Goal: Task Accomplishment & Management: Manage account settings

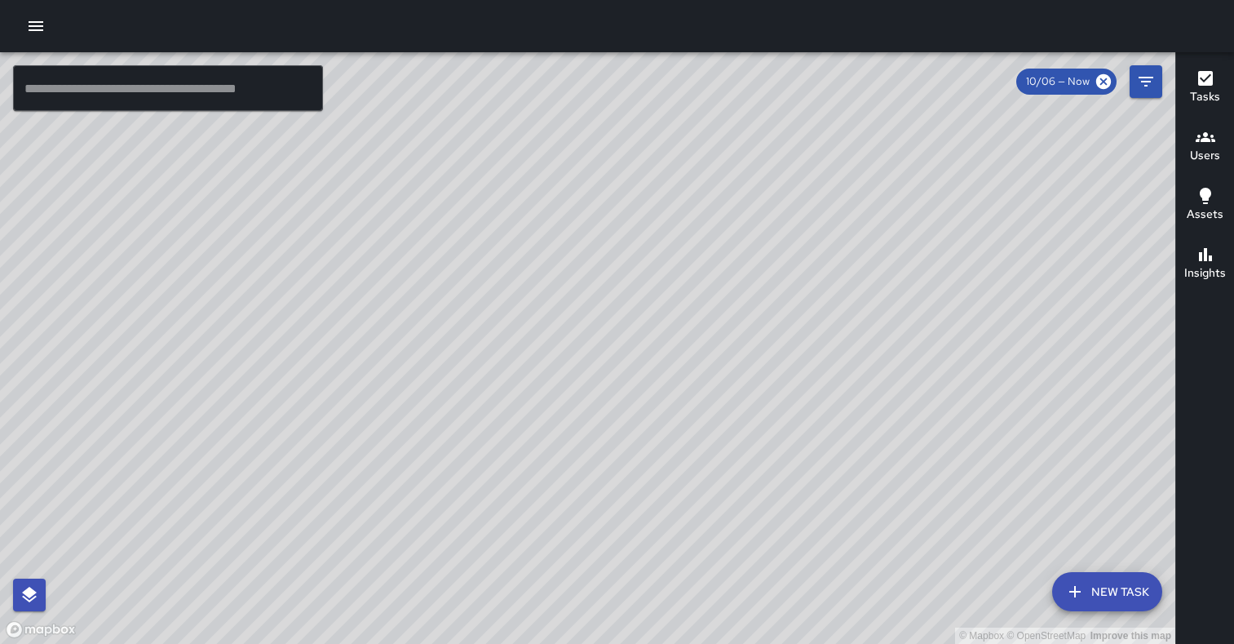
click at [1067, 83] on span "10/06 — Now" at bounding box center [1057, 81] width 83 height 16
click at [1145, 79] on icon "Filters" at bounding box center [1146, 82] width 20 height 20
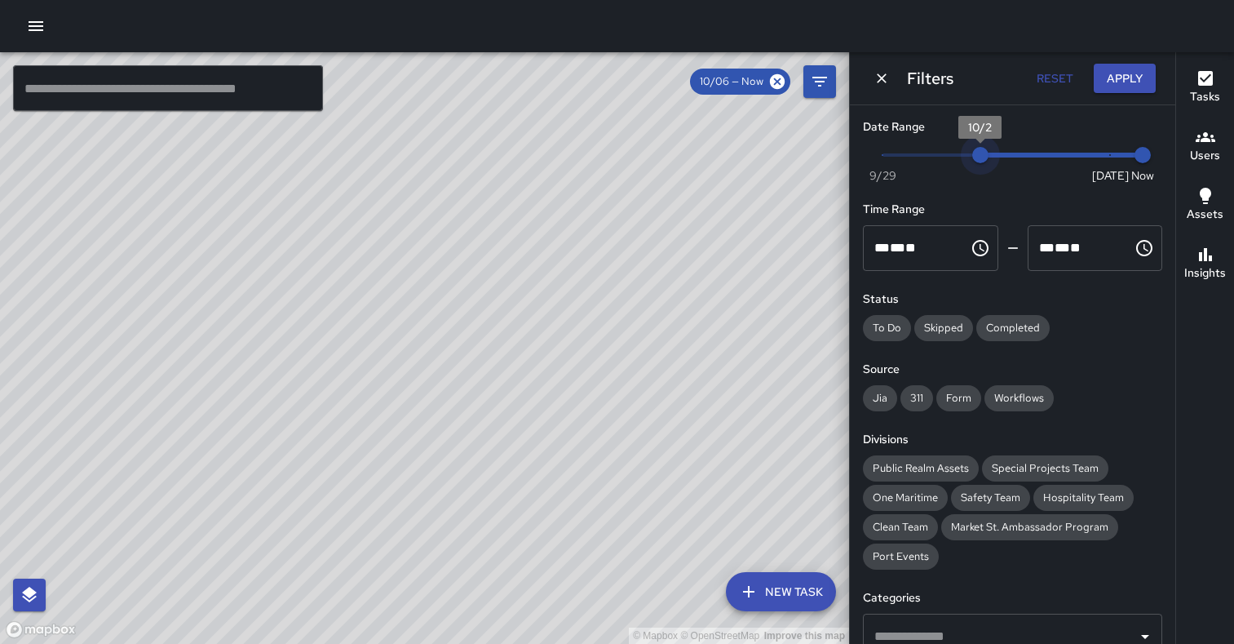
type input "*"
drag, startPoint x: 1099, startPoint y: 157, endPoint x: 826, endPoint y: 155, distance: 272.4
click at [826, 155] on div "© Mapbox © OpenStreetMap Improve this map ​ New Task 10/06 — Now Map Layers Tas…" at bounding box center [617, 347] width 1234 height 591
click at [1144, 82] on button "Apply" at bounding box center [1125, 79] width 62 height 30
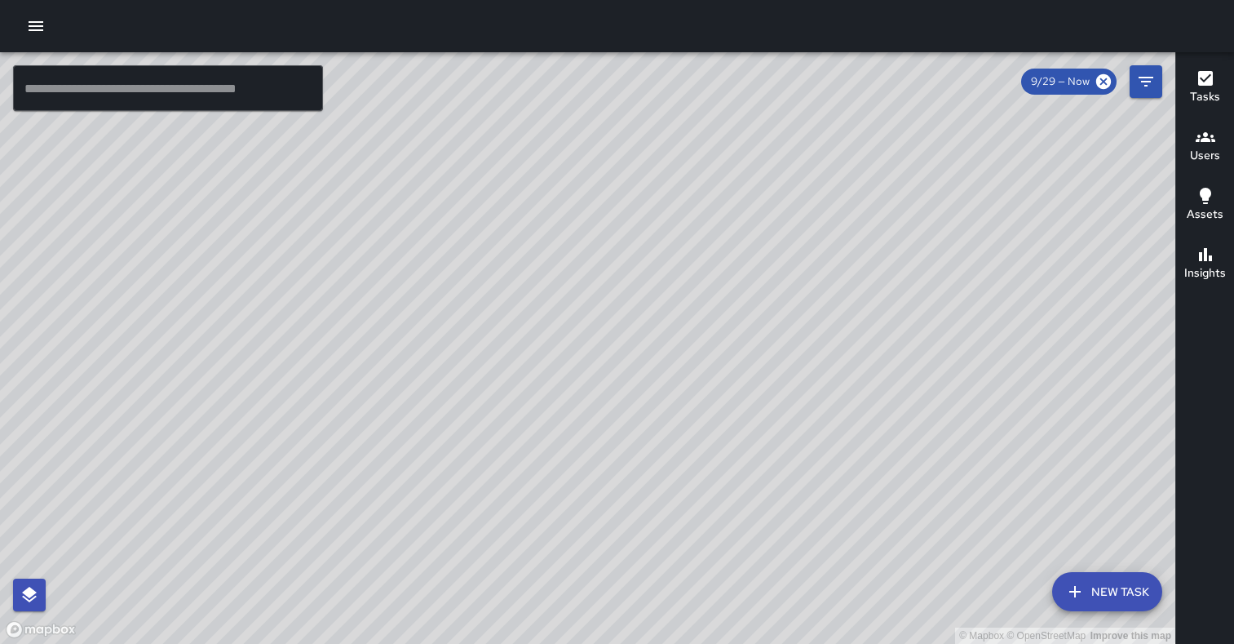
click at [1156, 81] on button "Filters" at bounding box center [1146, 81] width 33 height 33
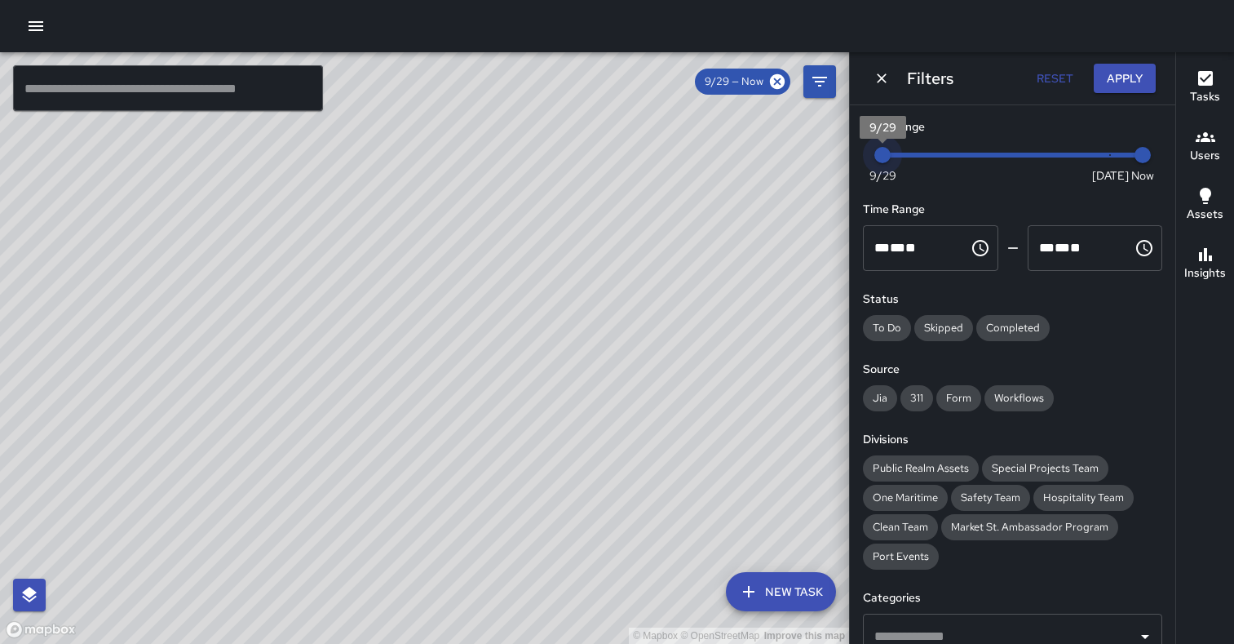
click at [878, 175] on span "9/29" at bounding box center [882, 175] width 27 height 16
click at [1205, 266] on h6 "Insights" at bounding box center [1205, 273] width 42 height 18
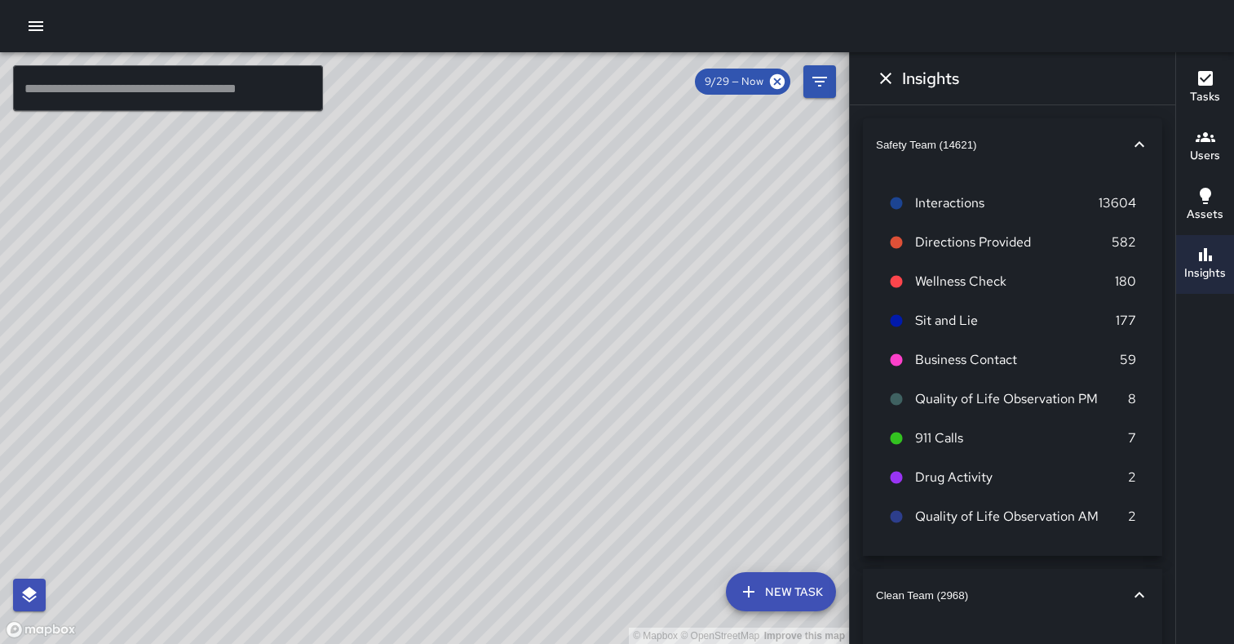
click at [970, 210] on span "Interactions" at bounding box center [1007, 203] width 184 height 20
click at [1198, 192] on icon "button" at bounding box center [1206, 196] width 20 height 20
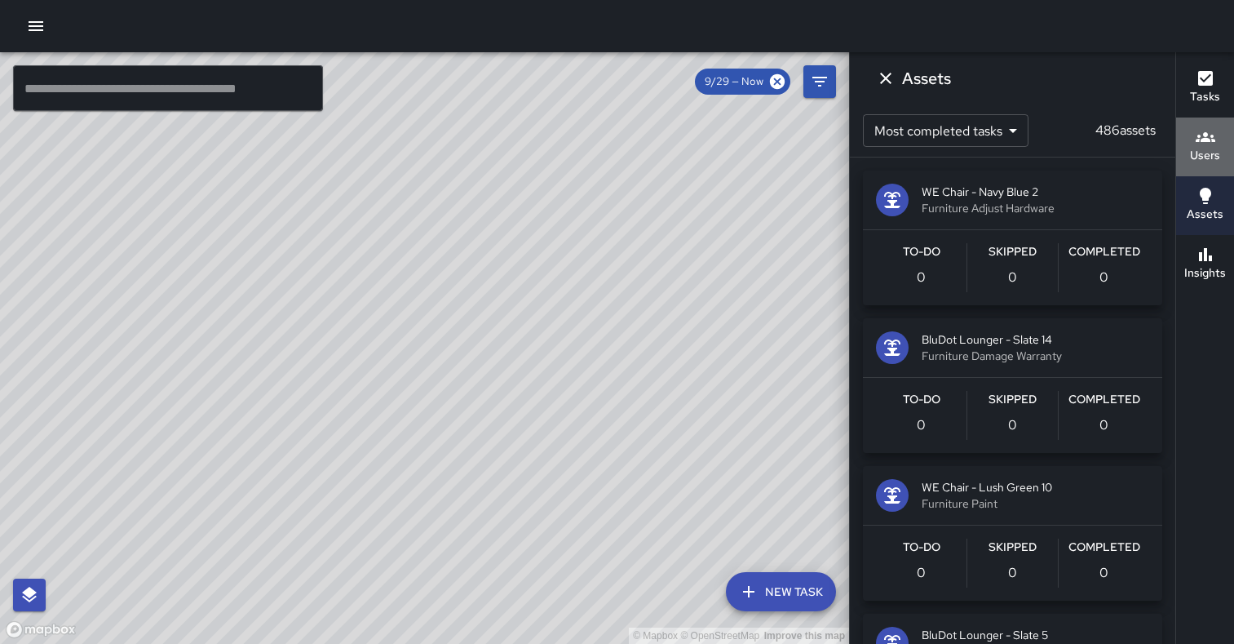
click at [1205, 144] on icon "button" at bounding box center [1206, 137] width 20 height 20
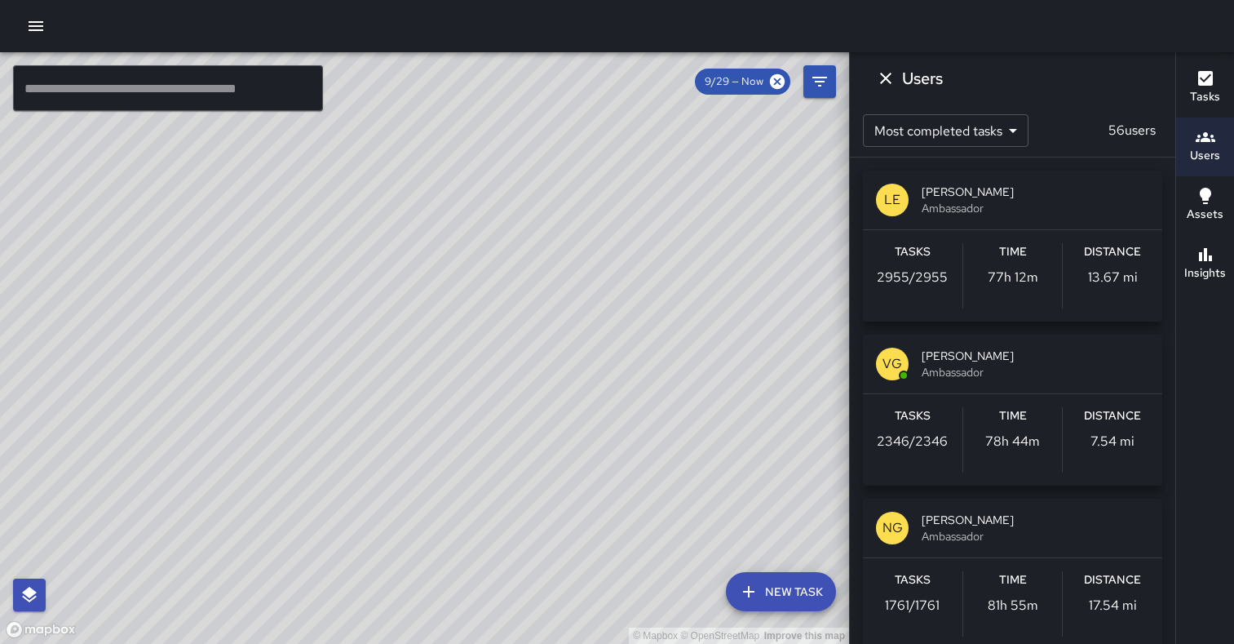
click at [1204, 86] on icon "button" at bounding box center [1206, 79] width 20 height 20
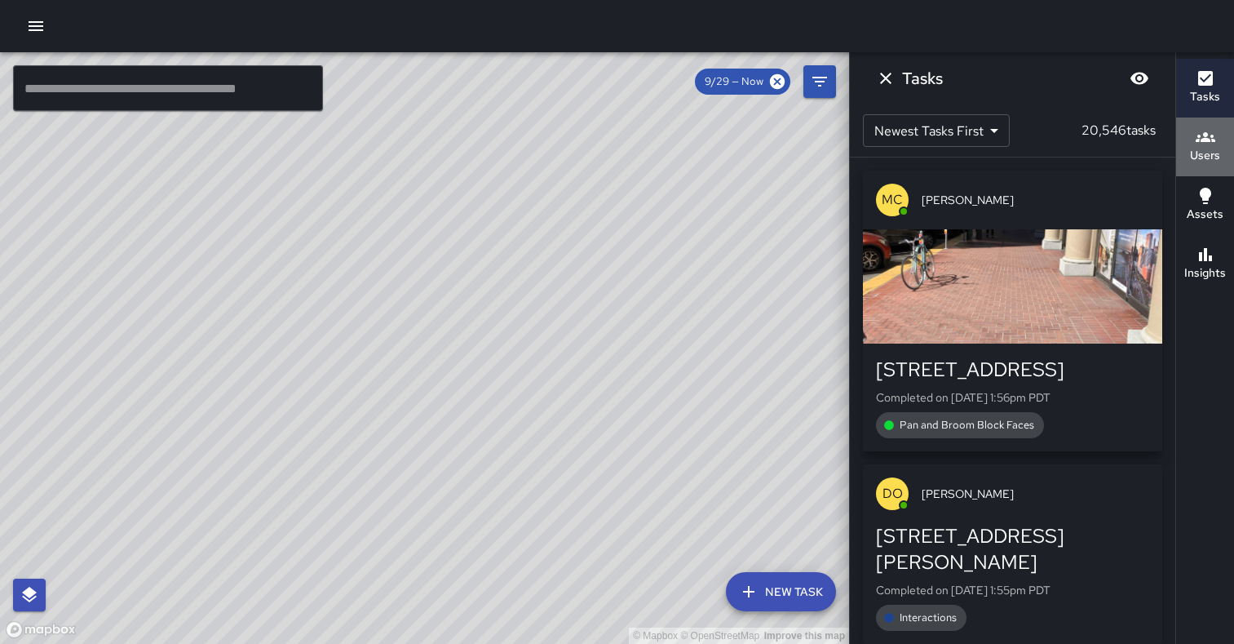
click at [1196, 131] on icon "button" at bounding box center [1206, 137] width 20 height 20
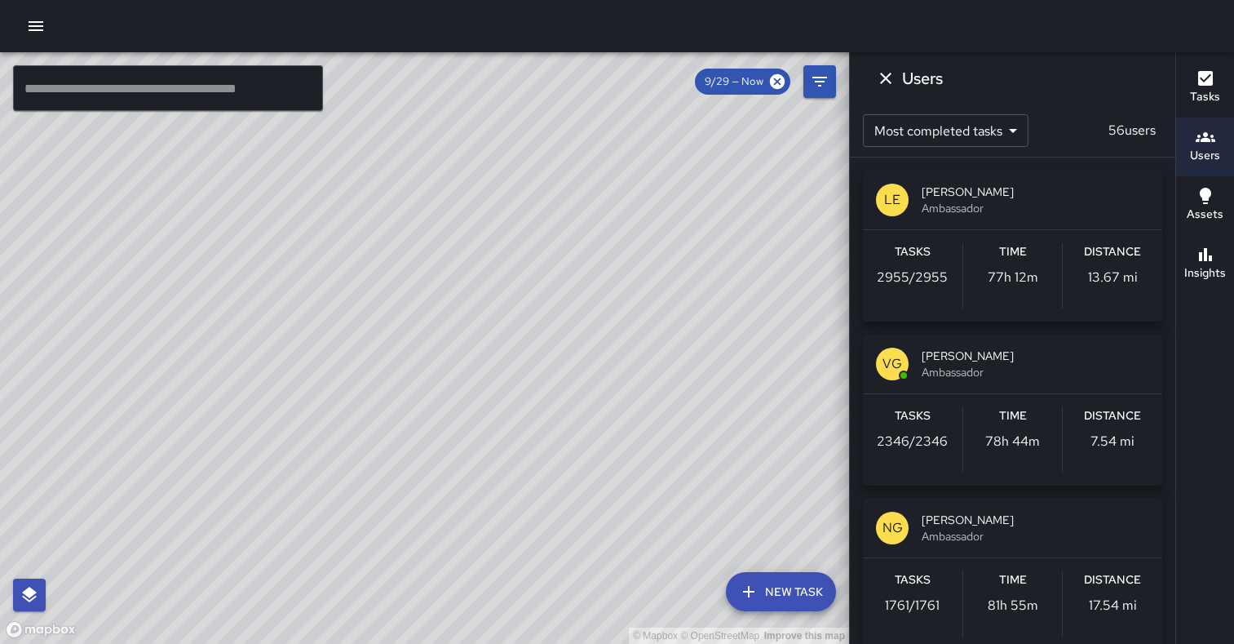
click at [31, 26] on icon "button" at bounding box center [36, 26] width 15 height 10
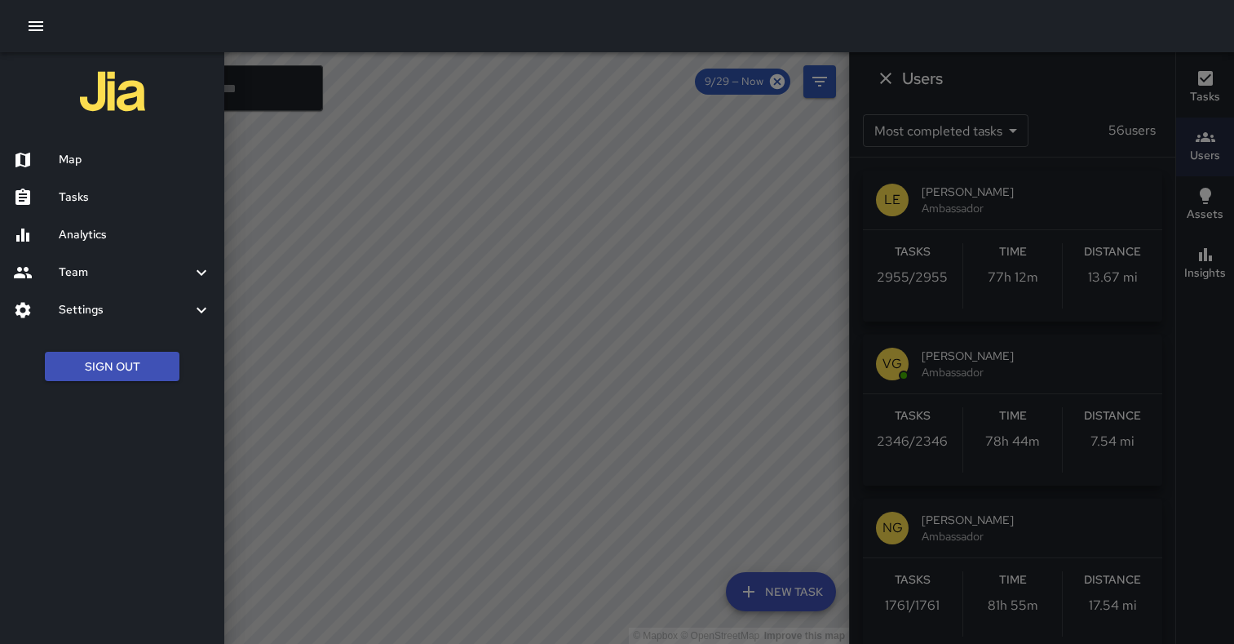
click at [97, 232] on h6 "Analytics" at bounding box center [135, 235] width 153 height 18
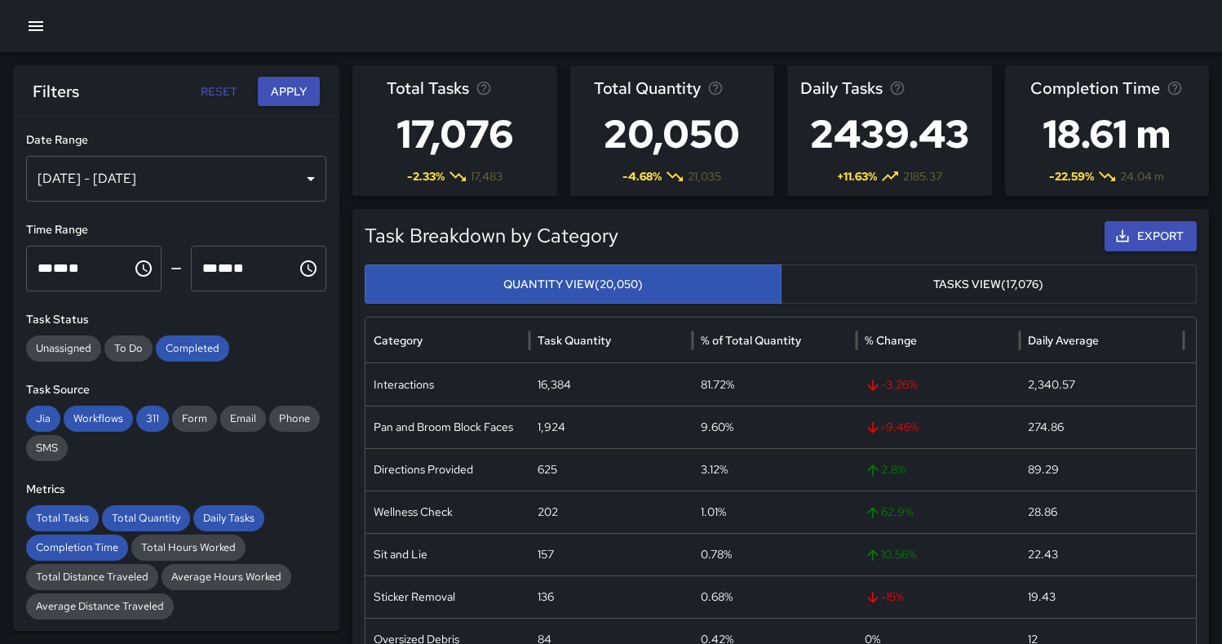
click at [274, 189] on div "[DATE] - [DATE]" at bounding box center [176, 179] width 300 height 46
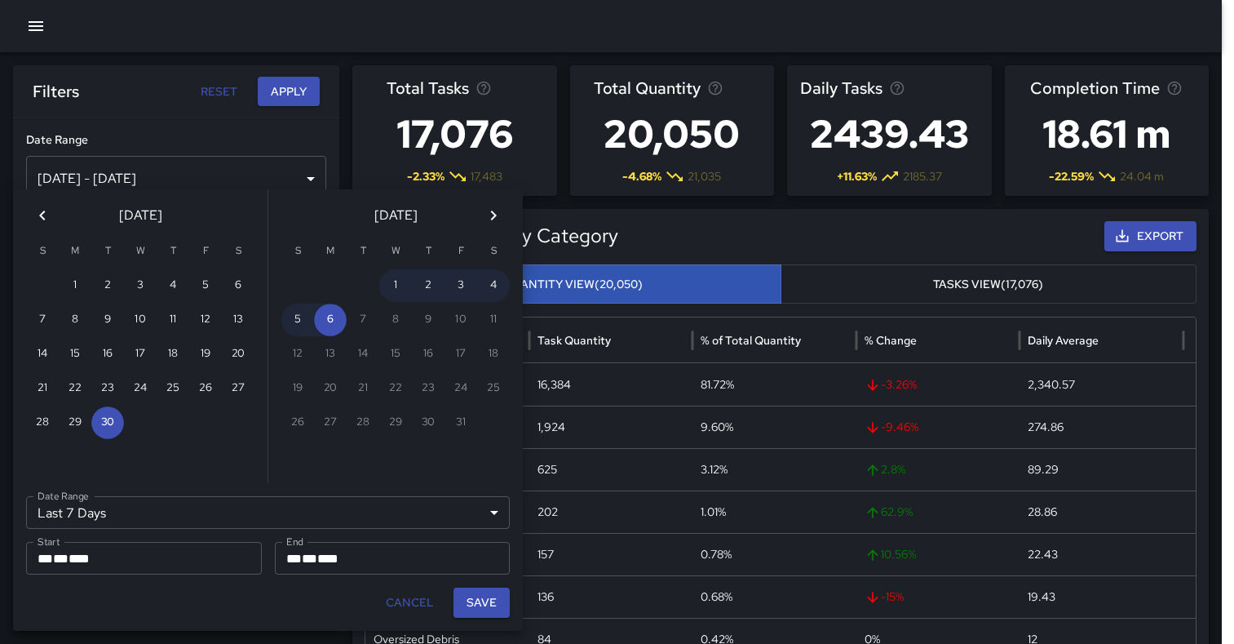
click at [42, 218] on icon "Previous month" at bounding box center [43, 216] width 20 height 20
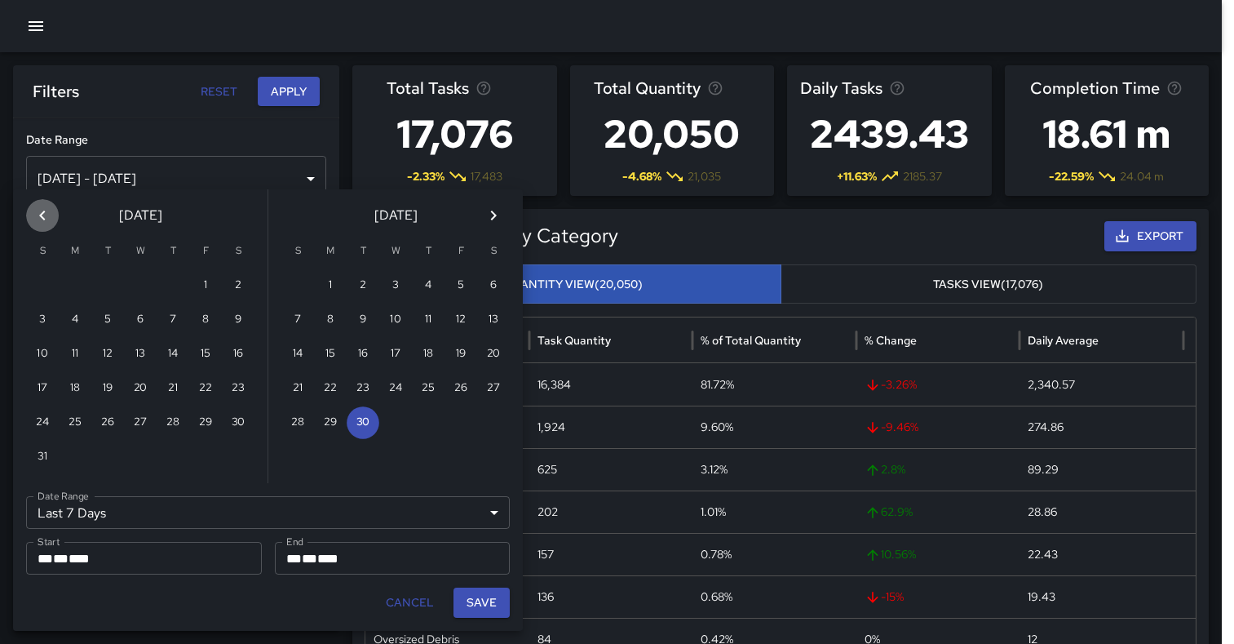
click at [42, 218] on icon "Previous month" at bounding box center [43, 216] width 20 height 20
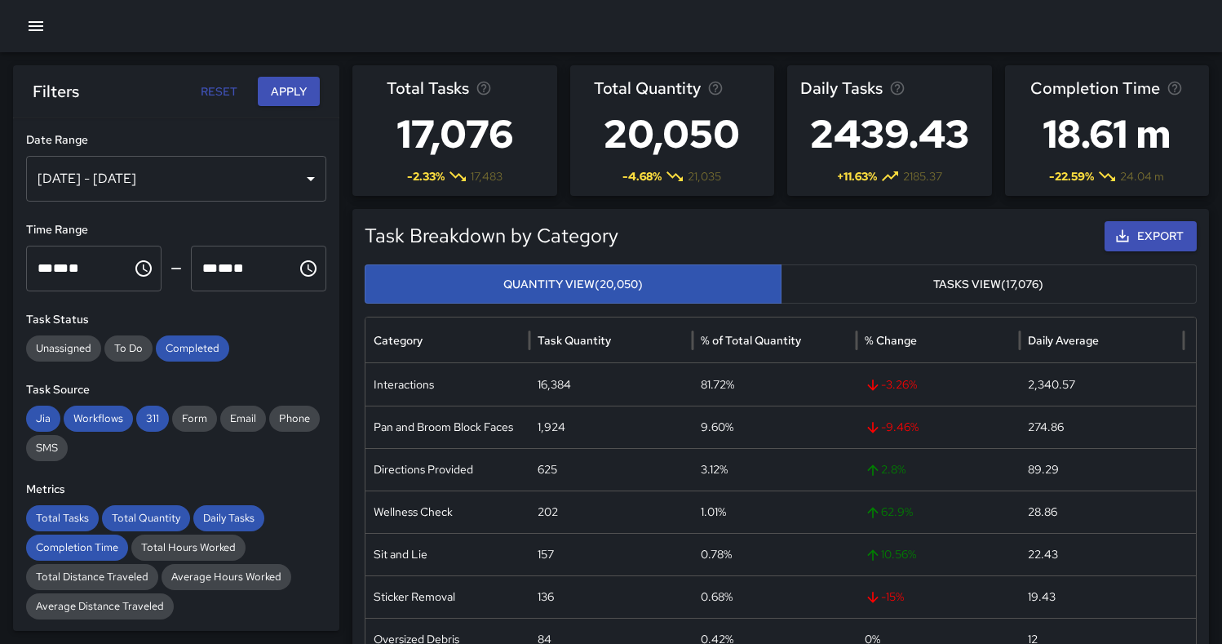
click at [26, 24] on icon "button" at bounding box center [36, 26] width 20 height 20
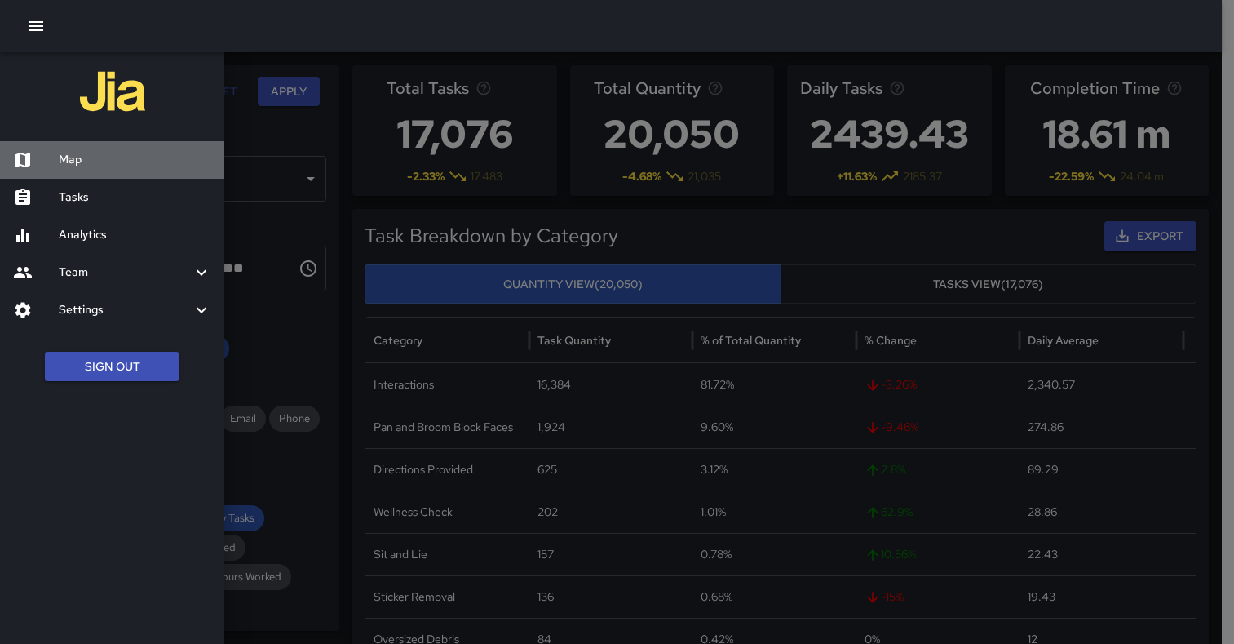
click at [81, 165] on h6 "Map" at bounding box center [135, 160] width 153 height 18
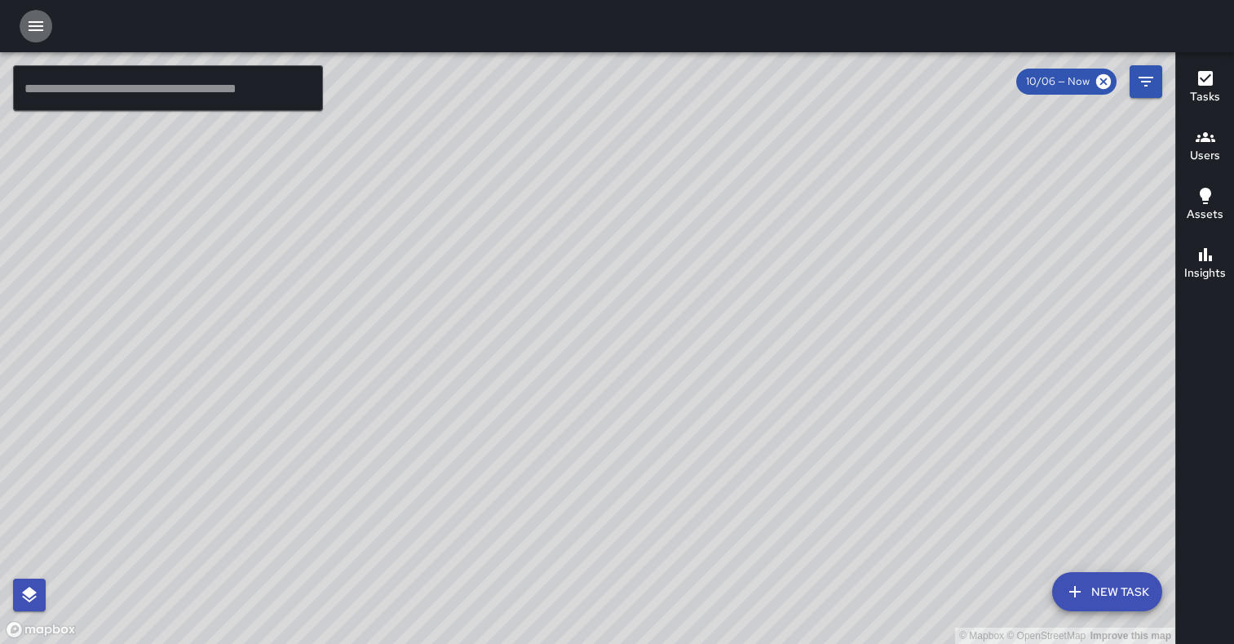
click at [46, 20] on button "button" at bounding box center [36, 26] width 33 height 33
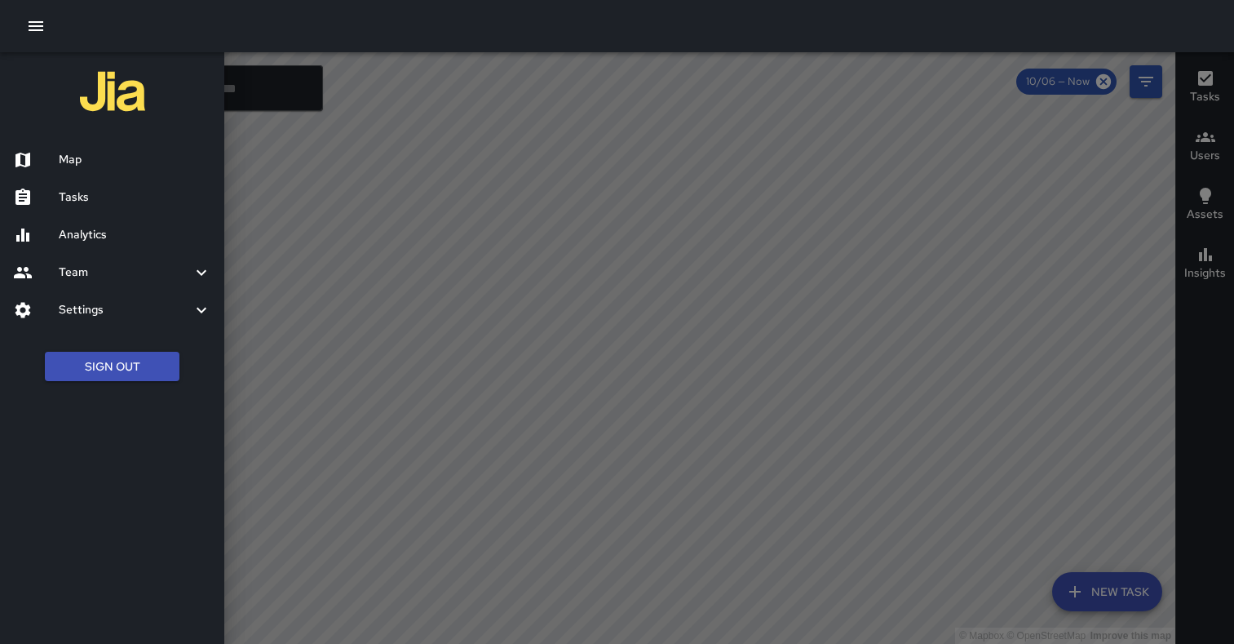
click at [84, 170] on div "Map" at bounding box center [112, 160] width 224 height 38
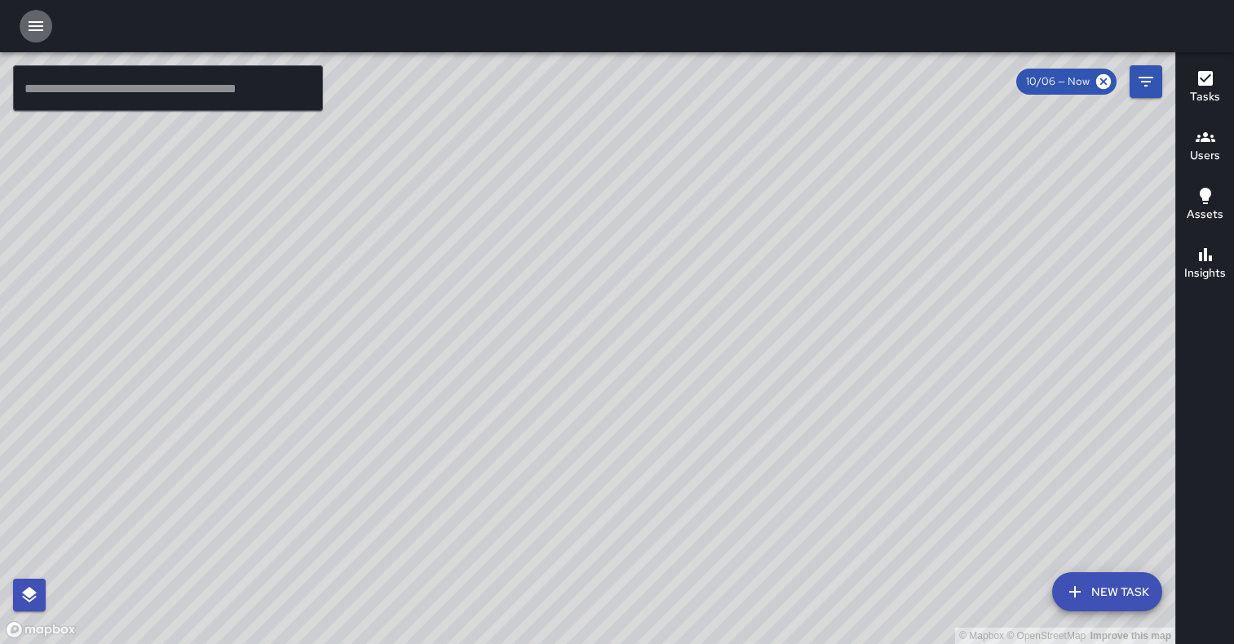
click at [36, 24] on icon "button" at bounding box center [36, 26] width 20 height 20
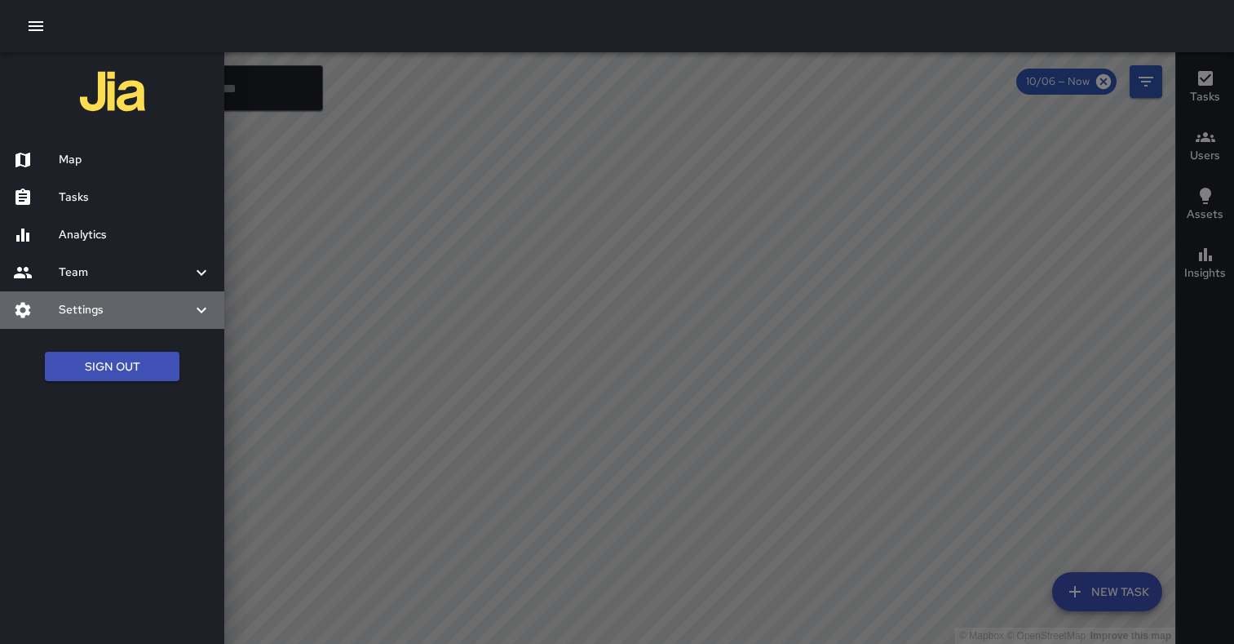
click at [143, 309] on h6 "Settings" at bounding box center [125, 310] width 133 height 18
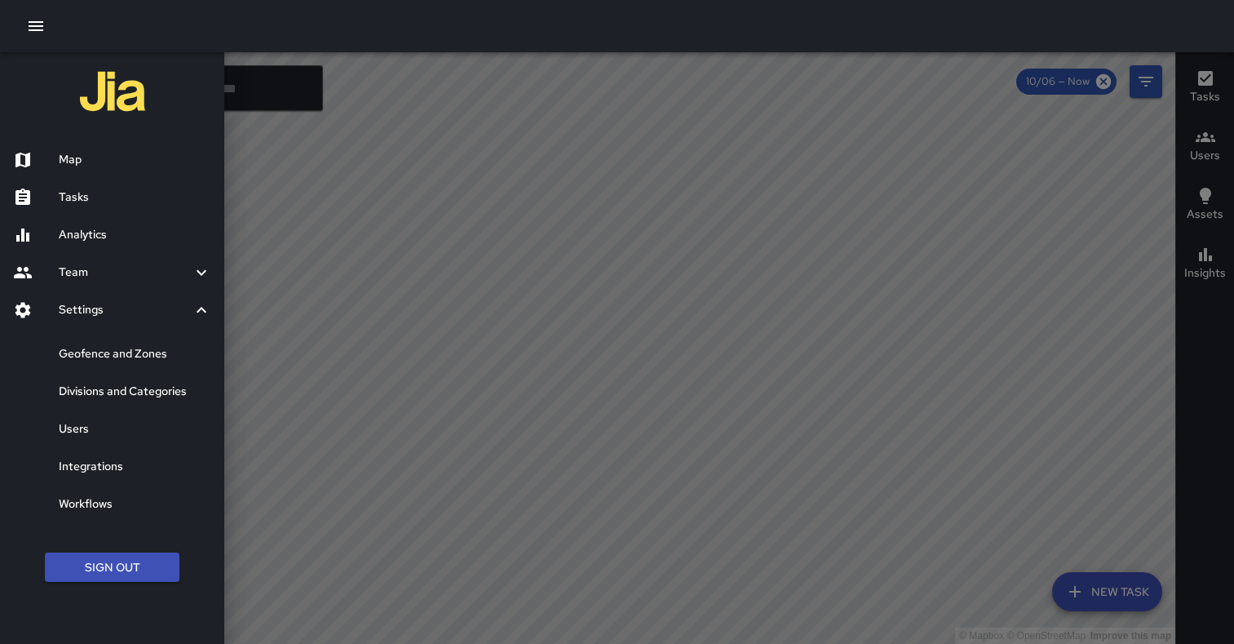
click at [137, 353] on h6 "Geofence and Zones" at bounding box center [135, 354] width 153 height 18
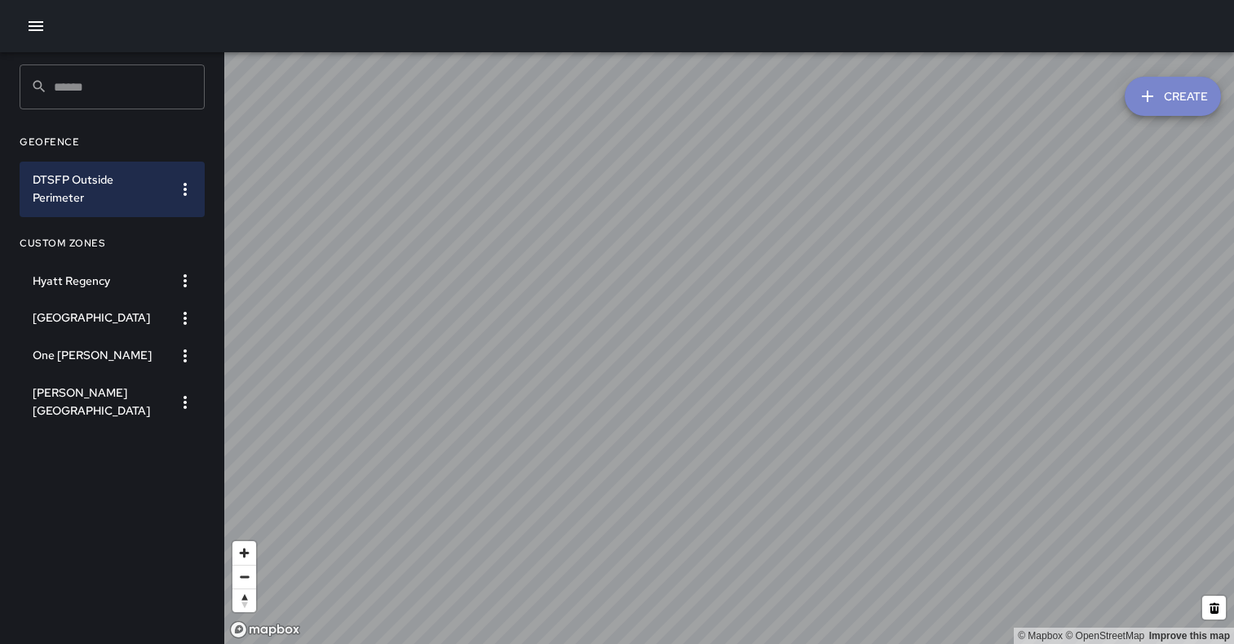
click at [1170, 105] on button "Create" at bounding box center [1173, 96] width 96 height 39
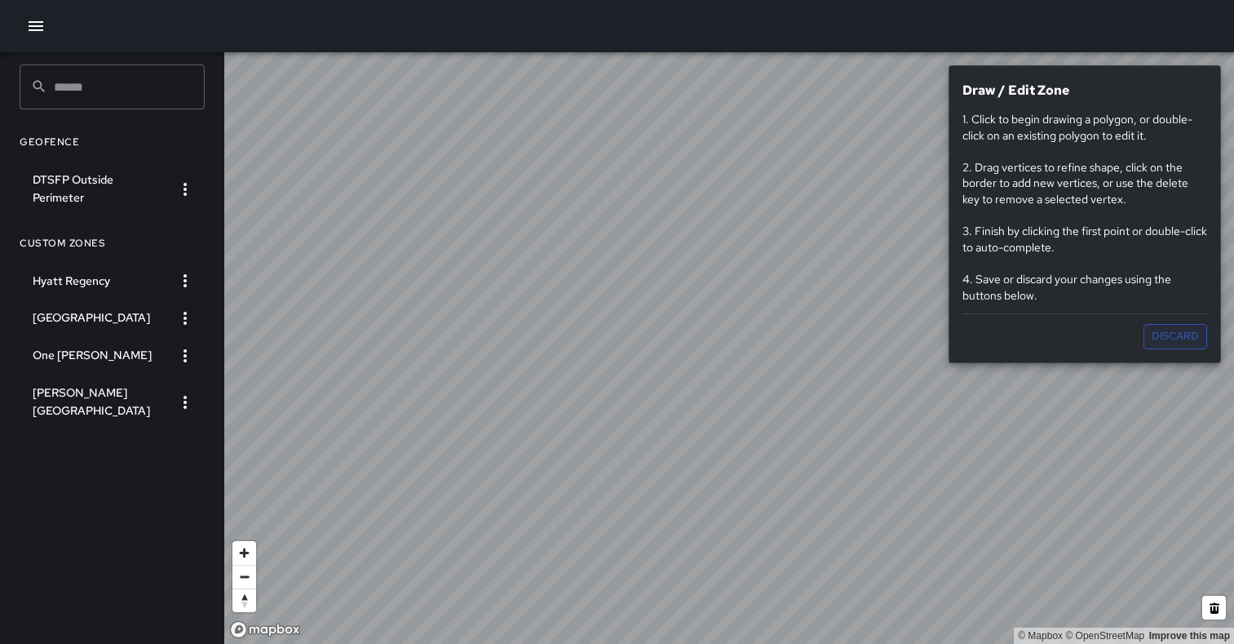
click at [1195, 330] on button "Discard" at bounding box center [1176, 336] width 64 height 25
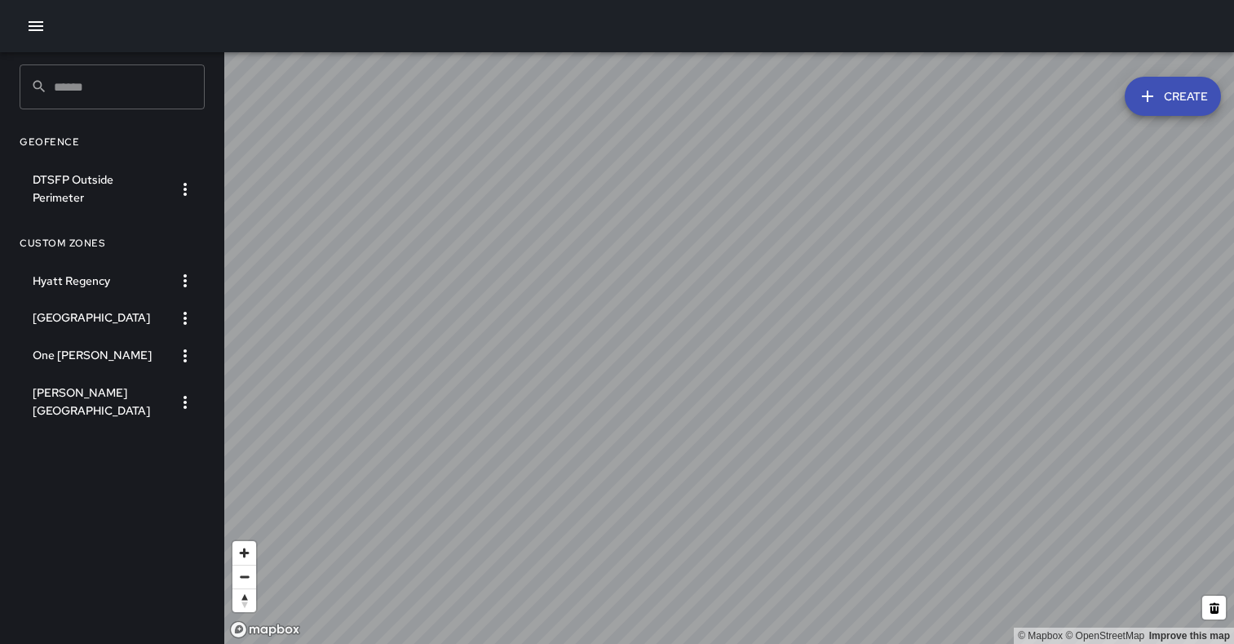
click at [1175, 100] on button "Create" at bounding box center [1173, 96] width 96 height 39
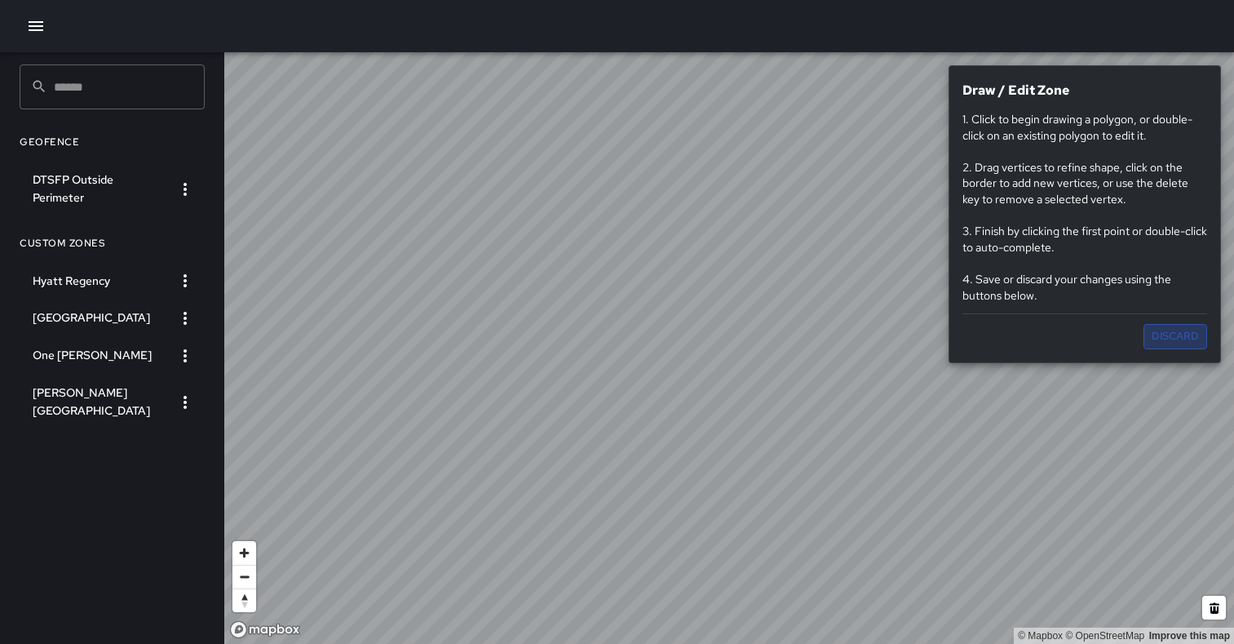
click at [1179, 338] on button "Discard" at bounding box center [1176, 336] width 64 height 25
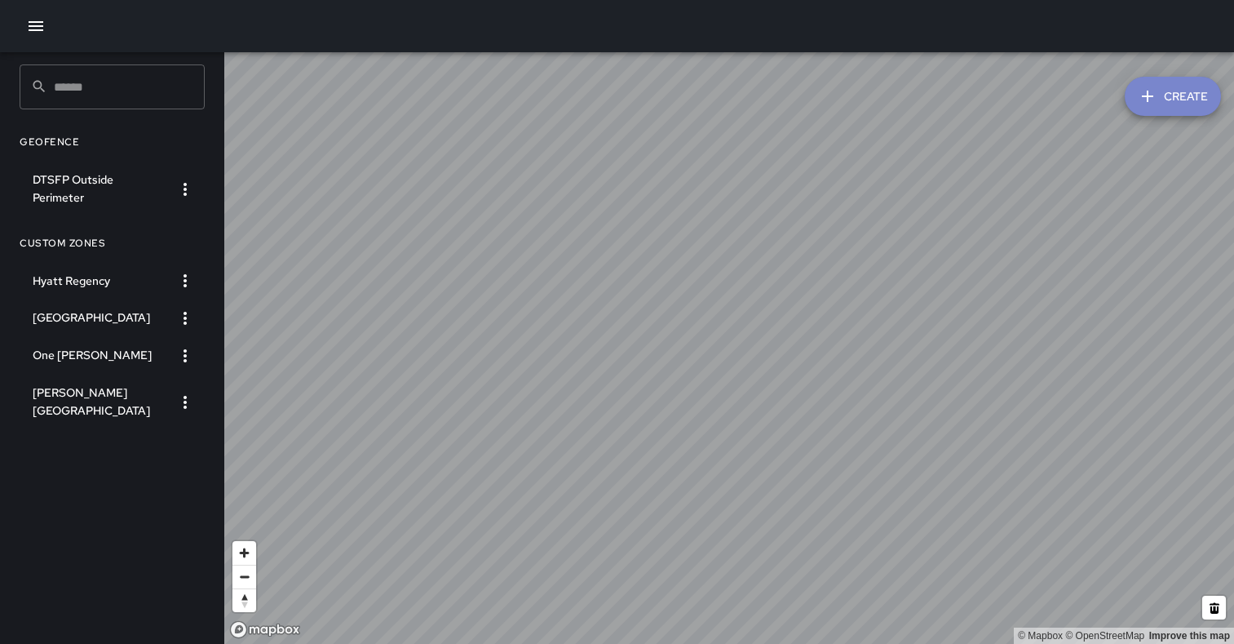
click at [1189, 100] on button "Create" at bounding box center [1173, 96] width 96 height 39
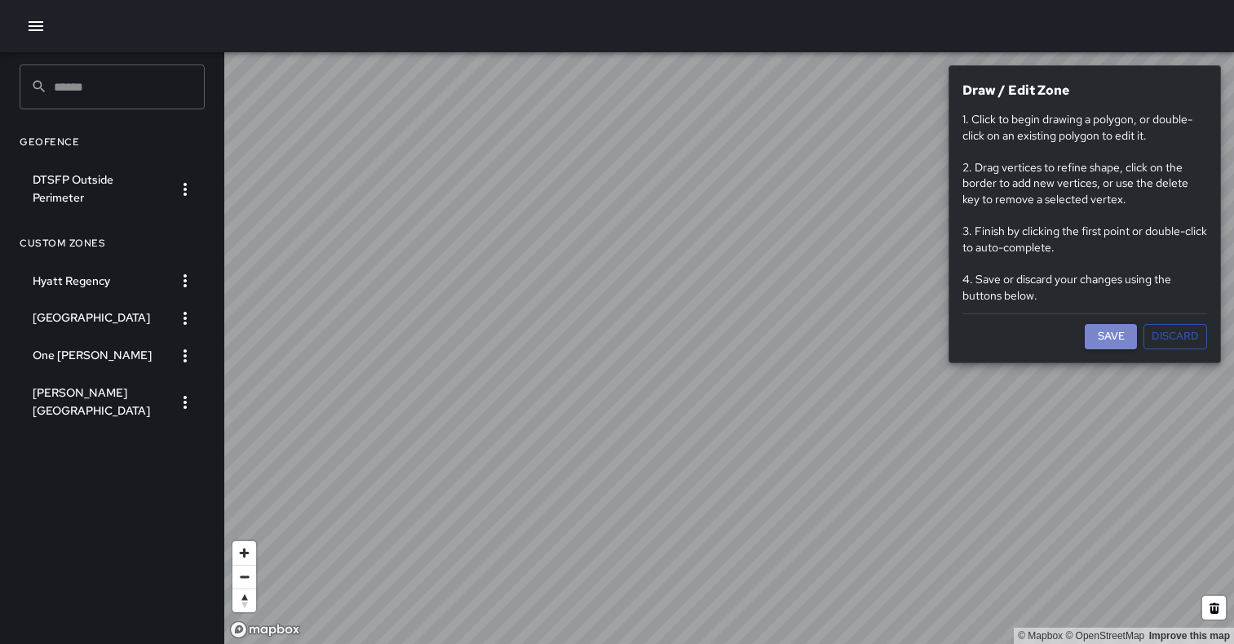
click at [1114, 338] on button "Save" at bounding box center [1111, 336] width 52 height 25
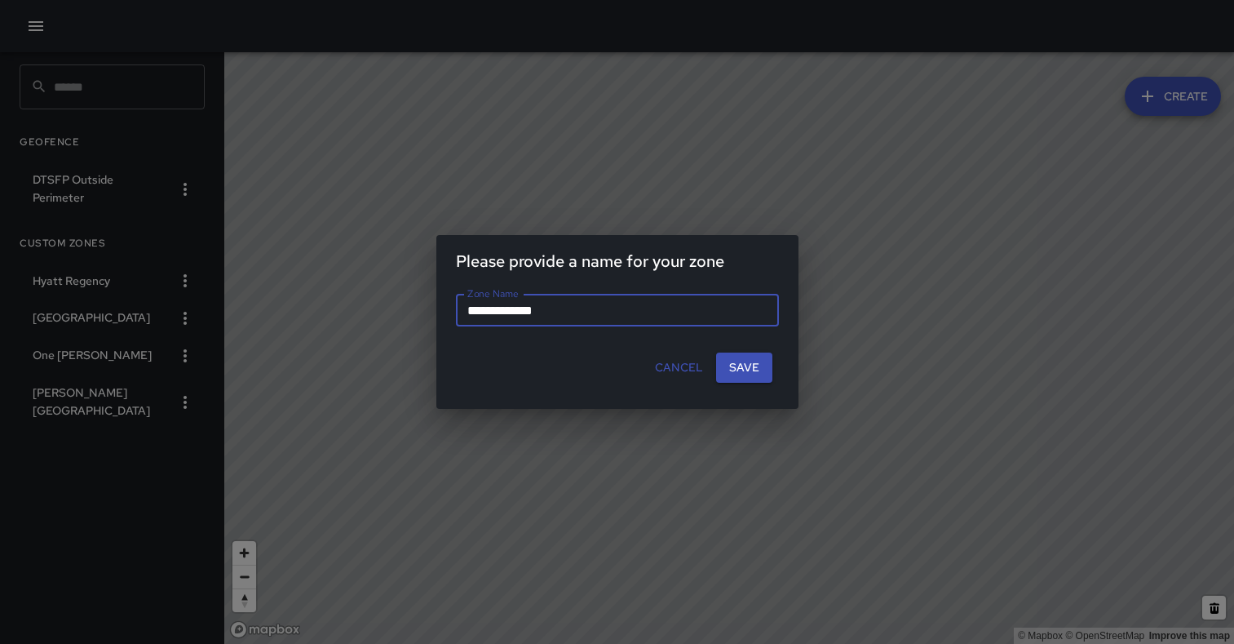
type input "**********"
click at [746, 365] on button "Save" at bounding box center [744, 367] width 56 height 30
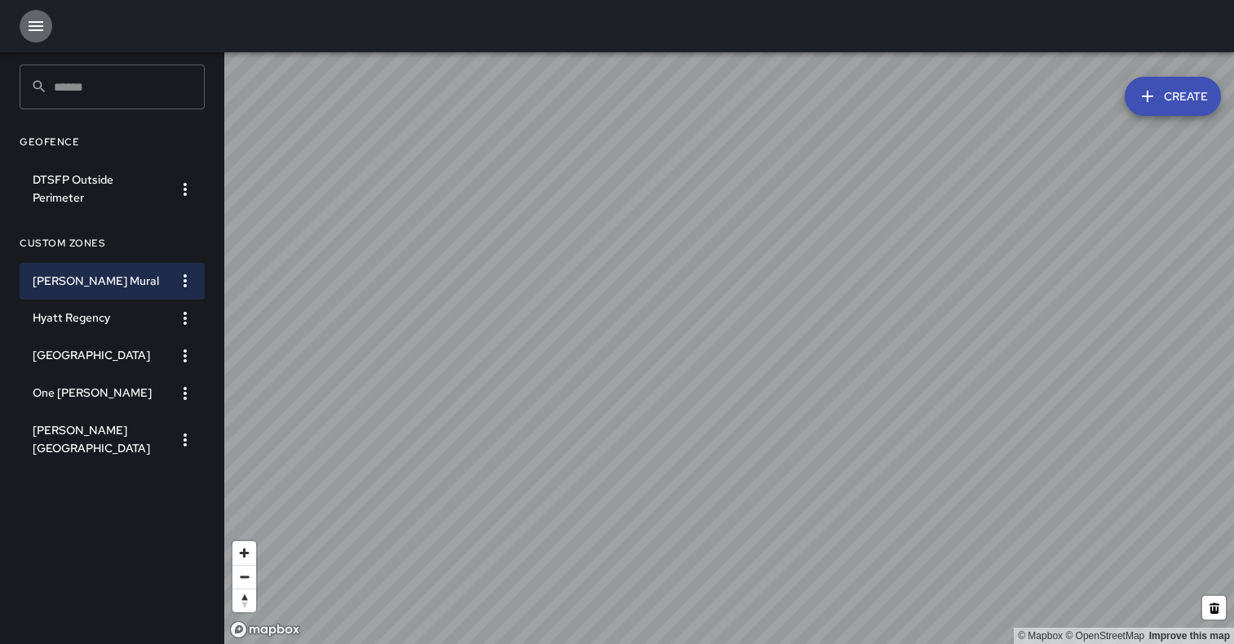
click at [36, 29] on icon "button" at bounding box center [36, 26] width 20 height 20
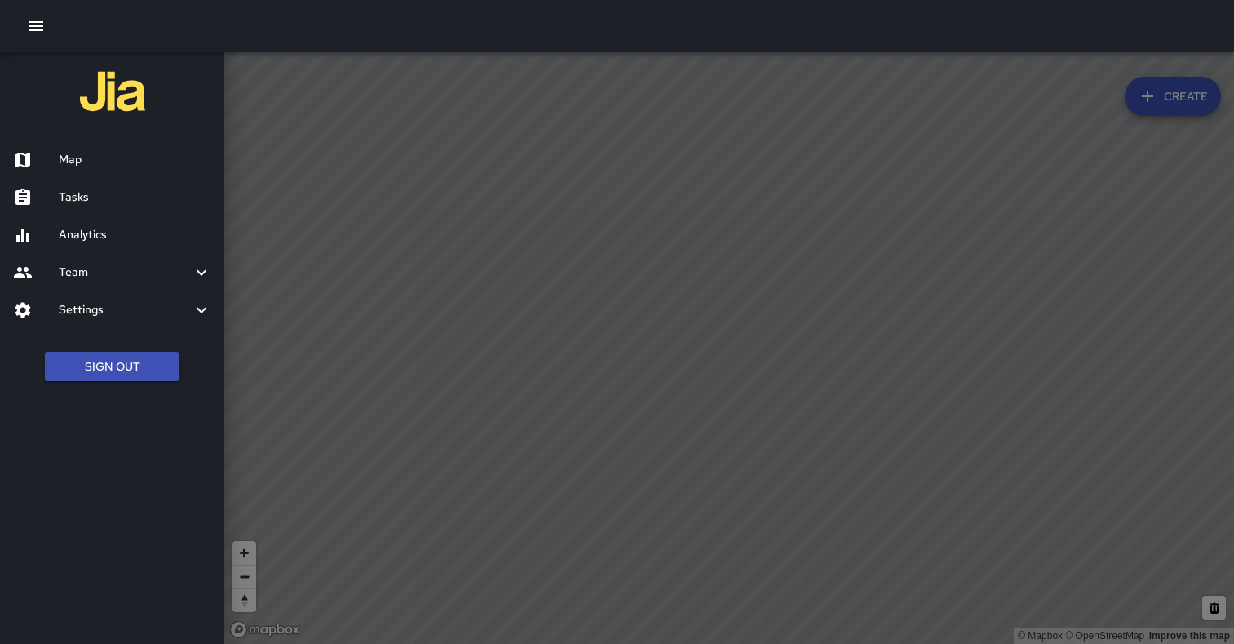
click at [91, 237] on h6 "Analytics" at bounding box center [135, 235] width 153 height 18
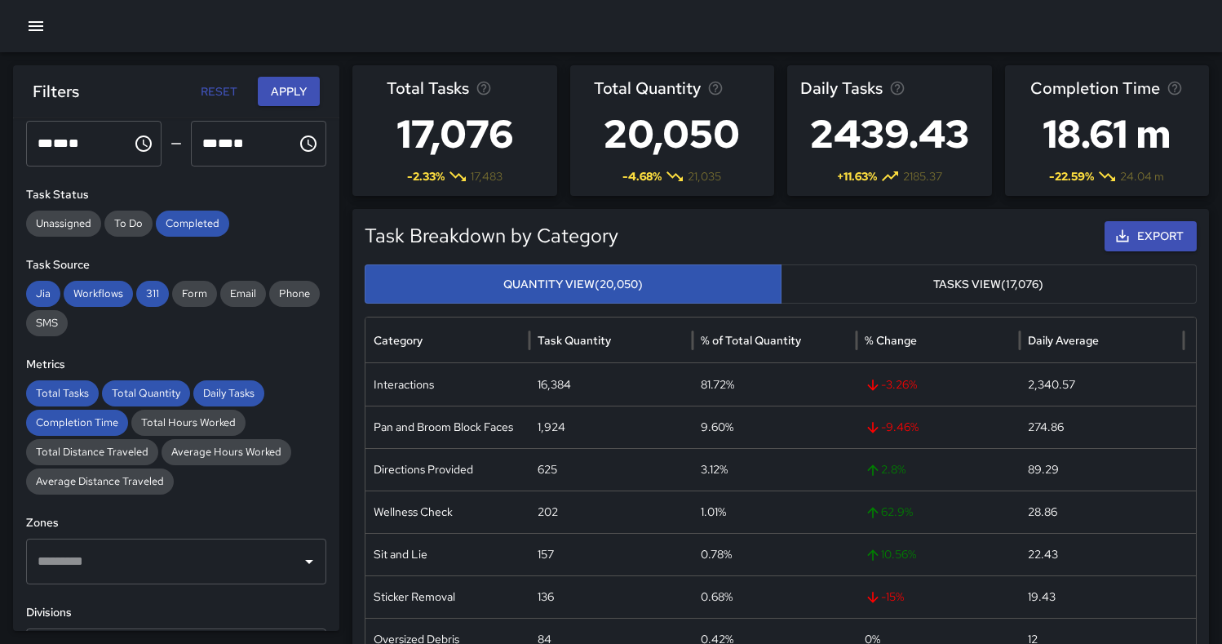
scroll to position [323, 0]
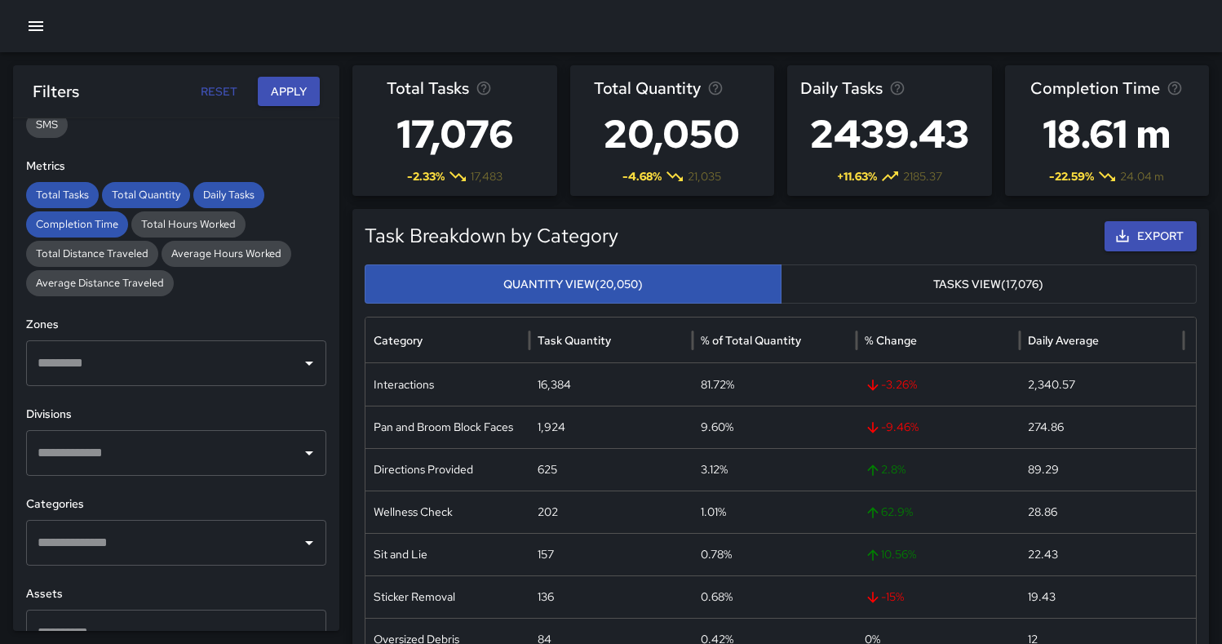
click at [273, 370] on input "text" at bounding box center [163, 362] width 261 height 31
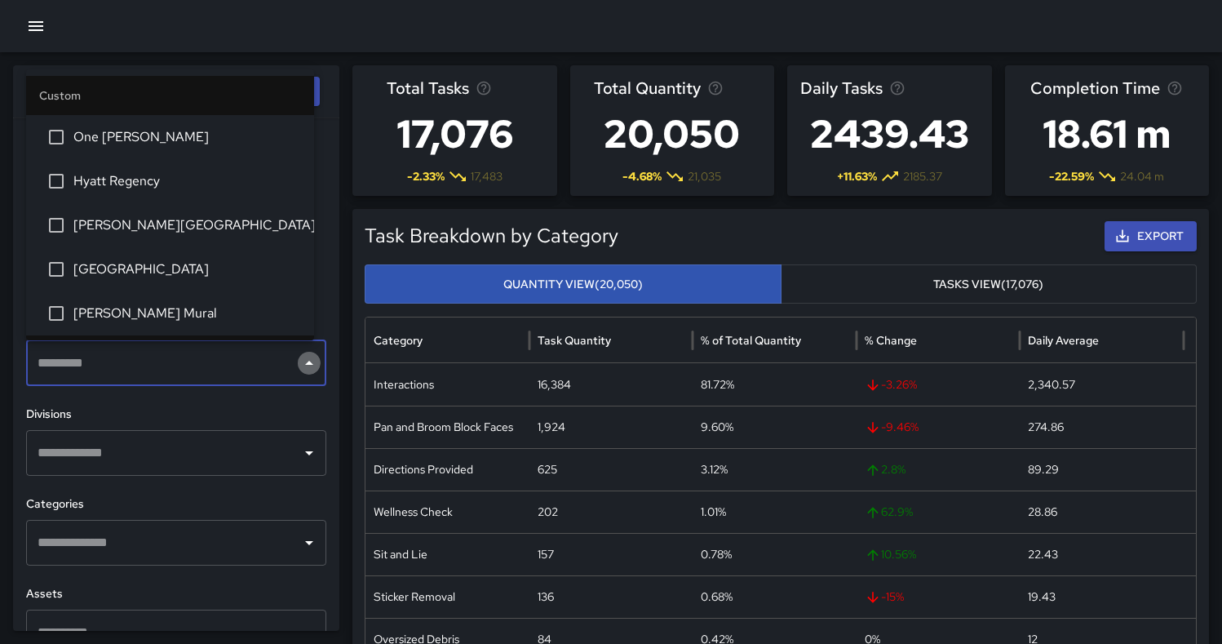
click at [299, 368] on icon "Close" at bounding box center [309, 363] width 20 height 20
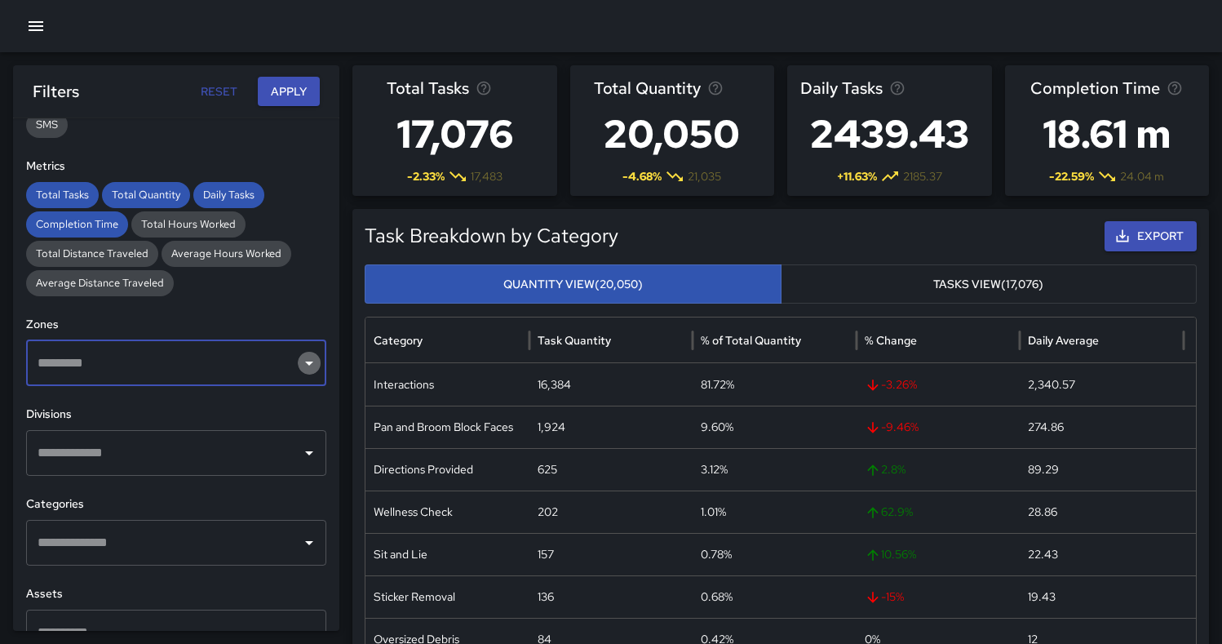
click at [299, 368] on icon "Open" at bounding box center [309, 363] width 20 height 20
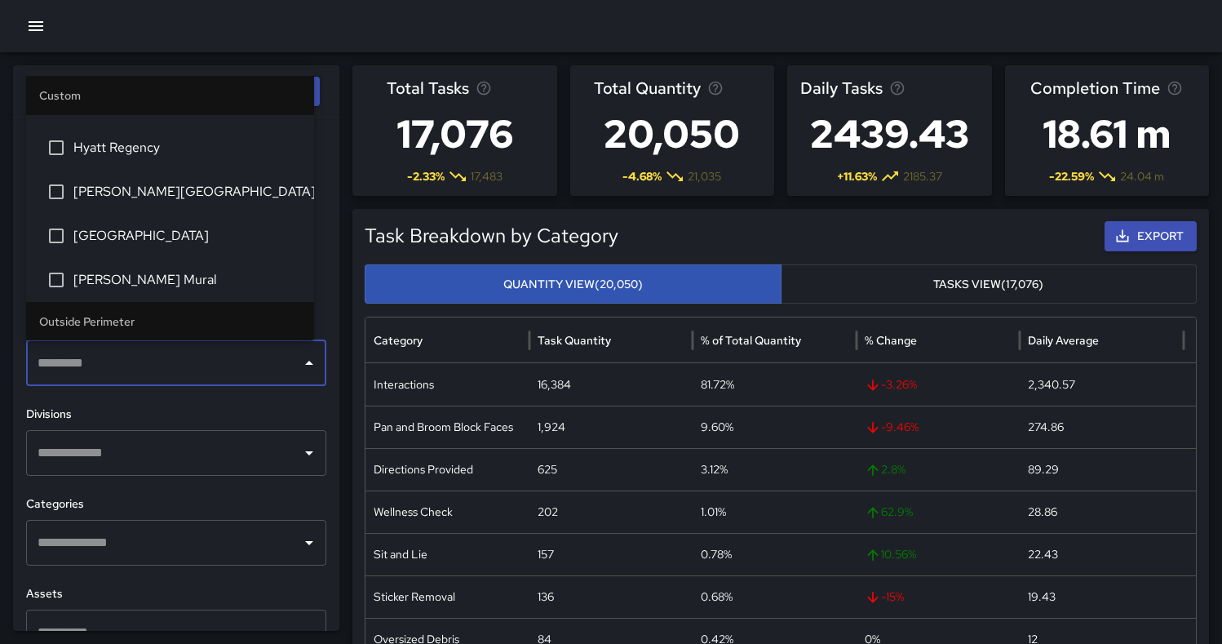
scroll to position [85, 0]
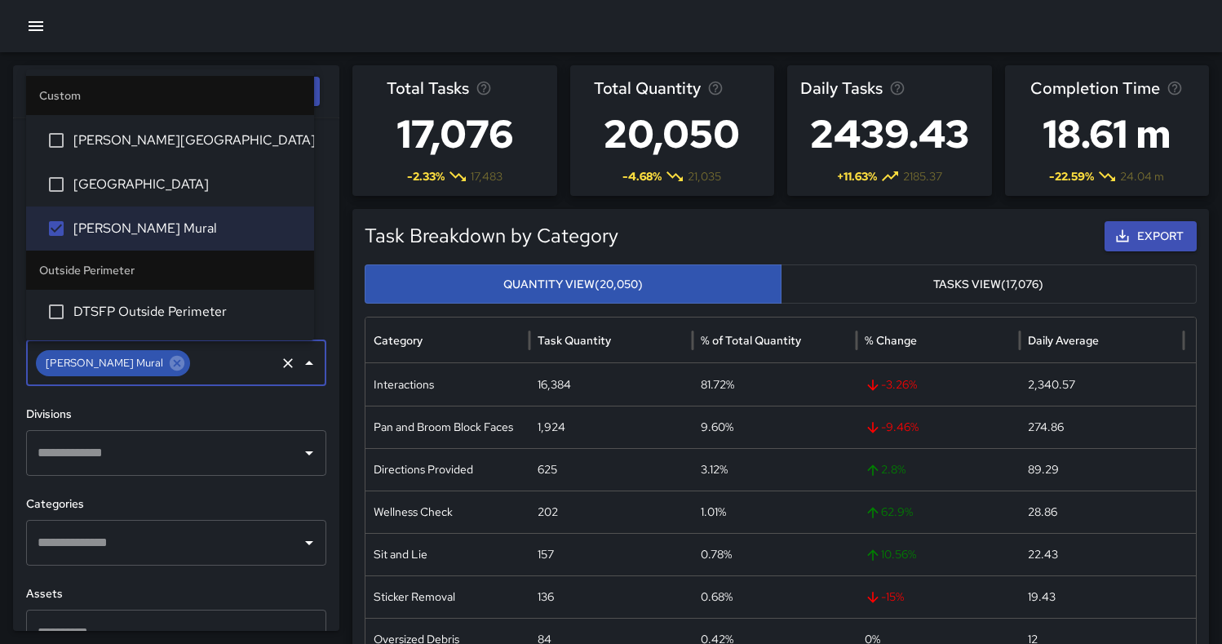
click at [115, 412] on h6 "Divisions" at bounding box center [176, 414] width 300 height 18
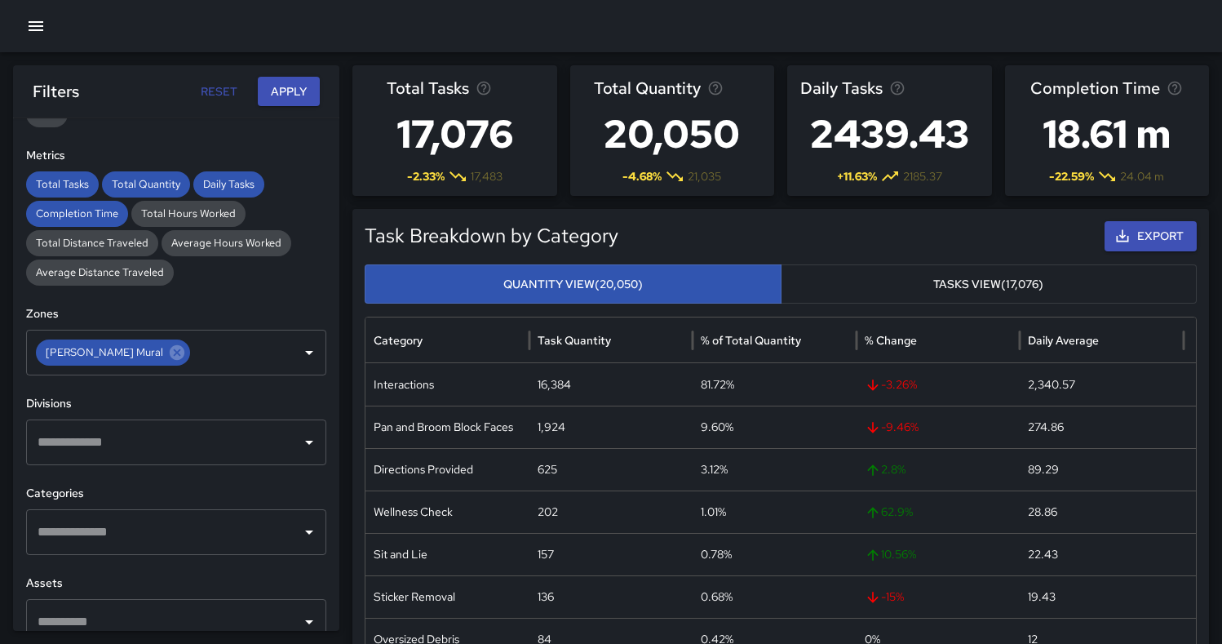
scroll to position [415, 0]
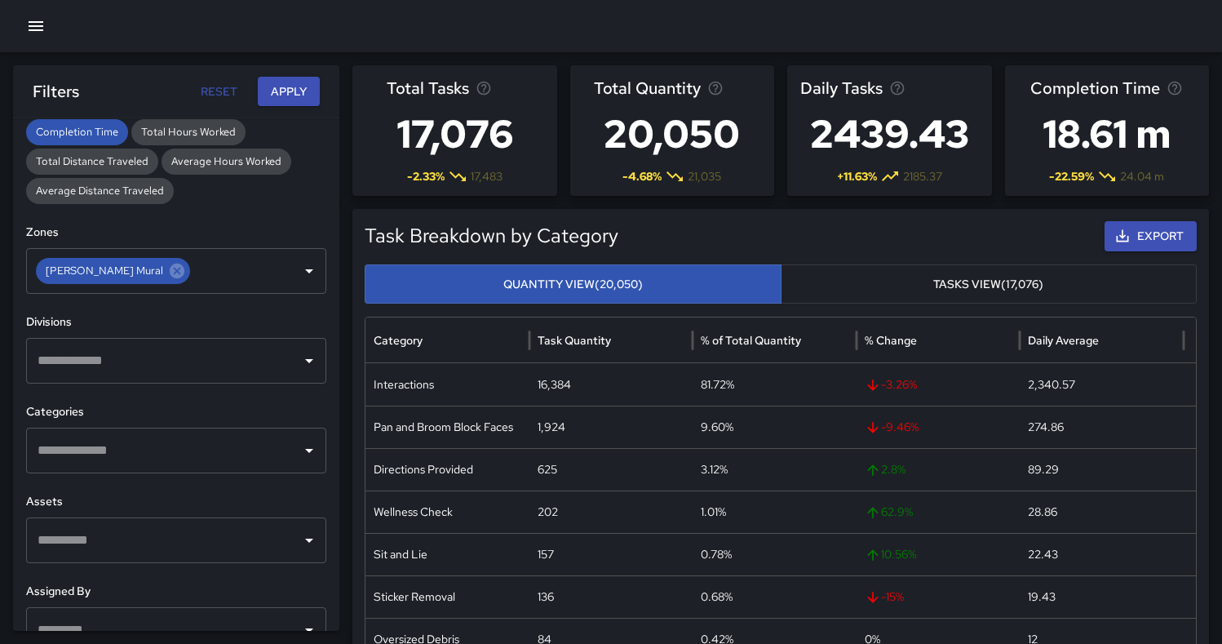
click at [299, 447] on icon "Open" at bounding box center [309, 450] width 20 height 20
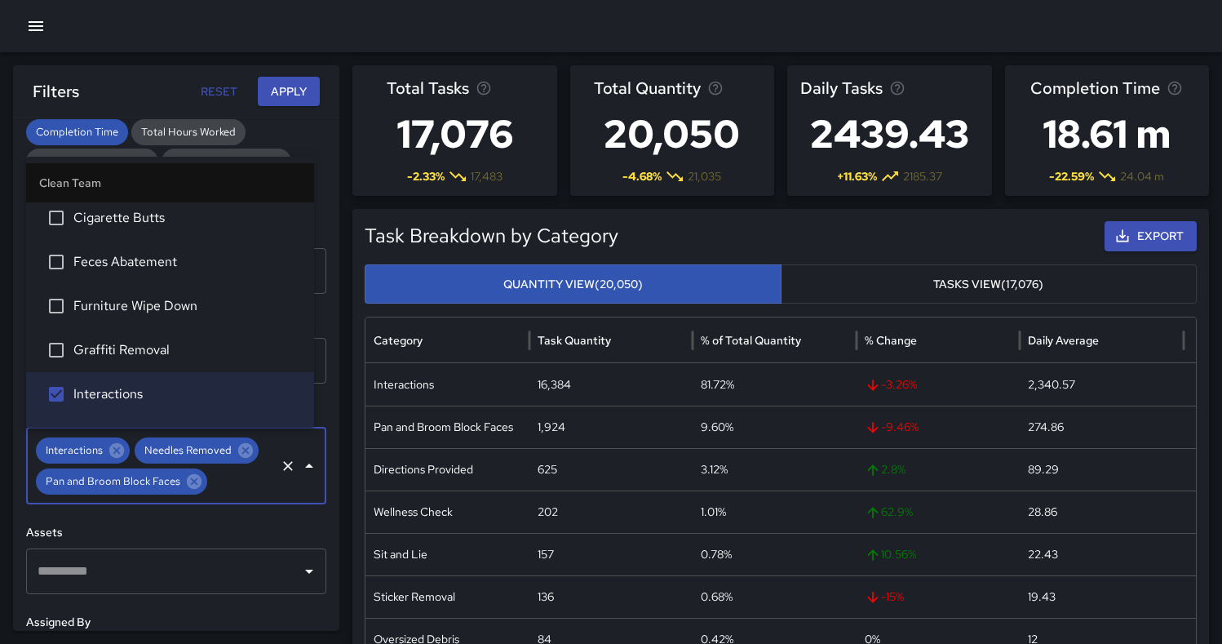
scroll to position [0, 0]
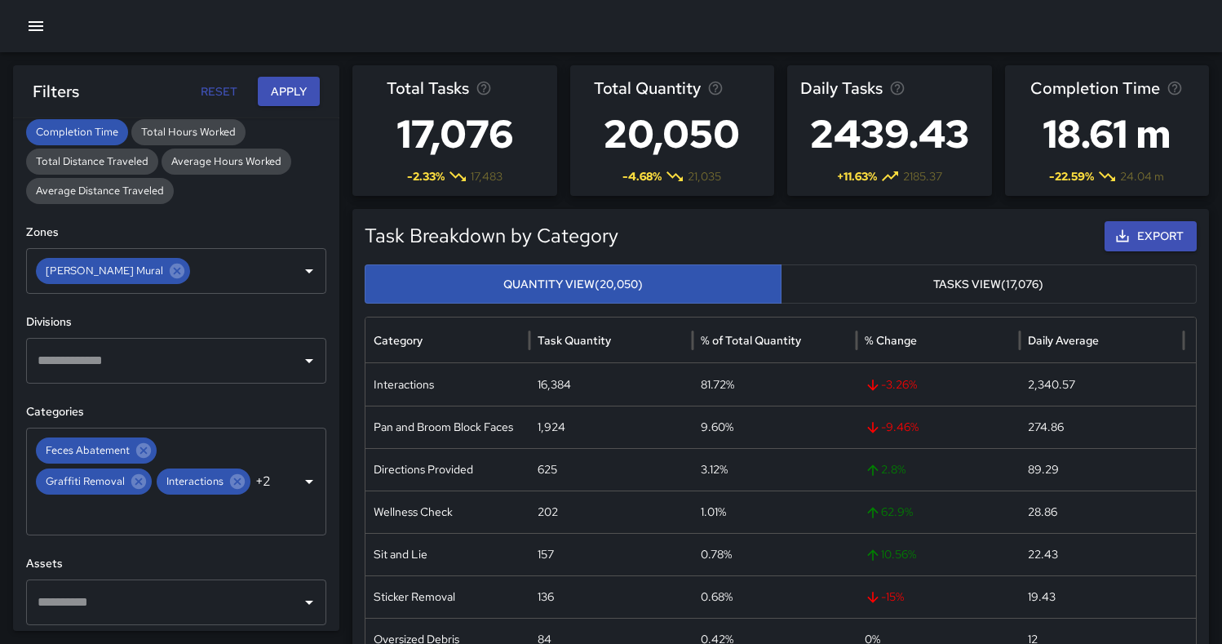
click at [294, 135] on div "Total Tasks Total Quantity Daily Tasks Completion Time Total Hours Worked Total…" at bounding box center [176, 147] width 300 height 114
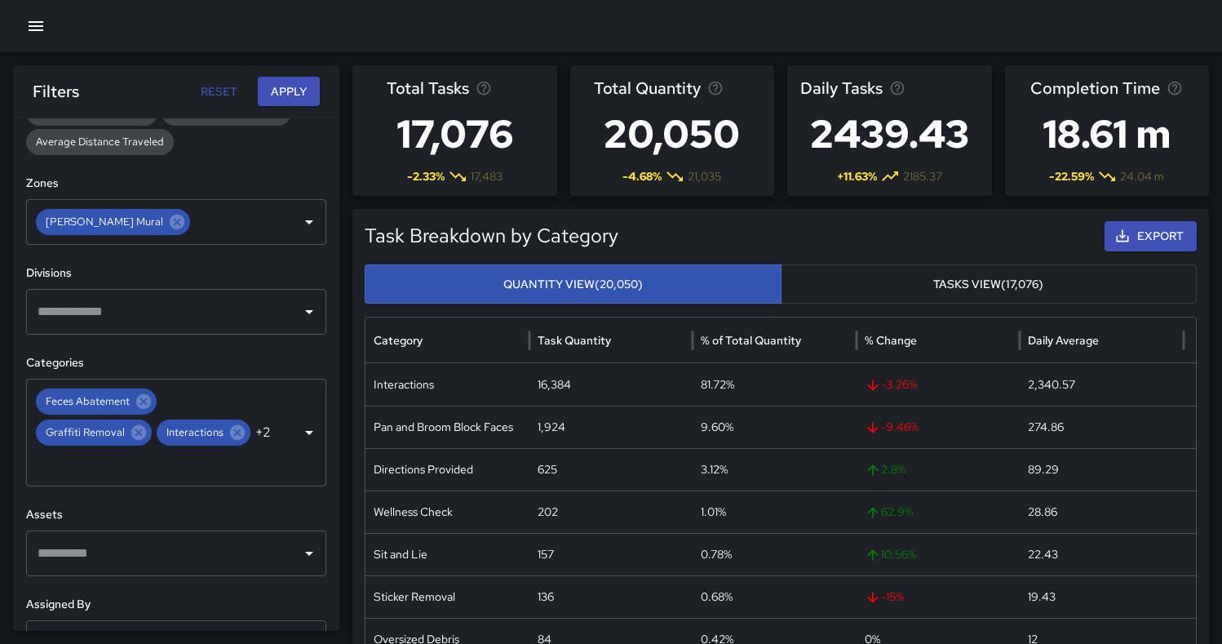
scroll to position [475, 0]
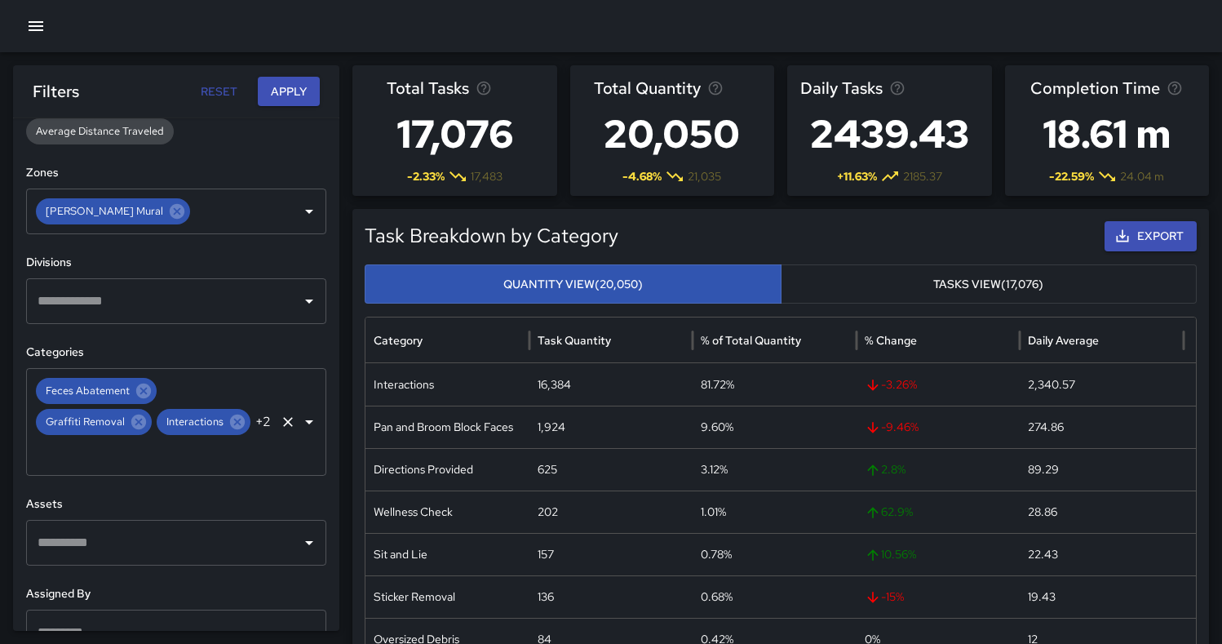
click at [300, 412] on icon "Open" at bounding box center [309, 422] width 20 height 20
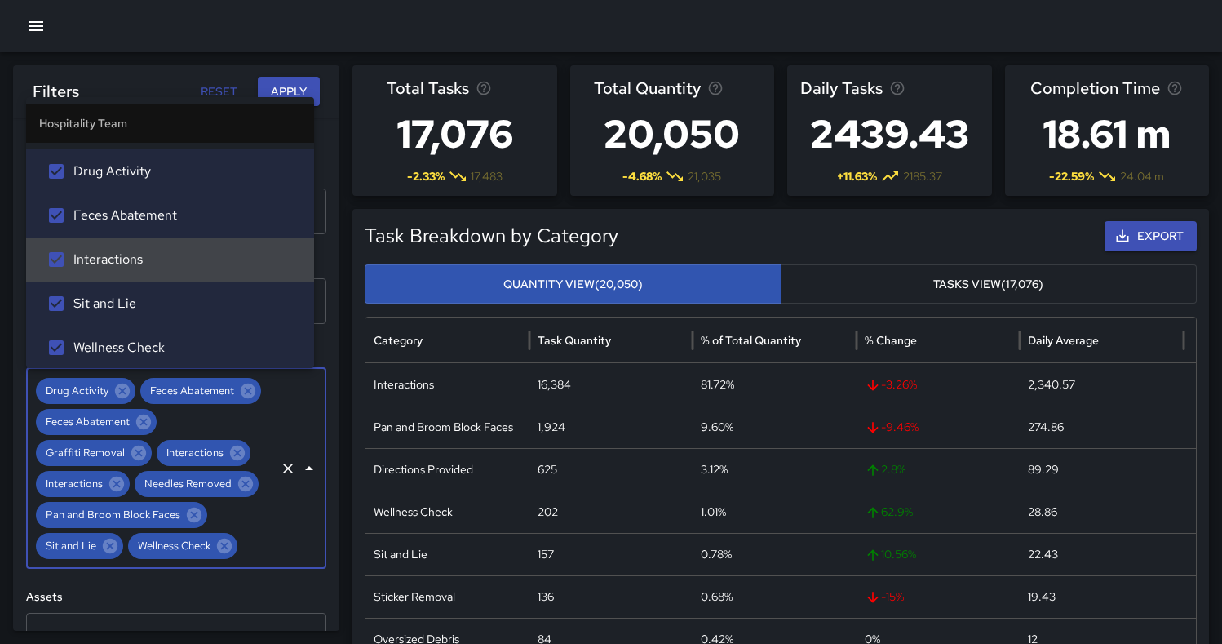
scroll to position [520, 0]
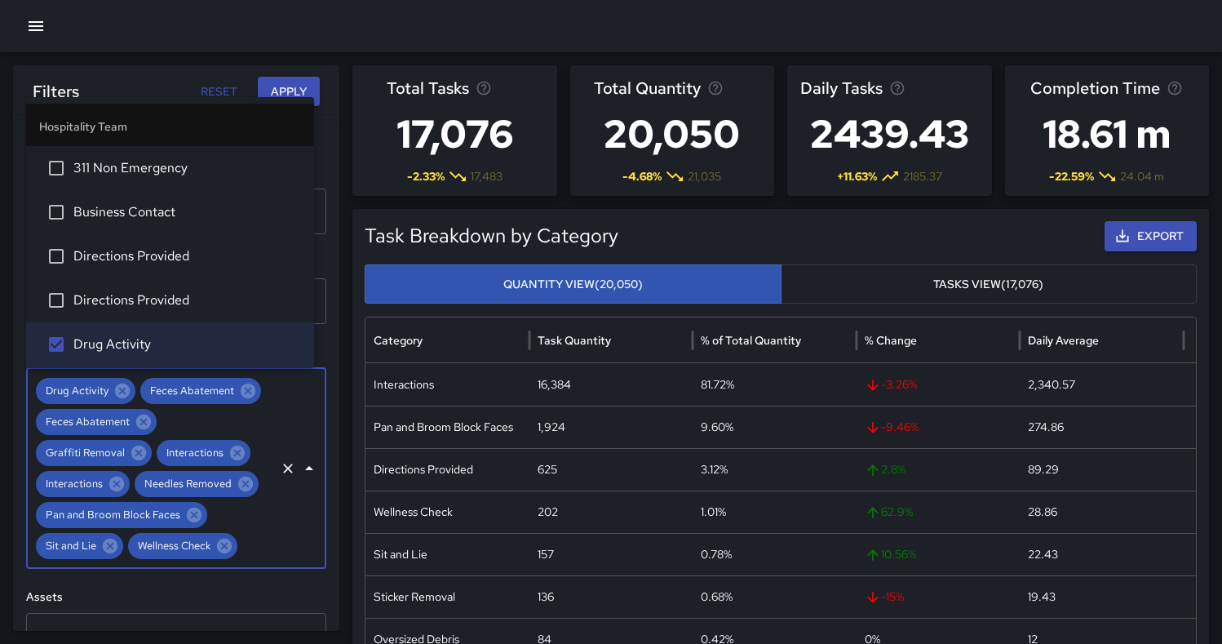
click at [177, 77] on div "Filters Reset Apply" at bounding box center [176, 92] width 287 height 30
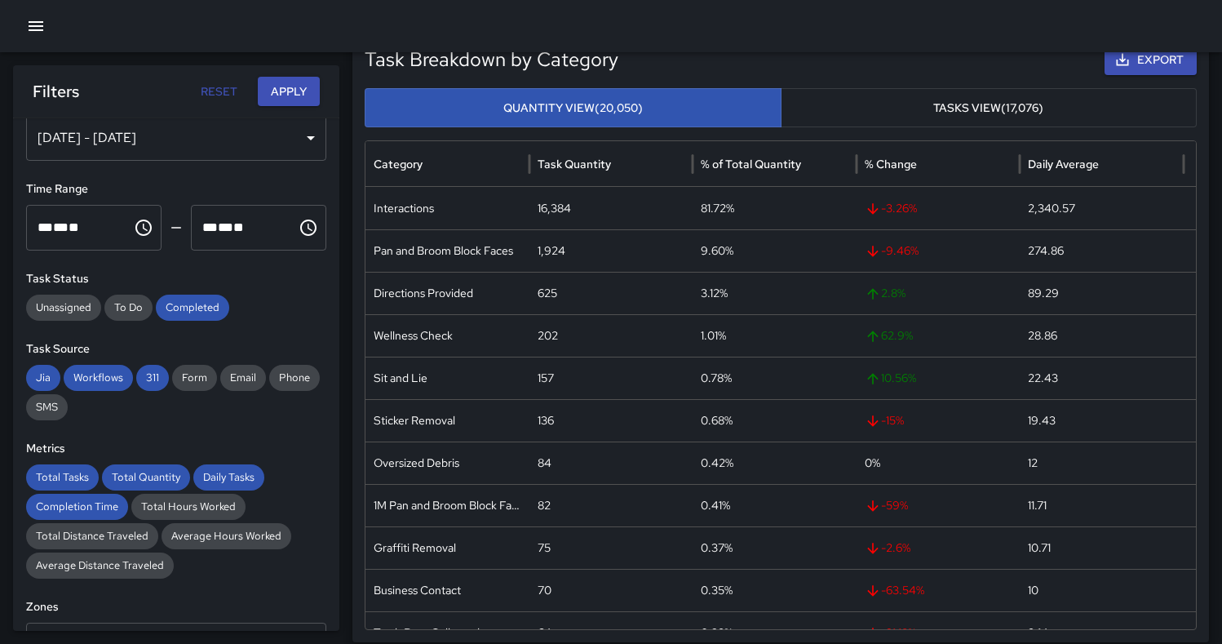
scroll to position [0, 0]
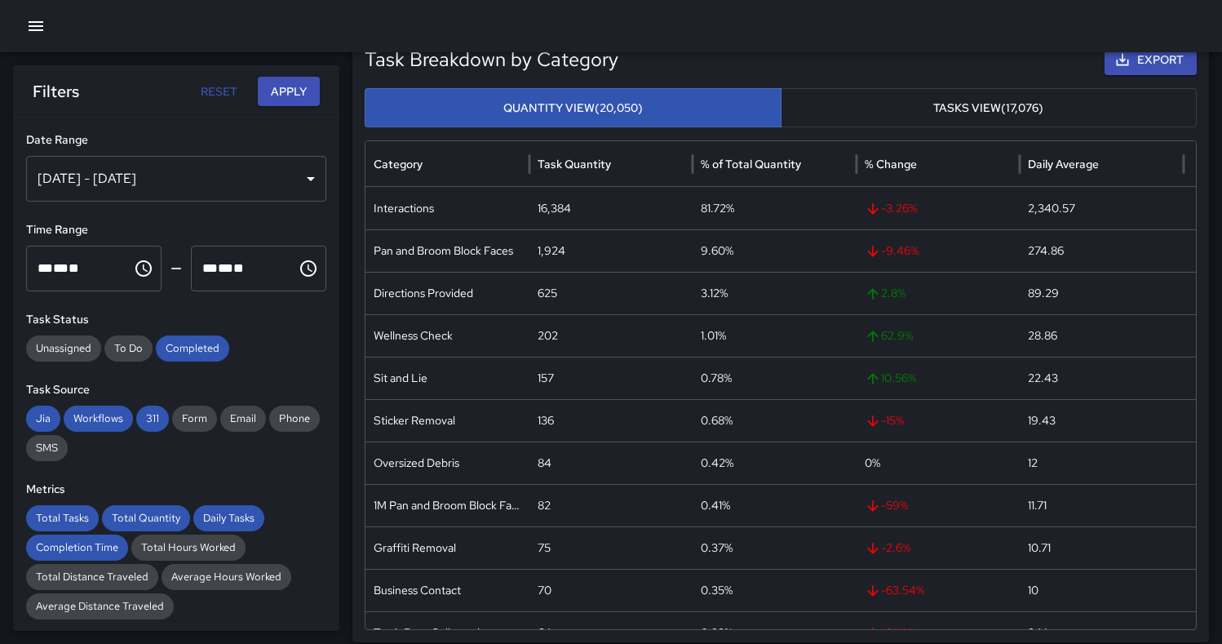
click at [294, 179] on div "[DATE] - [DATE]" at bounding box center [176, 179] width 300 height 46
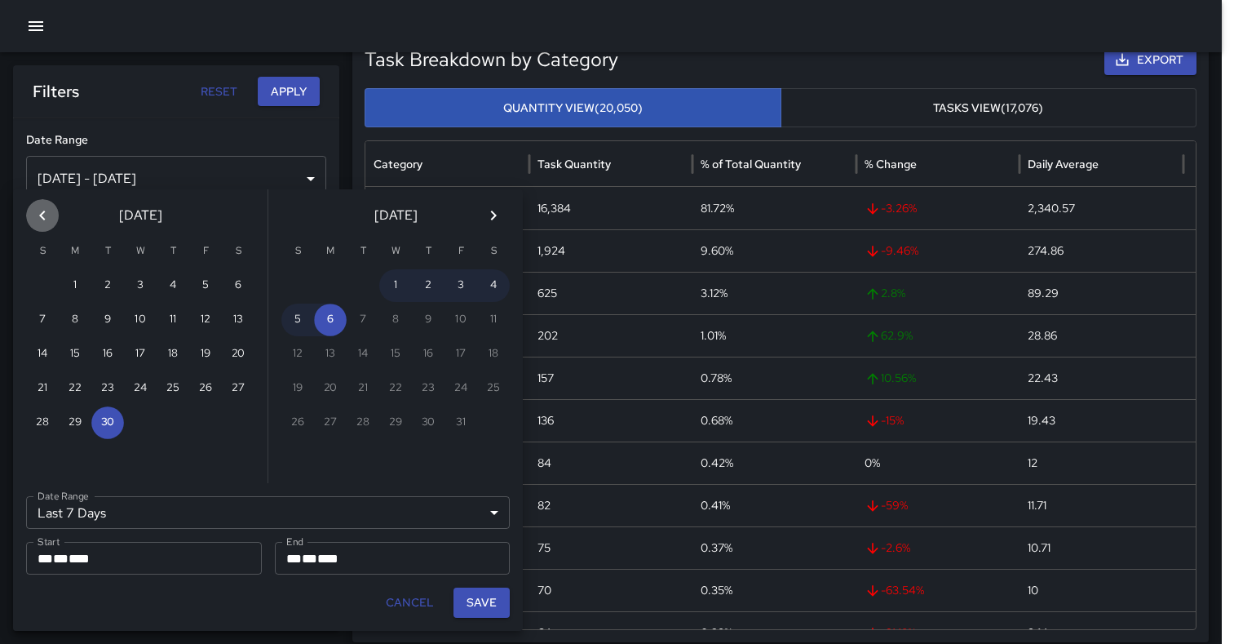
click at [45, 215] on icon "Previous month" at bounding box center [43, 216] width 20 height 20
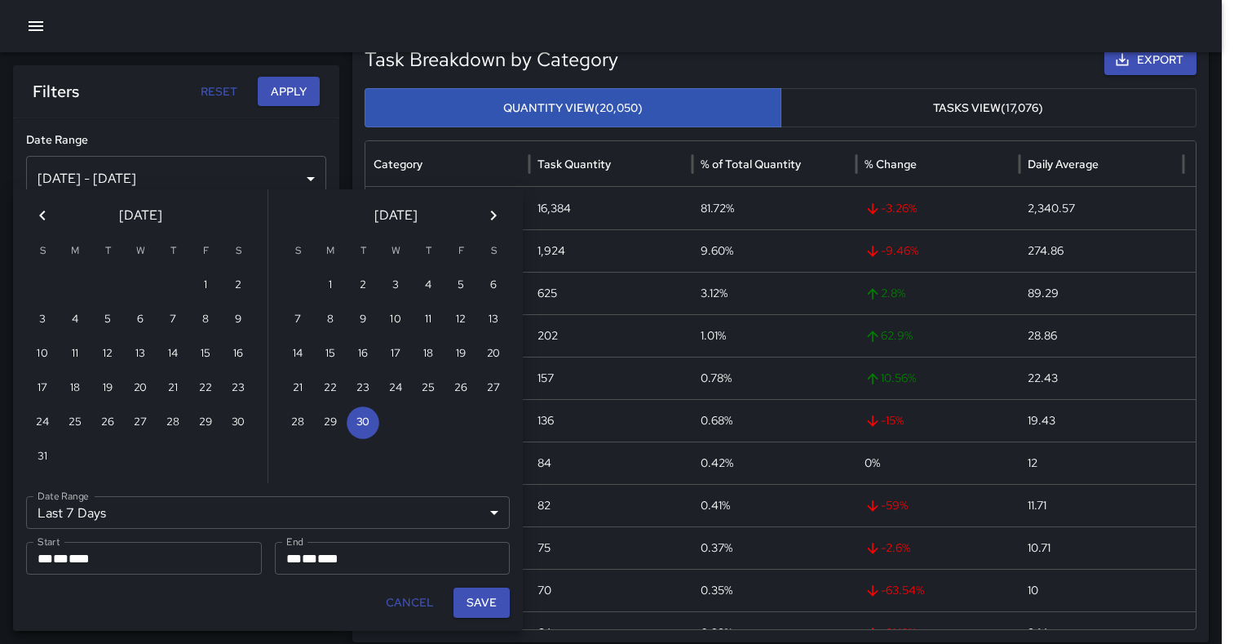
click at [45, 215] on icon "Previous month" at bounding box center [43, 216] width 20 height 20
click at [45, 216] on icon "Previous month" at bounding box center [43, 216] width 20 height 20
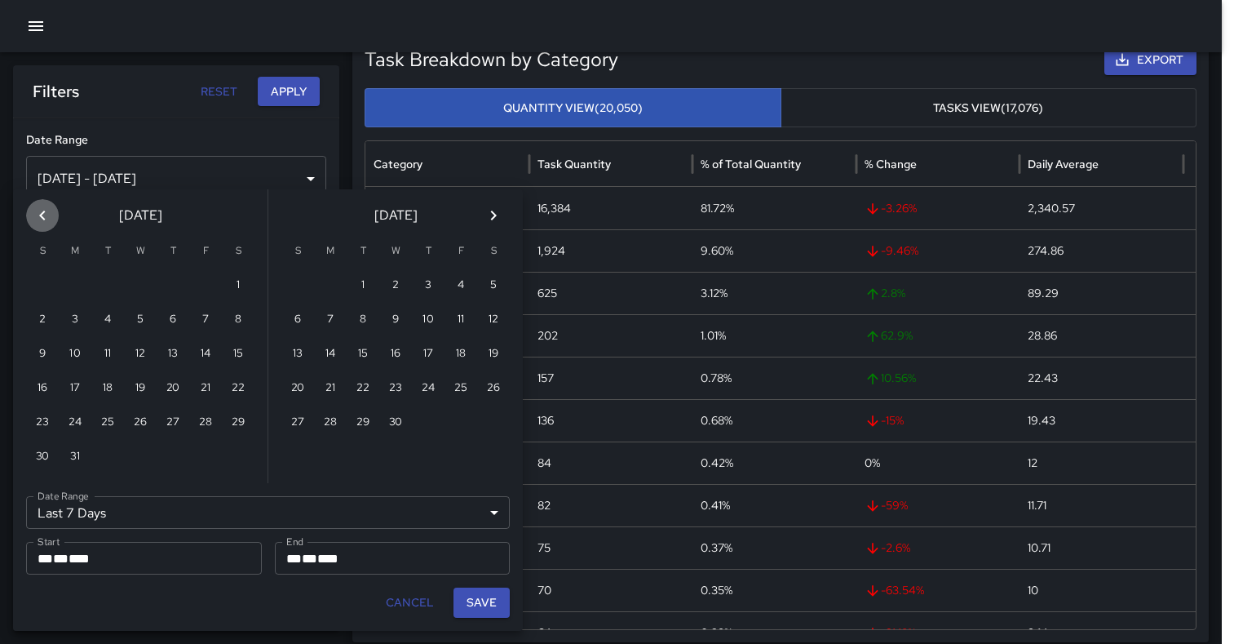
click at [45, 216] on icon "Previous month" at bounding box center [43, 216] width 20 height 20
click at [494, 208] on icon "Next month" at bounding box center [494, 216] width 20 height 20
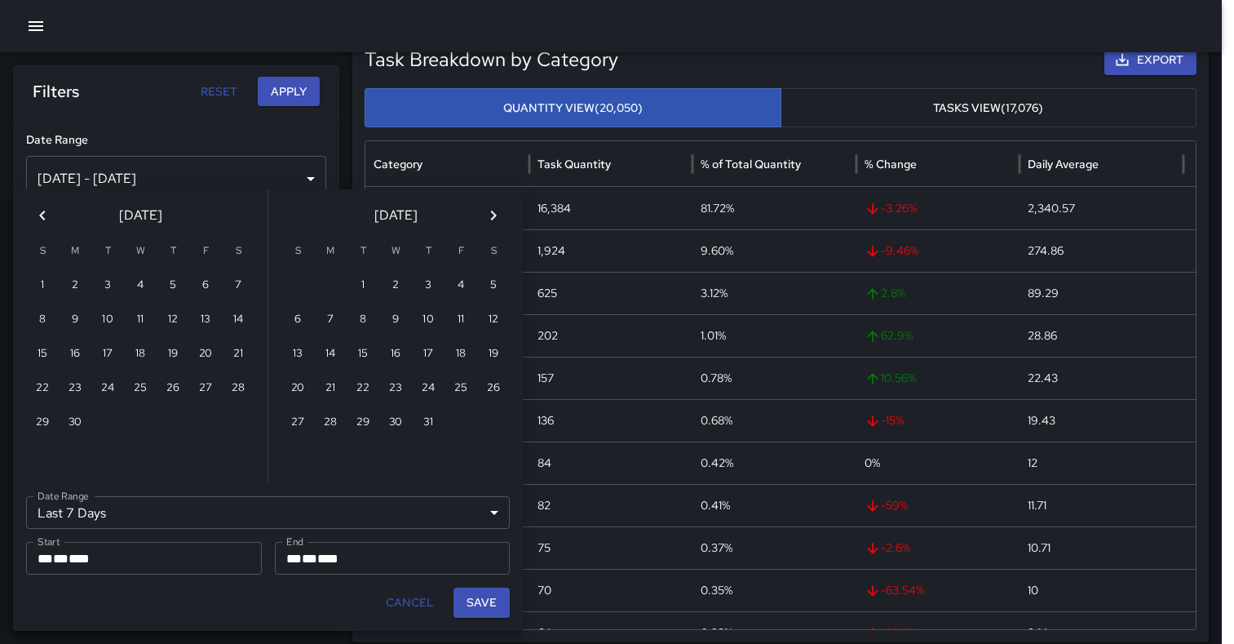
click at [494, 208] on icon "Next month" at bounding box center [494, 216] width 20 height 20
click at [204, 281] on button "1" at bounding box center [205, 285] width 33 height 33
type input "******"
type input "**********"
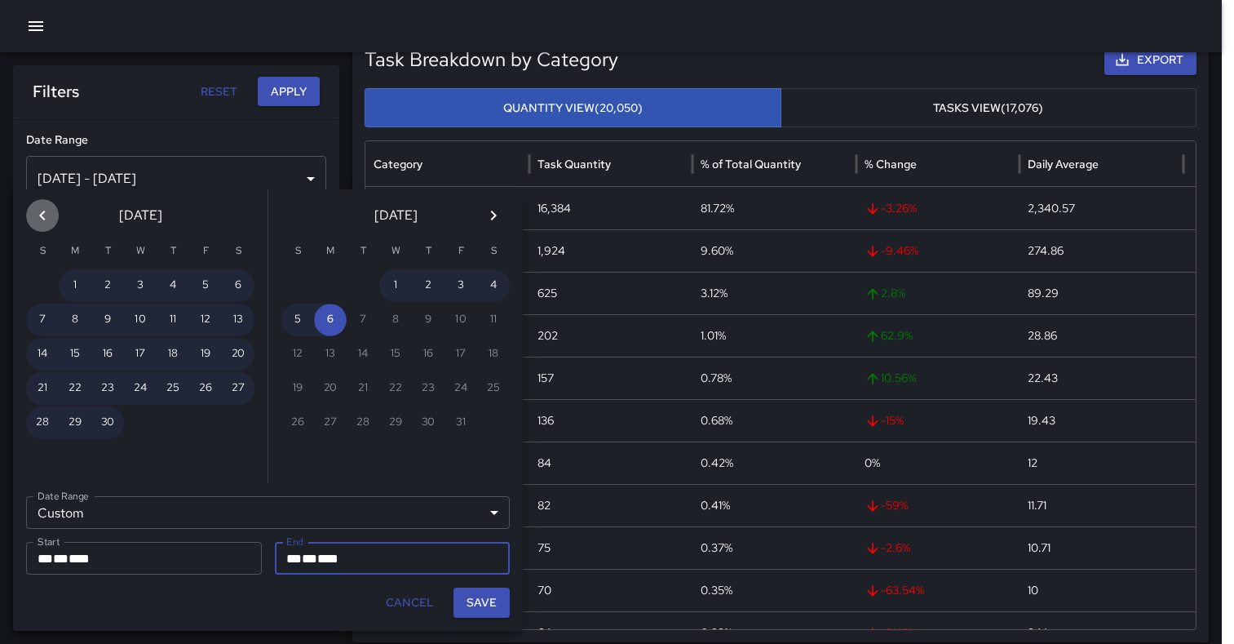
click at [49, 217] on icon "Previous month" at bounding box center [43, 216] width 20 height 20
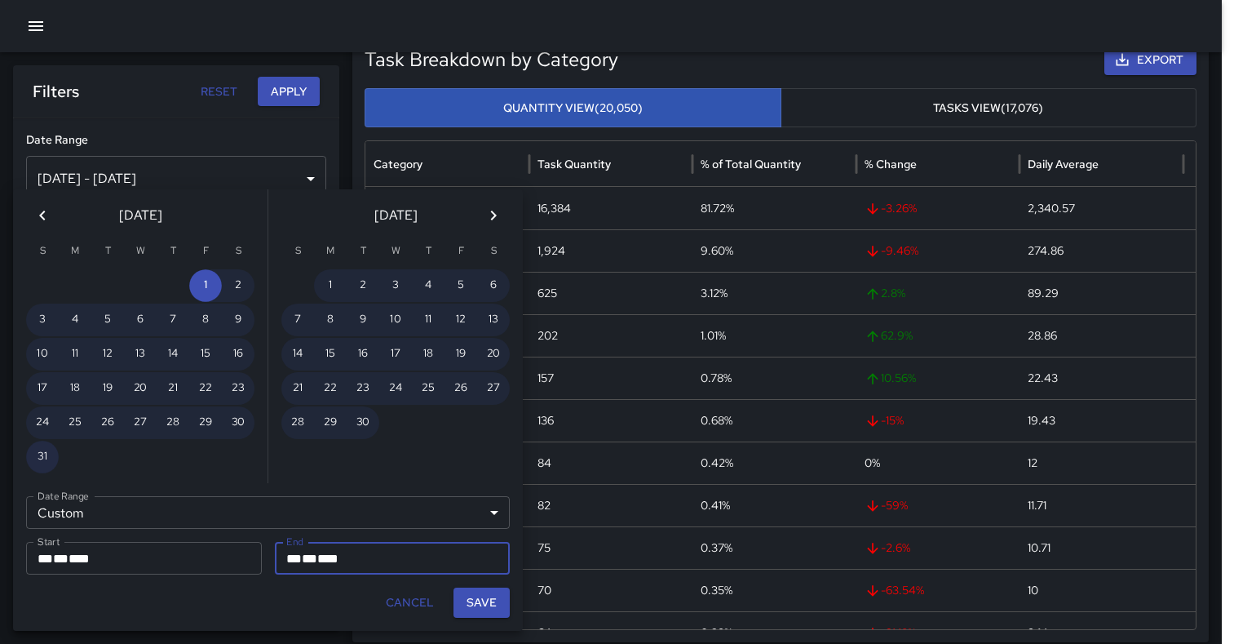
click at [45, 456] on button "31" at bounding box center [42, 456] width 33 height 33
type input "**********"
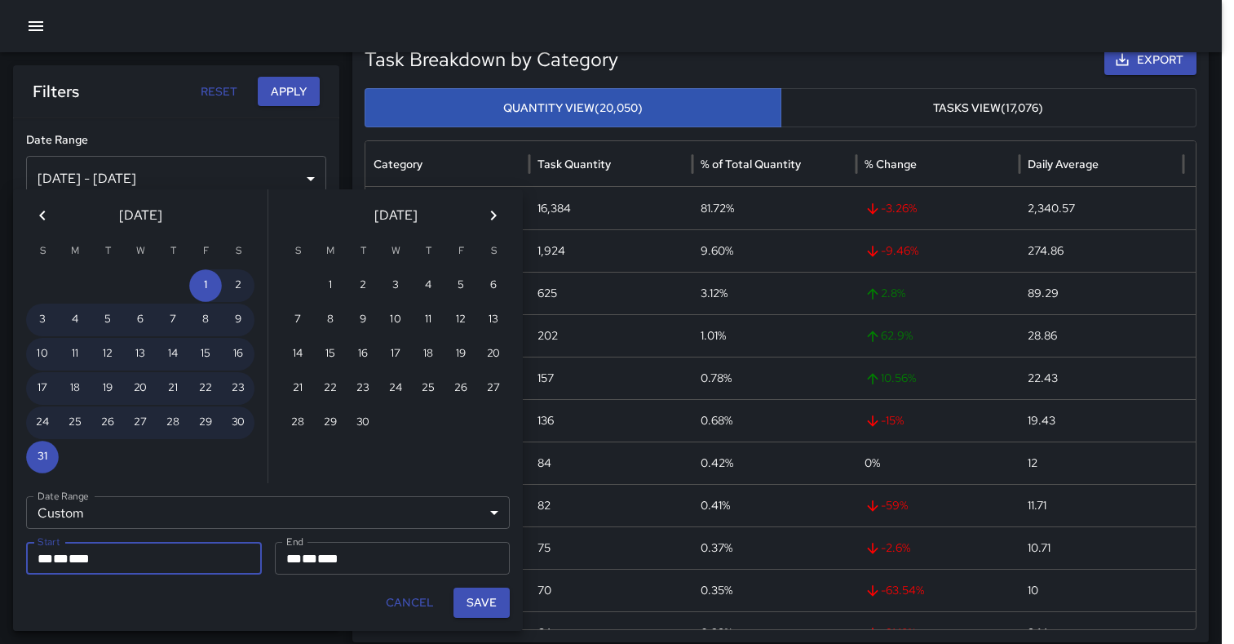
click at [495, 604] on button "Save" at bounding box center [481, 602] width 56 height 30
type input "**********"
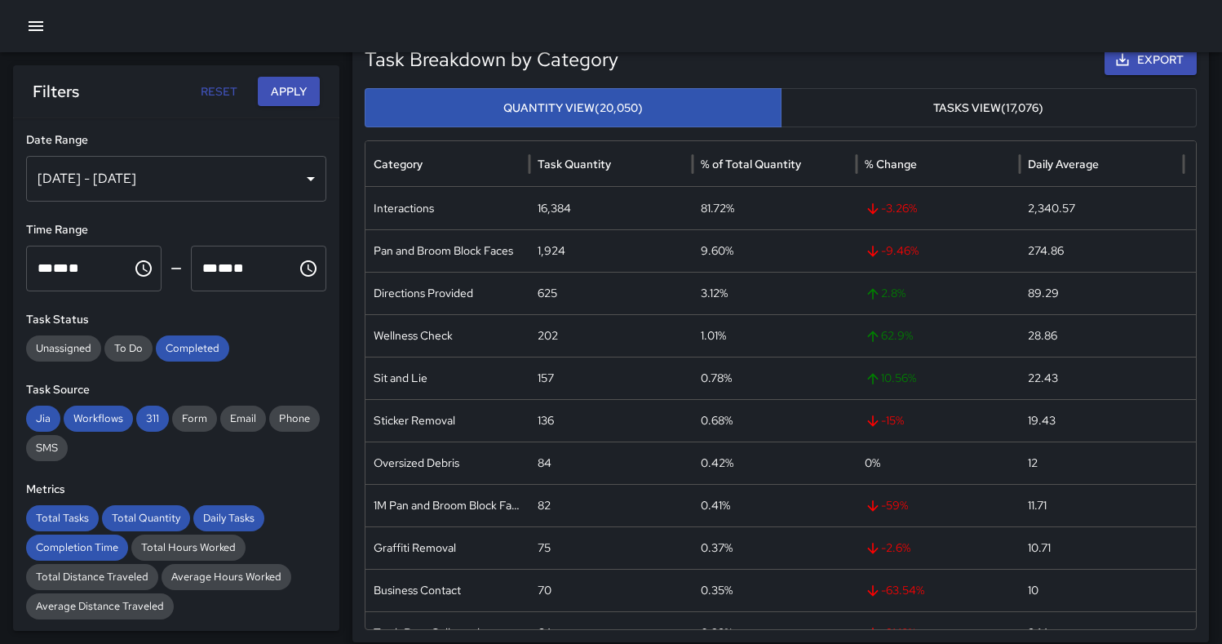
click at [290, 93] on button "Apply" at bounding box center [289, 92] width 62 height 30
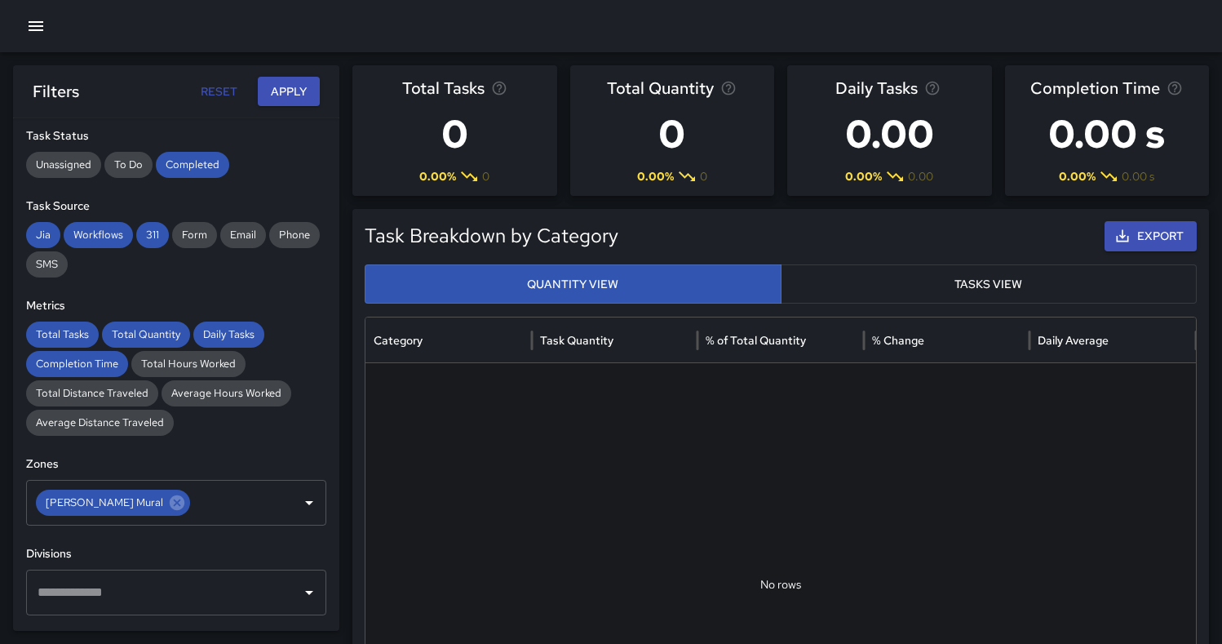
scroll to position [131, 0]
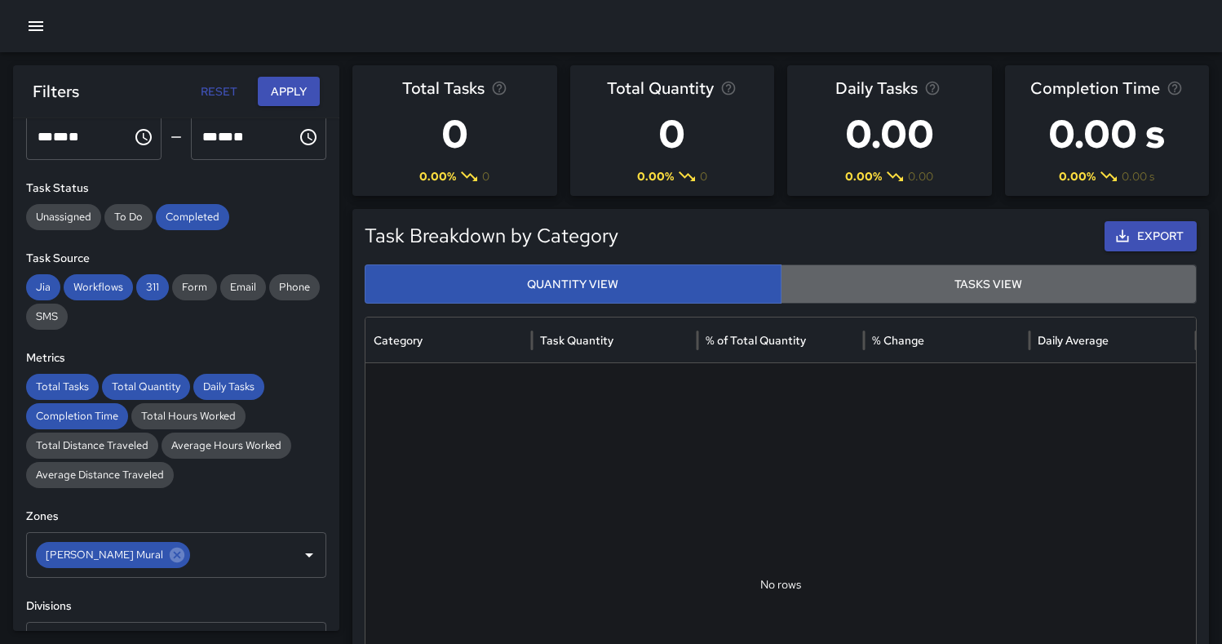
click at [988, 287] on button "Tasks View" at bounding box center [989, 284] width 417 height 40
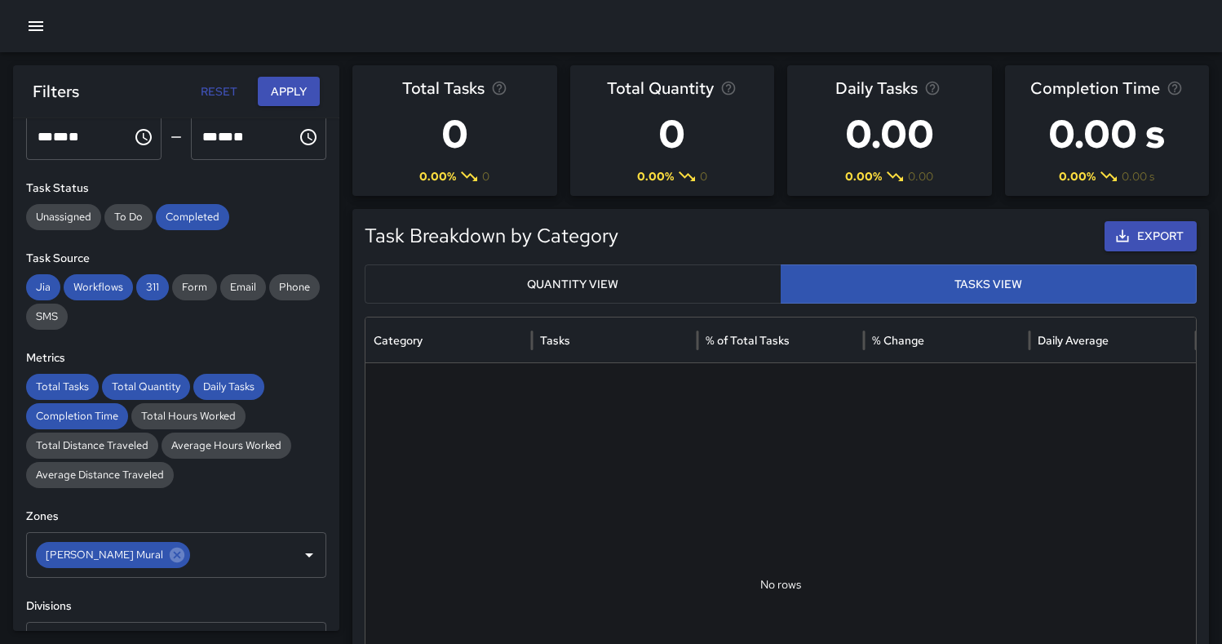
click at [727, 290] on button "Quantity View" at bounding box center [573, 284] width 417 height 40
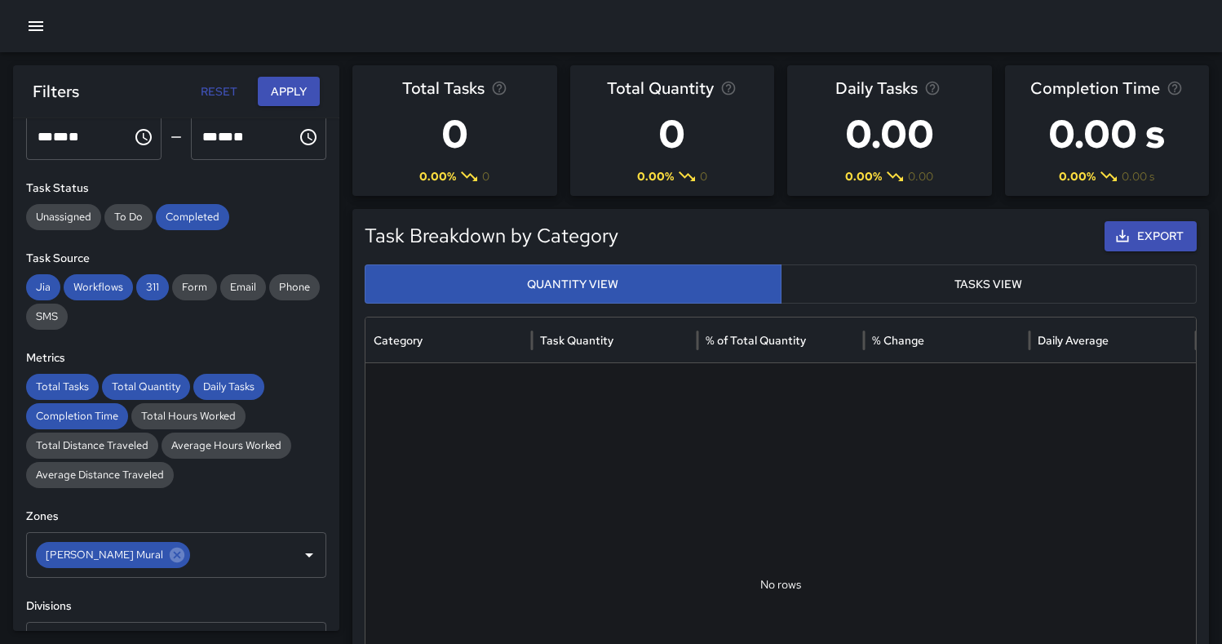
scroll to position [0, 0]
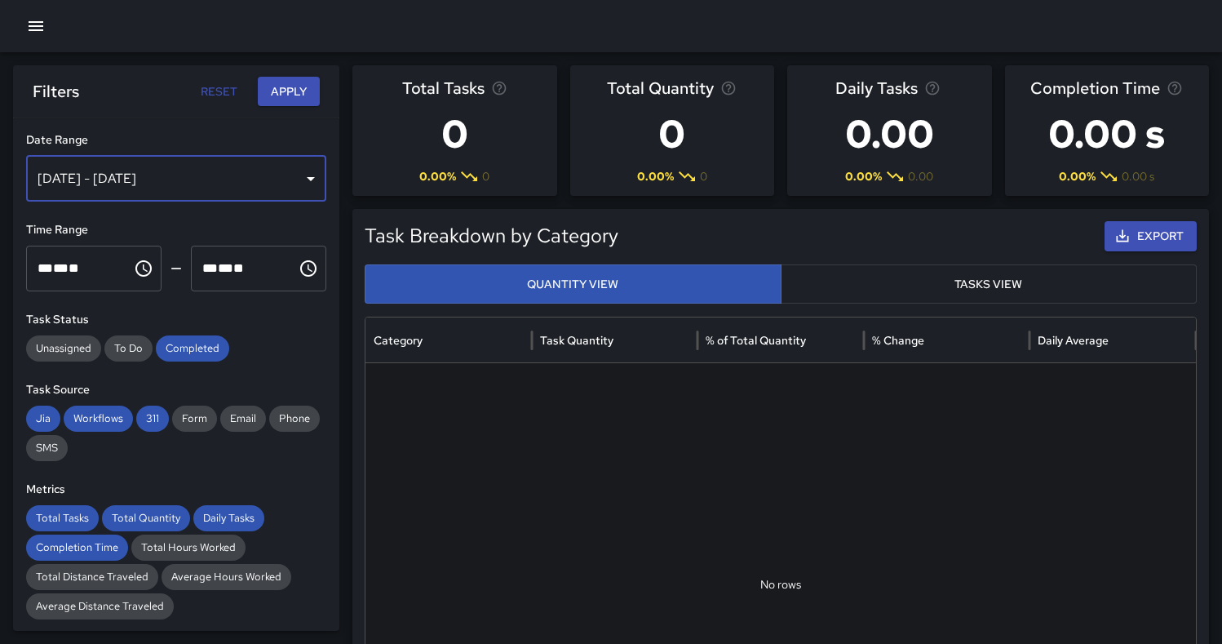
click at [283, 178] on div "[DATE] - [DATE]" at bounding box center [176, 179] width 300 height 46
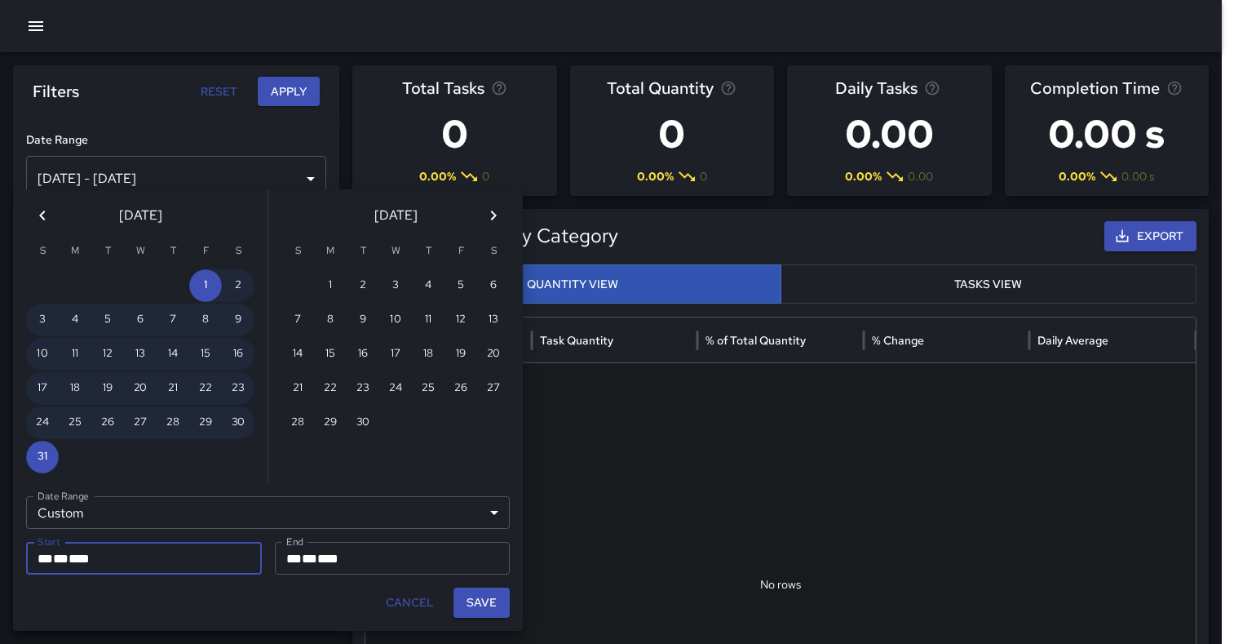
click at [496, 214] on icon "Next month" at bounding box center [494, 216] width 20 height 20
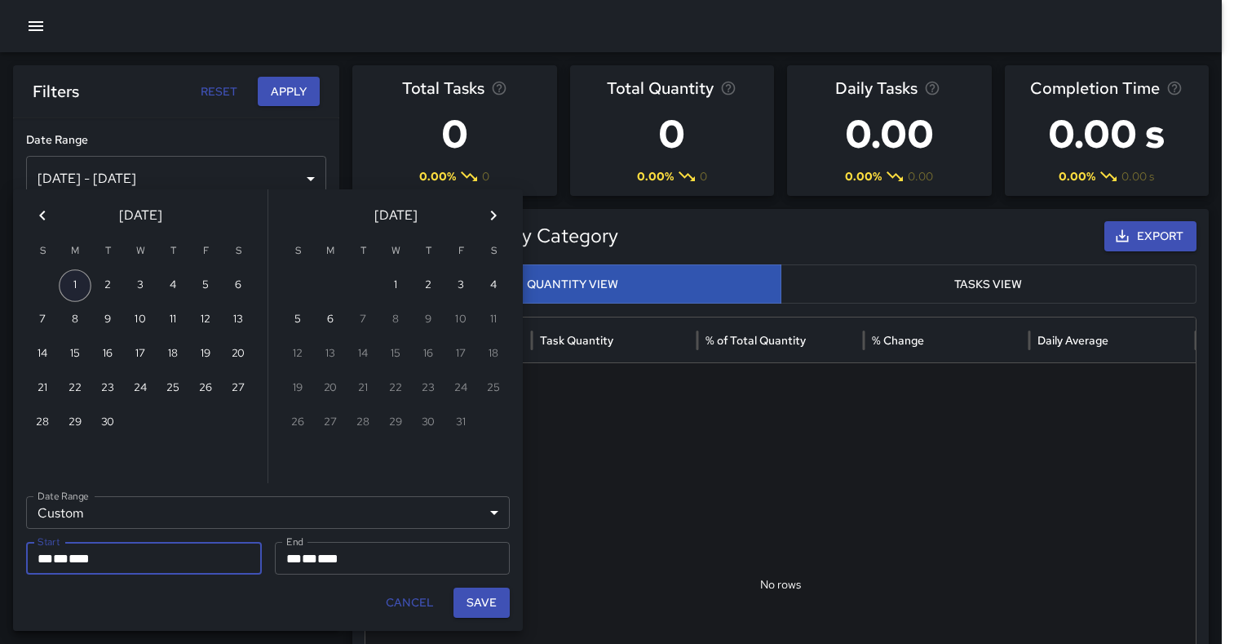
click at [75, 290] on button "1" at bounding box center [75, 285] width 33 height 33
type input "**********"
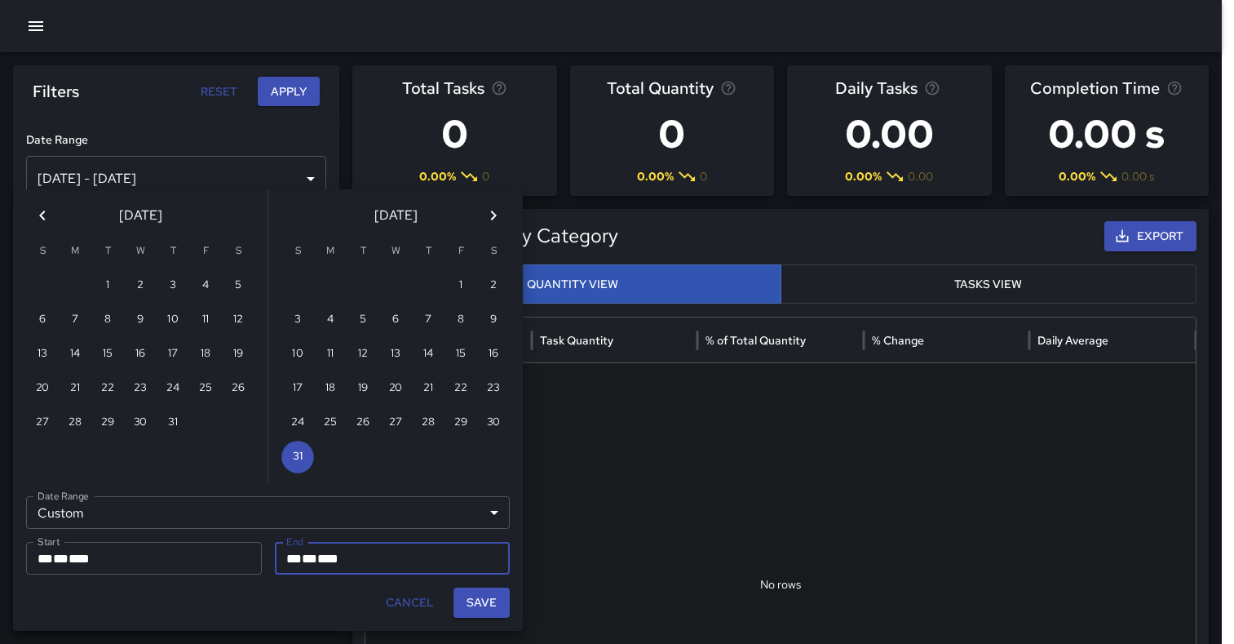
click at [498, 211] on icon "Next month" at bounding box center [494, 216] width 20 height 20
click at [362, 427] on button "30" at bounding box center [363, 422] width 33 height 33
type input "**********"
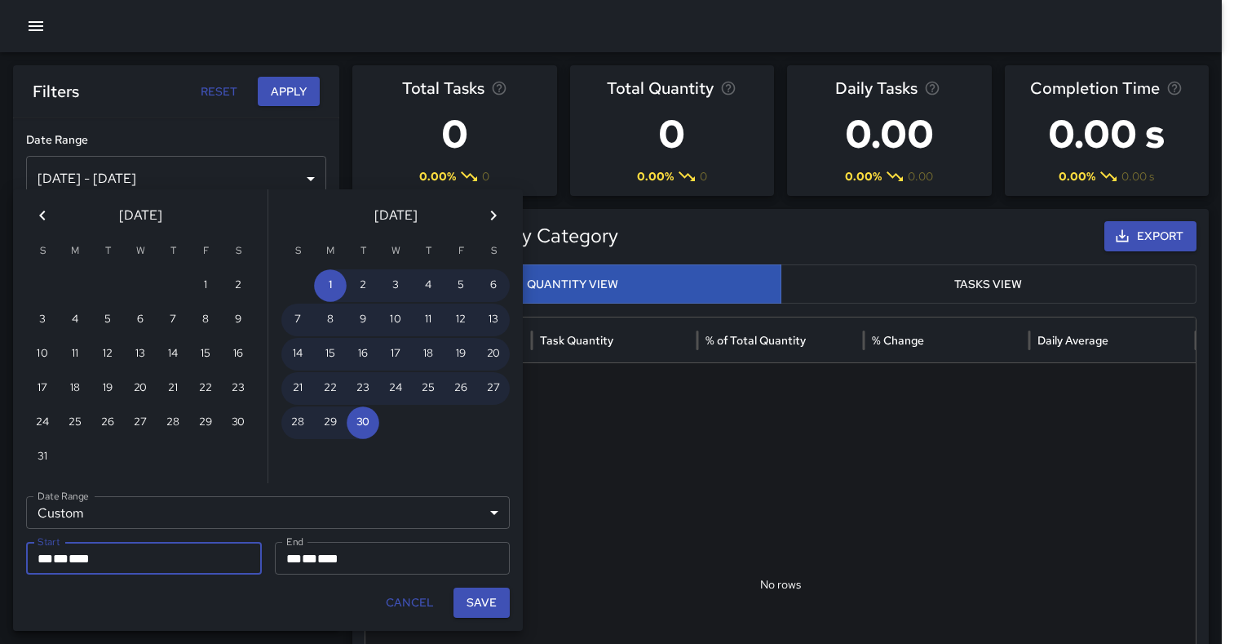
click at [494, 611] on button "Save" at bounding box center [481, 602] width 56 height 30
type input "**********"
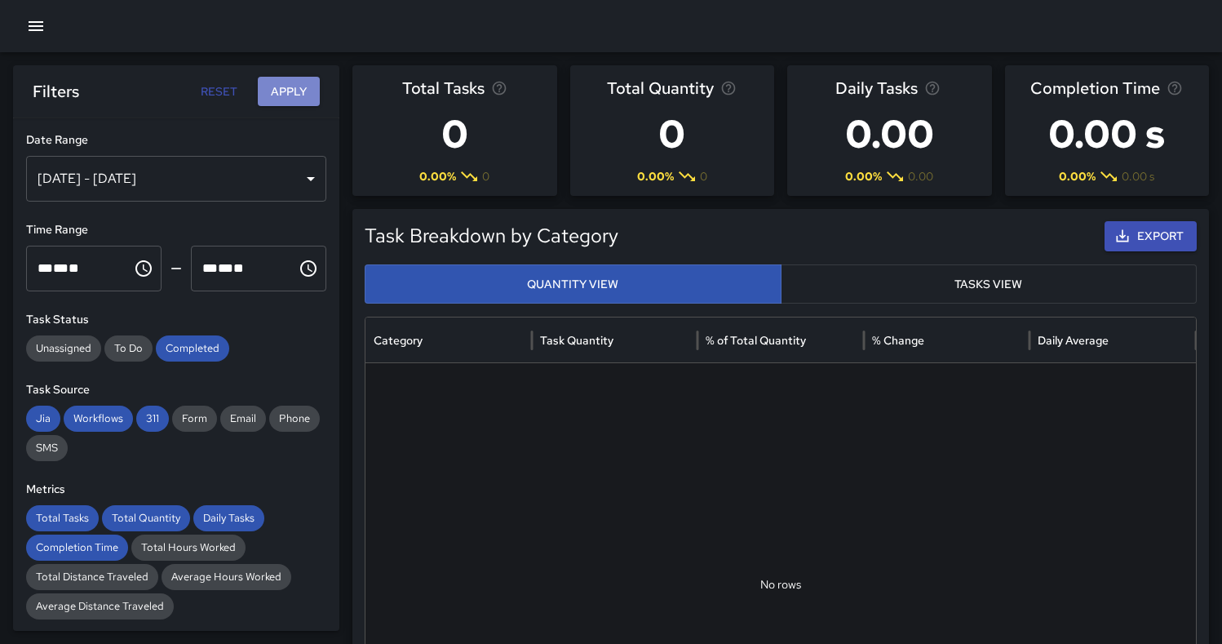
click at [285, 91] on button "Apply" at bounding box center [289, 92] width 62 height 30
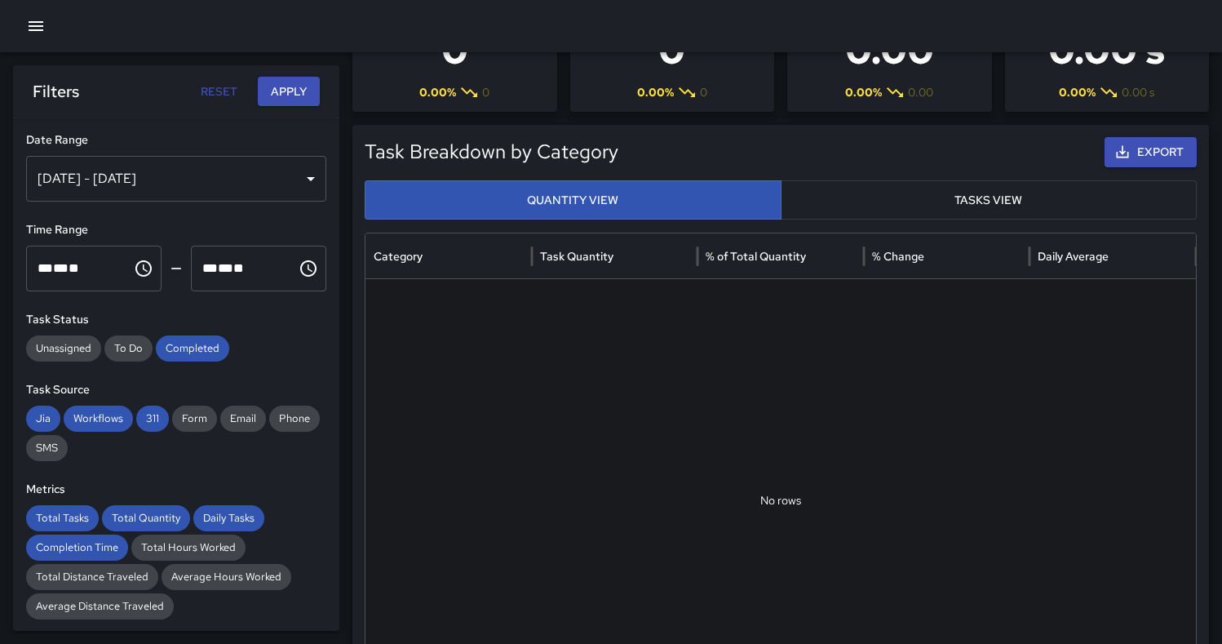
scroll to position [95, 0]
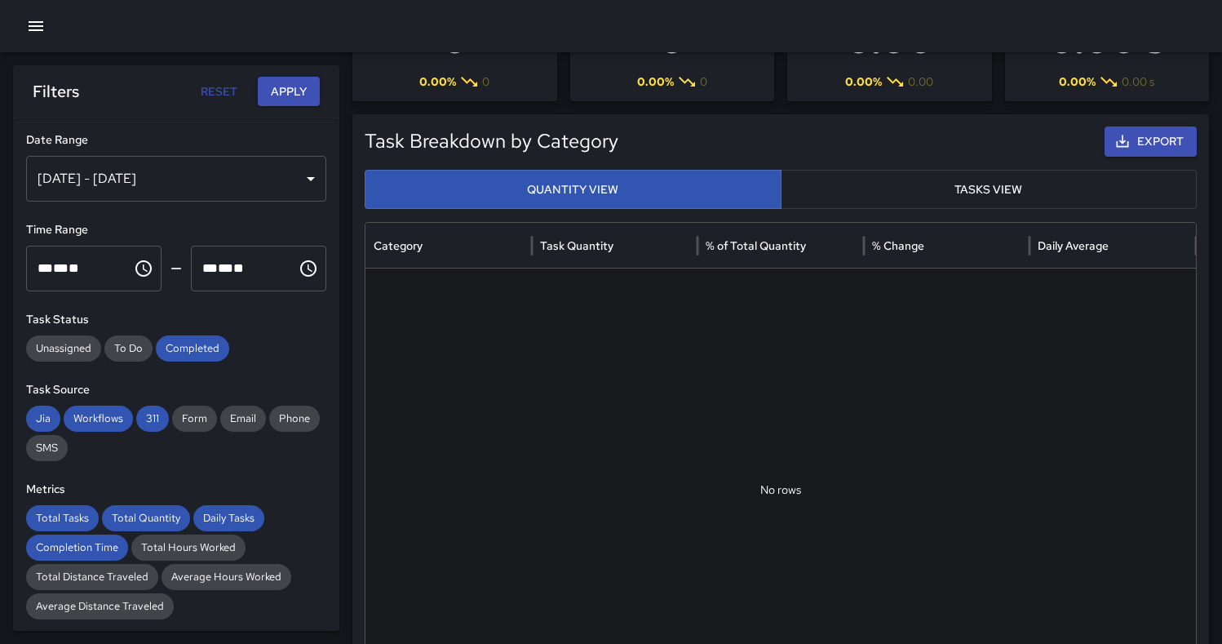
click at [961, 190] on button "Tasks View" at bounding box center [989, 190] width 417 height 40
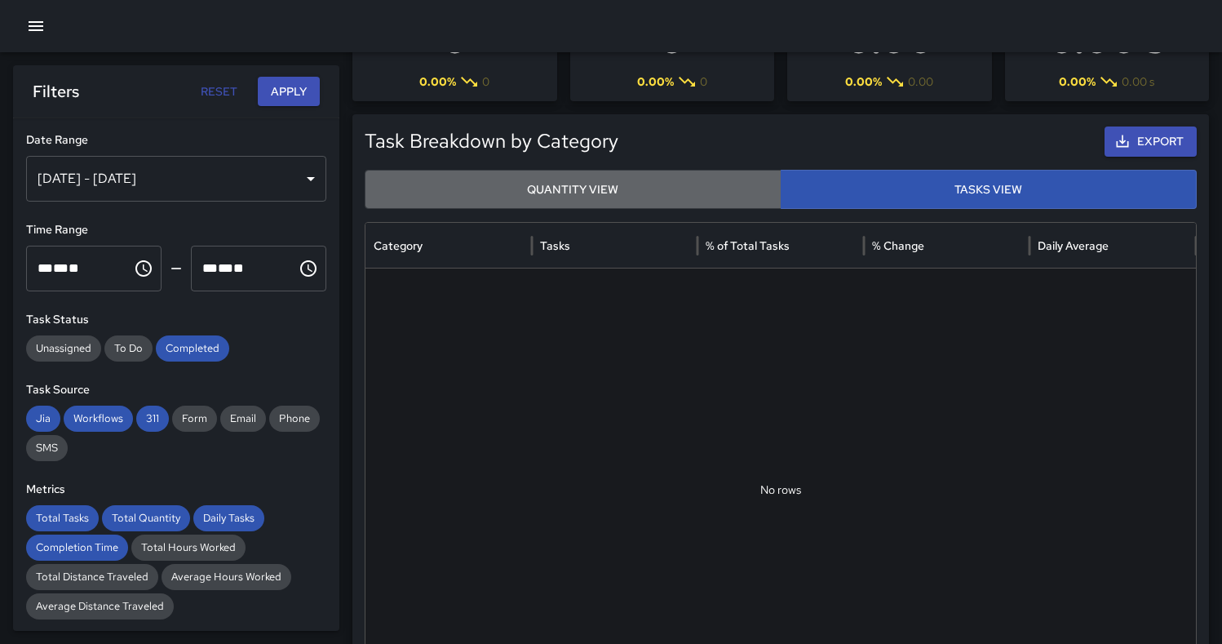
click at [620, 190] on button "Quantity View" at bounding box center [573, 190] width 417 height 40
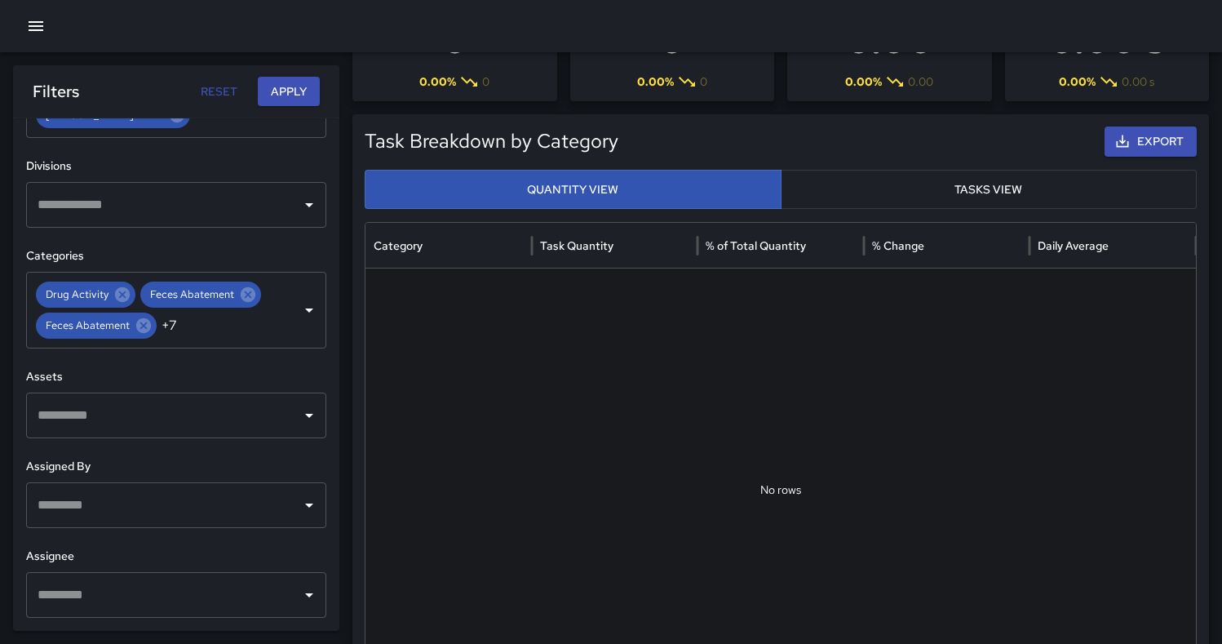
scroll to position [178, 0]
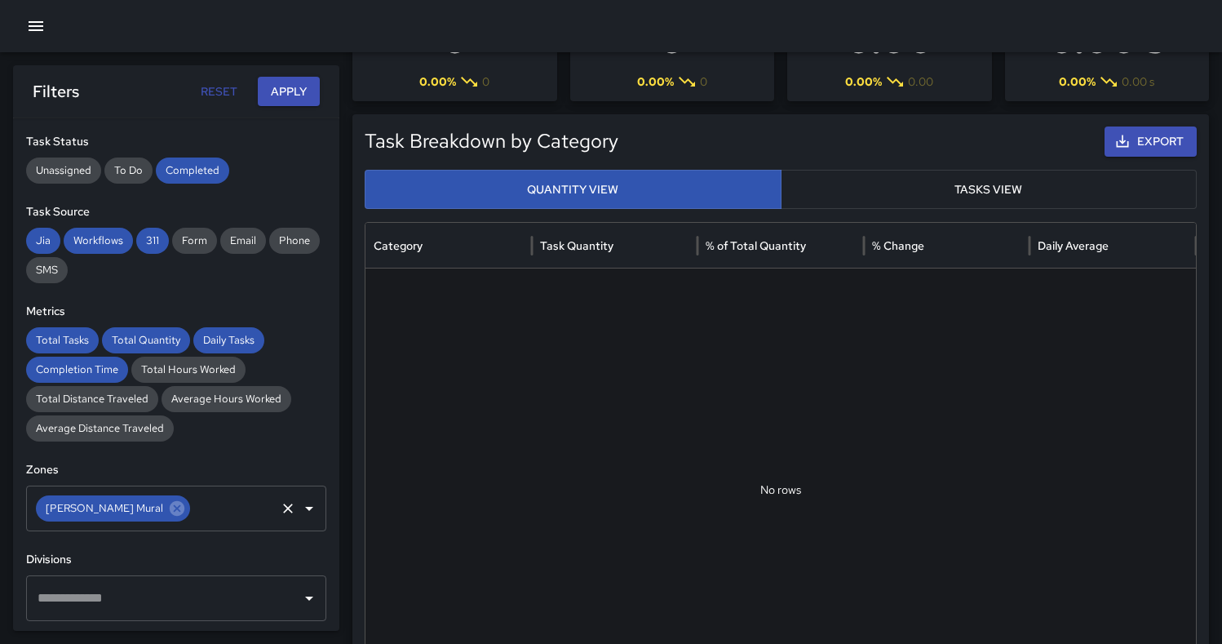
click at [305, 507] on icon "Open" at bounding box center [309, 509] width 8 height 4
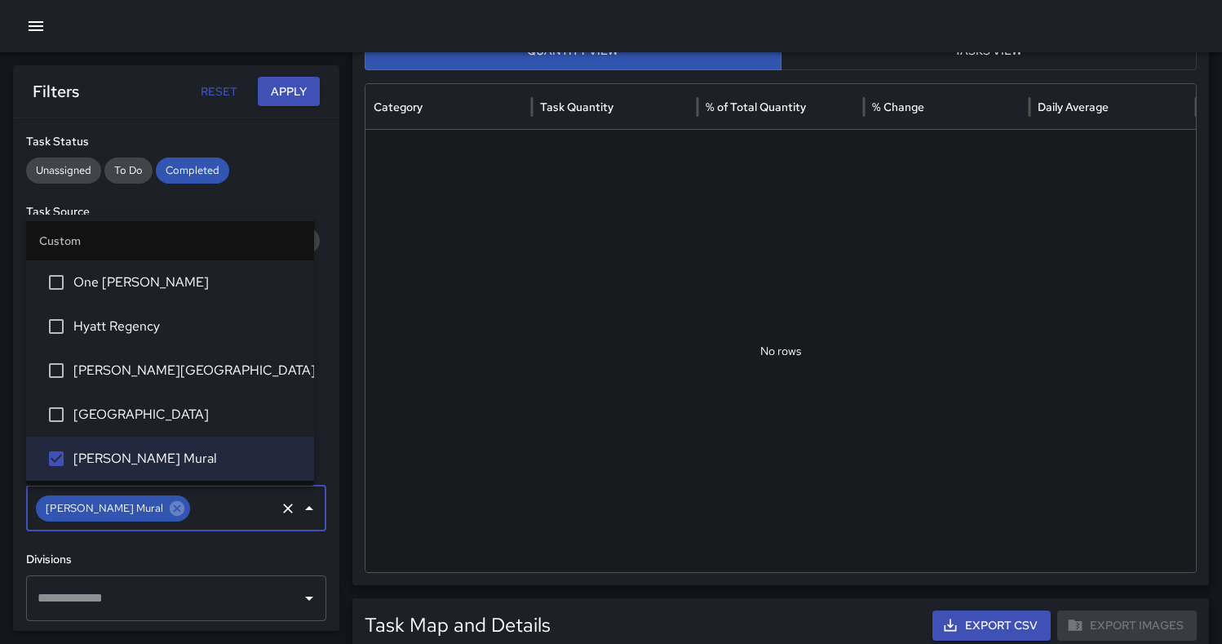
scroll to position [85, 0]
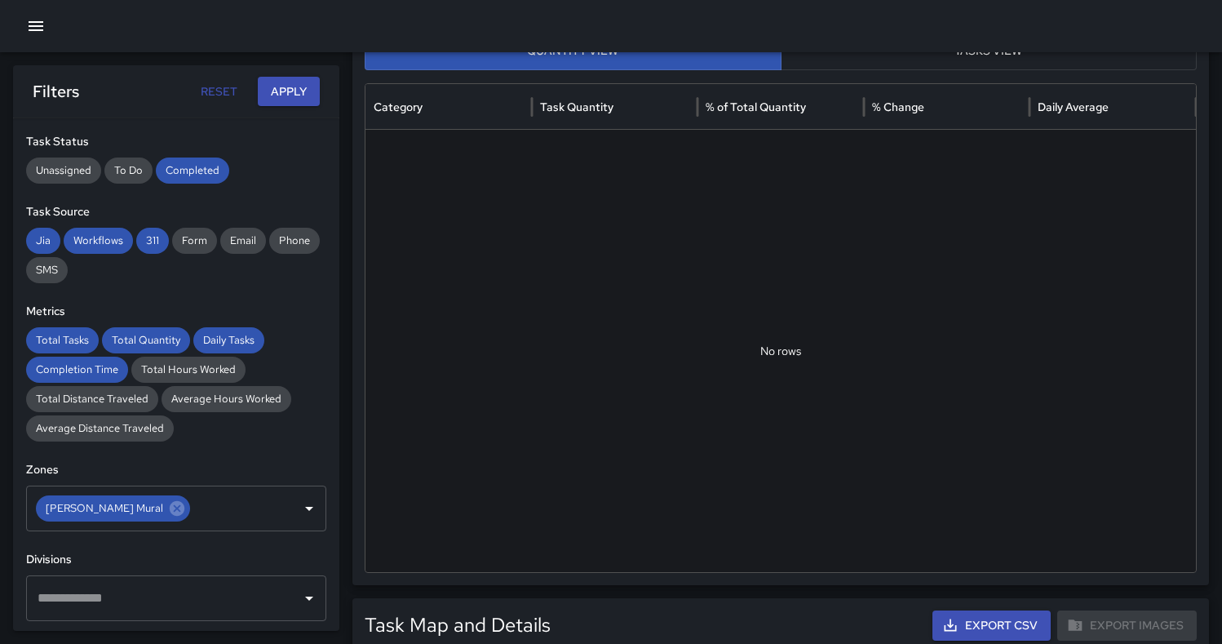
click at [295, 75] on div "Filters Reset Apply" at bounding box center [176, 91] width 326 height 52
click at [294, 82] on button "Apply" at bounding box center [289, 92] width 62 height 30
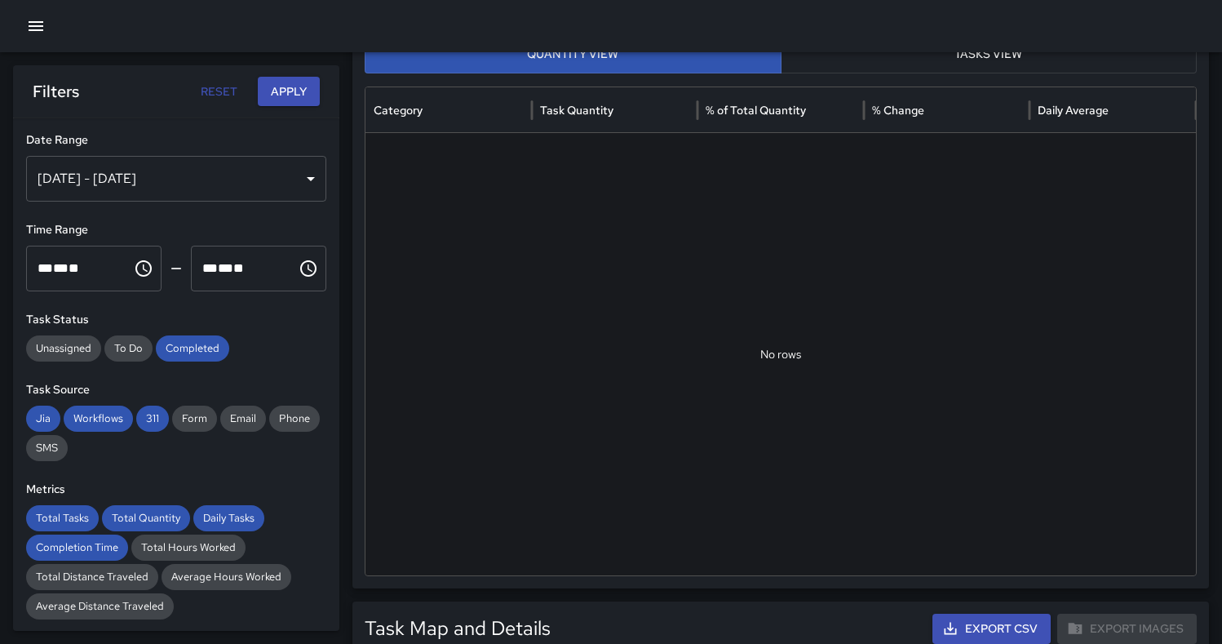
scroll to position [233, 0]
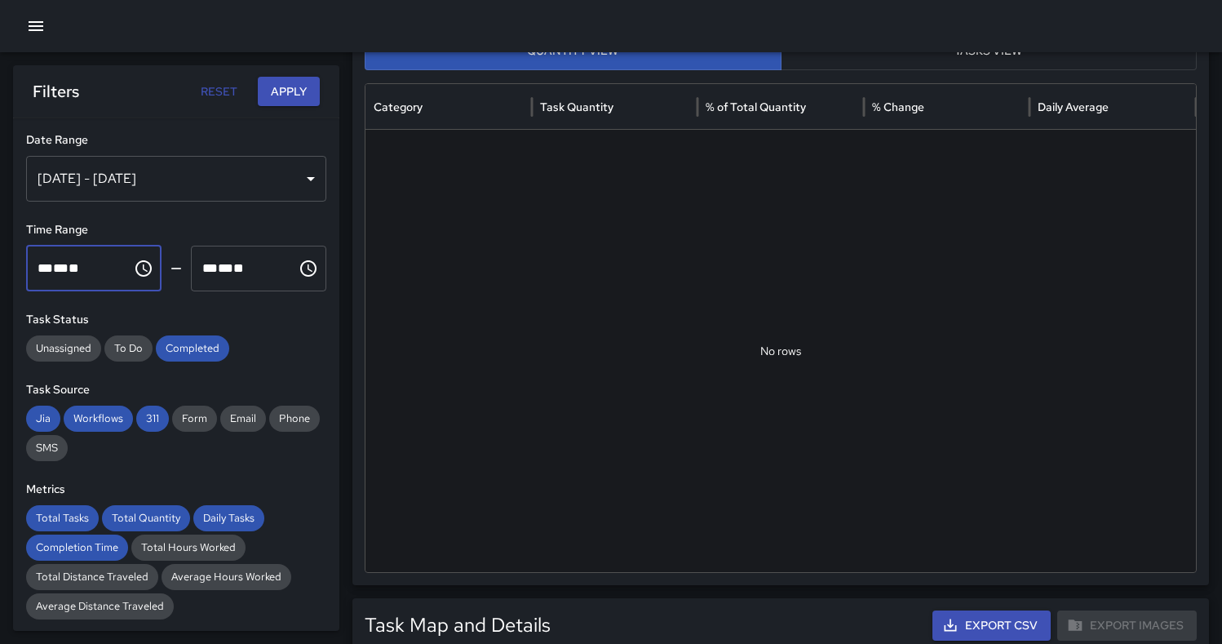
click at [108, 273] on div "** * ** **" at bounding box center [79, 269] width 83 height 46
click at [138, 268] on icon "Choose time, selected time is 12:00 AM" at bounding box center [144, 269] width 20 height 20
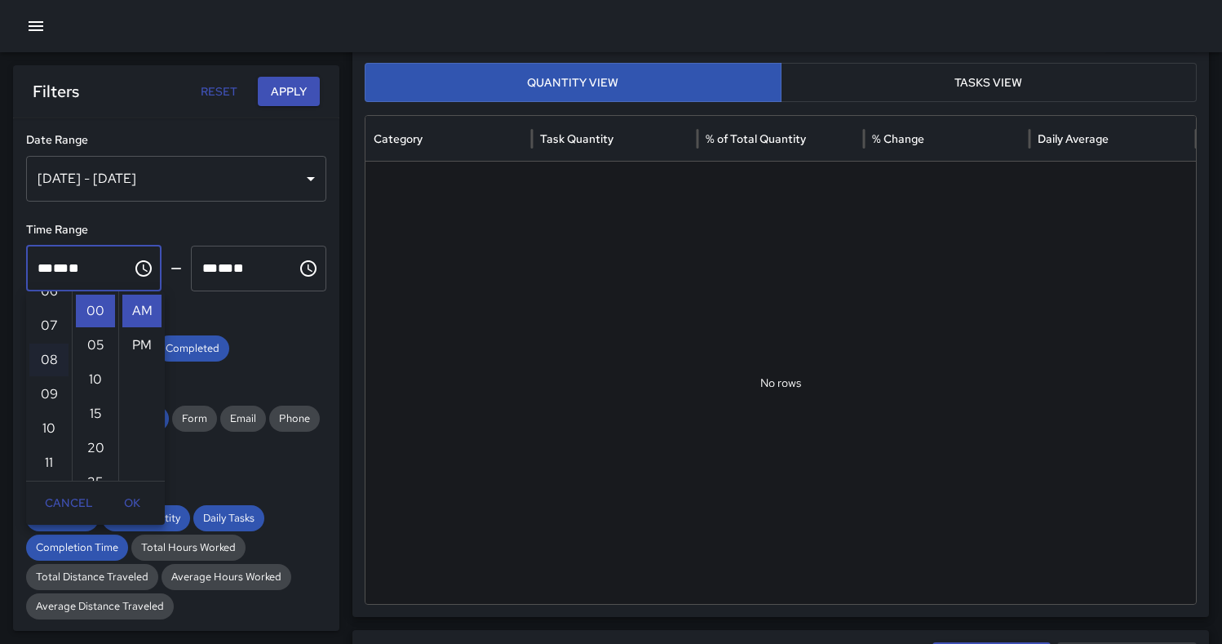
scroll to position [0, 0]
click at [307, 270] on icon "Choose time, selected time is 11:59 PM" at bounding box center [309, 267] width 5 height 7
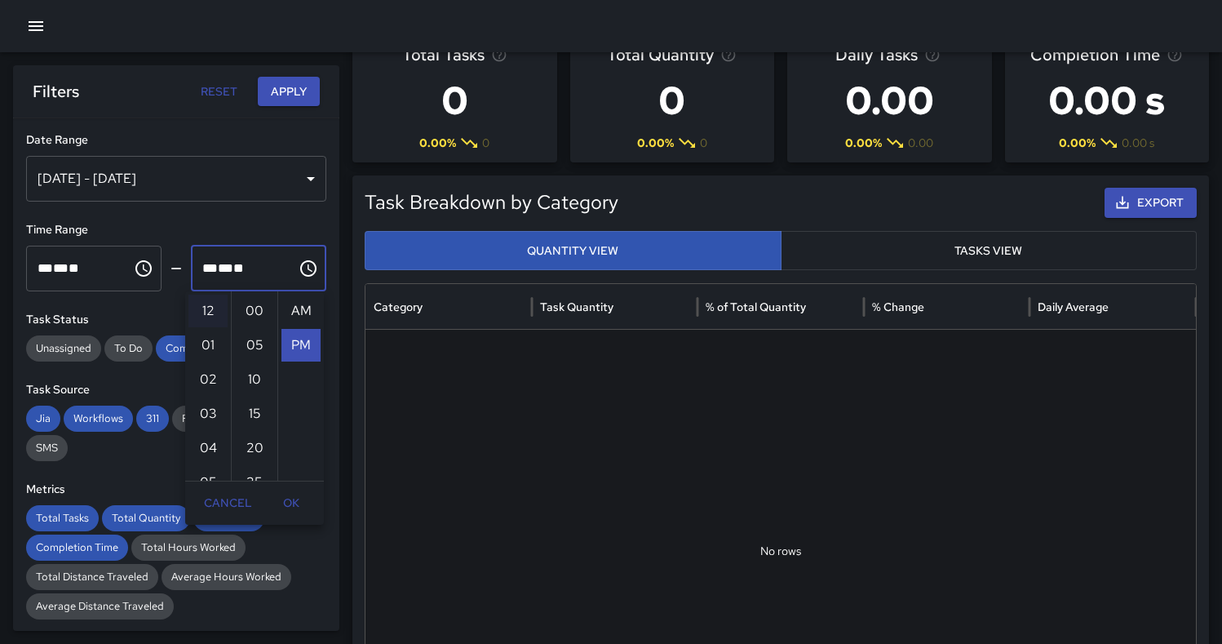
click at [210, 307] on li "12" at bounding box center [207, 310] width 39 height 33
click at [259, 310] on li "00" at bounding box center [254, 310] width 39 height 33
click at [304, 307] on li "AM" at bounding box center [300, 310] width 39 height 33
click at [290, 92] on button "Apply" at bounding box center [289, 92] width 62 height 30
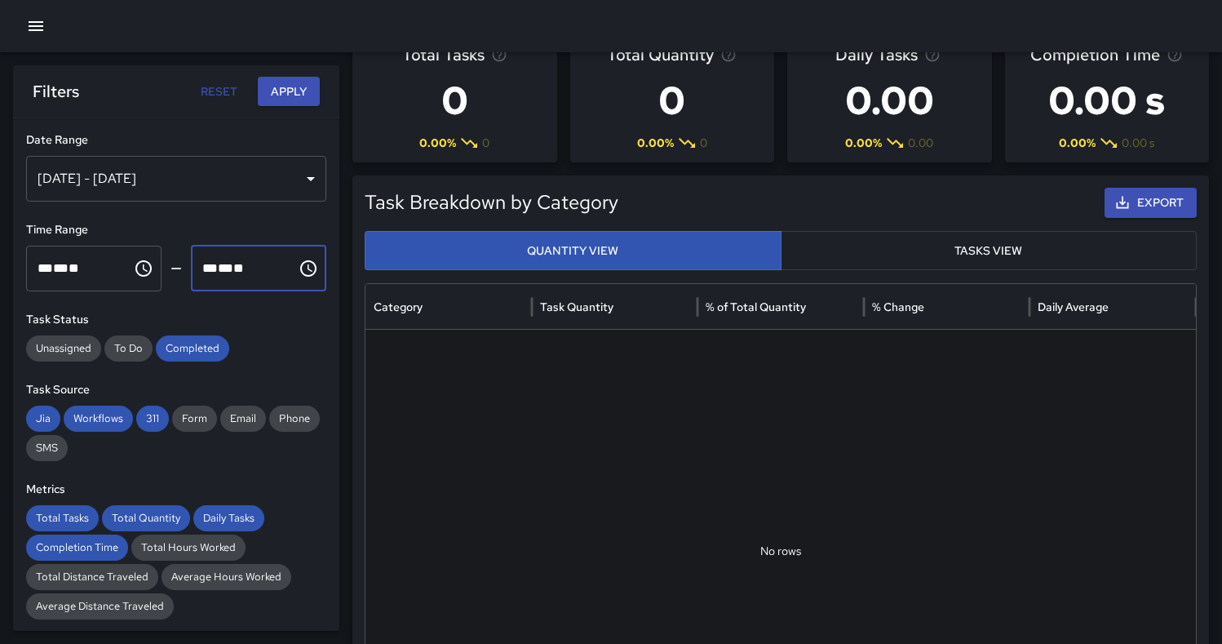
click at [258, 267] on div "** * ** **" at bounding box center [243, 269] width 83 height 46
click at [304, 270] on icon "Choose time, selected time is 12:00 AM" at bounding box center [309, 269] width 20 height 20
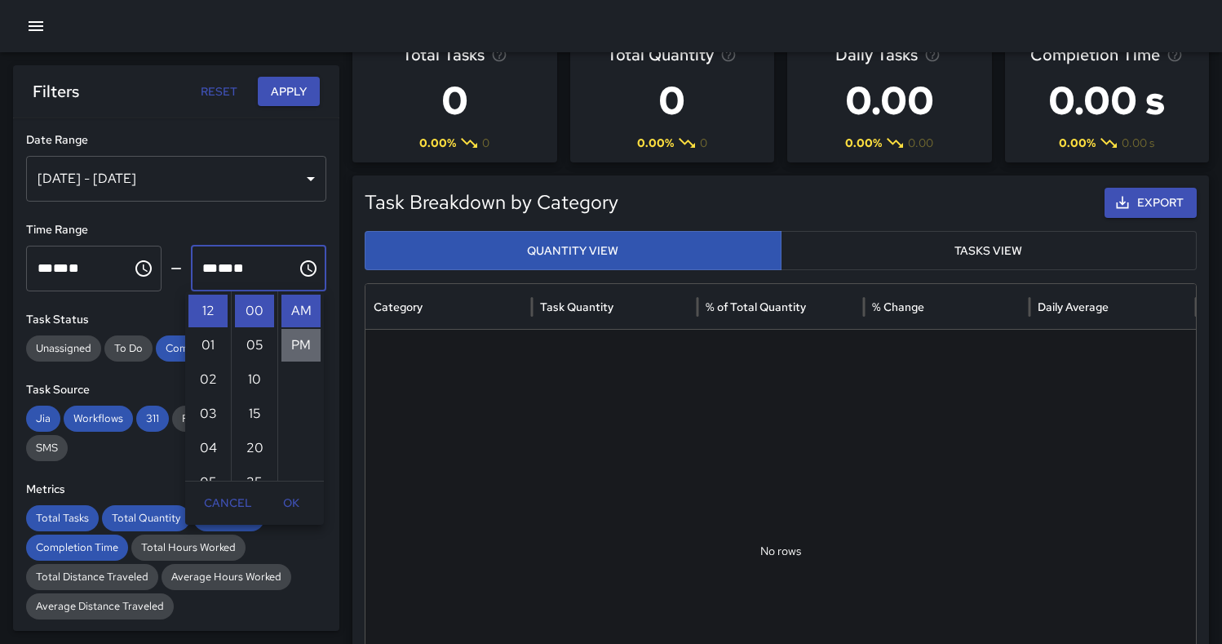
click at [304, 341] on li "PM" at bounding box center [300, 345] width 39 height 33
type input "********"
click at [302, 82] on button "Apply" at bounding box center [289, 92] width 62 height 30
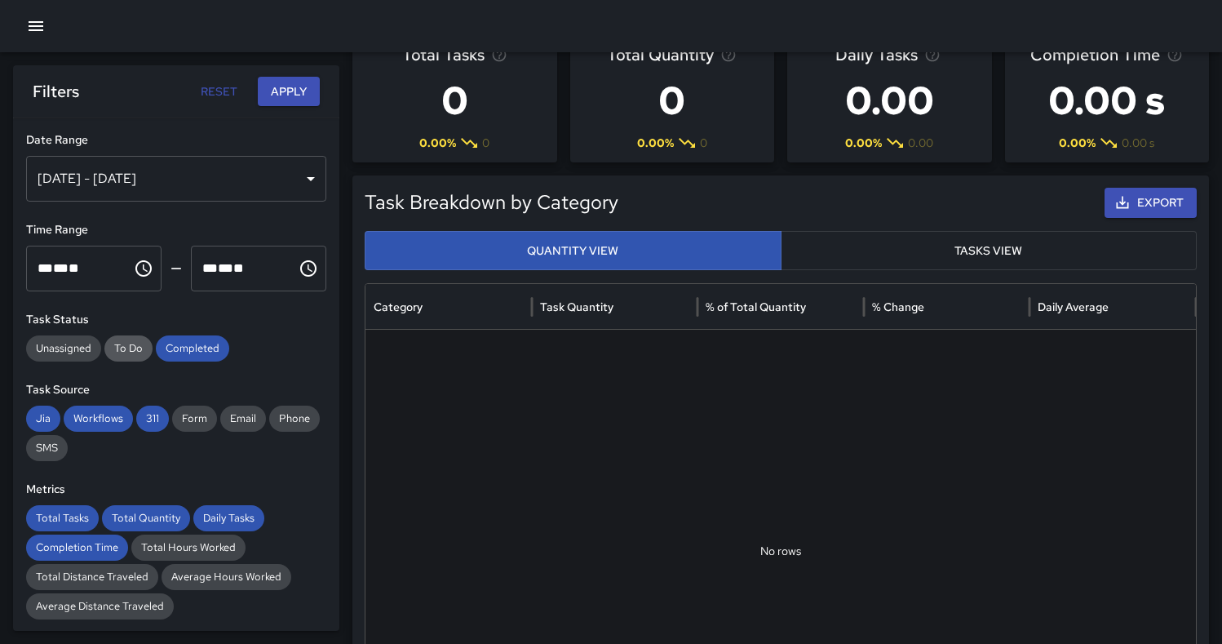
click at [137, 352] on span "To Do" at bounding box center [128, 348] width 48 height 16
click at [71, 354] on span "Unassigned" at bounding box center [63, 348] width 75 height 16
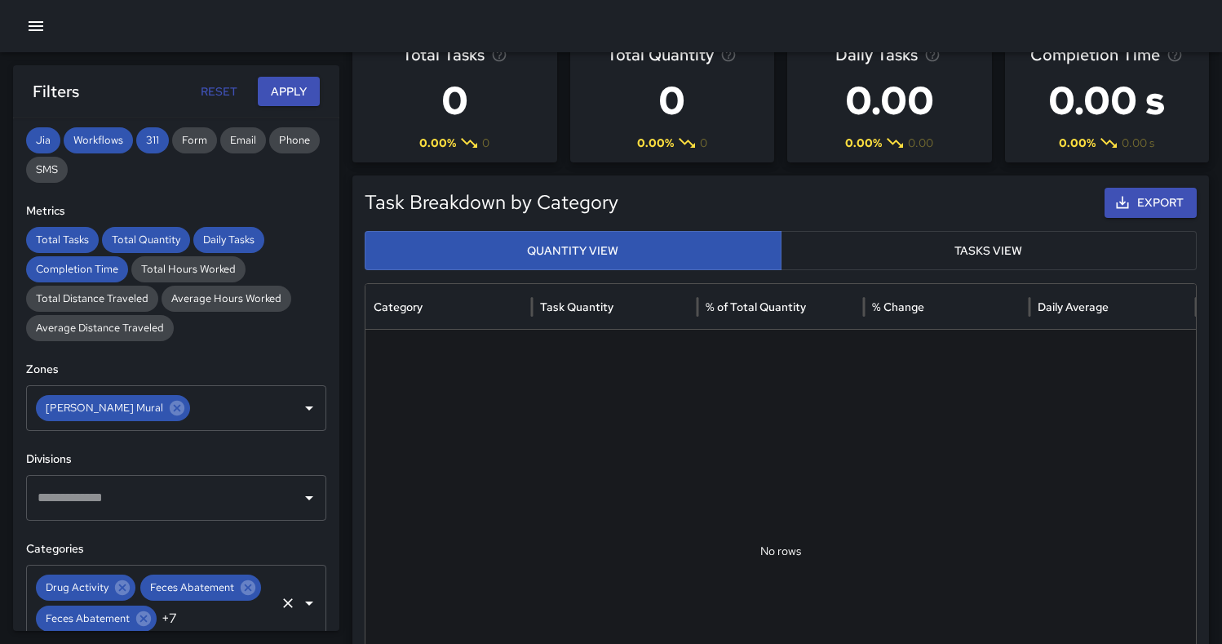
scroll to position [446, 0]
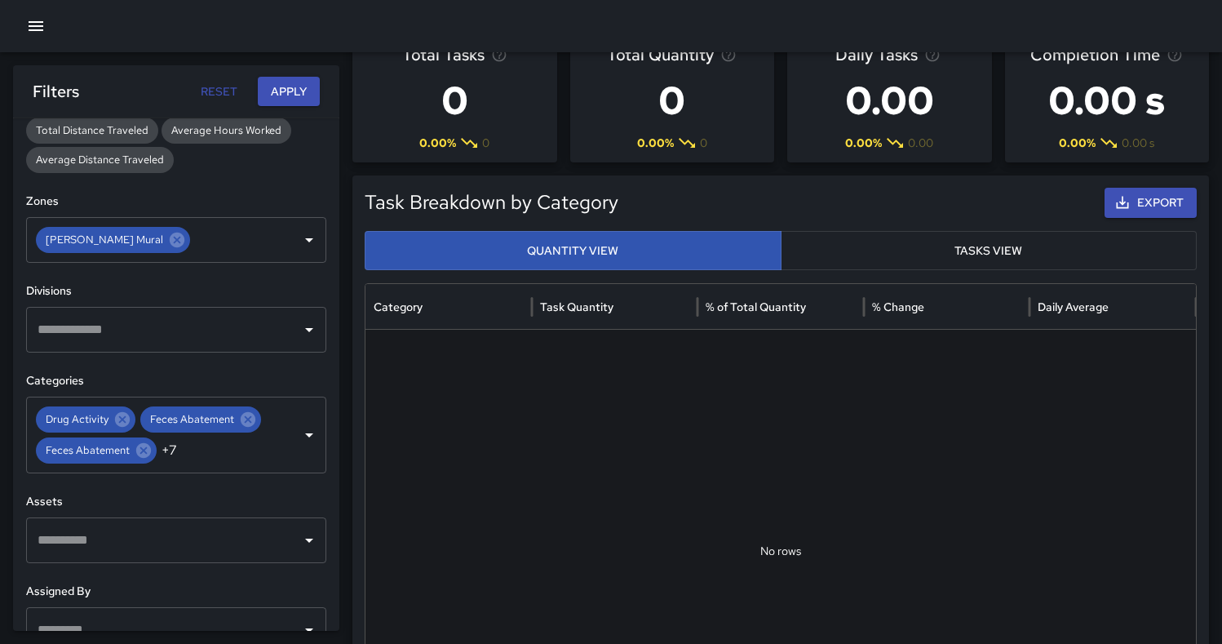
click at [198, 330] on input "text" at bounding box center [163, 329] width 261 height 31
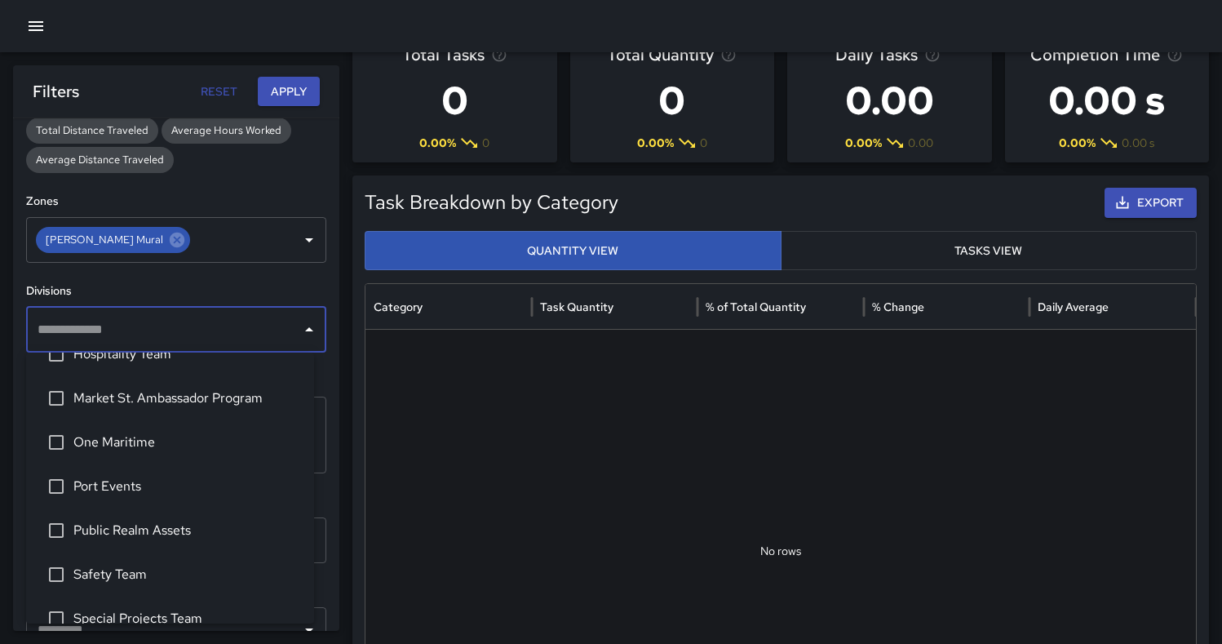
scroll to position [95, 0]
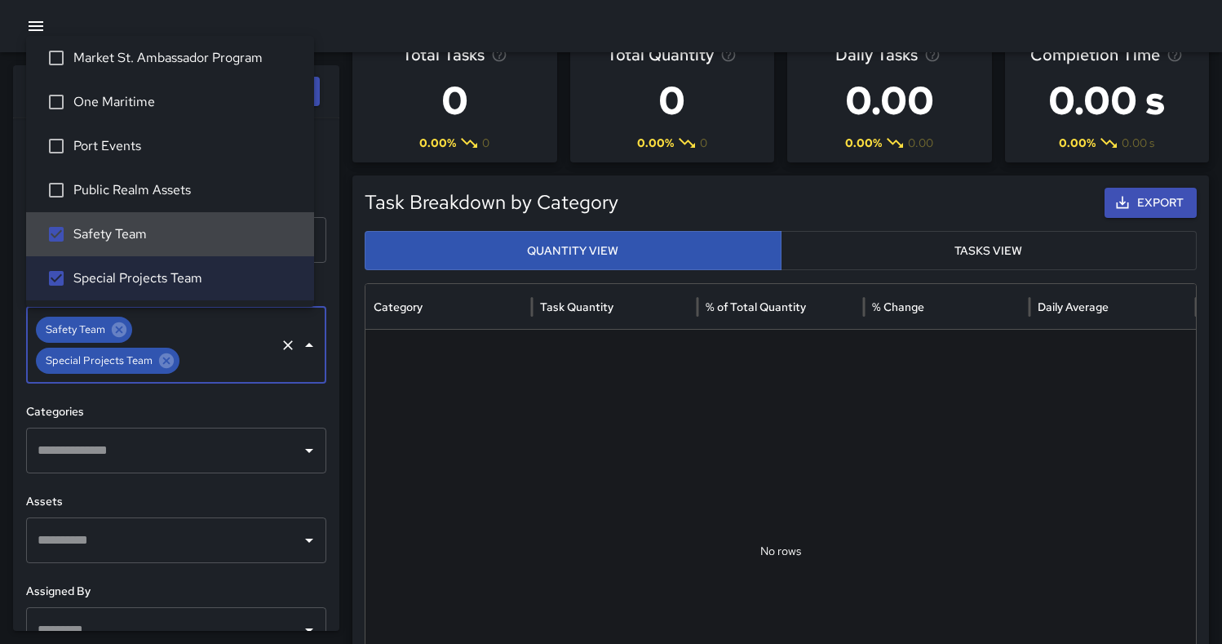
click at [232, 352] on input "text" at bounding box center [227, 360] width 91 height 31
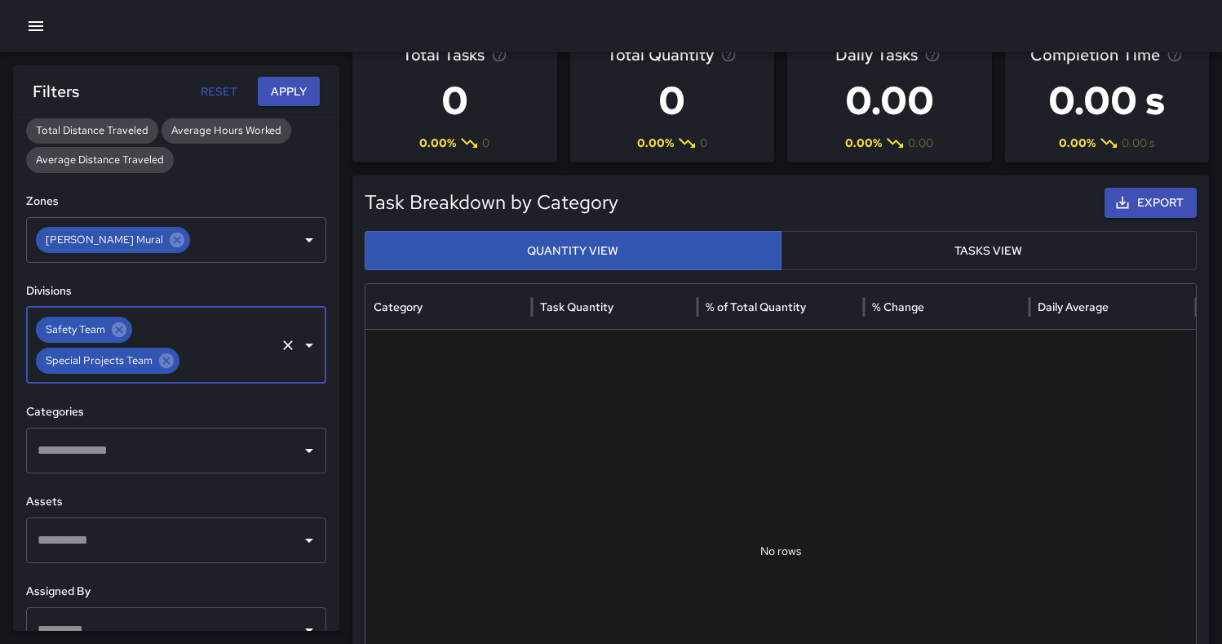
click at [206, 346] on input "text" at bounding box center [227, 360] width 91 height 31
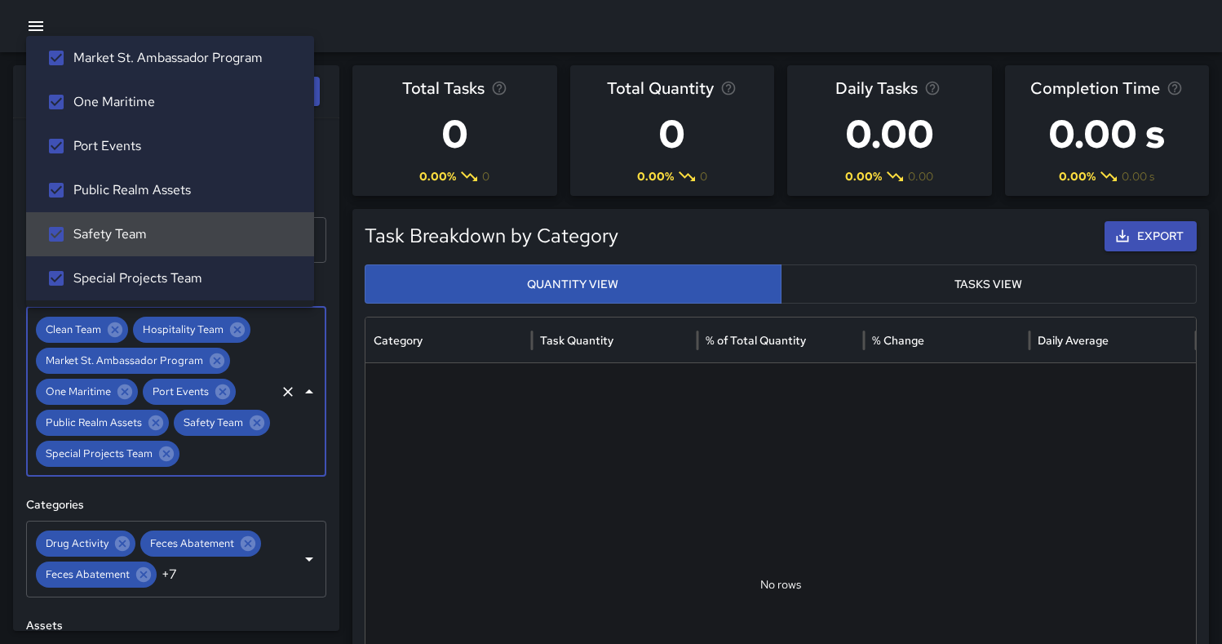
scroll to position [0, 0]
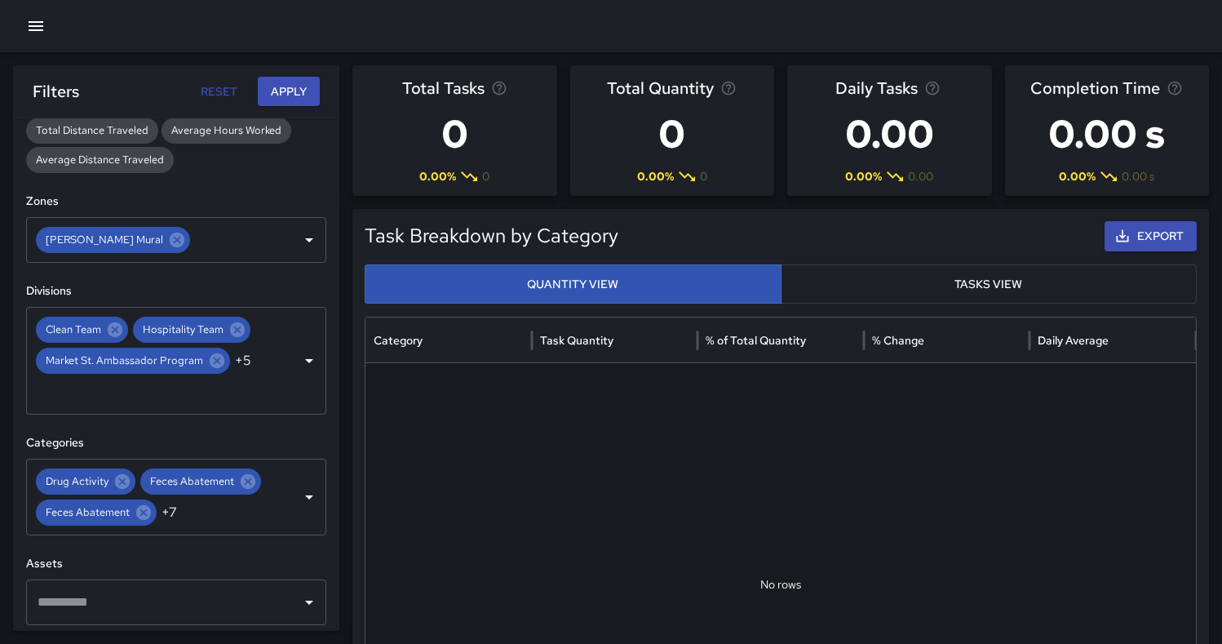
click at [365, 26] on div at bounding box center [611, 26] width 1222 height 52
click at [293, 89] on button "Apply" at bounding box center [289, 92] width 62 height 30
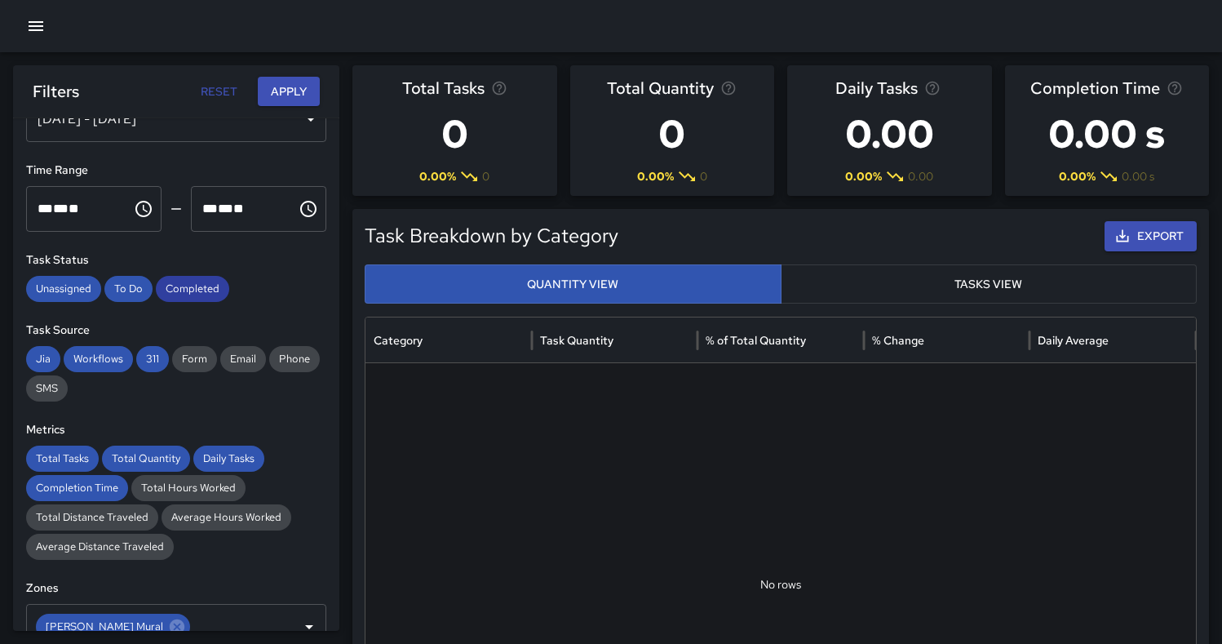
scroll to position [70, 0]
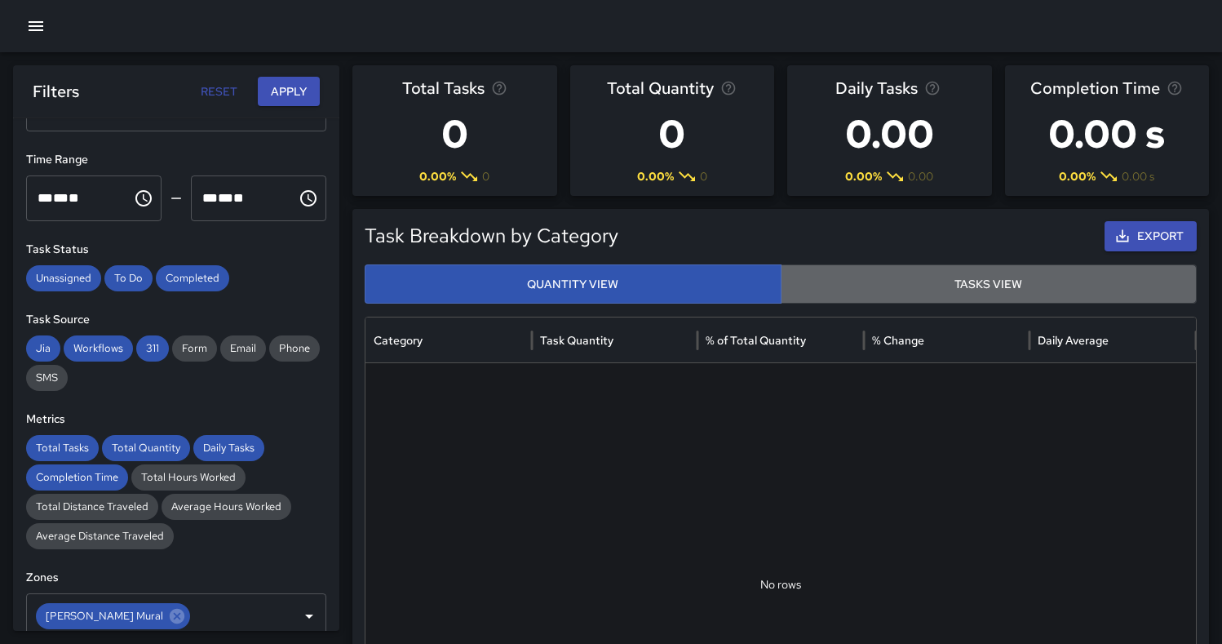
click at [1016, 283] on button "Tasks View" at bounding box center [989, 284] width 417 height 40
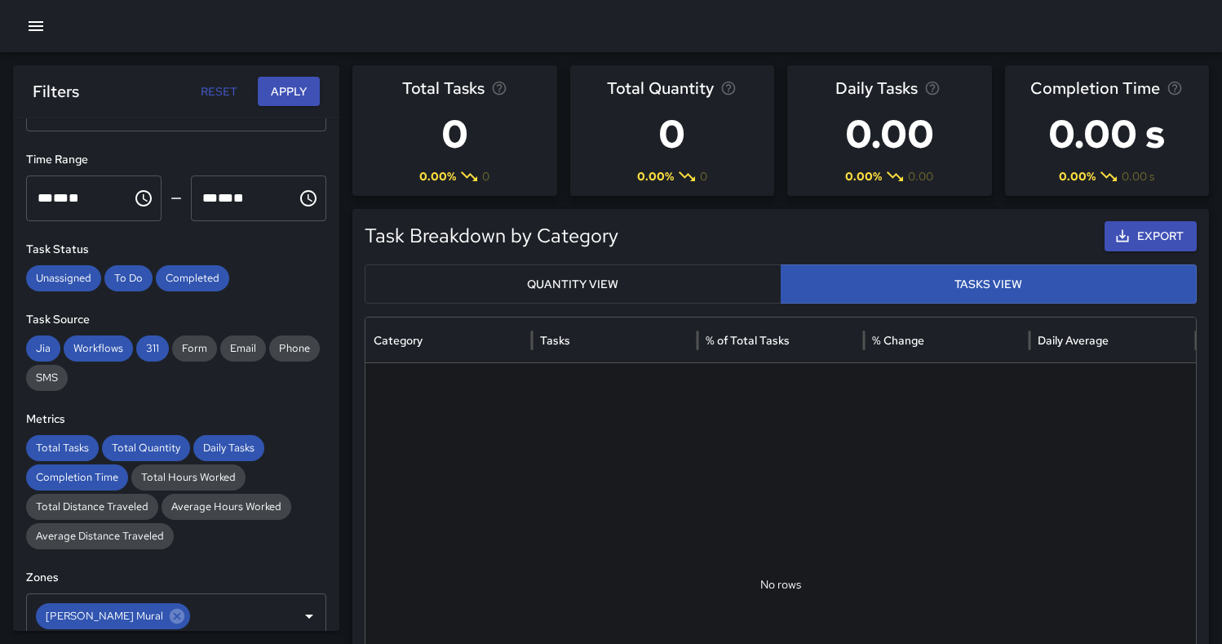
click at [590, 281] on button "Quantity View" at bounding box center [573, 284] width 417 height 40
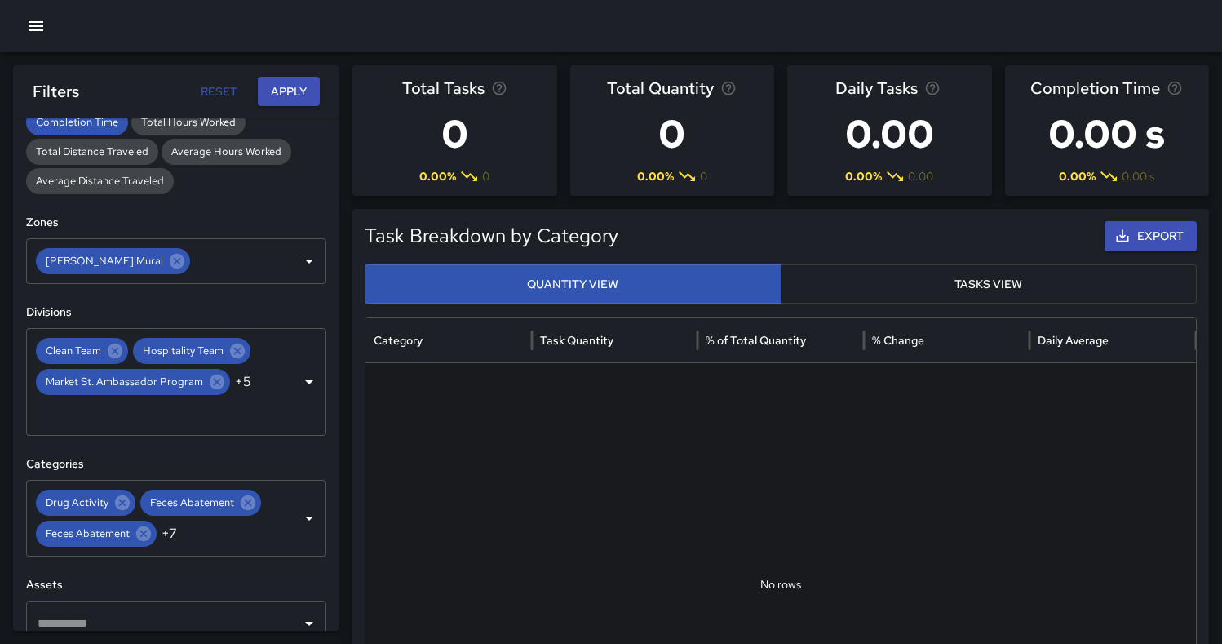
scroll to position [436, 0]
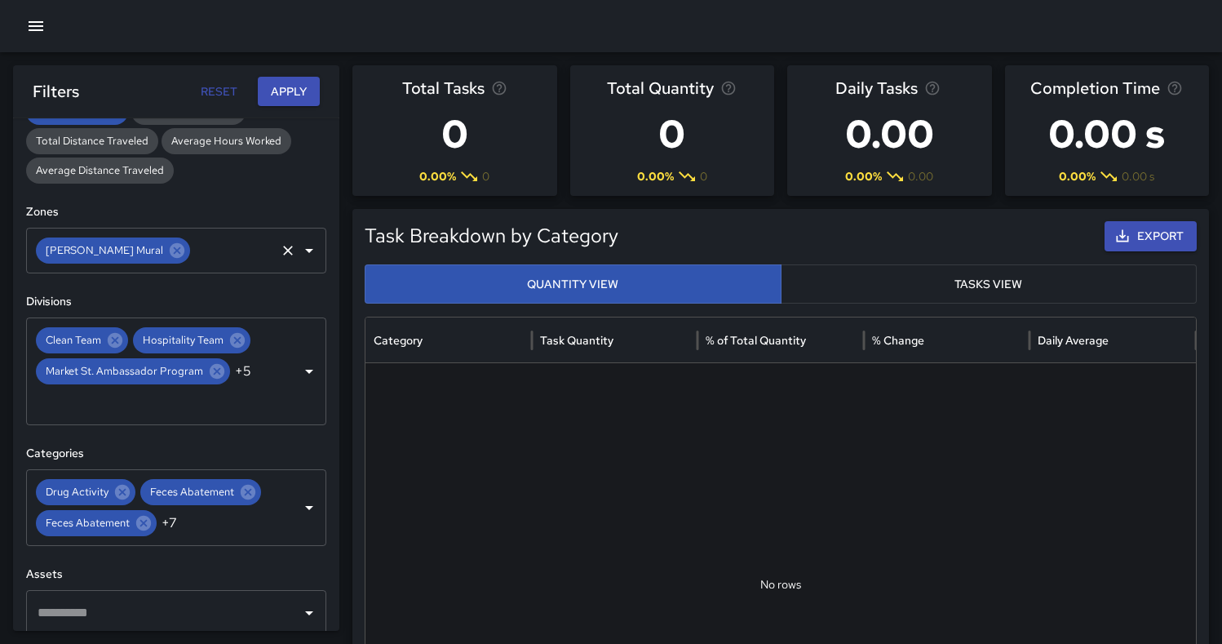
click at [305, 249] on icon "Open" at bounding box center [309, 251] width 8 height 4
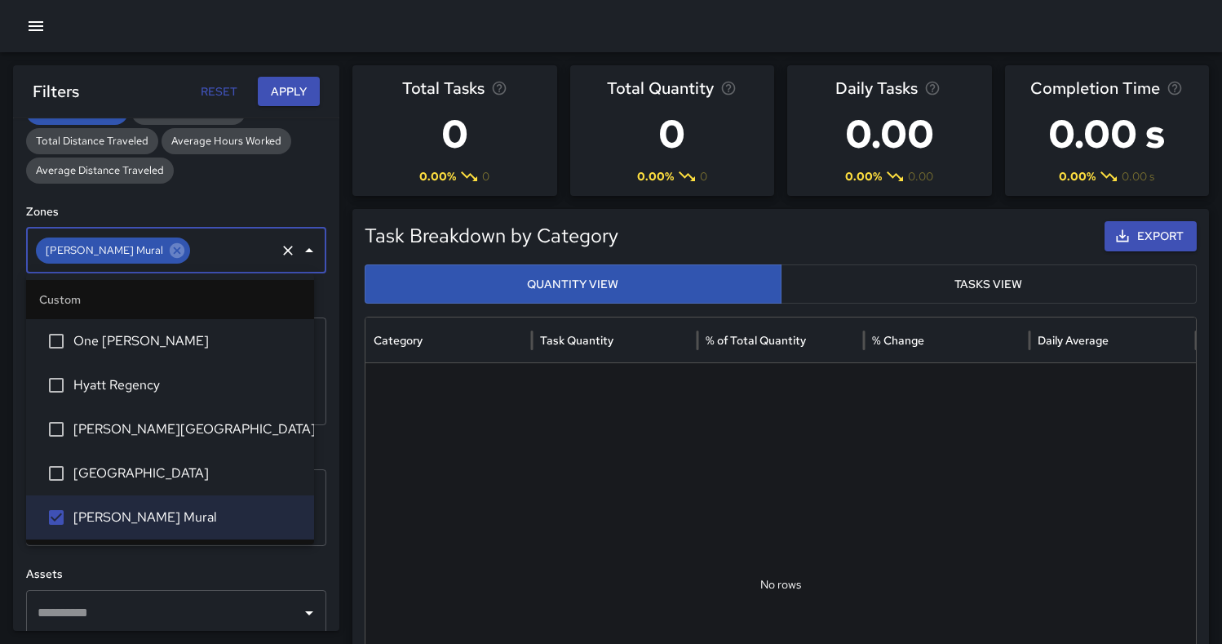
scroll to position [85, 0]
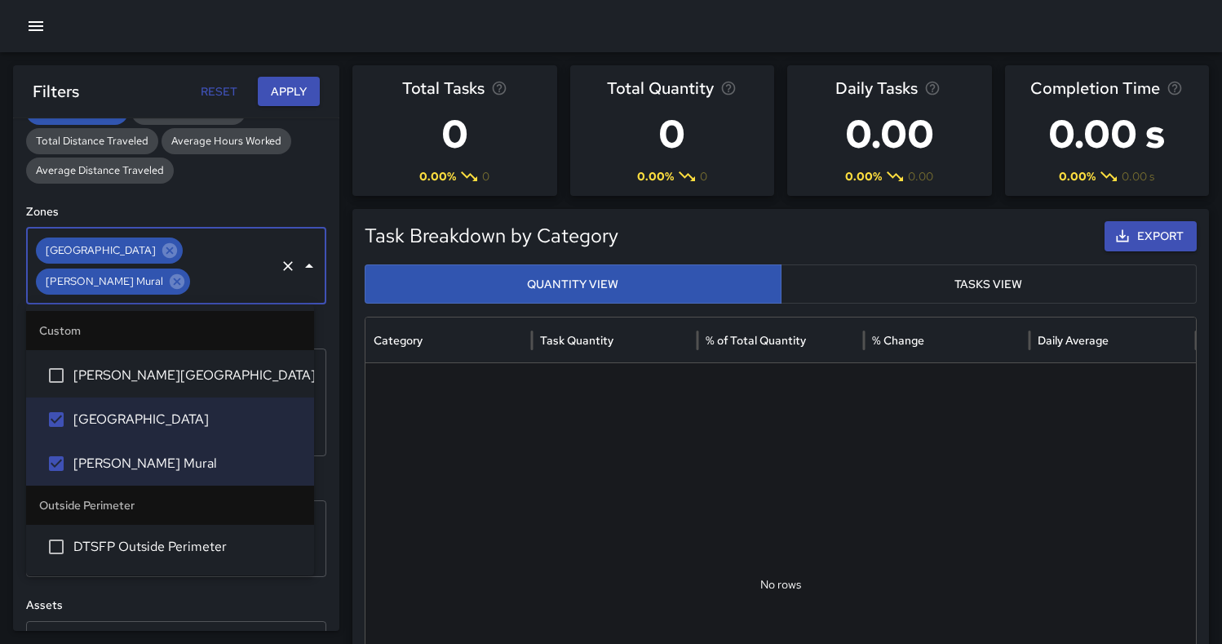
click at [259, 184] on div "**********" at bounding box center [176, 374] width 326 height 512
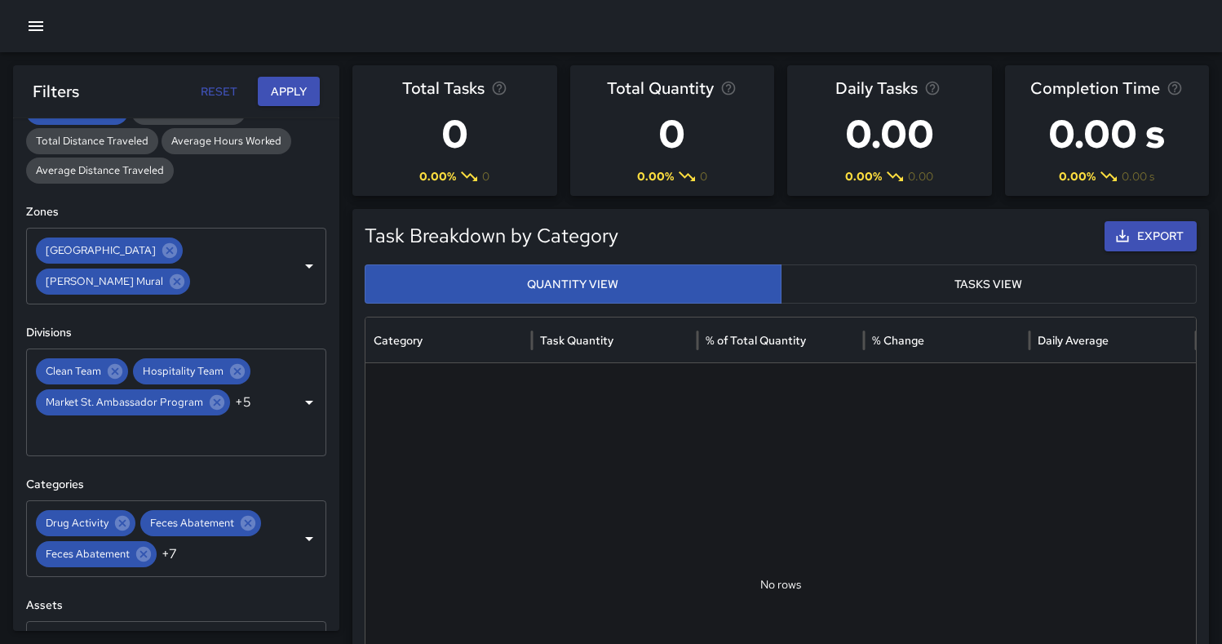
scroll to position [695, 0]
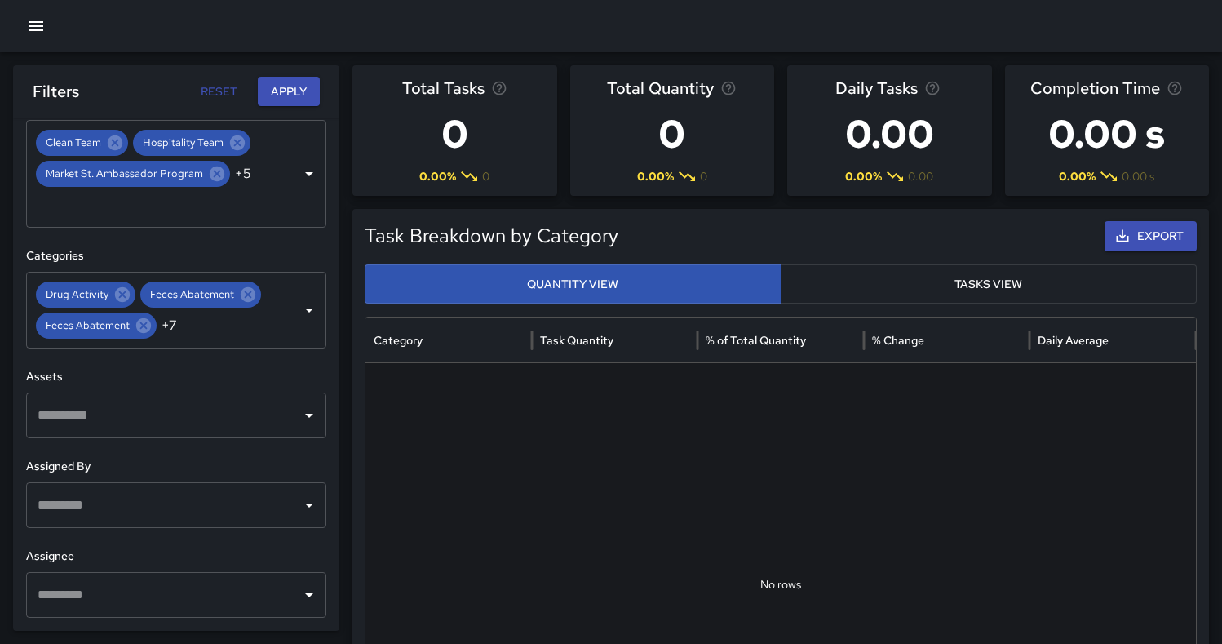
click at [307, 94] on button "Apply" at bounding box center [289, 92] width 62 height 30
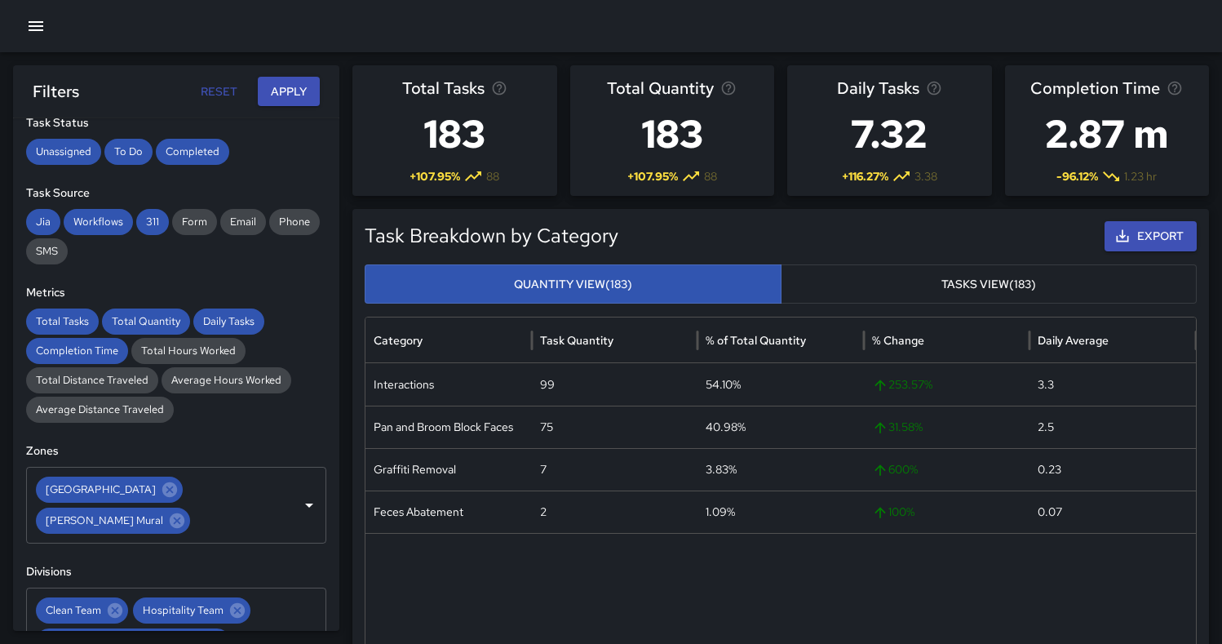
scroll to position [207, 0]
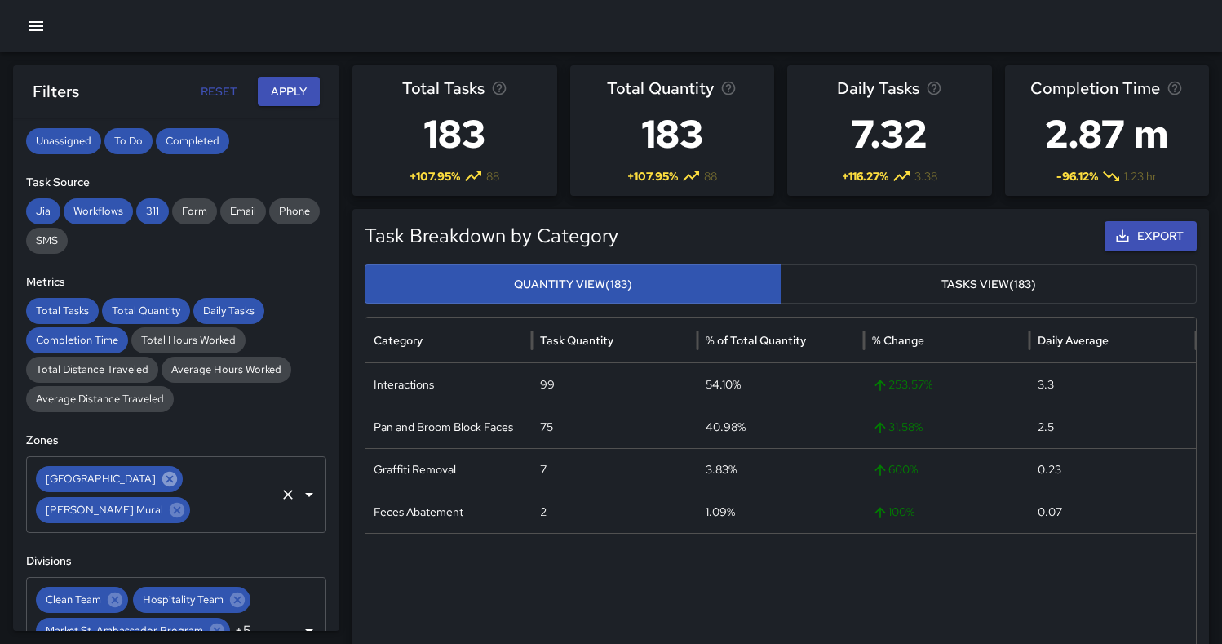
click at [179, 478] on icon at bounding box center [170, 479] width 18 height 18
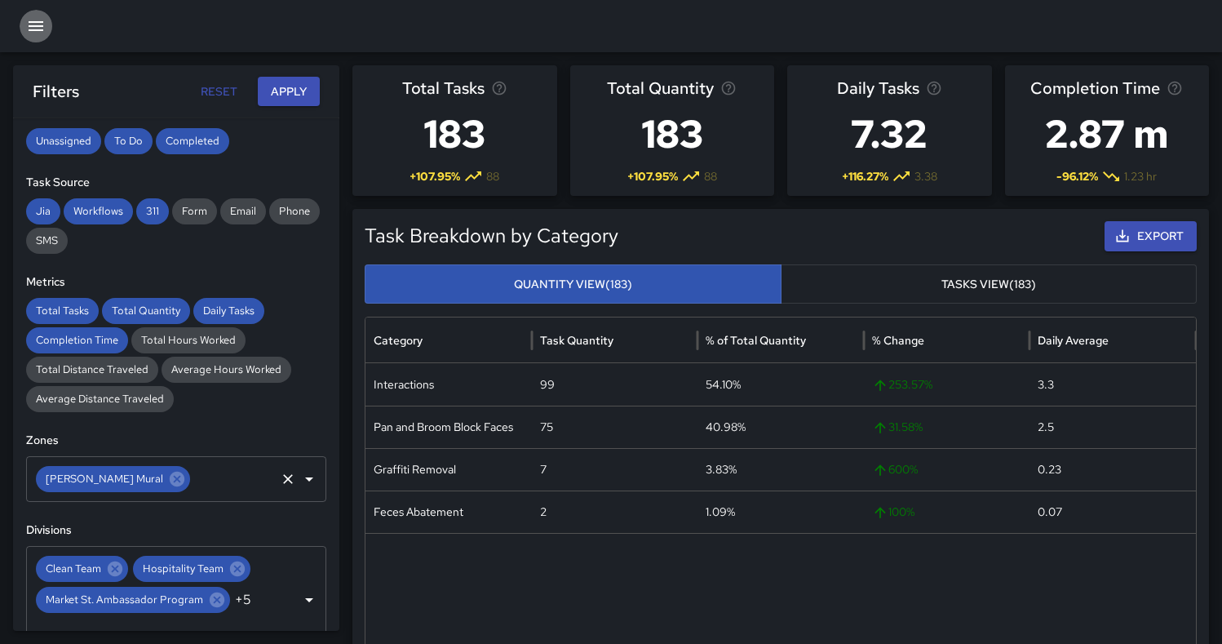
click at [40, 29] on icon "button" at bounding box center [36, 26] width 20 height 20
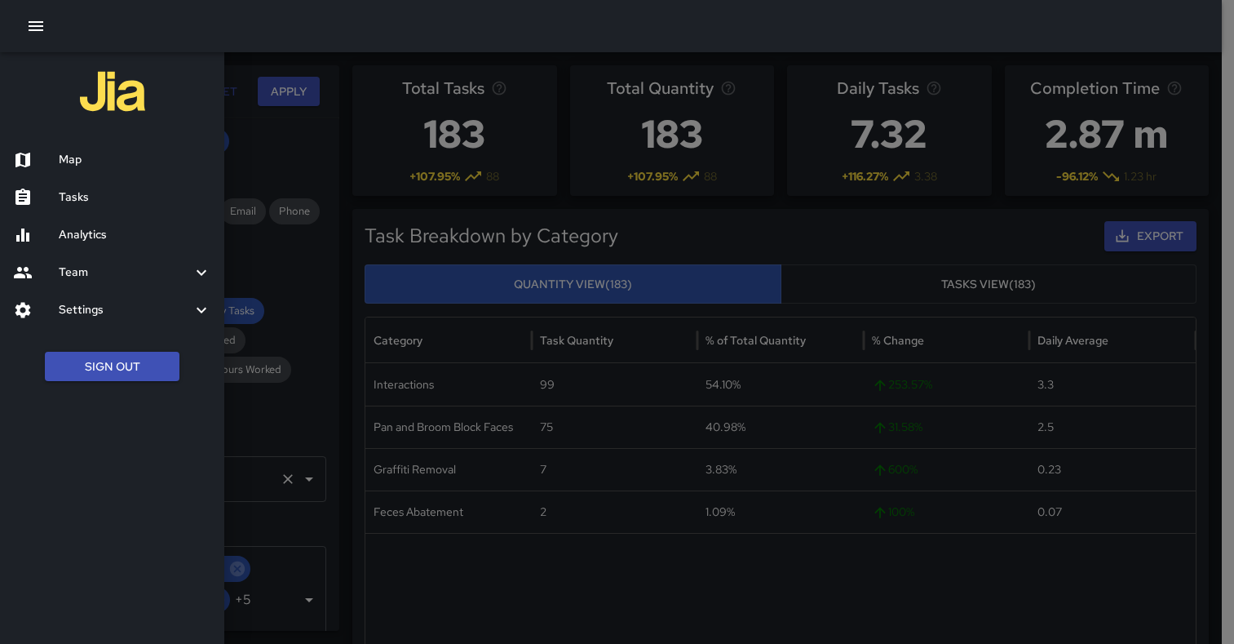
click at [112, 152] on h6 "Map" at bounding box center [135, 160] width 153 height 18
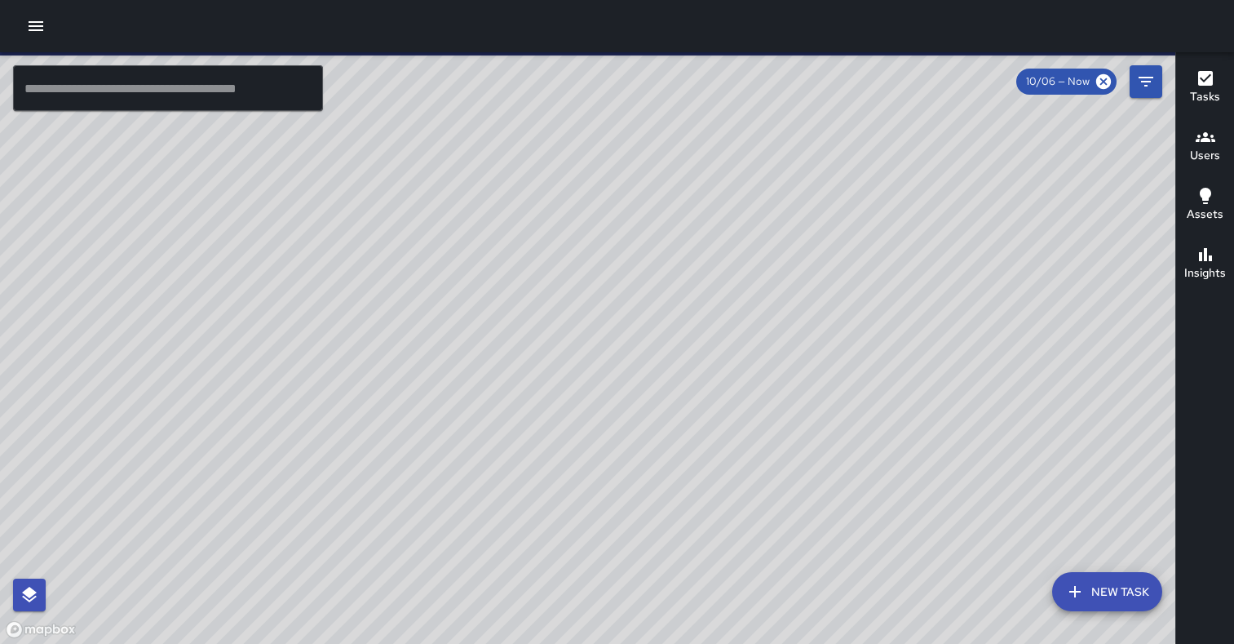
click at [42, 17] on icon "button" at bounding box center [36, 26] width 20 height 20
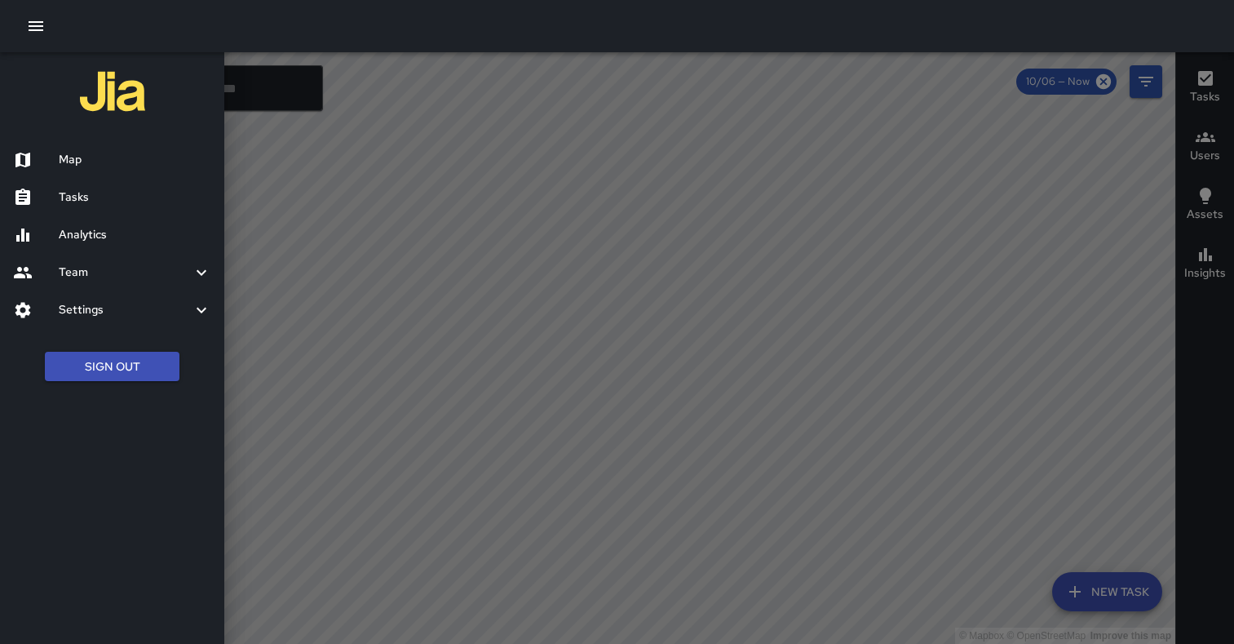
click at [92, 310] on h6 "Settings" at bounding box center [125, 310] width 133 height 18
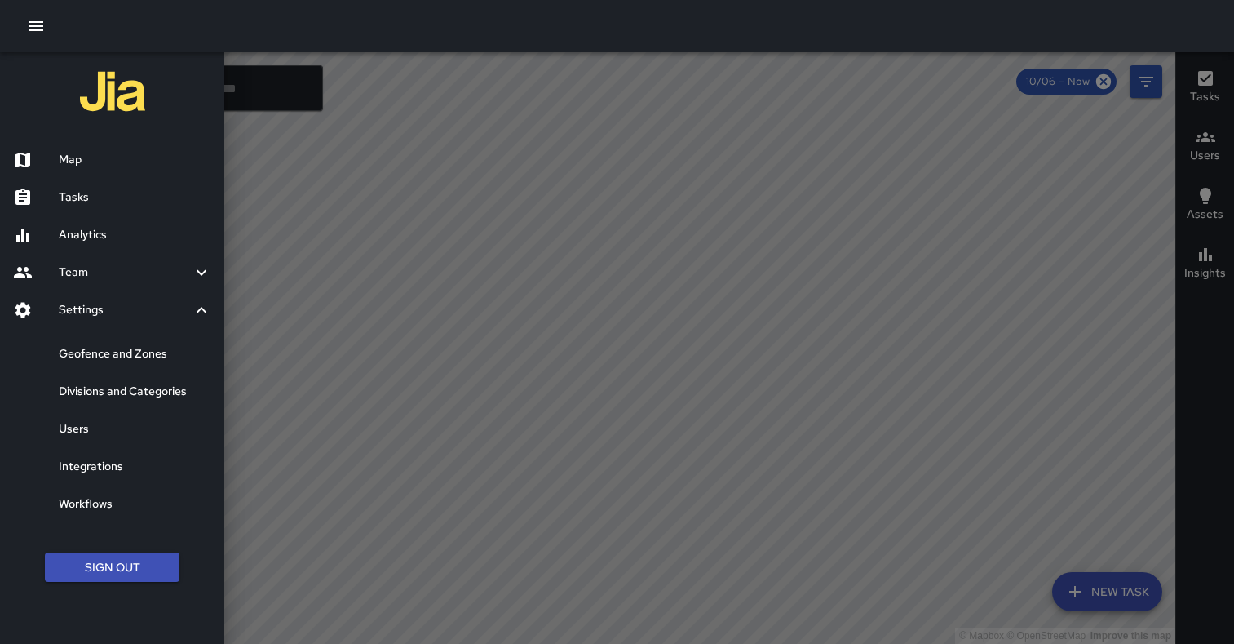
click at [108, 352] on h6 "Geofence and Zones" at bounding box center [135, 354] width 153 height 18
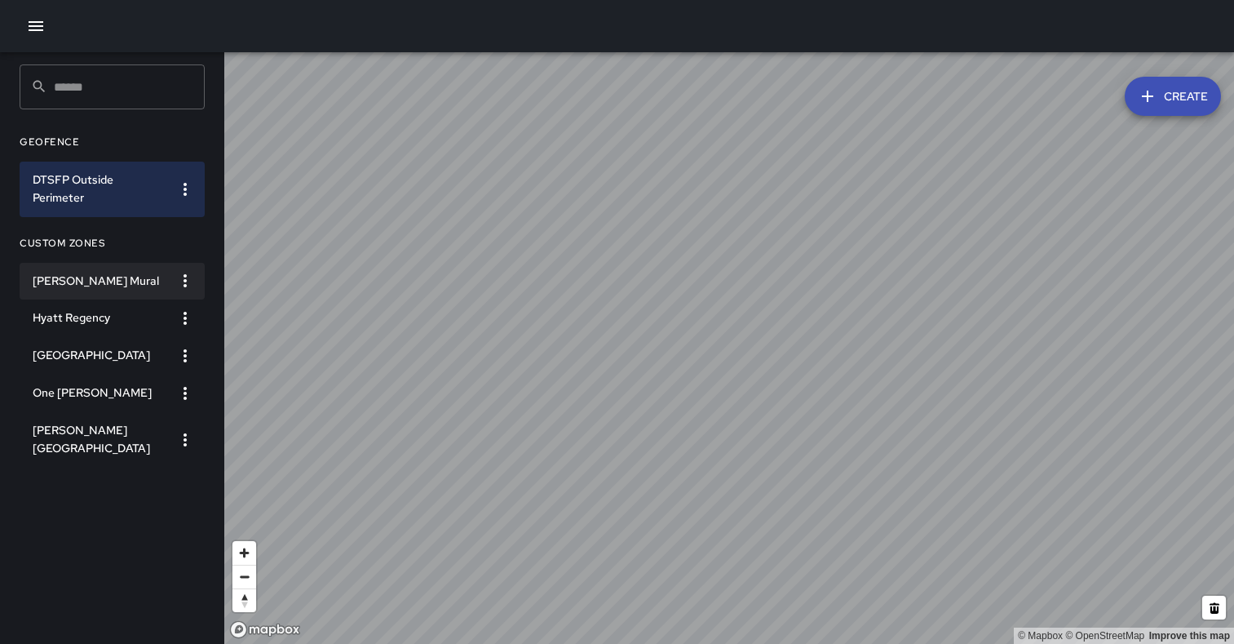
click at [93, 285] on h6 "[PERSON_NAME] Mural" at bounding box center [99, 281] width 133 height 18
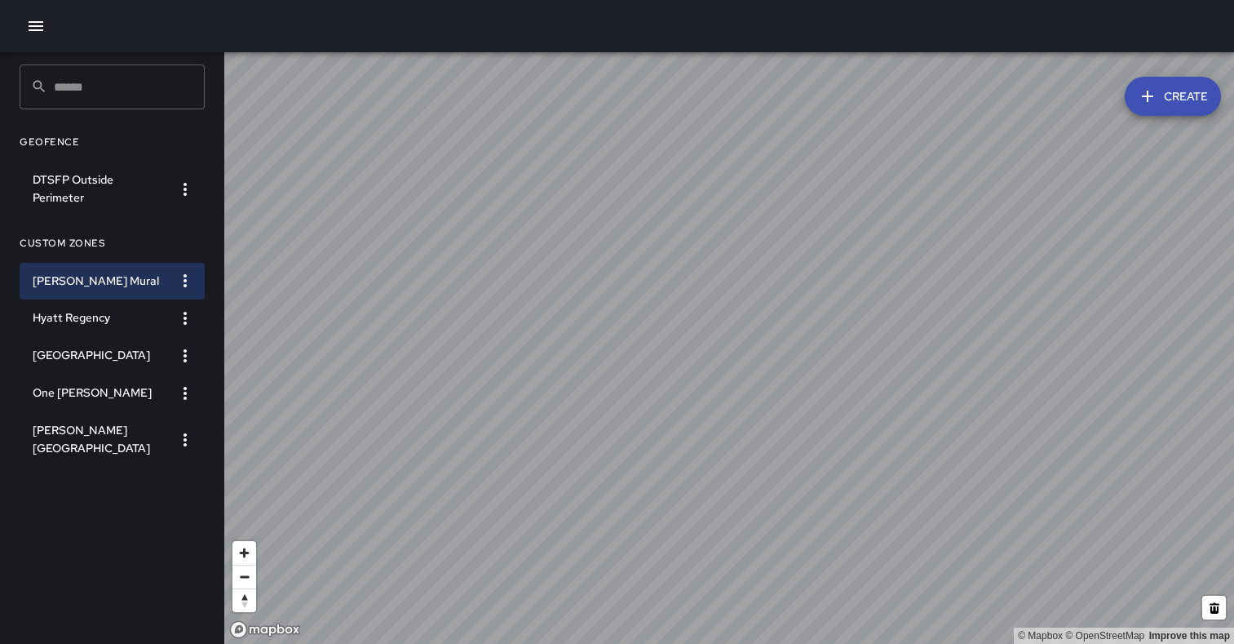
click at [192, 277] on icon "button" at bounding box center [185, 281] width 20 height 20
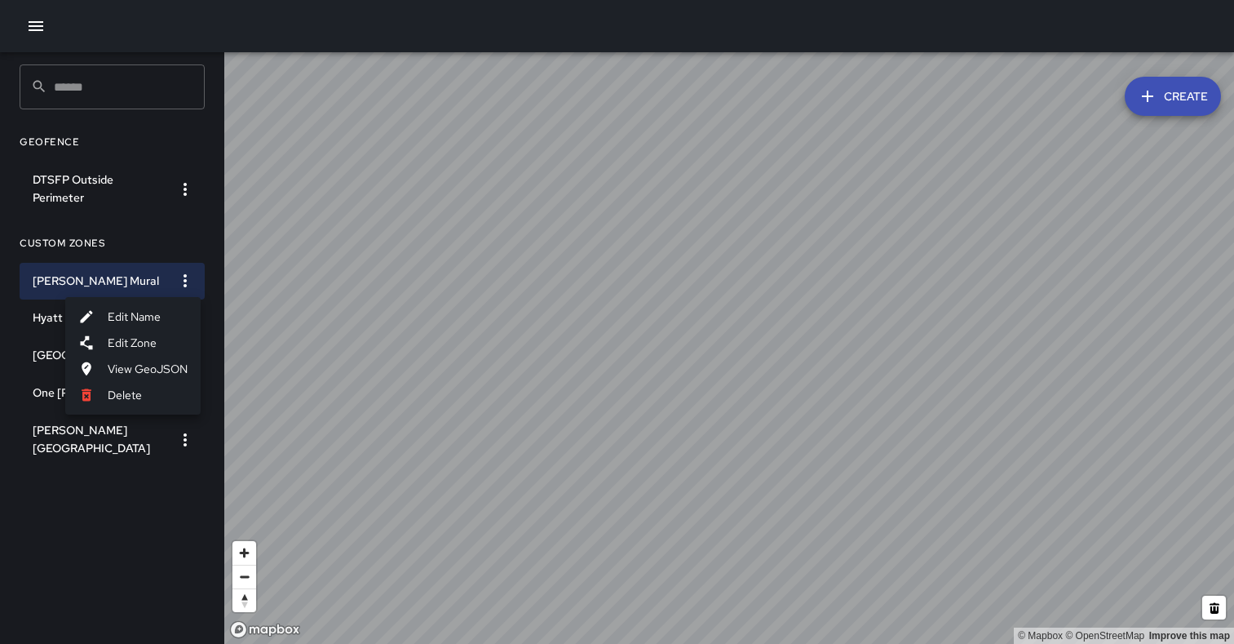
click at [147, 343] on li "Edit Zone" at bounding box center [132, 343] width 135 height 26
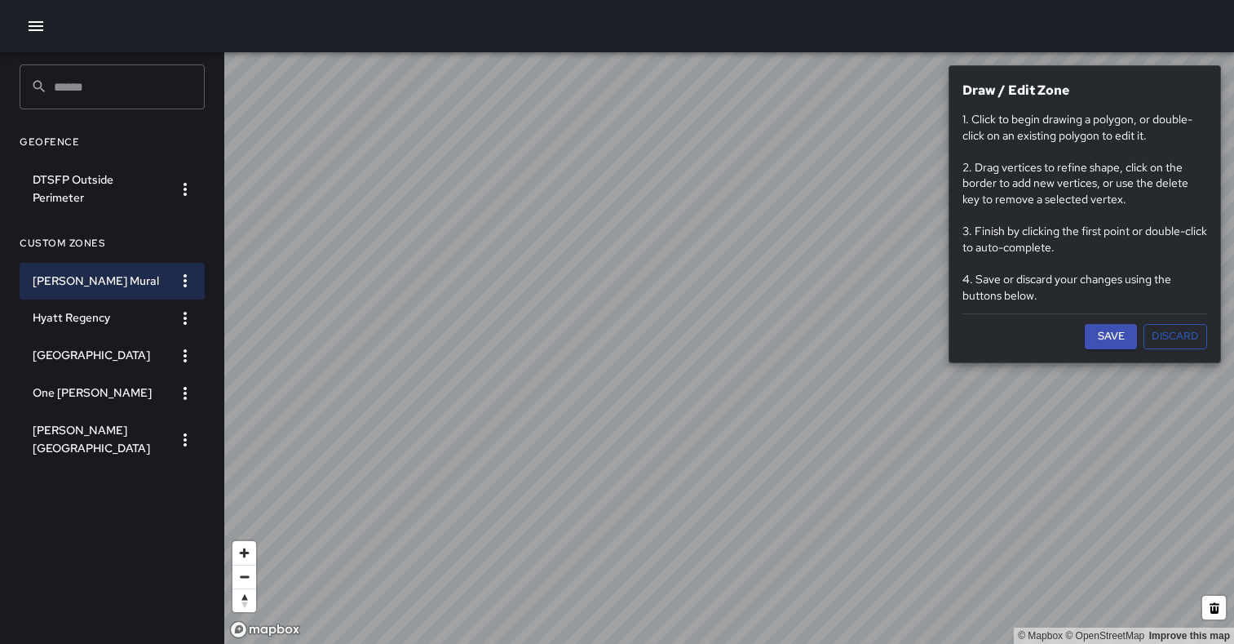
click at [1120, 337] on button "Save" at bounding box center [1111, 336] width 52 height 25
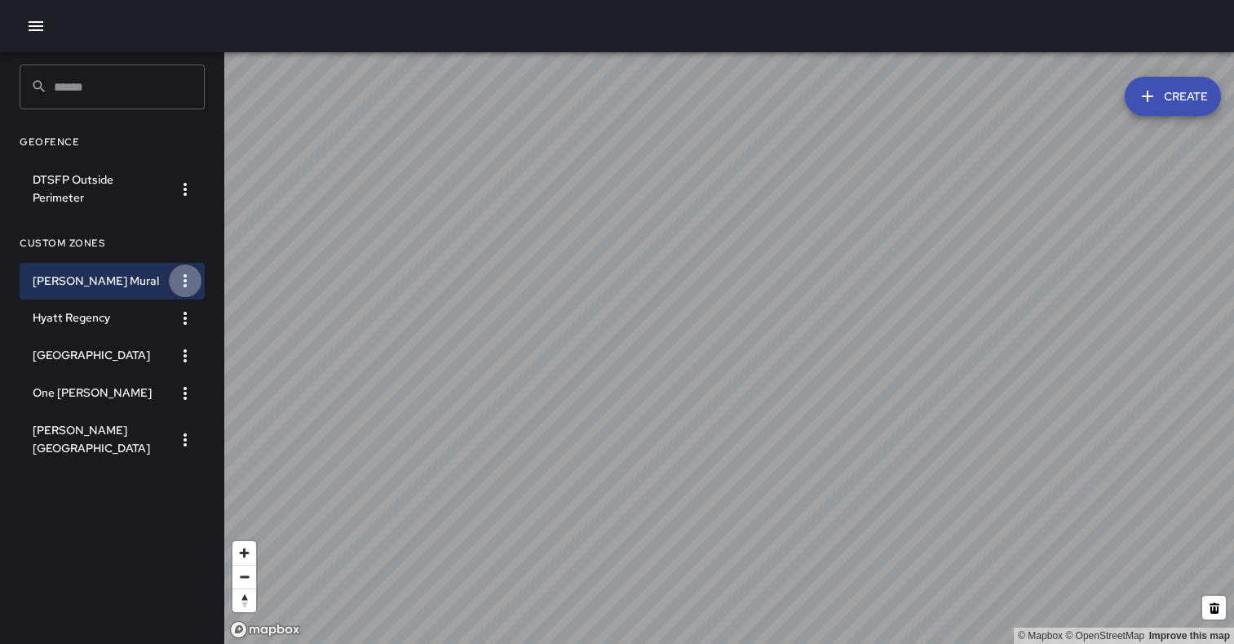
click at [179, 276] on icon "button" at bounding box center [185, 281] width 20 height 20
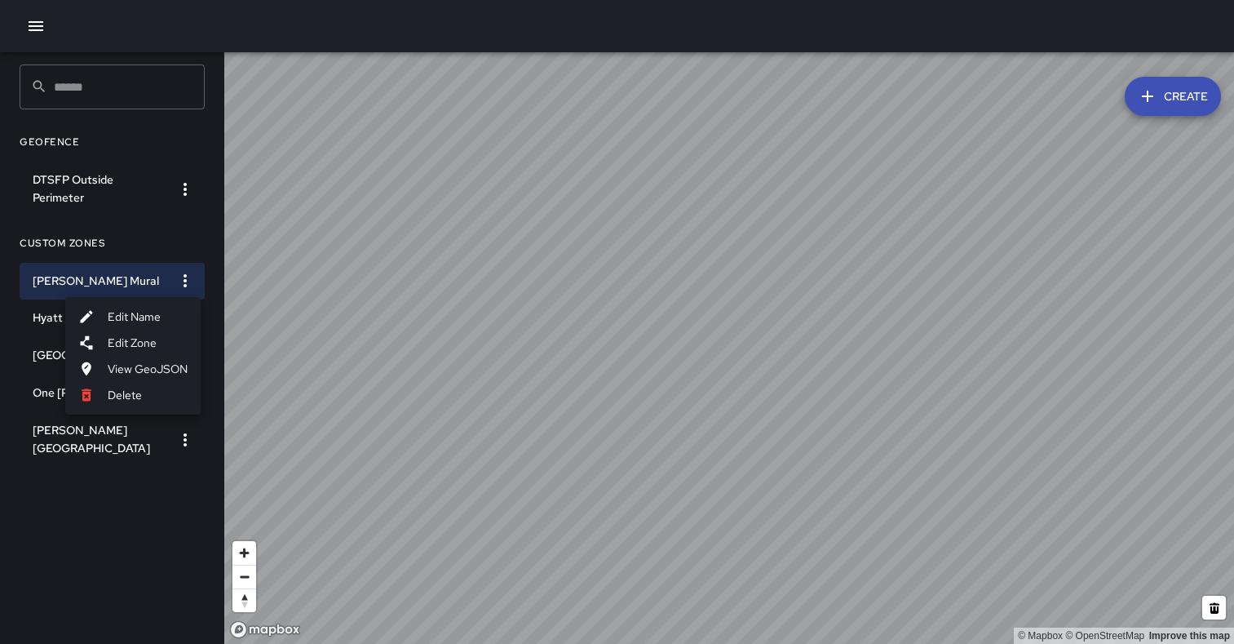
click at [158, 343] on li "Edit Zone" at bounding box center [132, 343] width 135 height 26
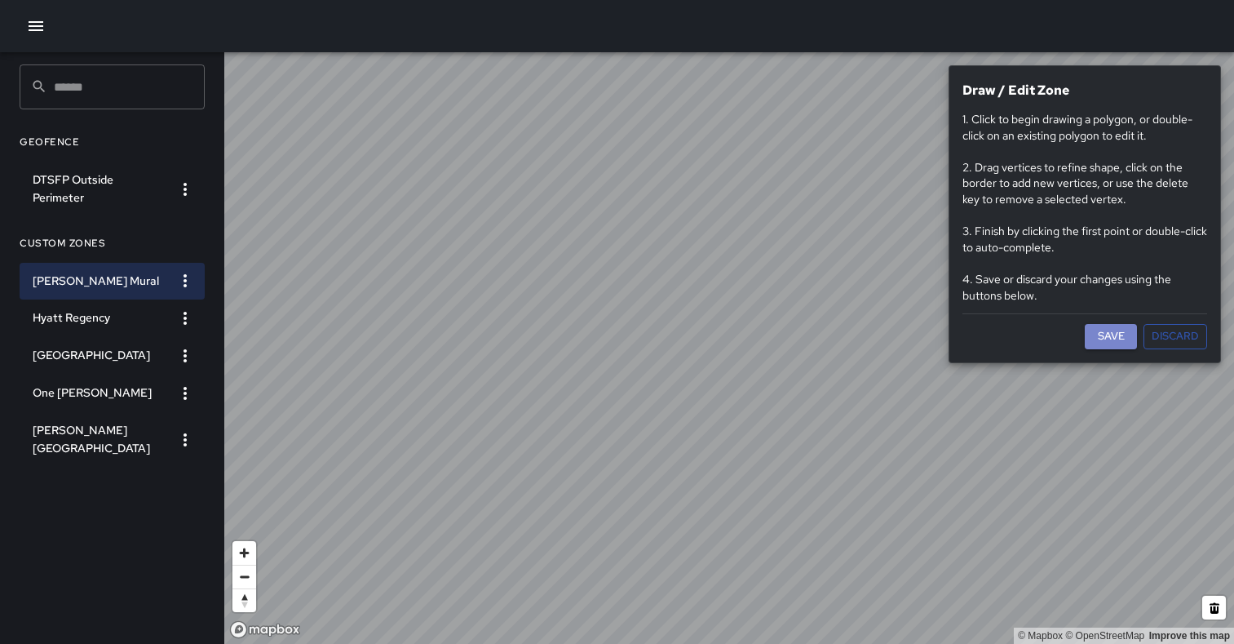
click at [1108, 338] on button "Save" at bounding box center [1111, 336] width 52 height 25
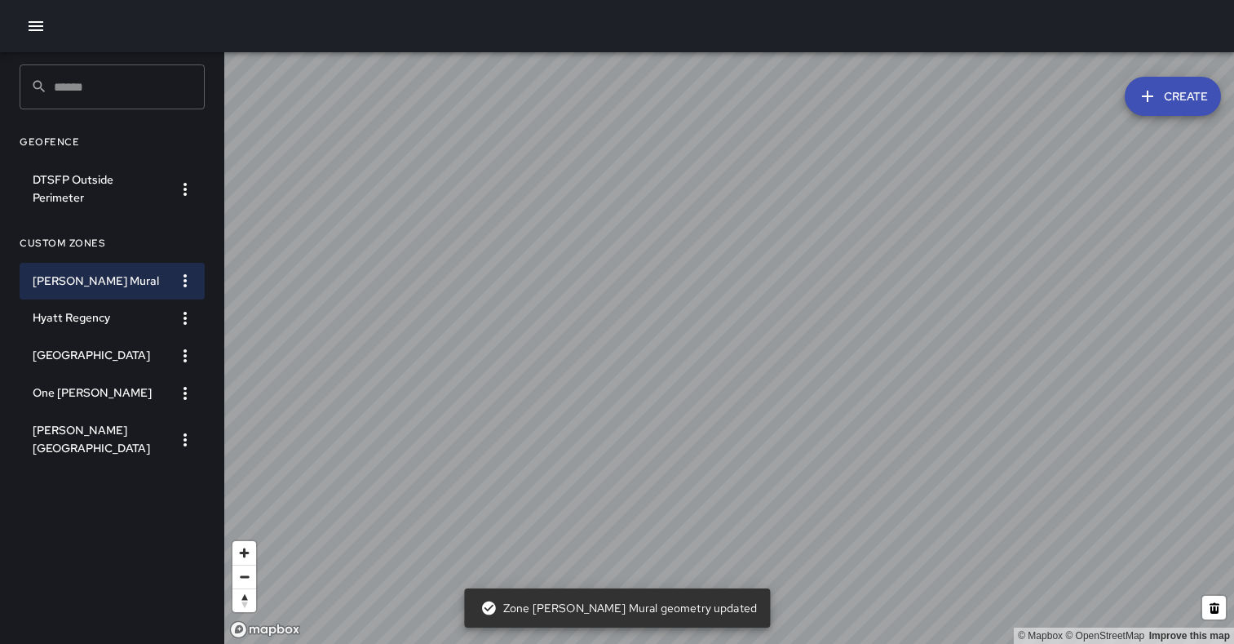
click at [38, 29] on icon "button" at bounding box center [36, 26] width 15 height 10
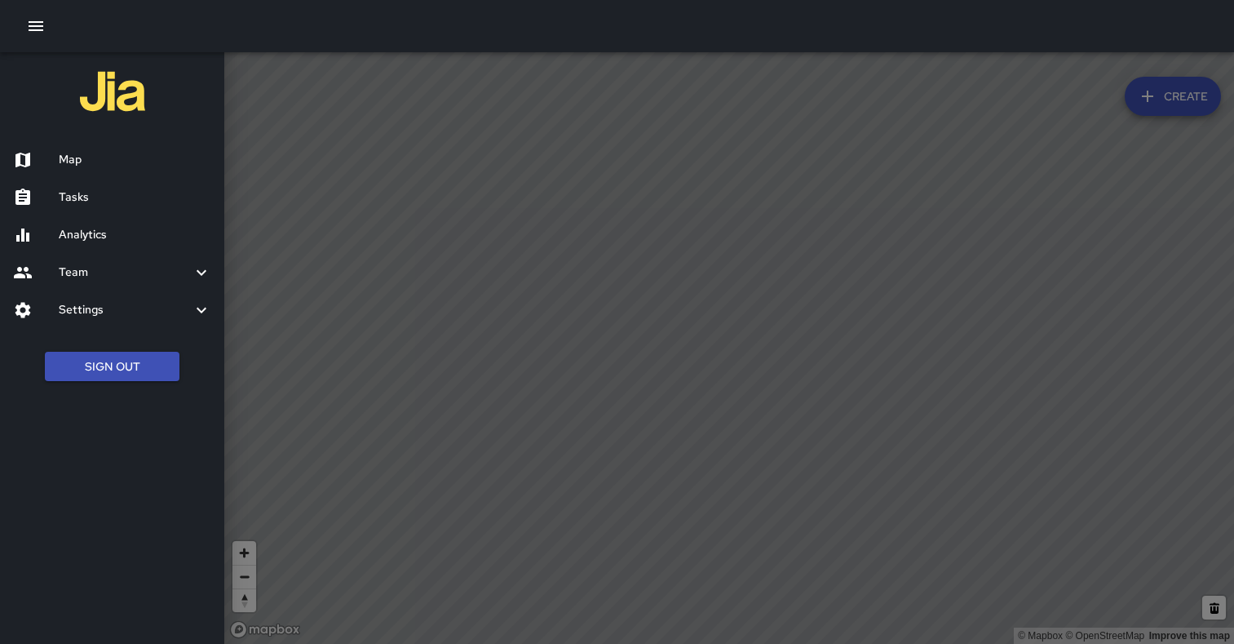
click at [98, 239] on h6 "Analytics" at bounding box center [135, 235] width 153 height 18
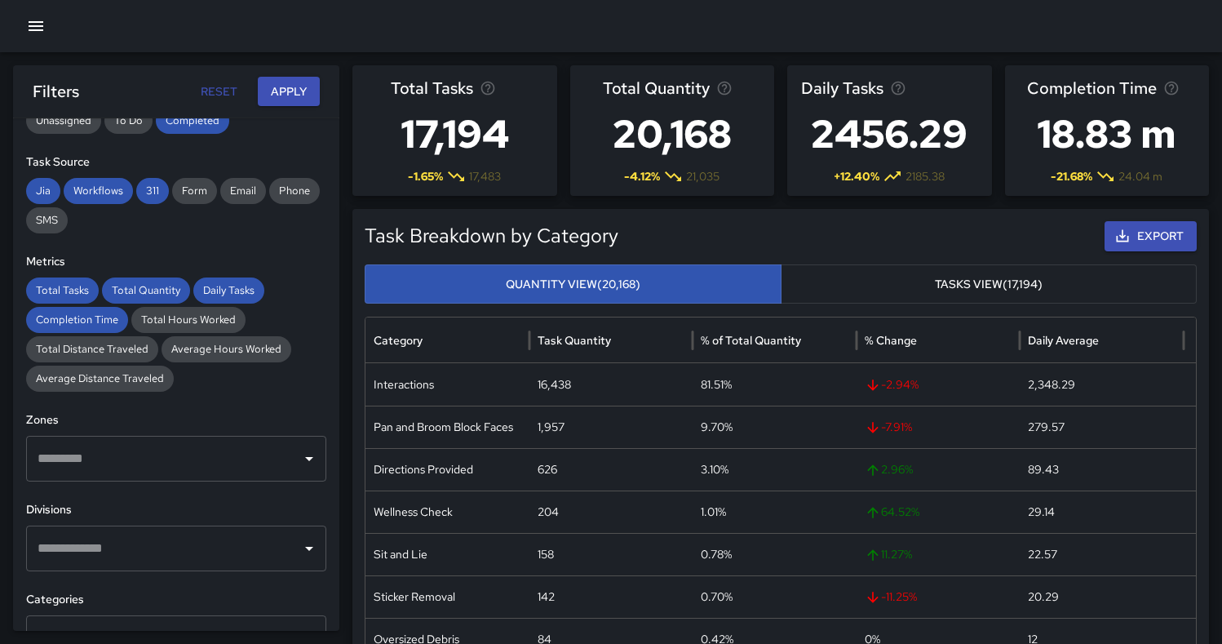
scroll to position [395, 0]
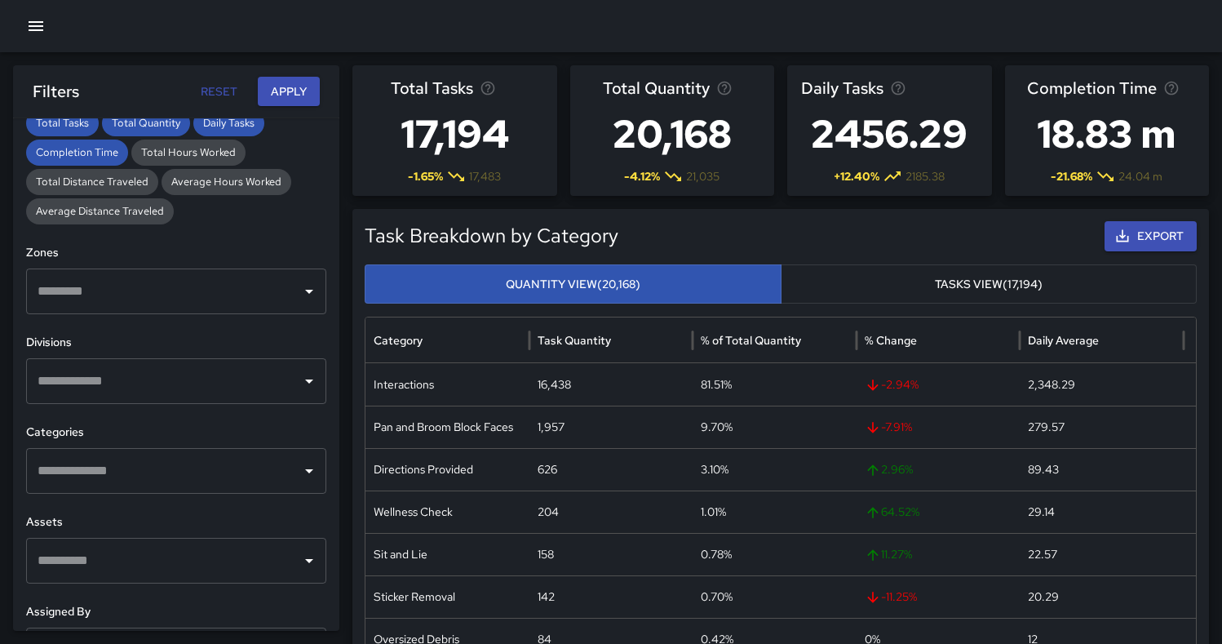
click at [192, 292] on input "text" at bounding box center [163, 291] width 261 height 31
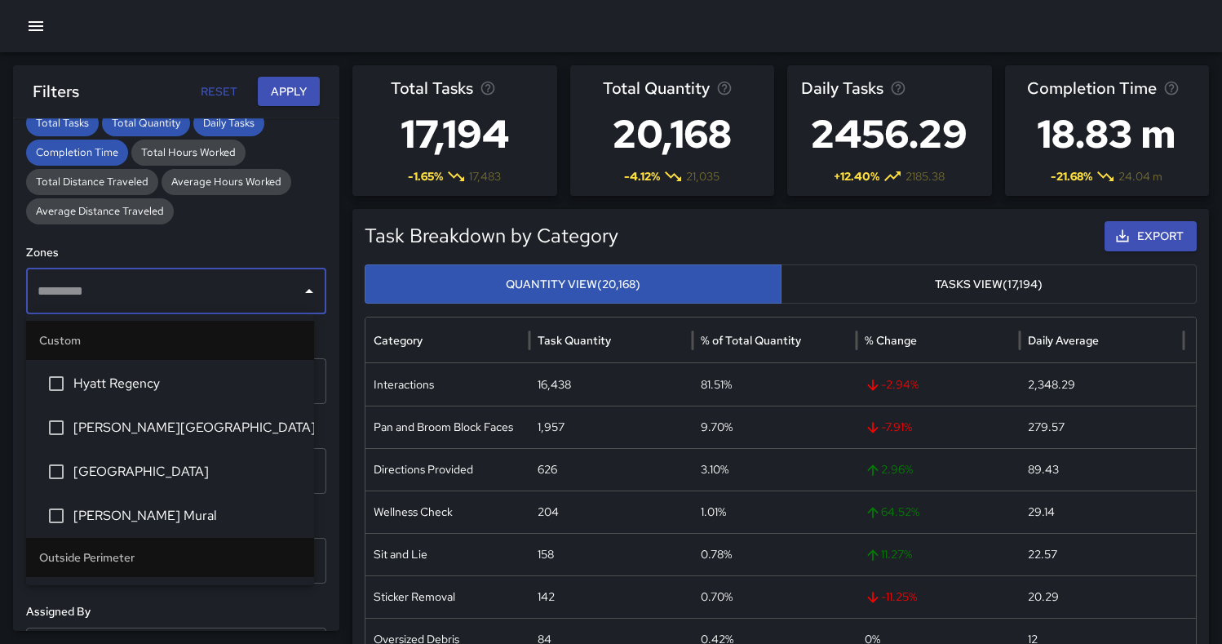
scroll to position [74, 0]
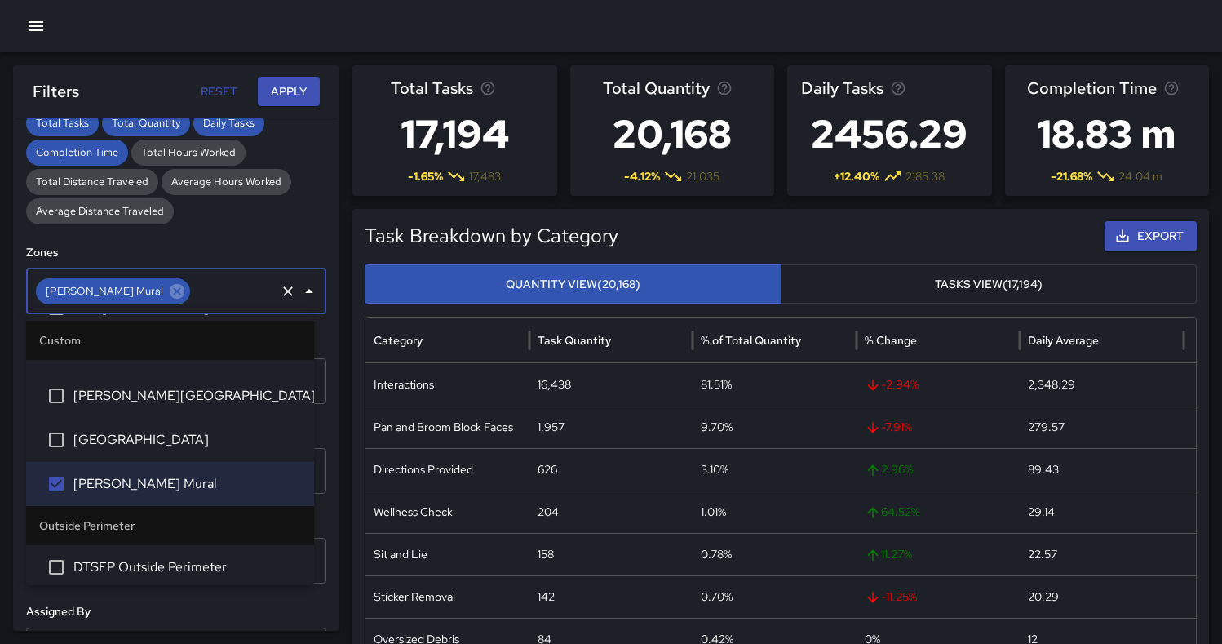
click at [290, 88] on button "Apply" at bounding box center [289, 92] width 62 height 30
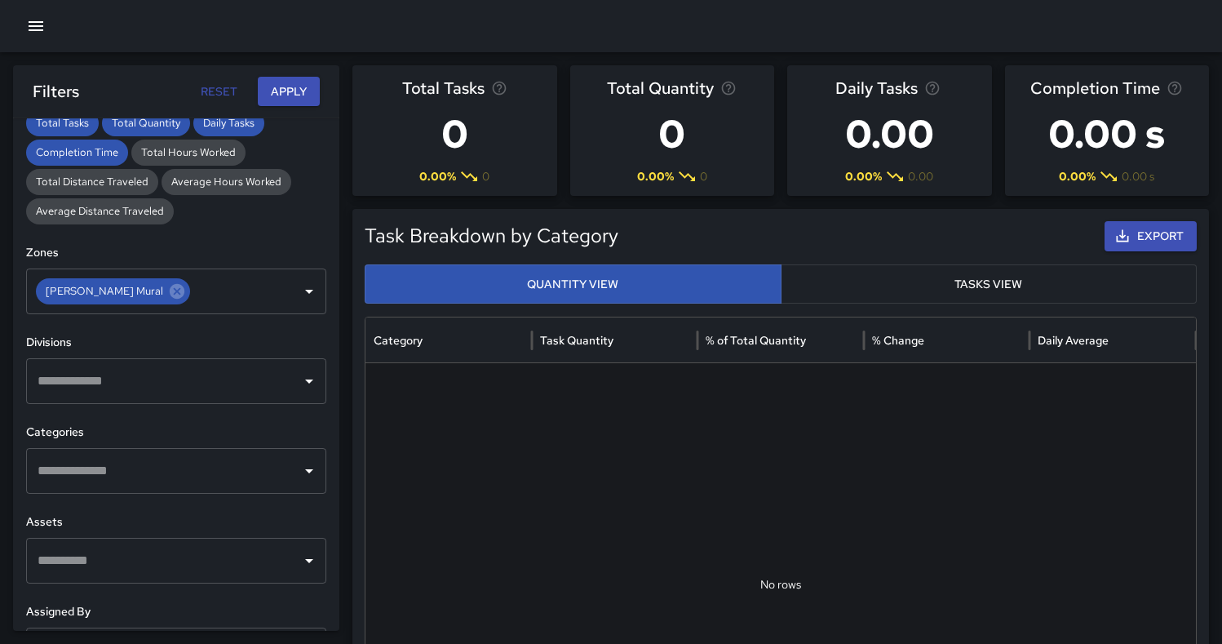
click at [1063, 284] on button "Tasks View" at bounding box center [989, 284] width 417 height 40
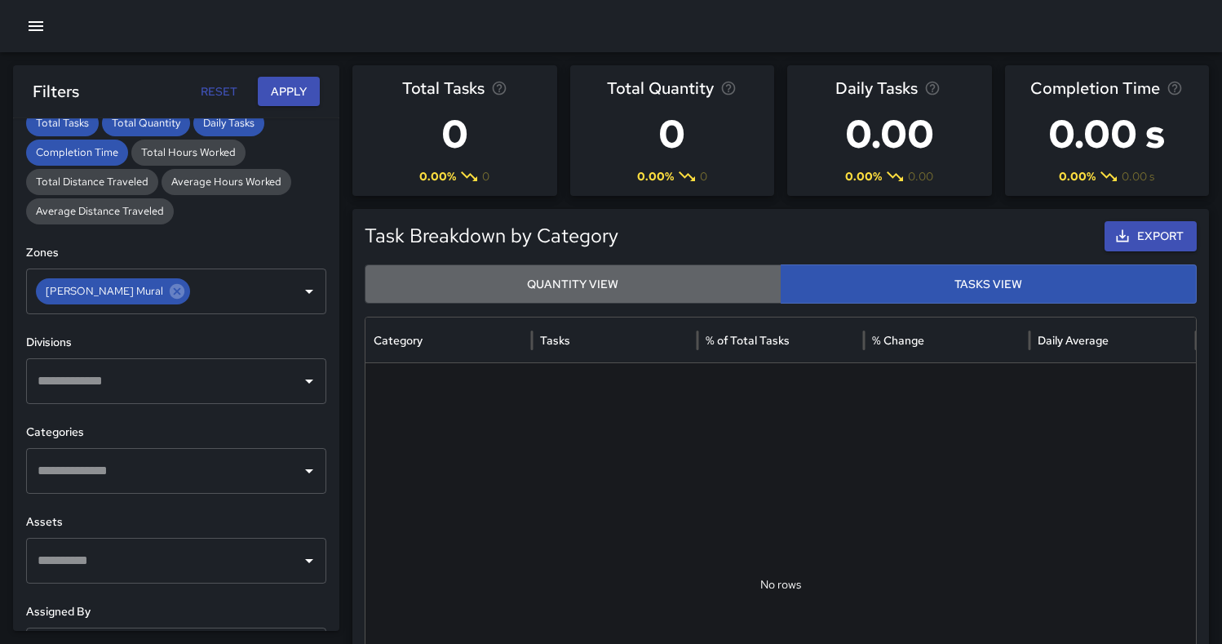
click at [676, 284] on button "Quantity View" at bounding box center [573, 284] width 417 height 40
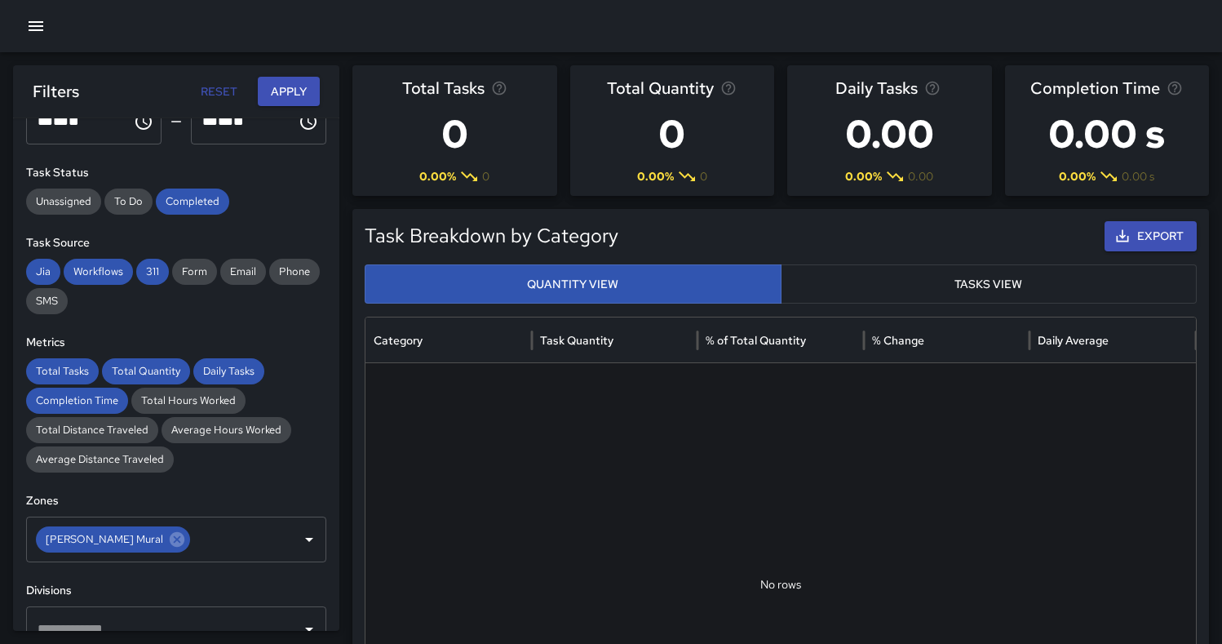
scroll to position [0, 0]
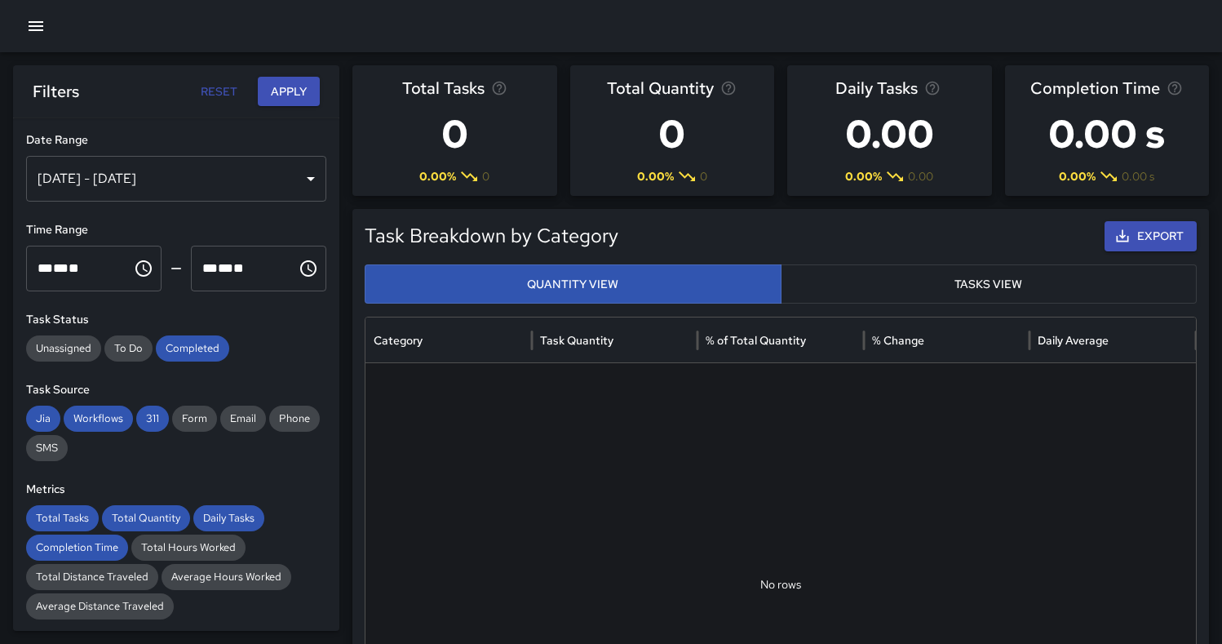
click at [226, 88] on button "Reset" at bounding box center [218, 92] width 52 height 30
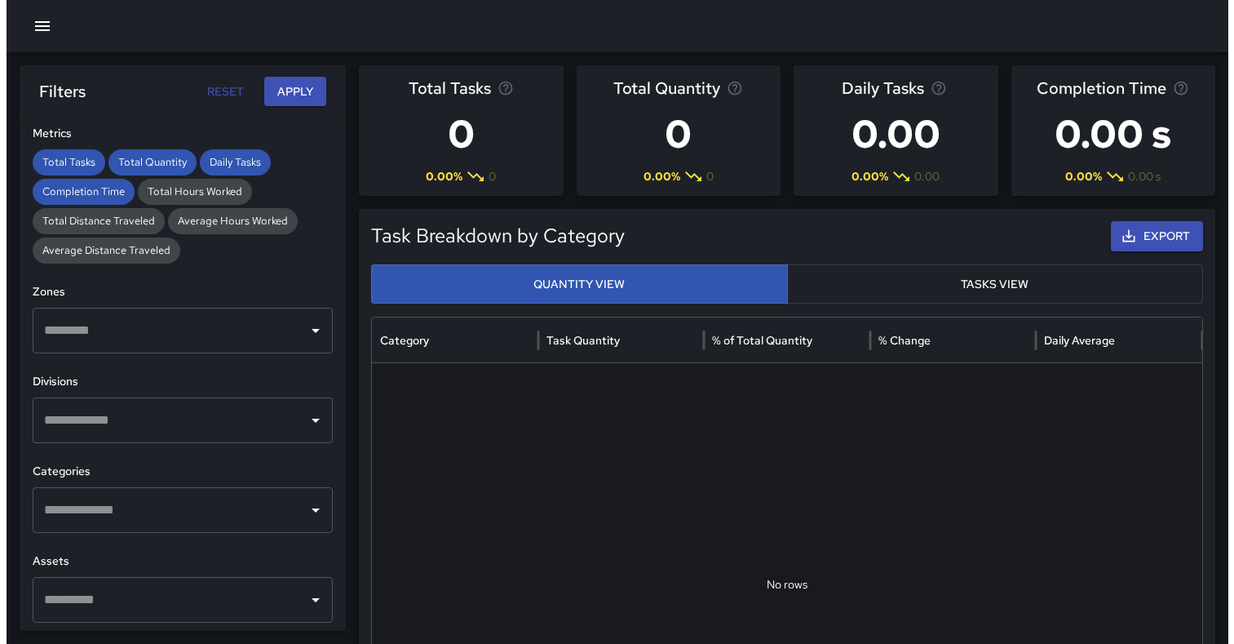
scroll to position [440, 0]
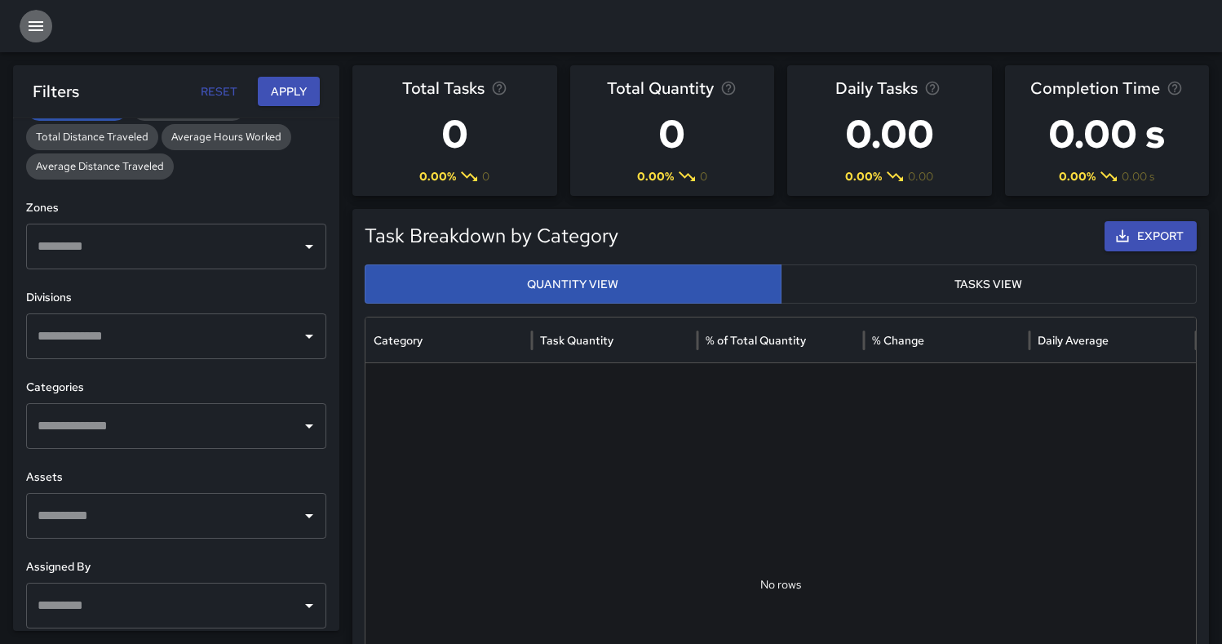
click at [37, 24] on icon "button" at bounding box center [36, 26] width 20 height 20
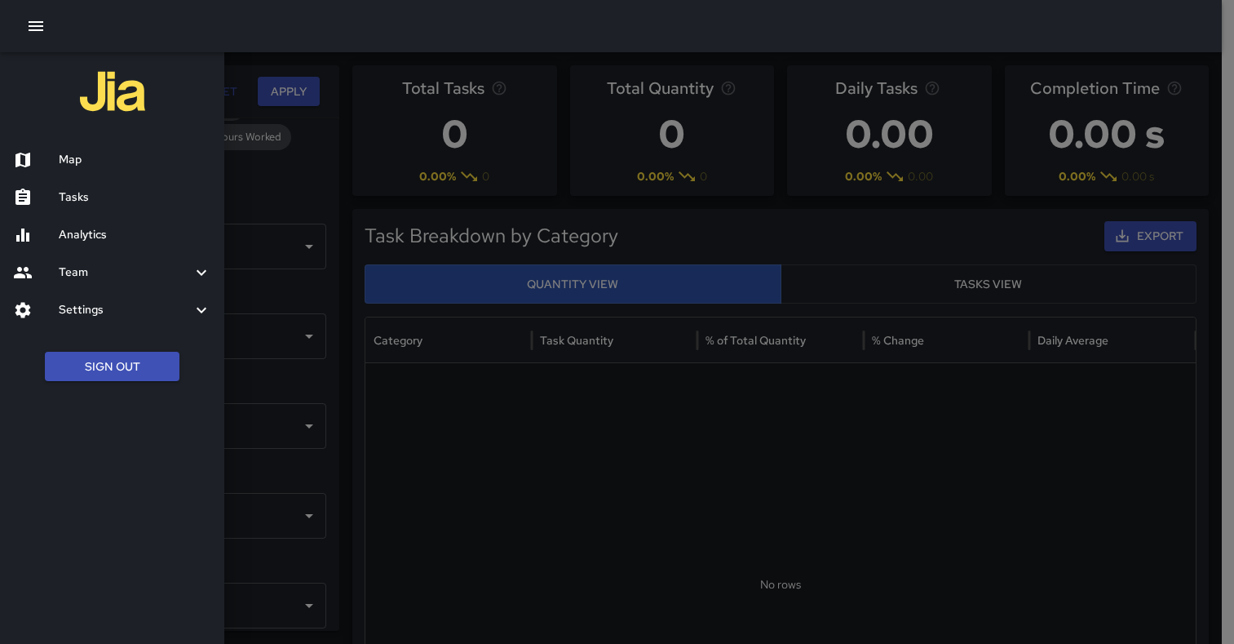
click at [68, 166] on h6 "Map" at bounding box center [135, 160] width 153 height 18
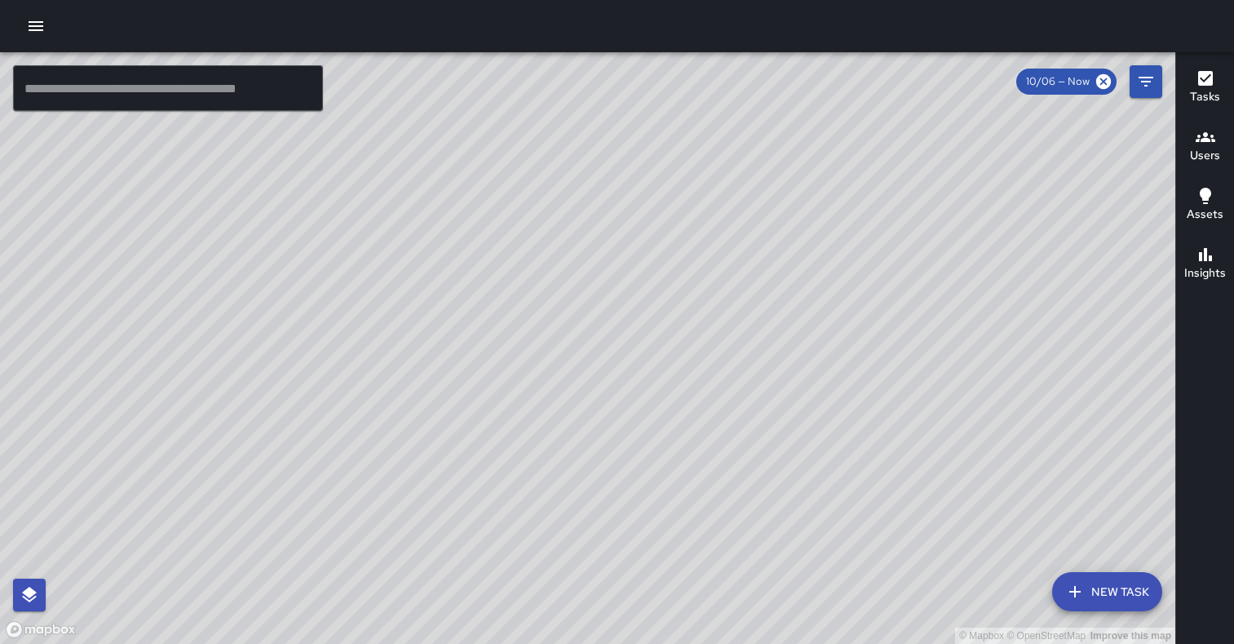
click at [1212, 252] on icon "button" at bounding box center [1206, 255] width 20 height 20
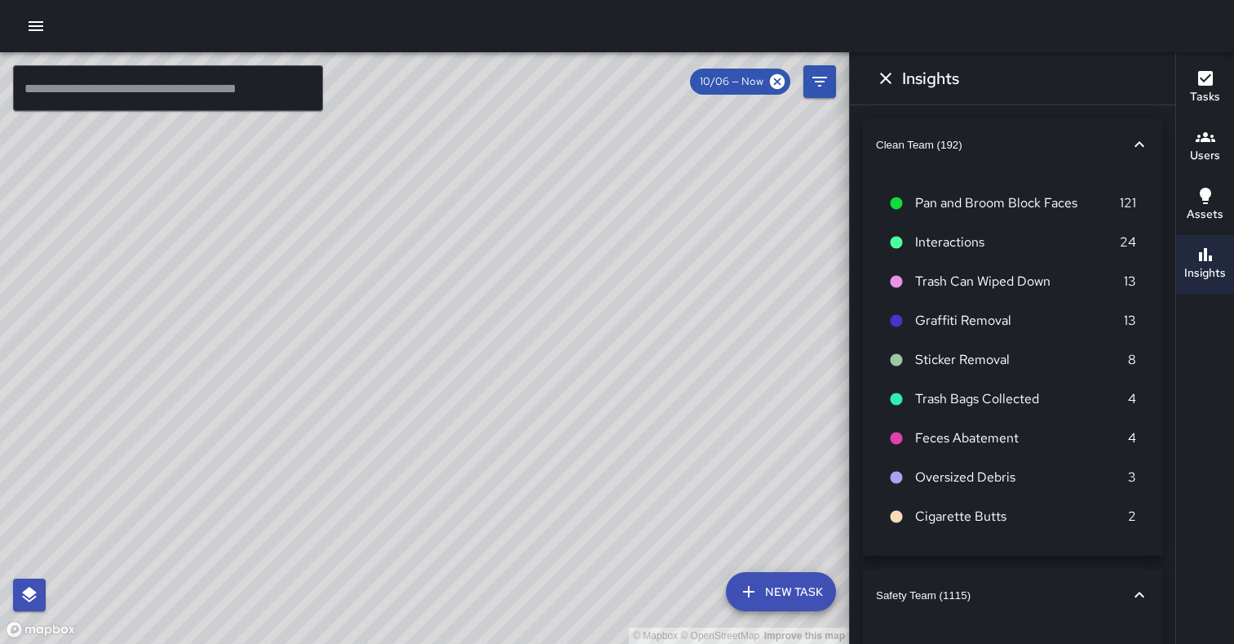
click at [44, 23] on icon "button" at bounding box center [36, 26] width 20 height 20
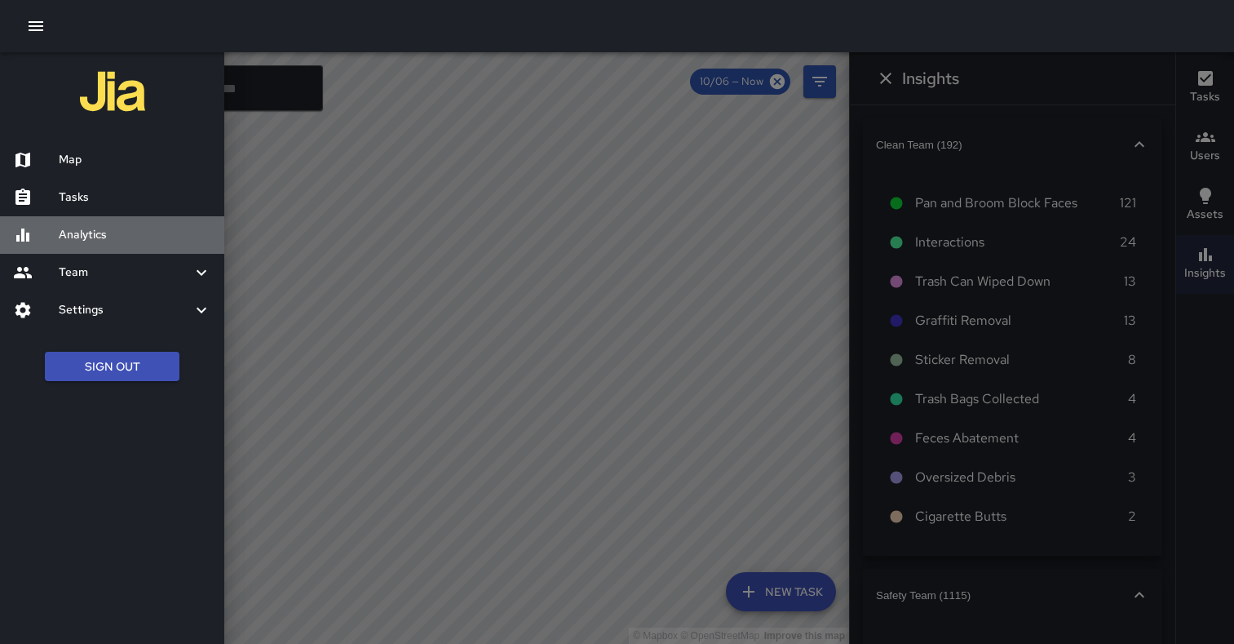
click at [113, 241] on h6 "Analytics" at bounding box center [135, 235] width 153 height 18
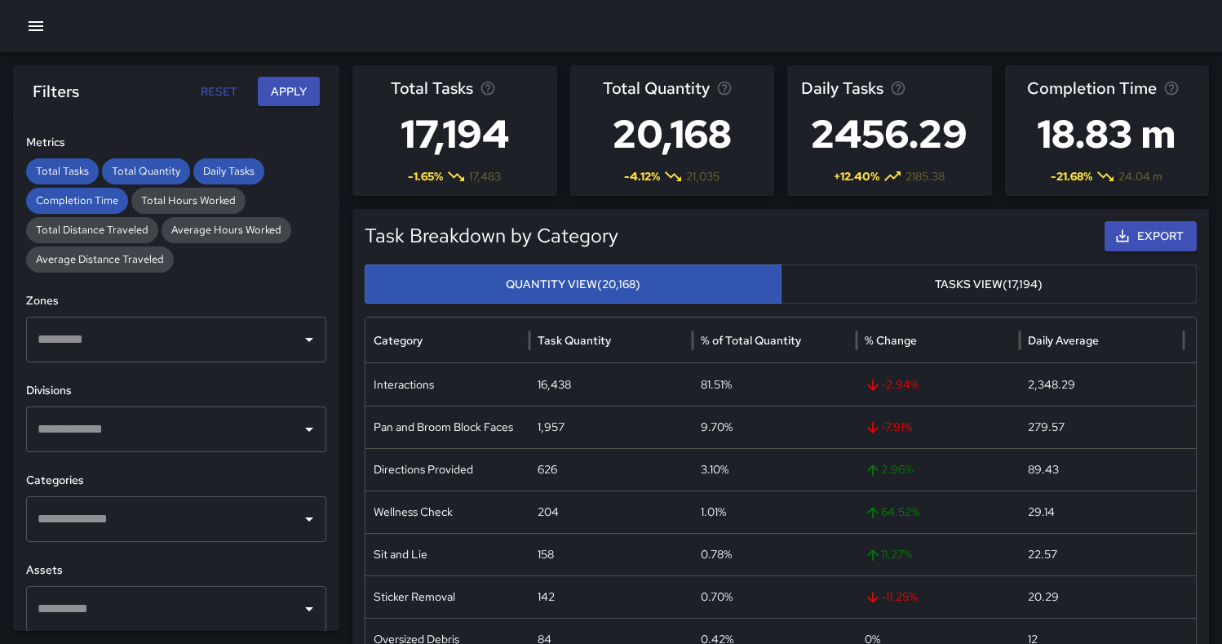
scroll to position [263, 0]
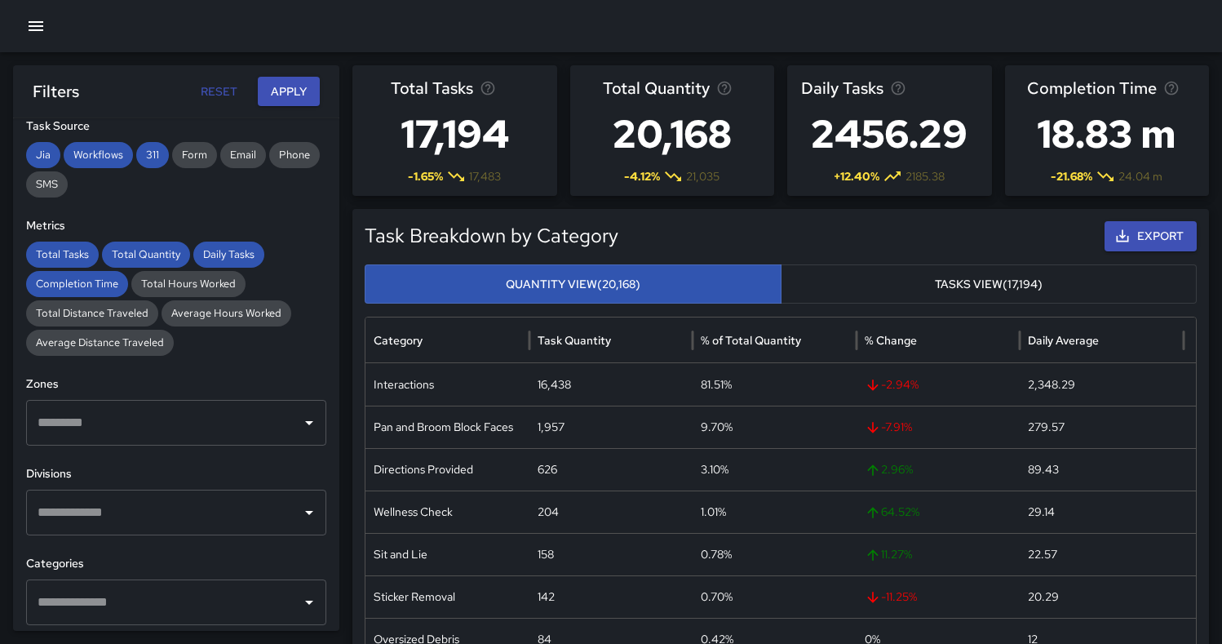
click at [219, 436] on input "text" at bounding box center [163, 422] width 261 height 31
click at [100, 473] on h6 "Divisions" at bounding box center [176, 474] width 300 height 18
click at [287, 93] on button "Apply" at bounding box center [289, 92] width 62 height 30
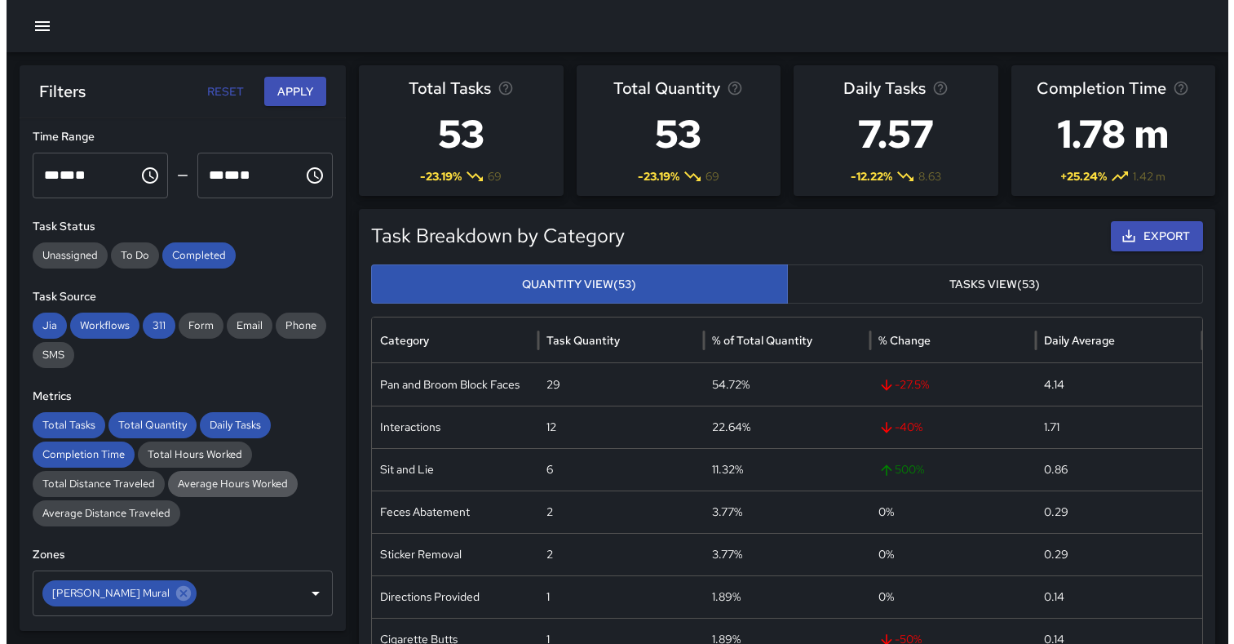
scroll to position [0, 0]
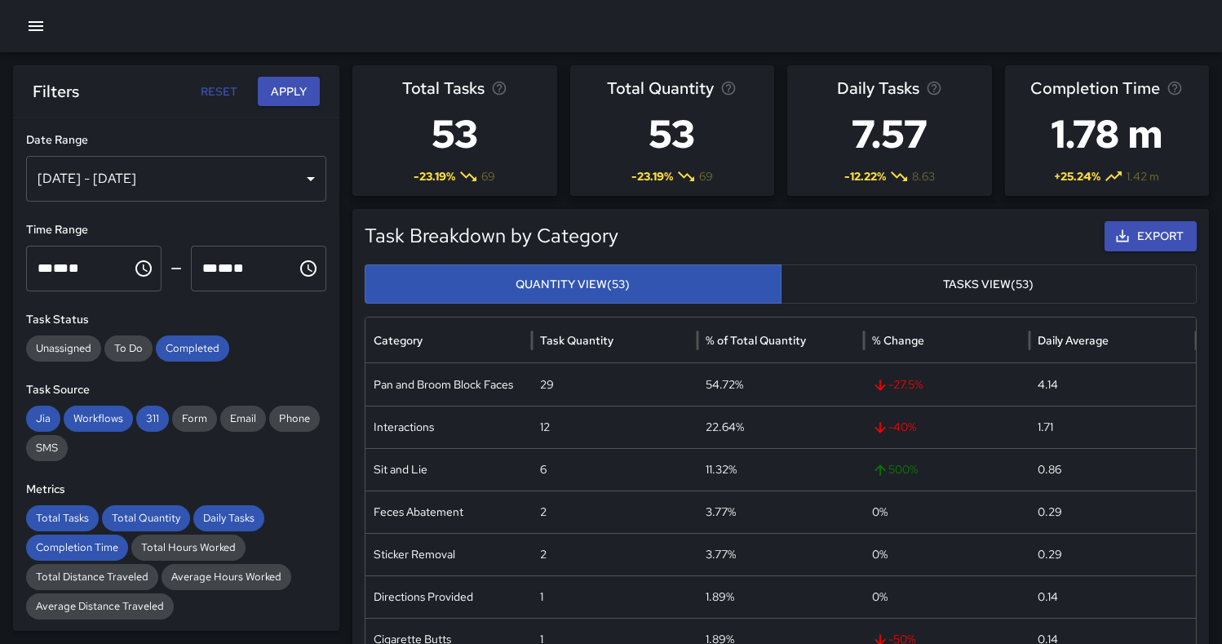
click at [303, 177] on div "[DATE] - [DATE]" at bounding box center [176, 179] width 300 height 46
click at [500, 89] on icon "Total number of tasks in the selected period, compared to the previous period." at bounding box center [499, 88] width 16 height 16
click at [294, 179] on div "[DATE] - [DATE]" at bounding box center [176, 179] width 300 height 46
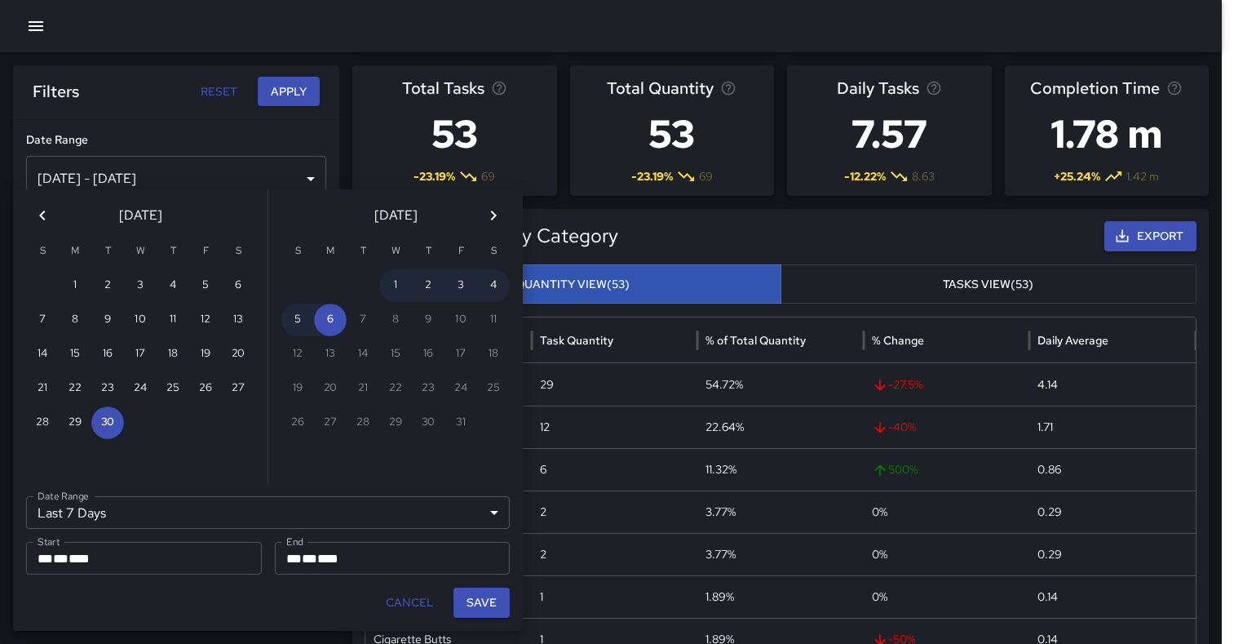
click at [55, 220] on button "Previous month" at bounding box center [42, 215] width 33 height 33
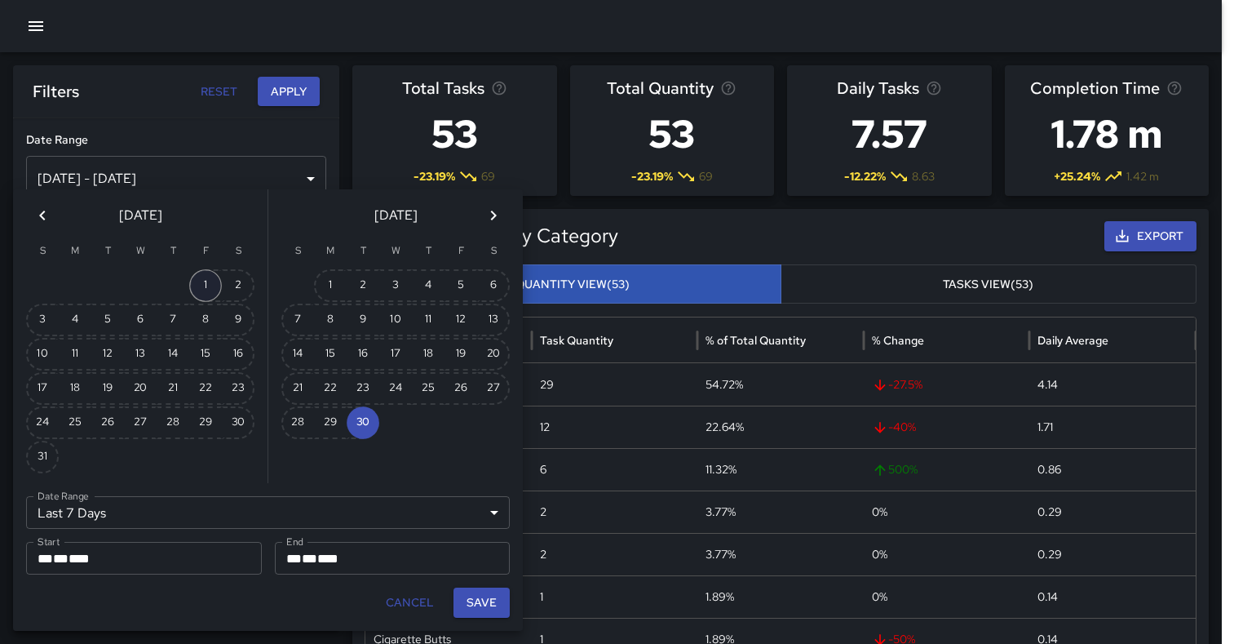
click at [209, 276] on button "1" at bounding box center [205, 285] width 33 height 33
type input "******"
type input "**********"
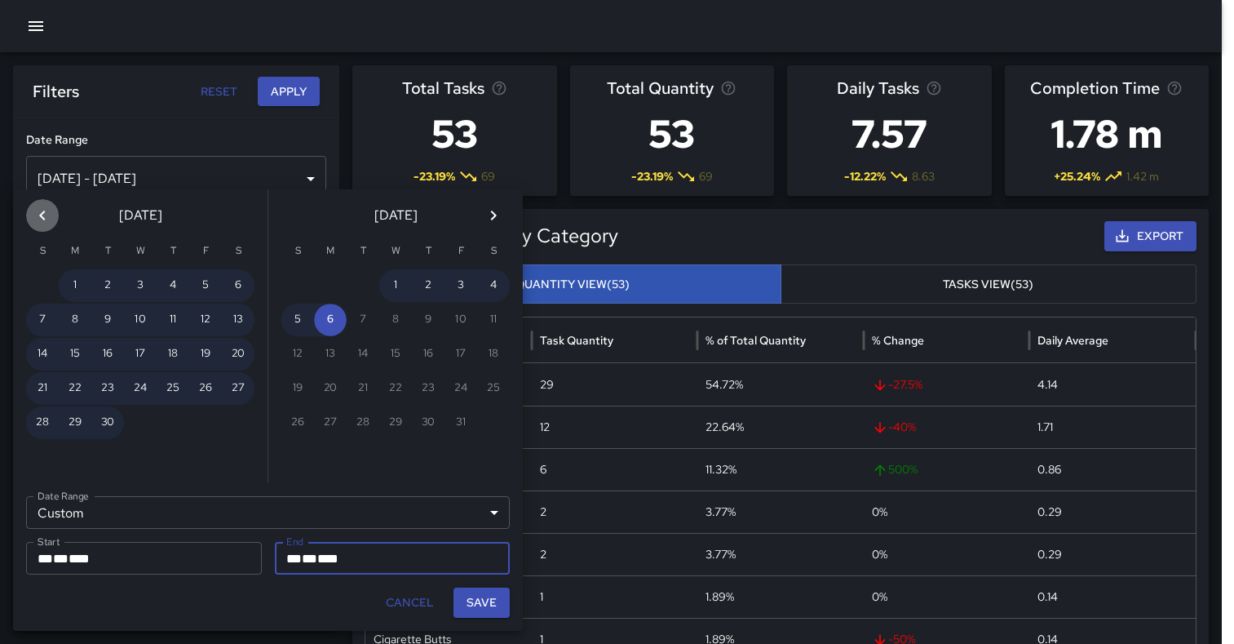
click at [51, 216] on icon "Previous month" at bounding box center [43, 216] width 20 height 20
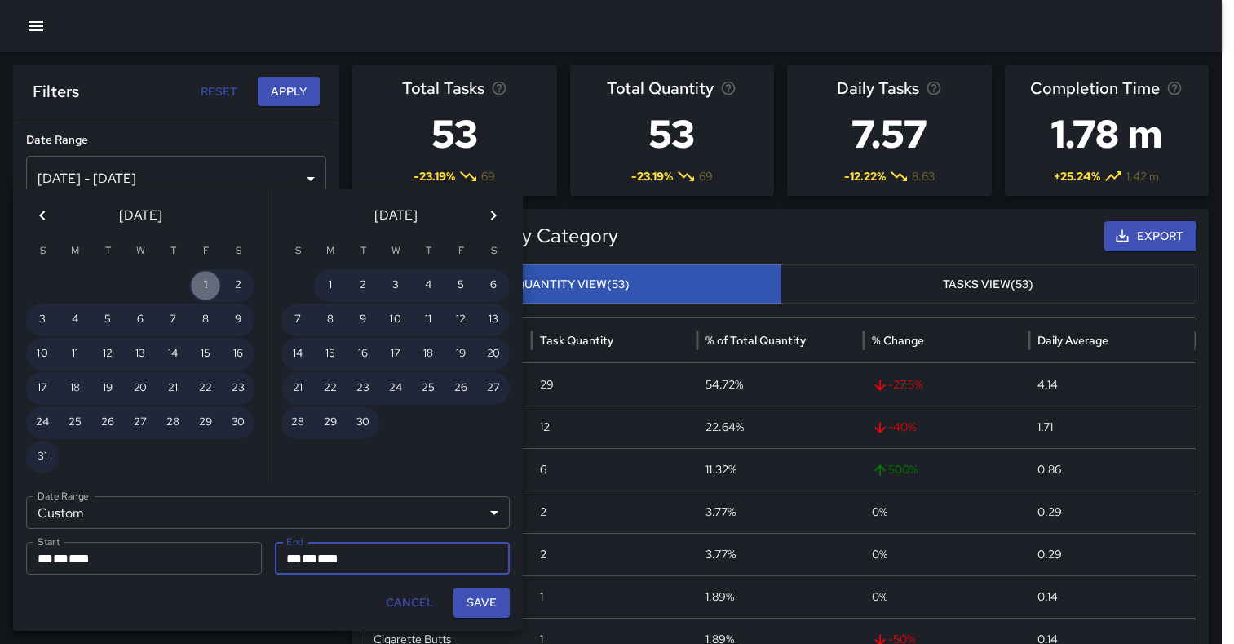
click at [210, 290] on button "1" at bounding box center [205, 285] width 33 height 33
type input "**********"
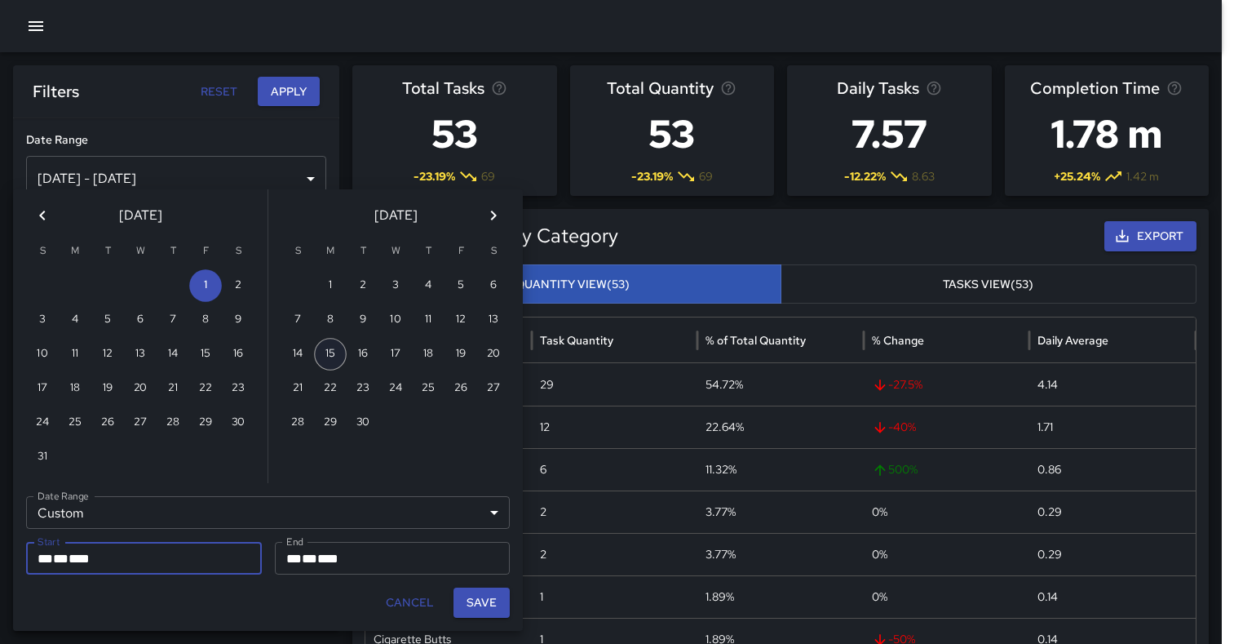
click at [334, 355] on button "15" at bounding box center [330, 354] width 33 height 33
type input "**********"
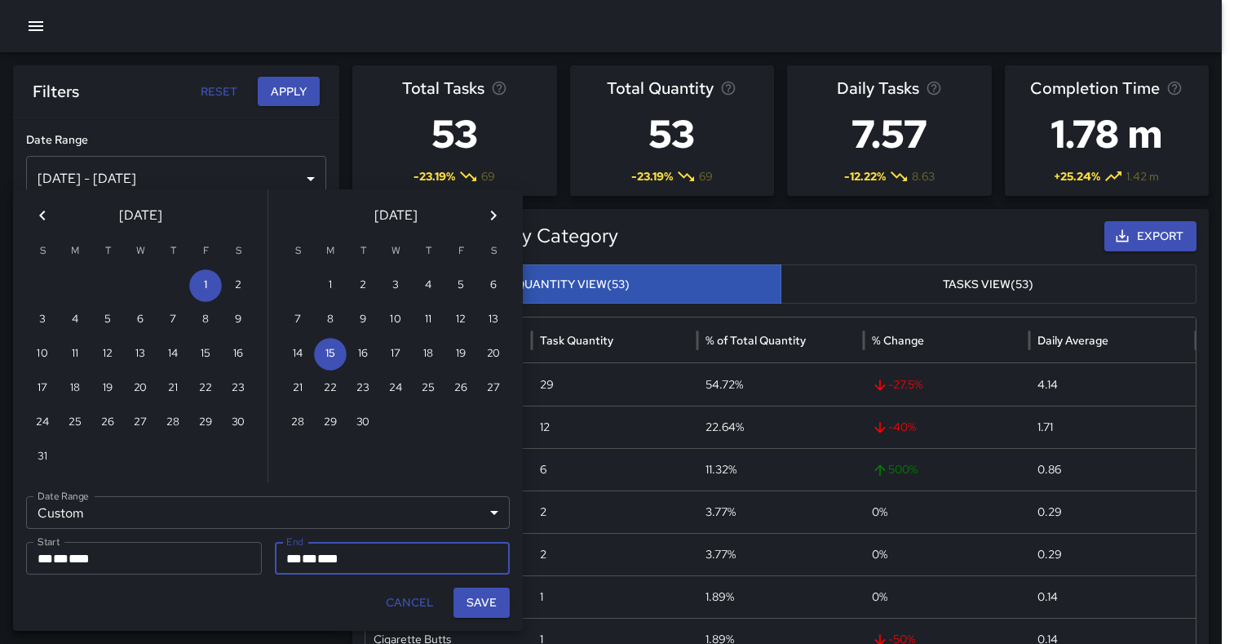
click at [474, 596] on button "Save" at bounding box center [481, 602] width 56 height 30
type input "**********"
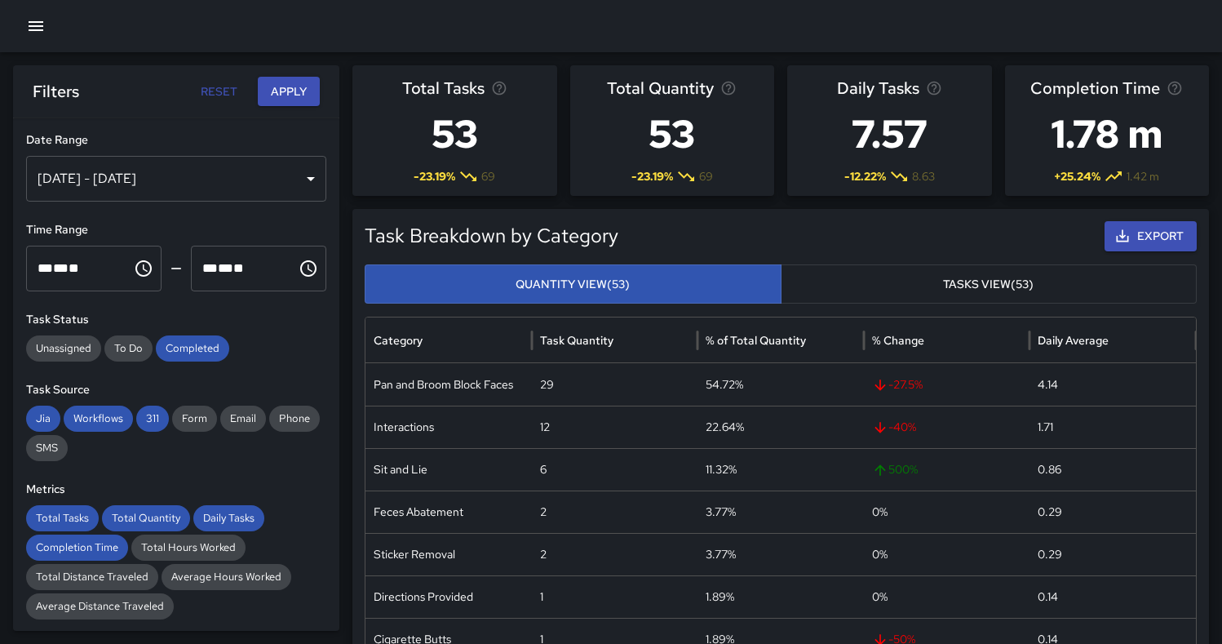
click at [291, 195] on div "[DATE] - [DATE]" at bounding box center [176, 179] width 300 height 46
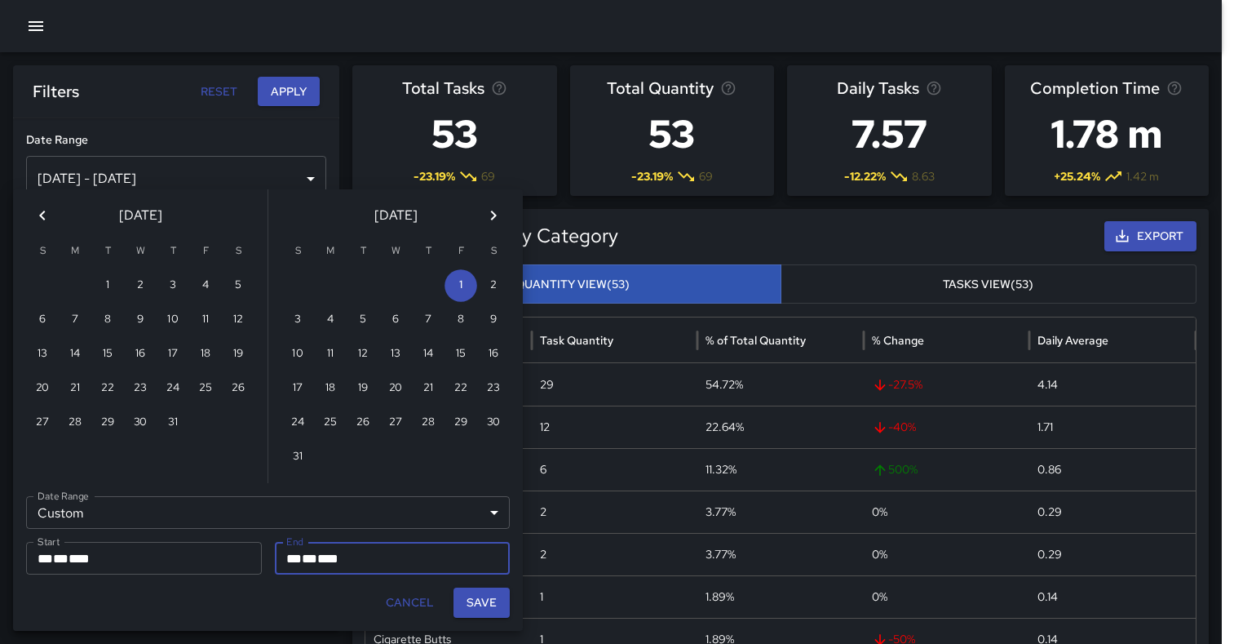
click at [480, 604] on button "Save" at bounding box center [481, 602] width 56 height 30
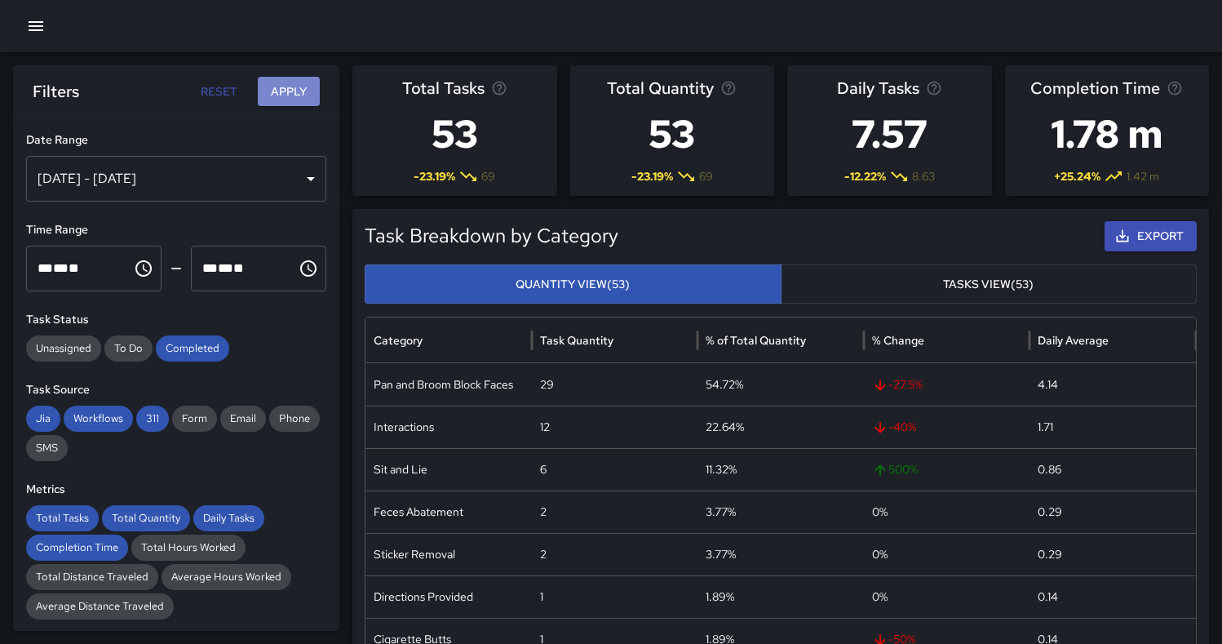
click at [288, 89] on button "Apply" at bounding box center [289, 92] width 62 height 30
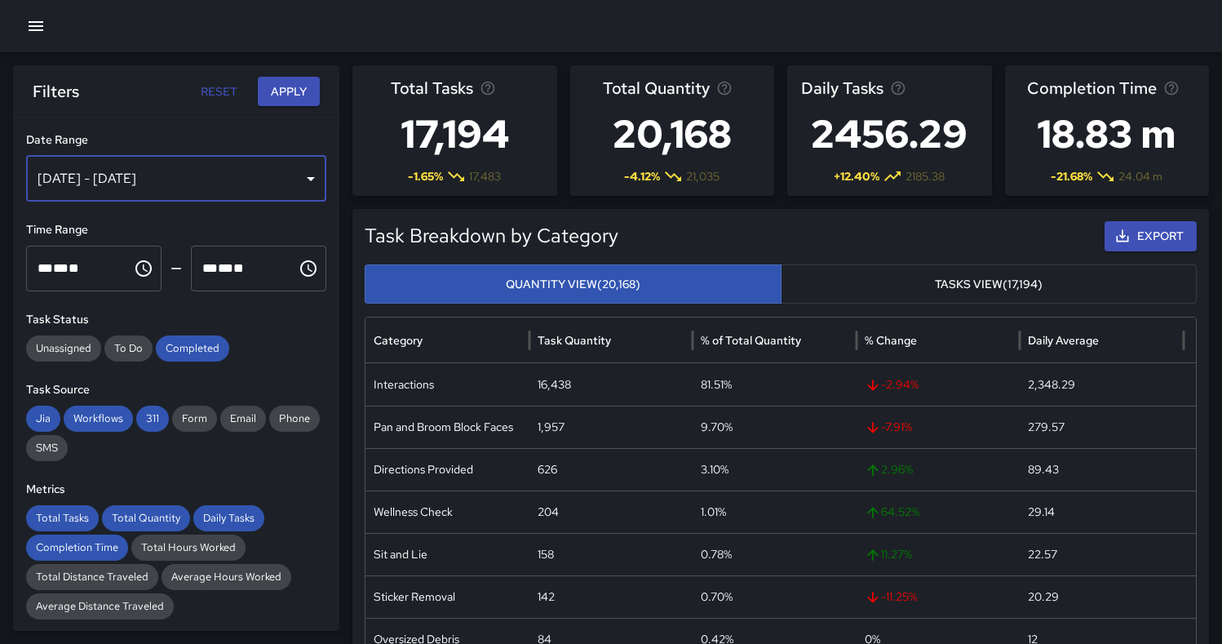
click at [270, 182] on div "[DATE] - [DATE]" at bounding box center [176, 179] width 300 height 46
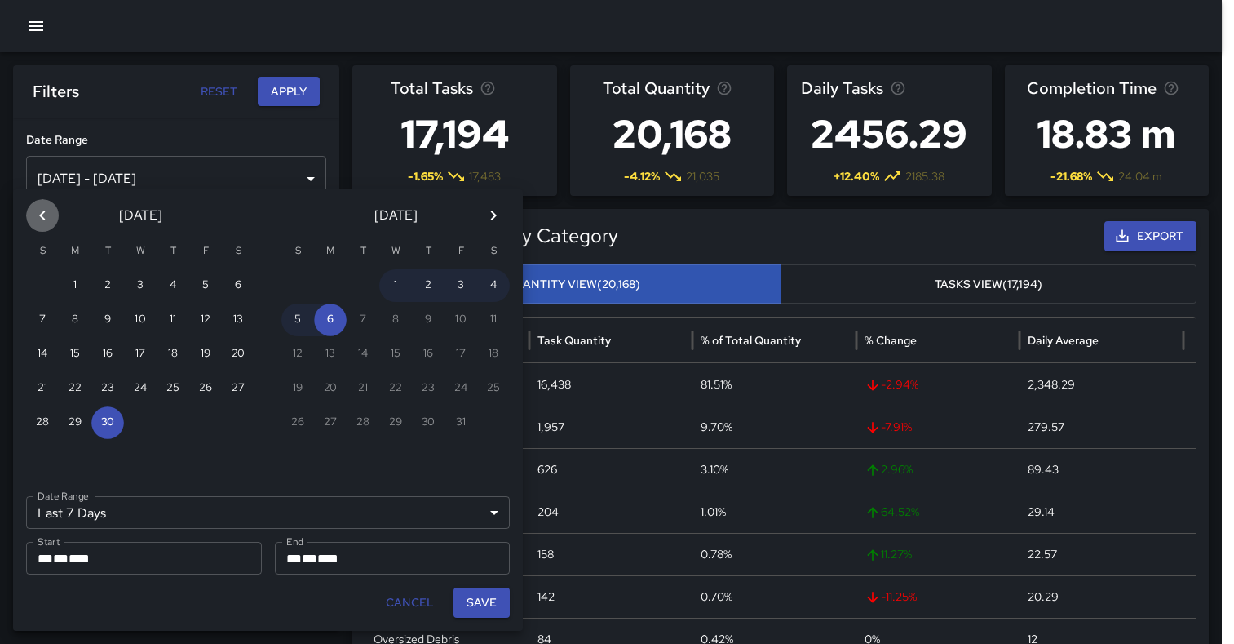
click at [49, 219] on icon "Previous month" at bounding box center [43, 216] width 20 height 20
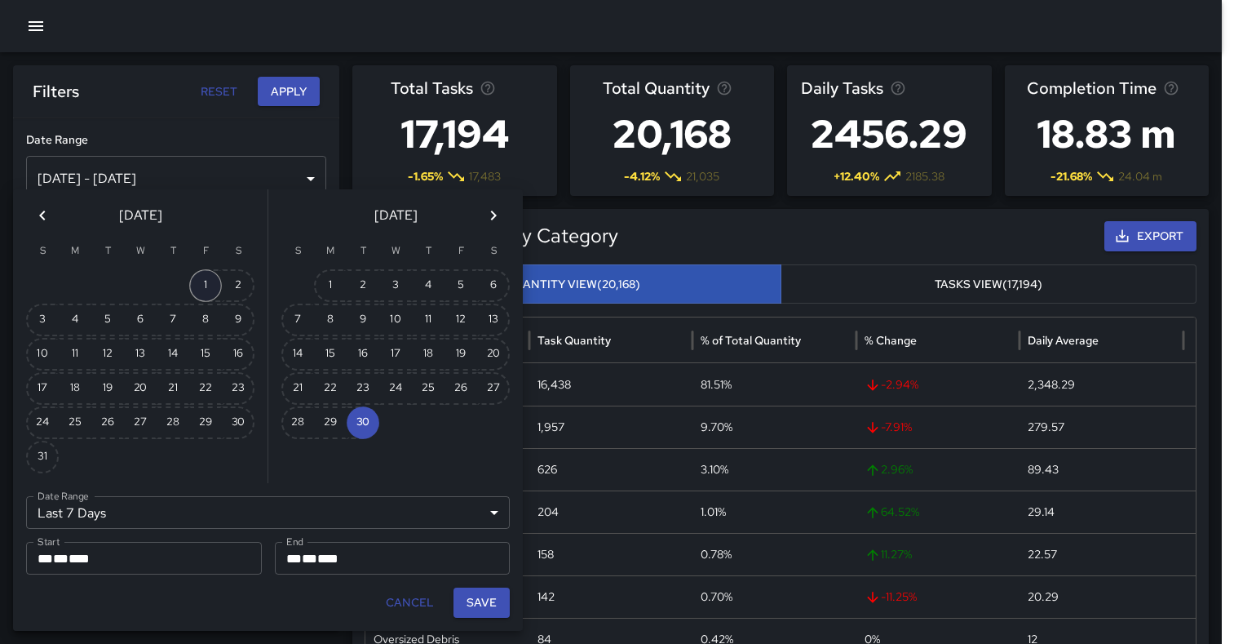
click at [207, 279] on button "1" at bounding box center [205, 285] width 33 height 33
type input "******"
type input "**********"
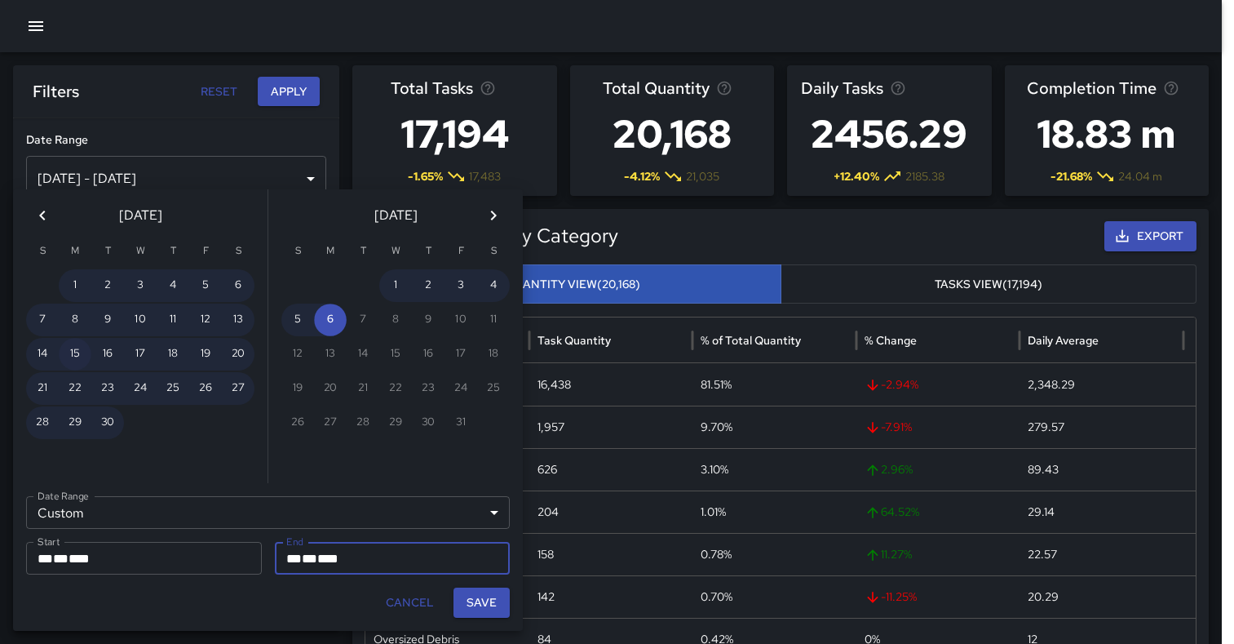
click at [75, 351] on button "15" at bounding box center [75, 354] width 33 height 33
type input "**********"
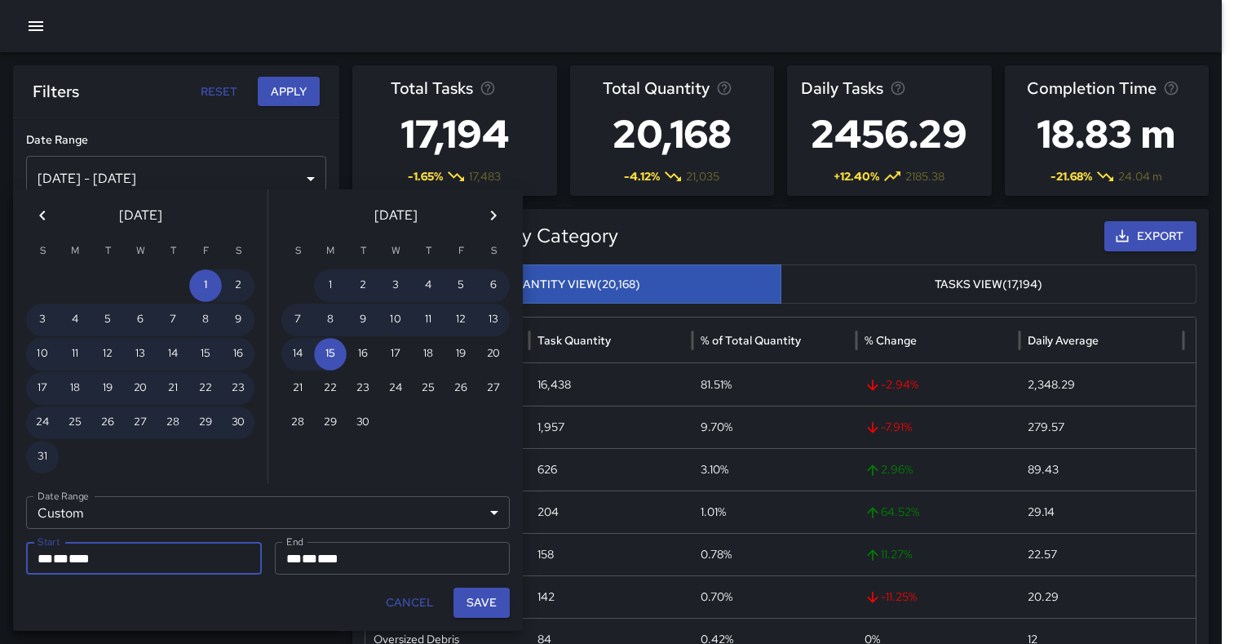
click at [482, 599] on button "Save" at bounding box center [481, 602] width 56 height 30
type input "**********"
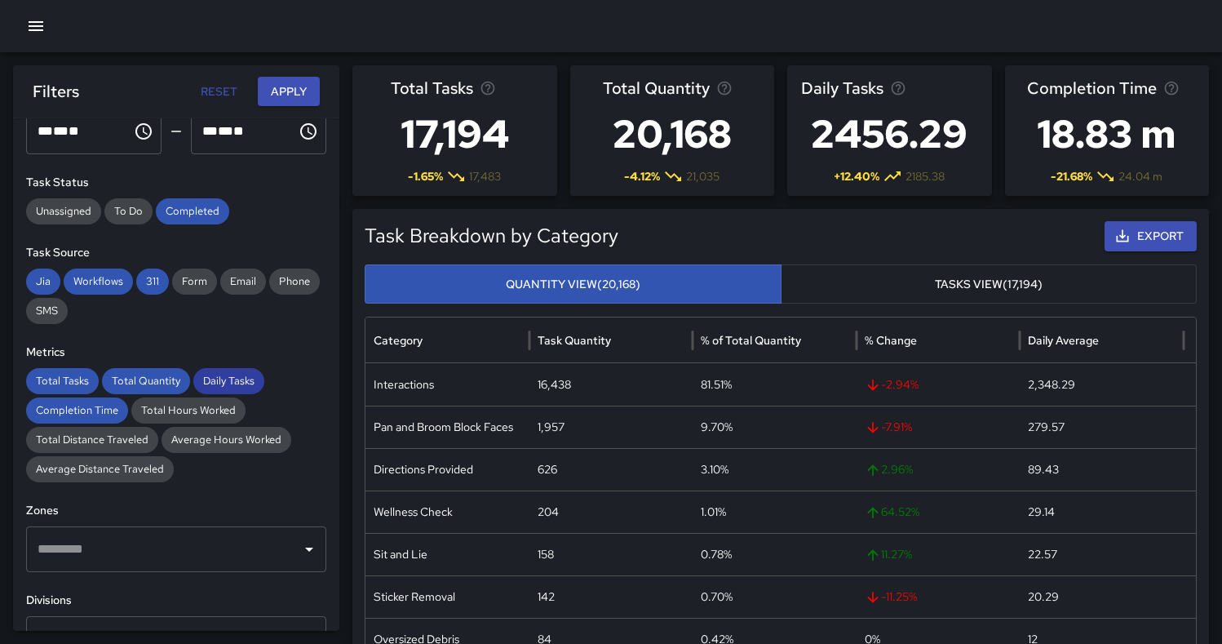
scroll to position [436, 0]
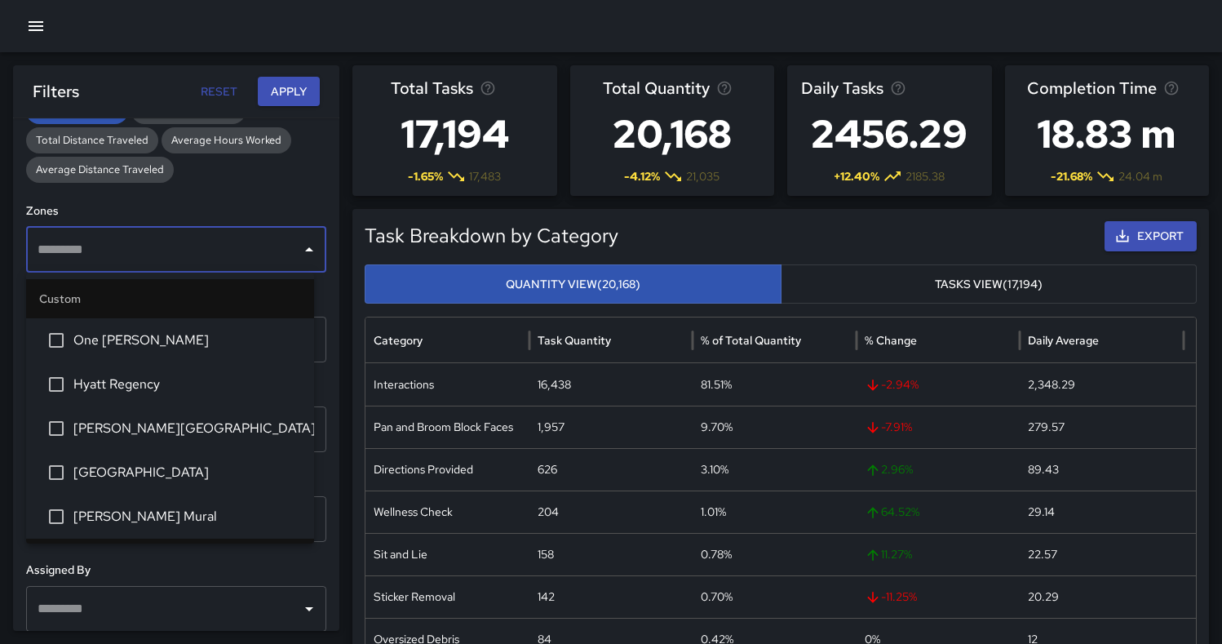
click at [264, 239] on input "text" at bounding box center [163, 249] width 261 height 31
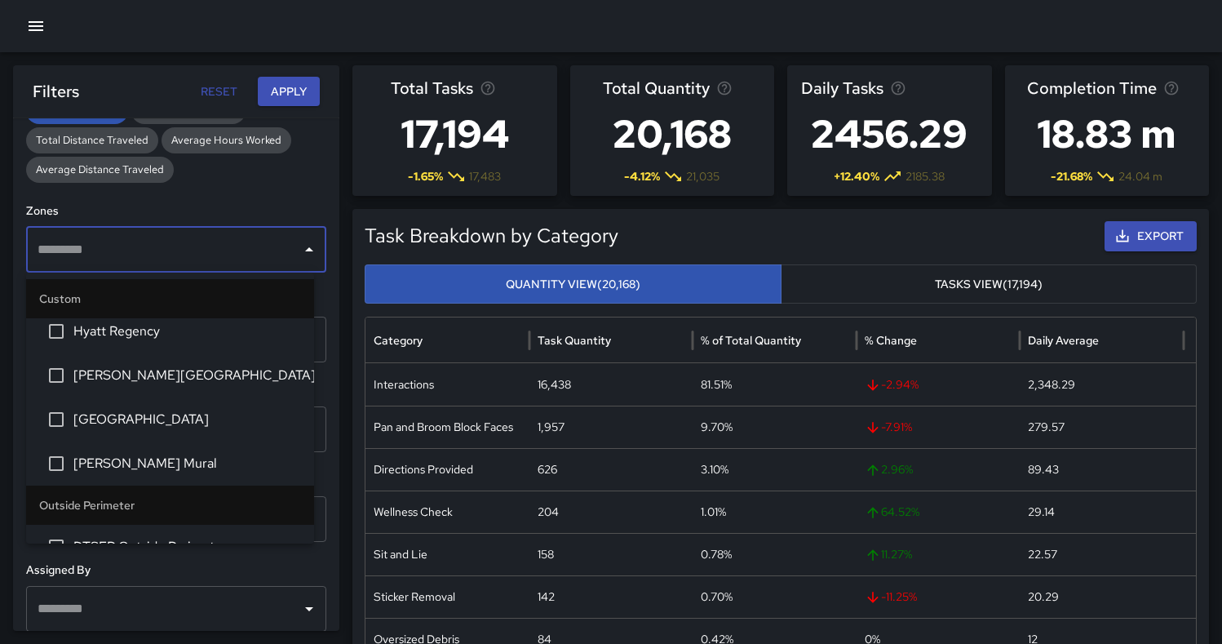
scroll to position [43, 0]
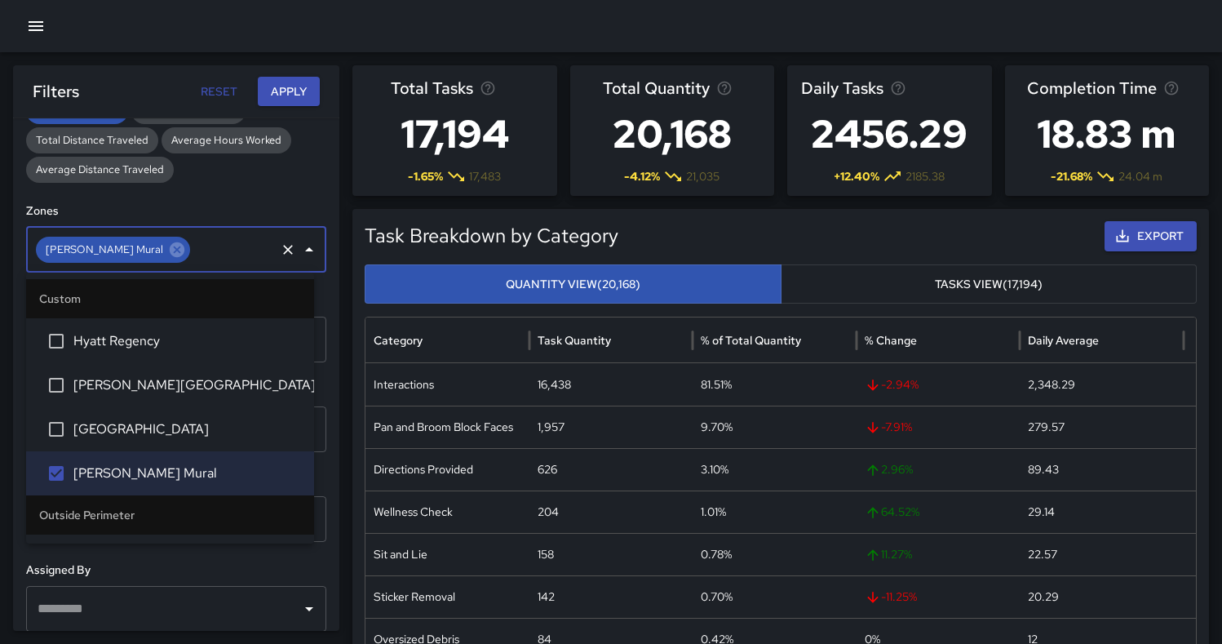
click at [265, 182] on div "**********" at bounding box center [176, 374] width 326 height 512
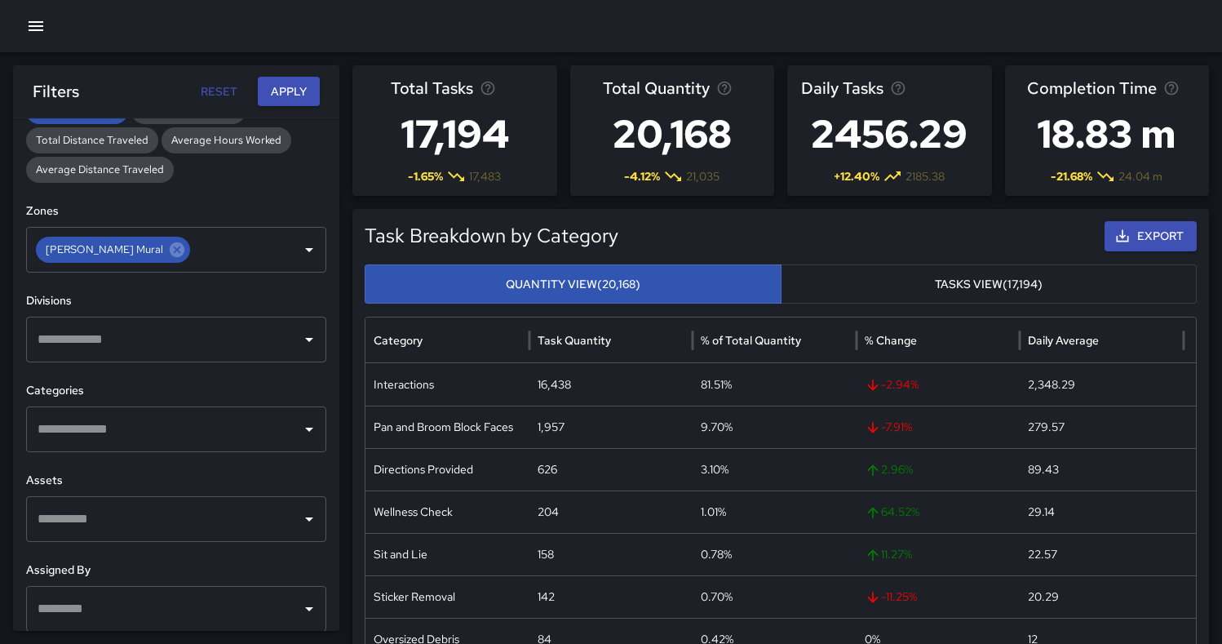
click at [304, 338] on icon "Open" at bounding box center [309, 340] width 20 height 20
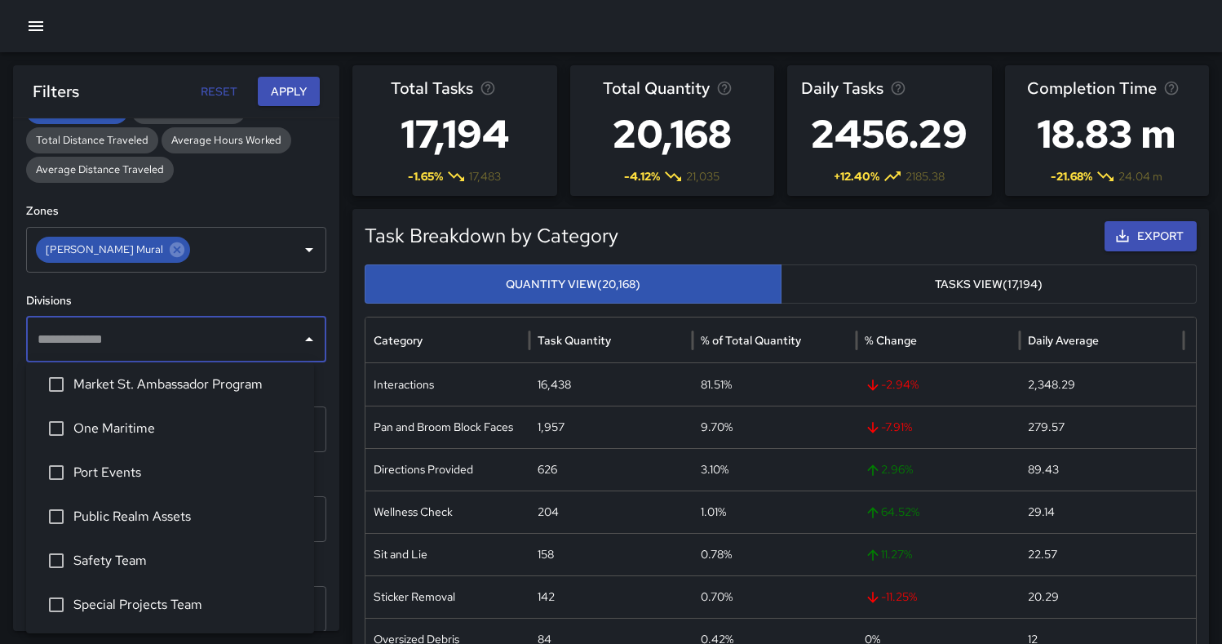
scroll to position [0, 0]
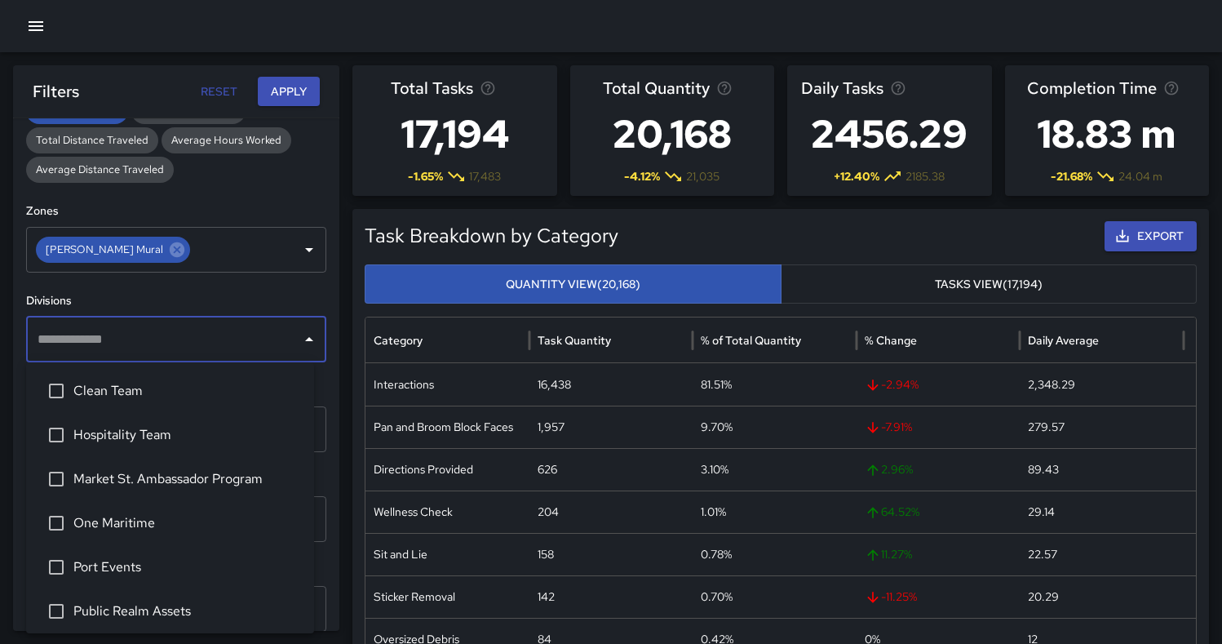
click at [299, 341] on icon "Close" at bounding box center [309, 340] width 20 height 20
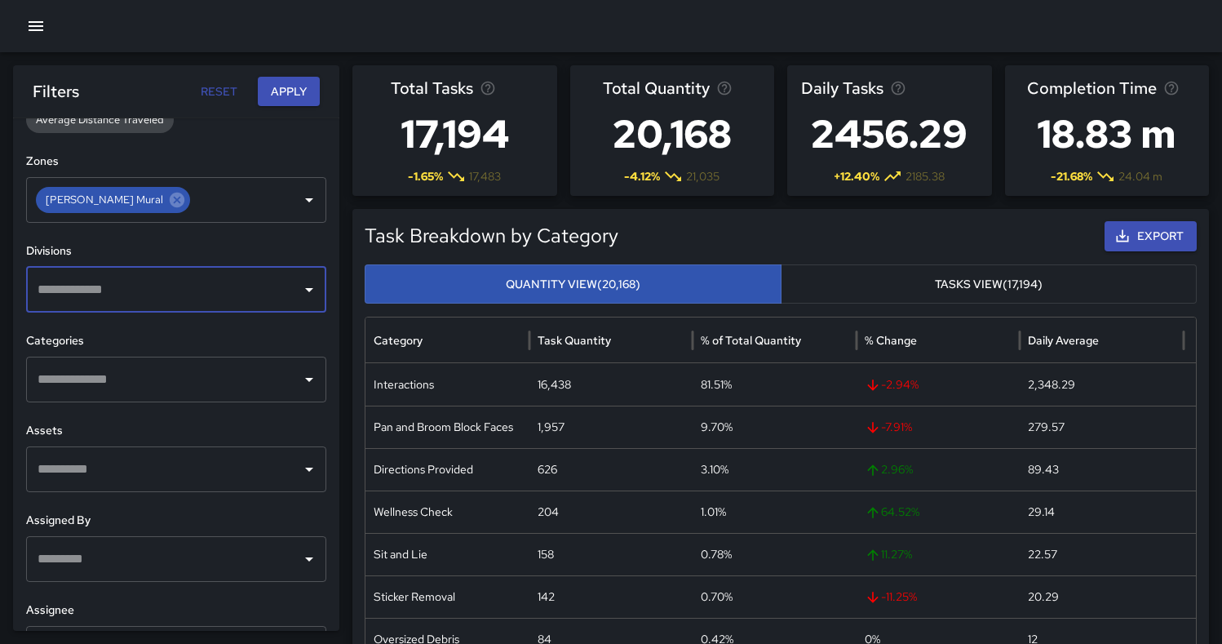
scroll to position [540, 0]
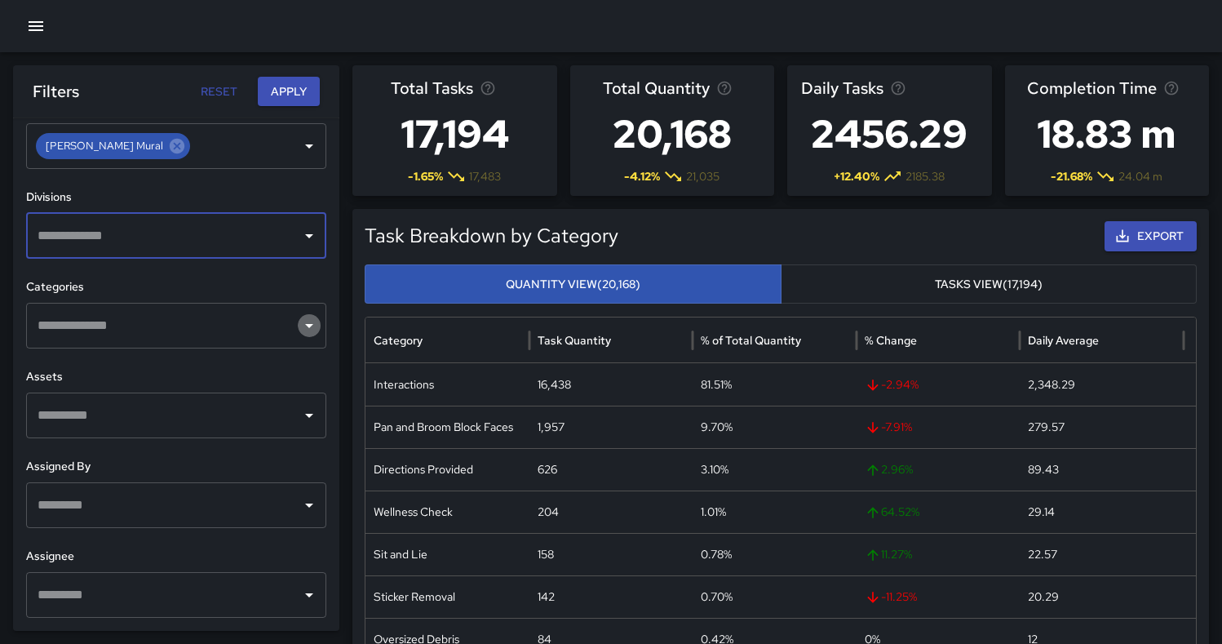
click at [302, 327] on icon "Open" at bounding box center [309, 326] width 20 height 20
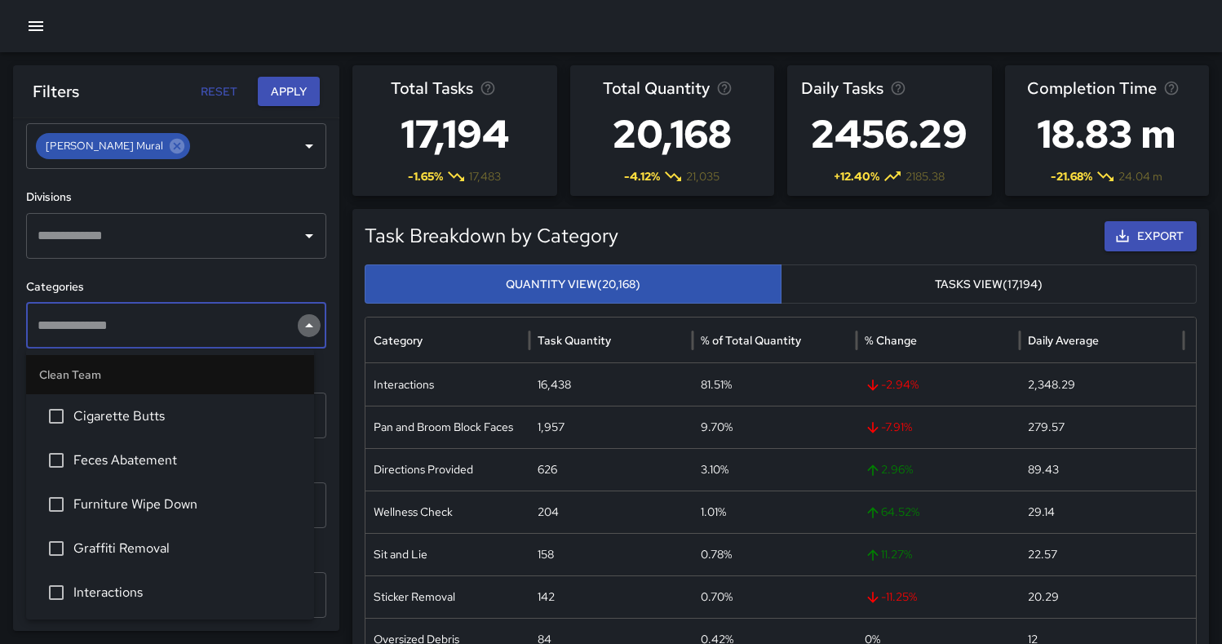
click at [299, 321] on icon "Close" at bounding box center [309, 326] width 20 height 20
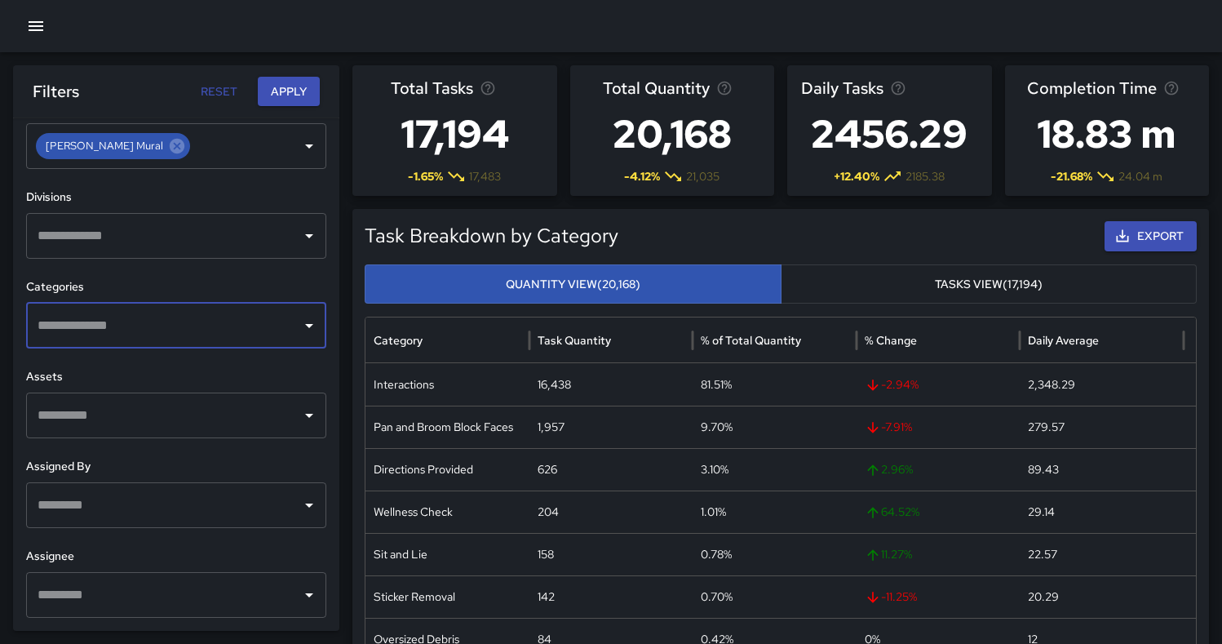
click at [302, 99] on button "Apply" at bounding box center [289, 92] width 62 height 30
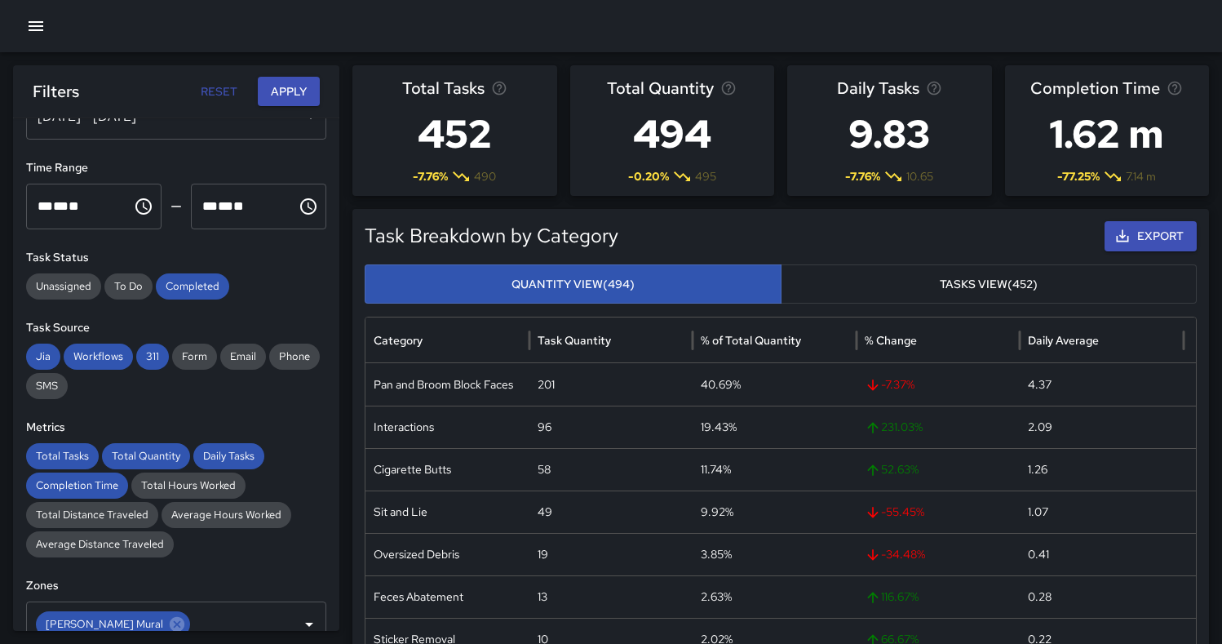
scroll to position [0, 0]
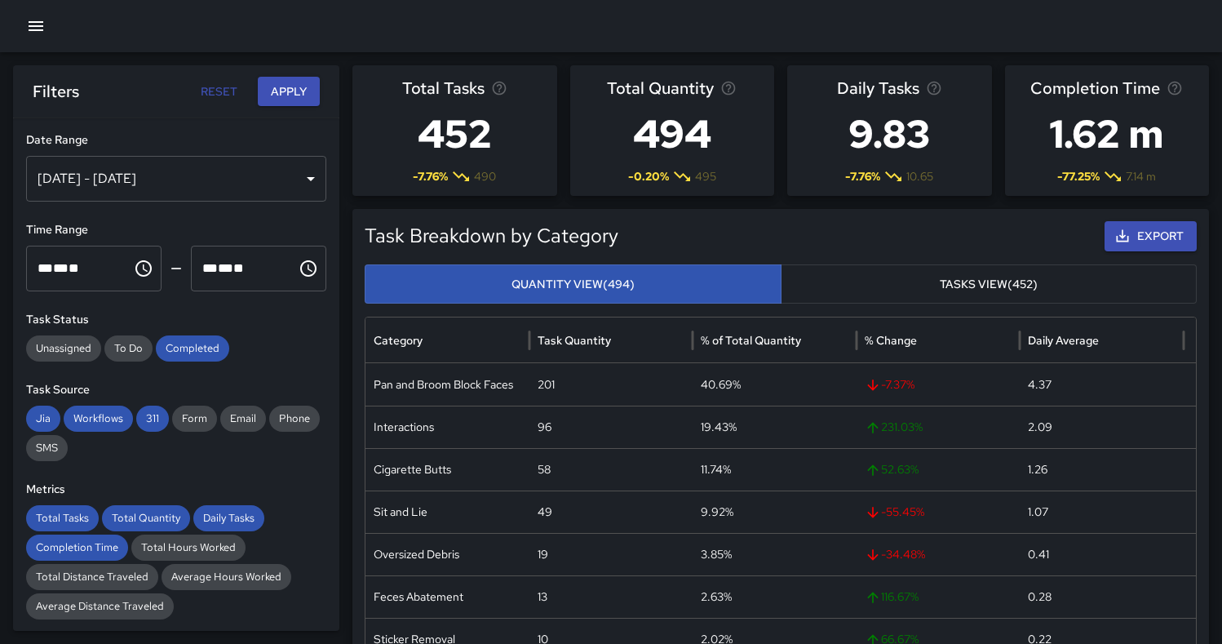
click at [302, 181] on div "Aug 01, 2025 - Sep 15, 2025" at bounding box center [176, 179] width 300 height 46
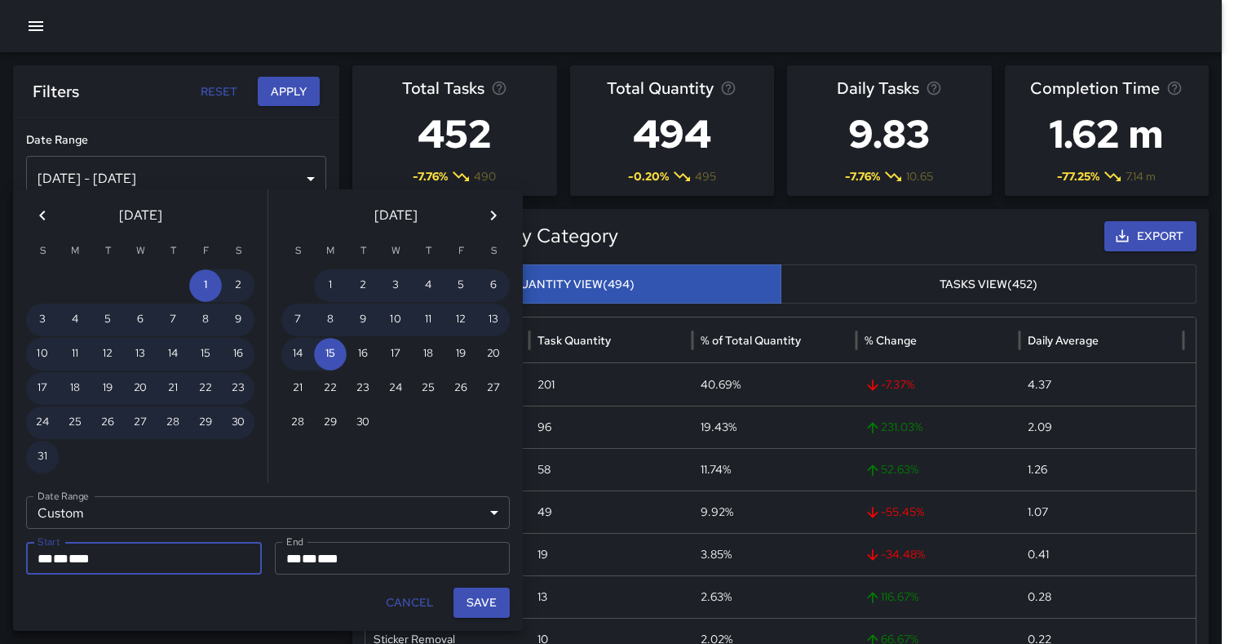
click at [491, 223] on icon "Next month" at bounding box center [494, 216] width 20 height 20
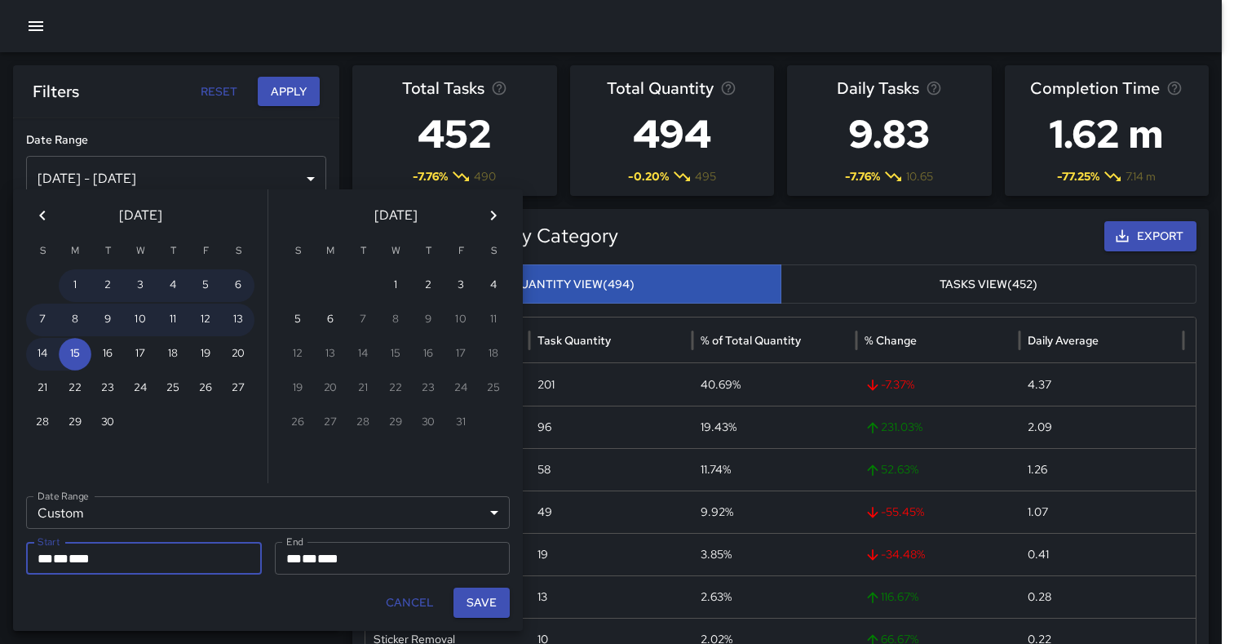
click at [46, 223] on icon "Previous month" at bounding box center [43, 216] width 20 height 20
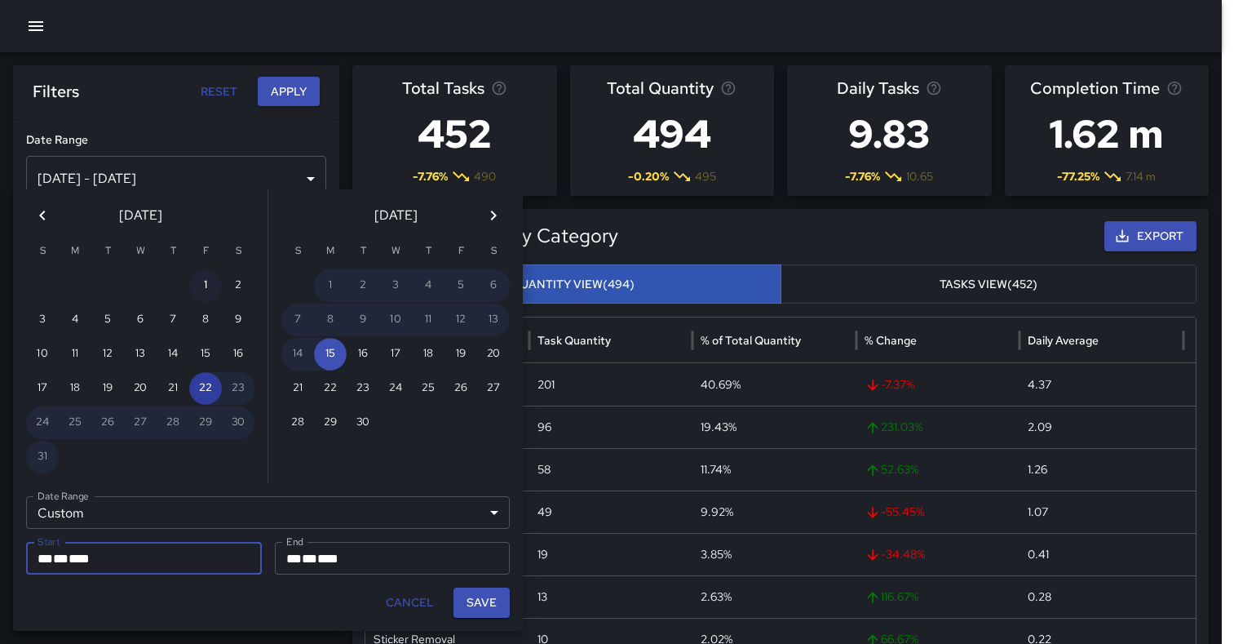
type input "**********"
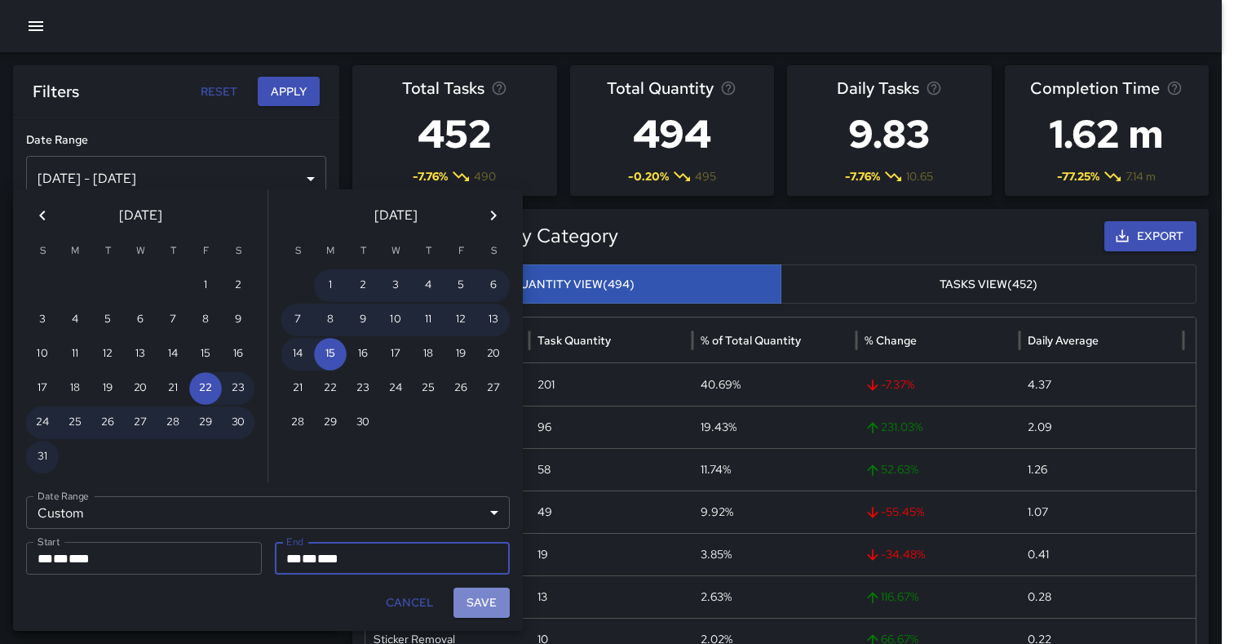
click at [490, 599] on button "Save" at bounding box center [481, 602] width 56 height 30
type input "**********"
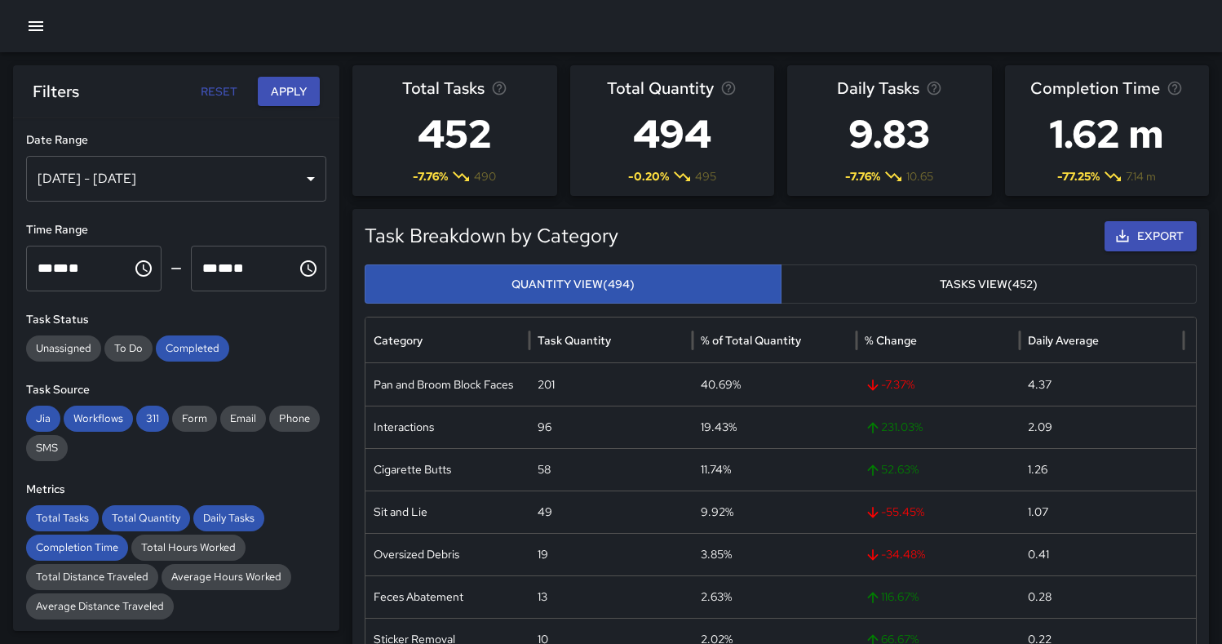
click at [286, 90] on button "Apply" at bounding box center [289, 92] width 62 height 30
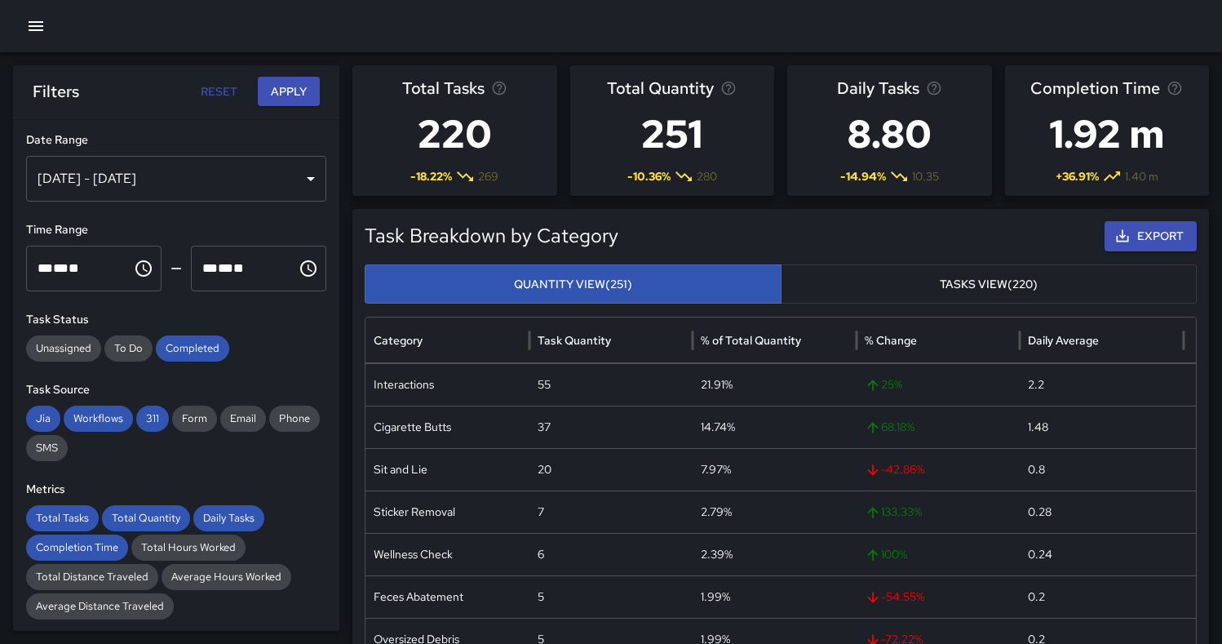
click at [1048, 292] on button "Tasks View (220)" at bounding box center [989, 284] width 417 height 40
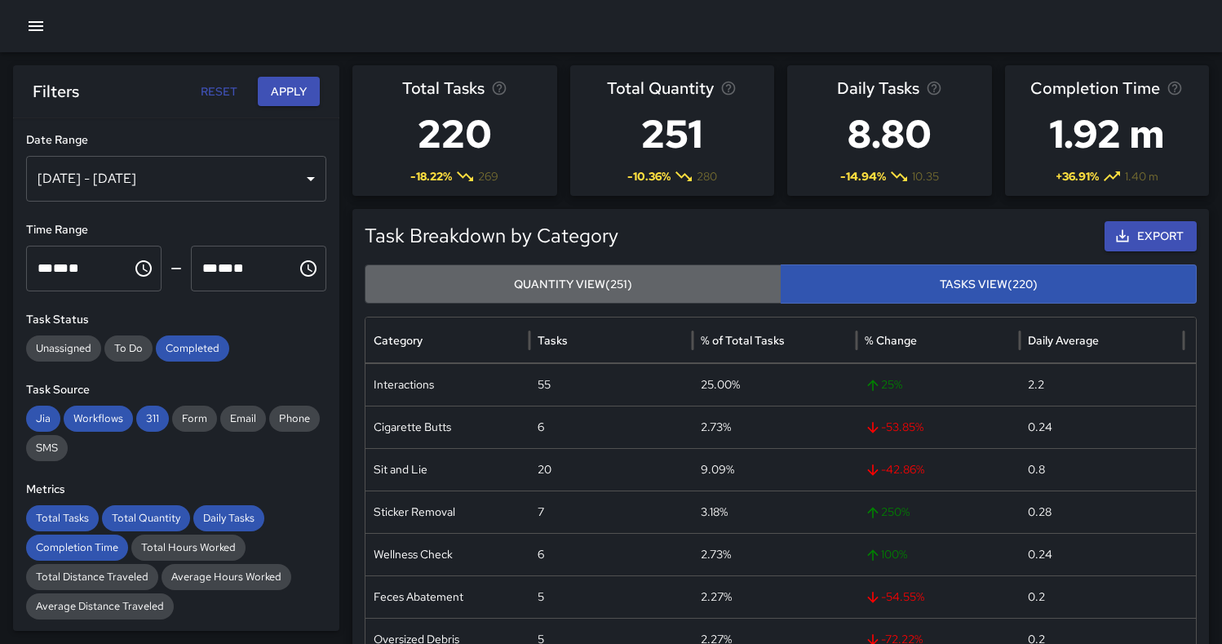
click at [644, 290] on button "Quantity View (251)" at bounding box center [573, 284] width 417 height 40
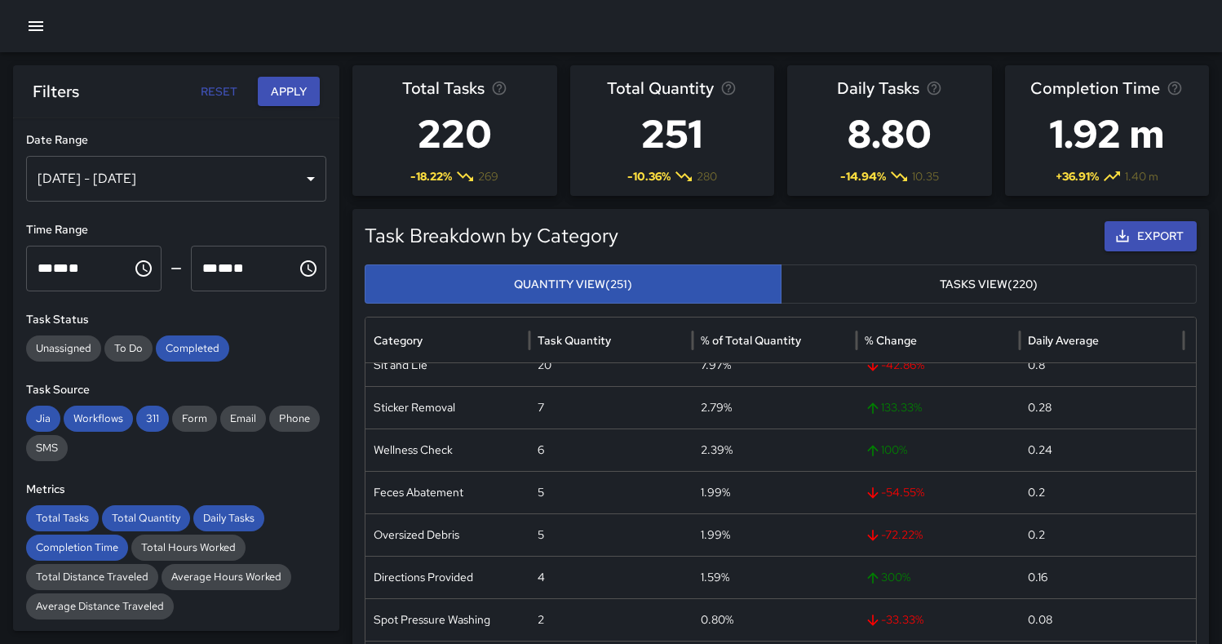
click at [1169, 235] on button "Export" at bounding box center [1150, 236] width 92 height 30
click at [256, 180] on div "Aug 22, 2025 - Sep 15, 2025" at bounding box center [176, 179] width 300 height 46
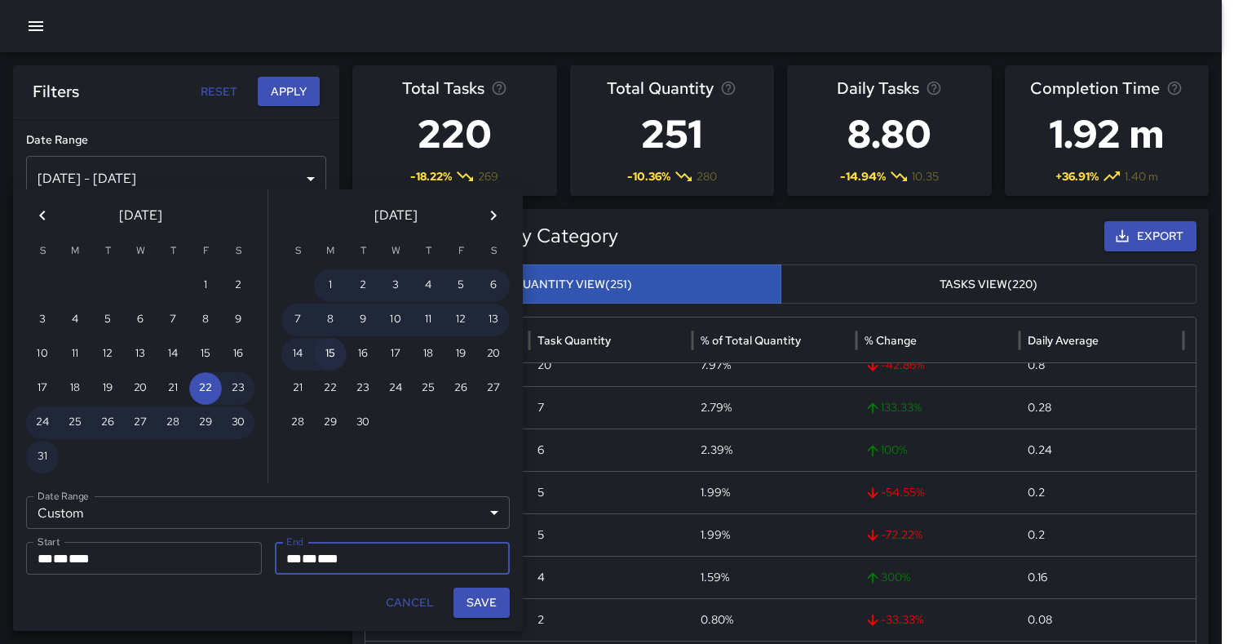
click at [334, 361] on button "15" at bounding box center [330, 354] width 33 height 33
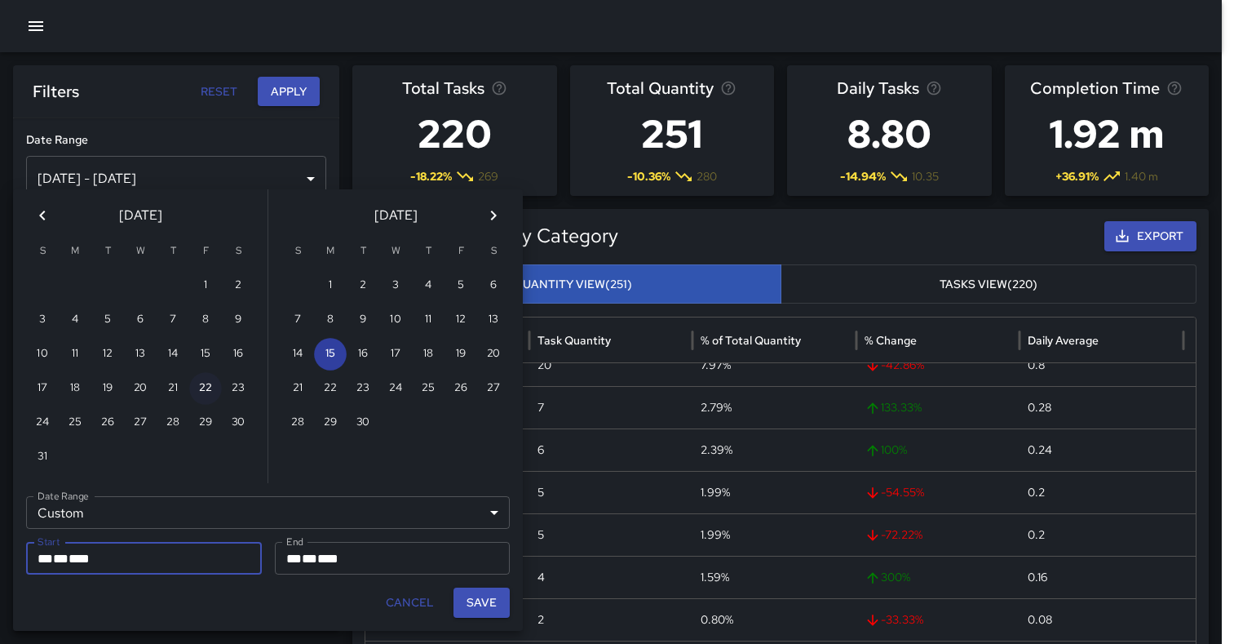
type input "**********"
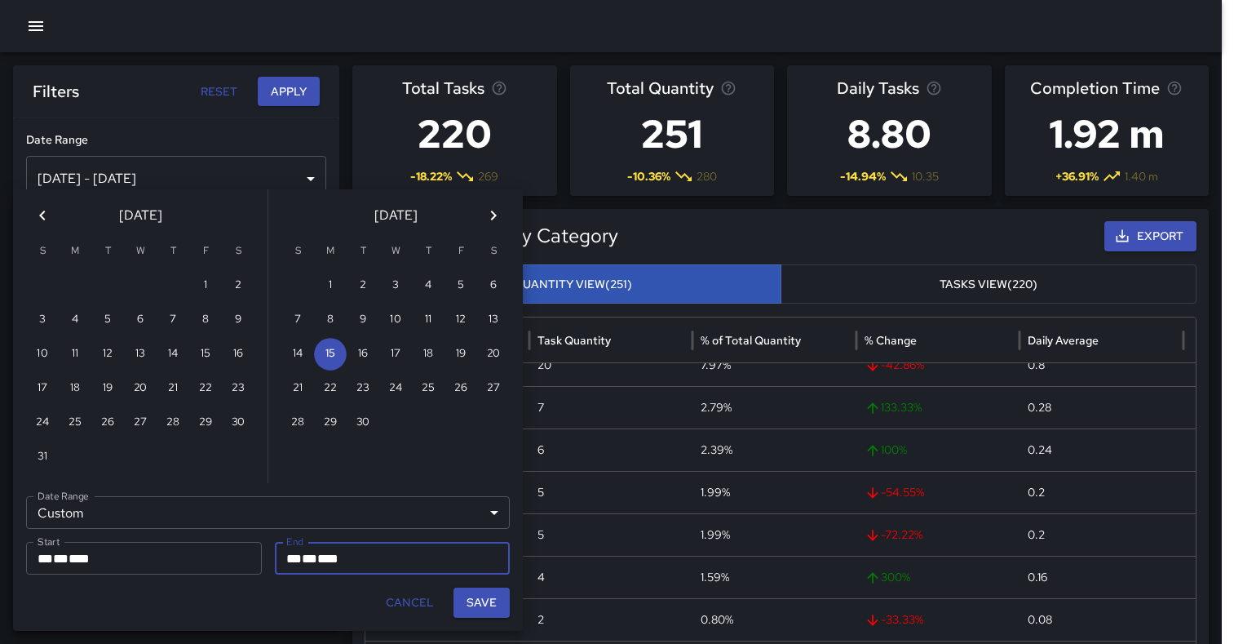
click at [487, 220] on icon "Next month" at bounding box center [494, 216] width 20 height 20
click at [335, 325] on button "6" at bounding box center [330, 319] width 33 height 33
type input "**********"
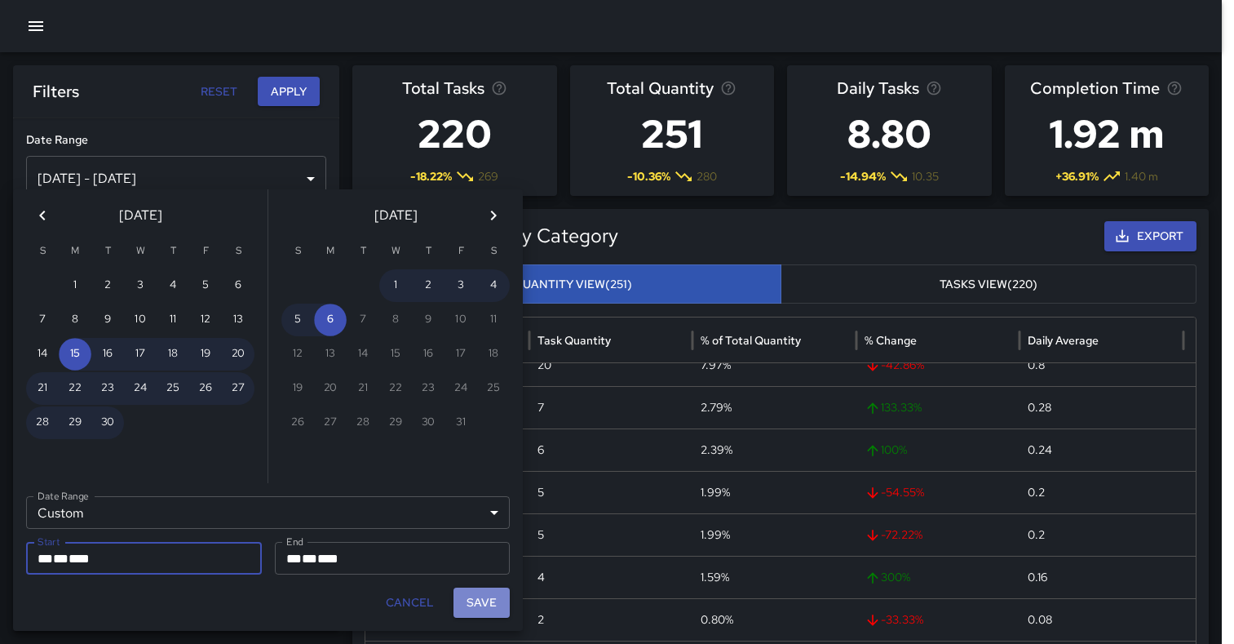
click at [490, 604] on button "Save" at bounding box center [481, 602] width 56 height 30
type input "**********"
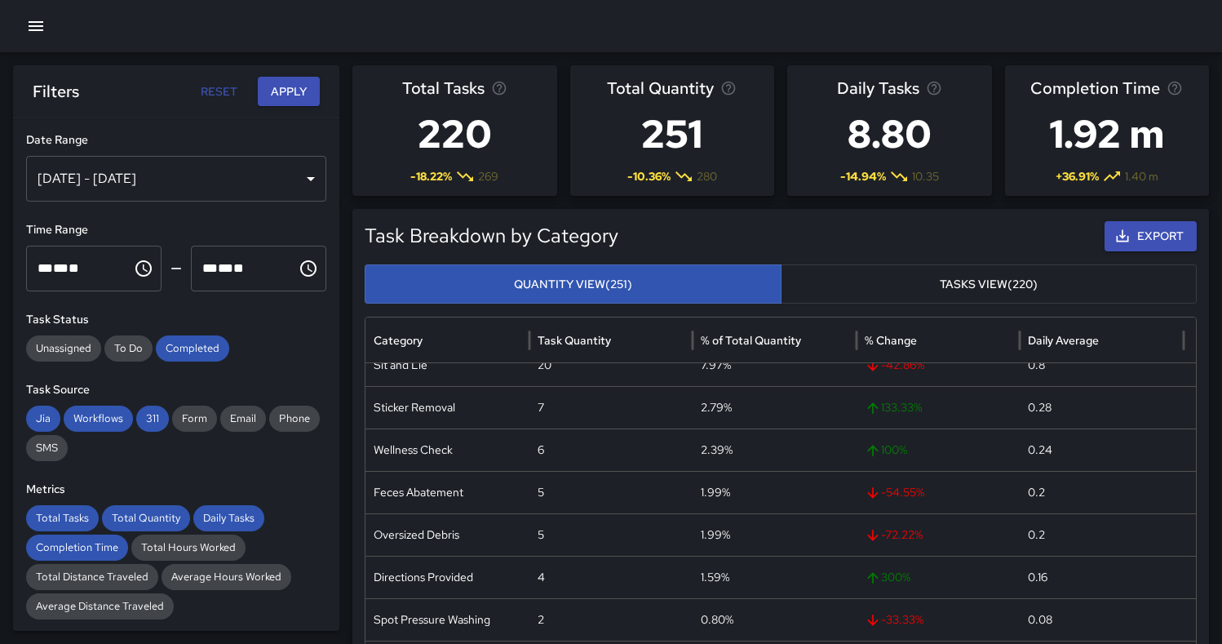
click at [282, 82] on button "Apply" at bounding box center [289, 92] width 62 height 30
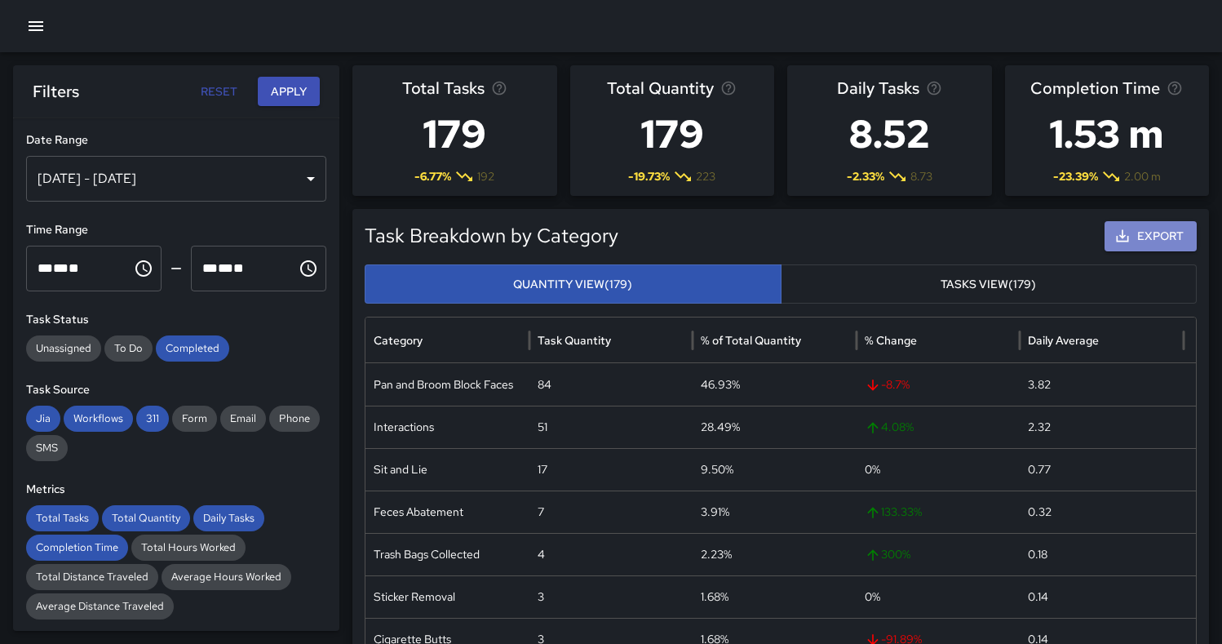
click at [1172, 243] on button "Export" at bounding box center [1150, 236] width 92 height 30
click at [1007, 28] on div at bounding box center [611, 26] width 1222 height 52
click at [299, 179] on div "Sep 15, 2025 - Oct 06, 2025" at bounding box center [176, 179] width 300 height 46
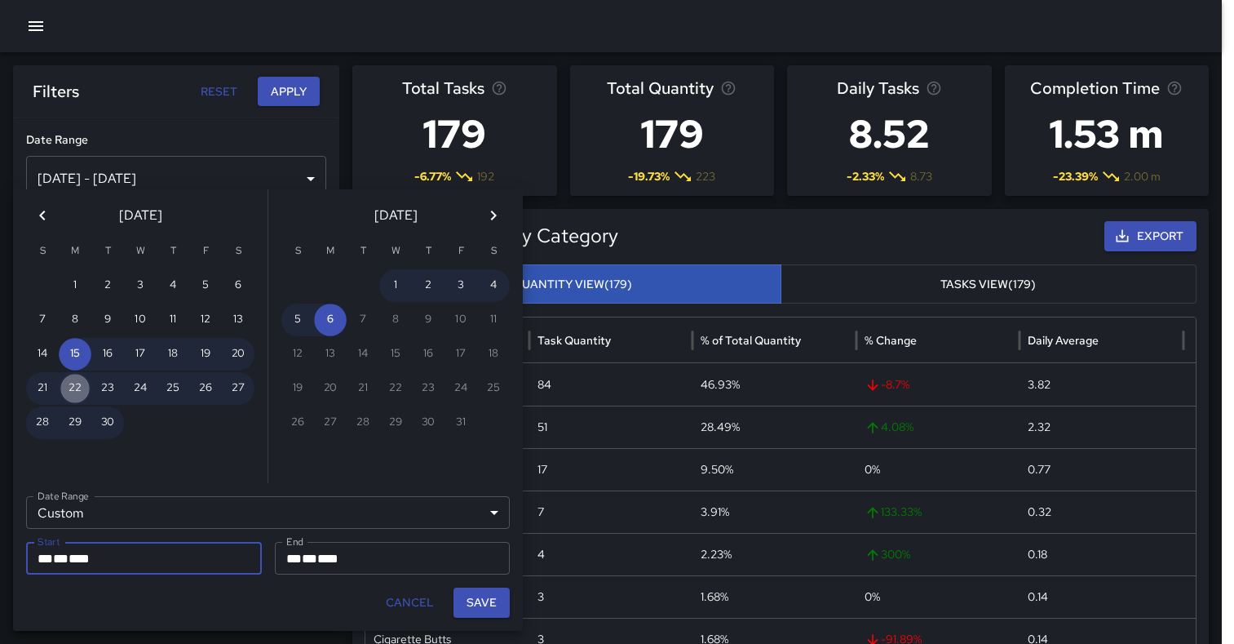
click at [77, 391] on button "22" at bounding box center [75, 388] width 33 height 33
type input "**********"
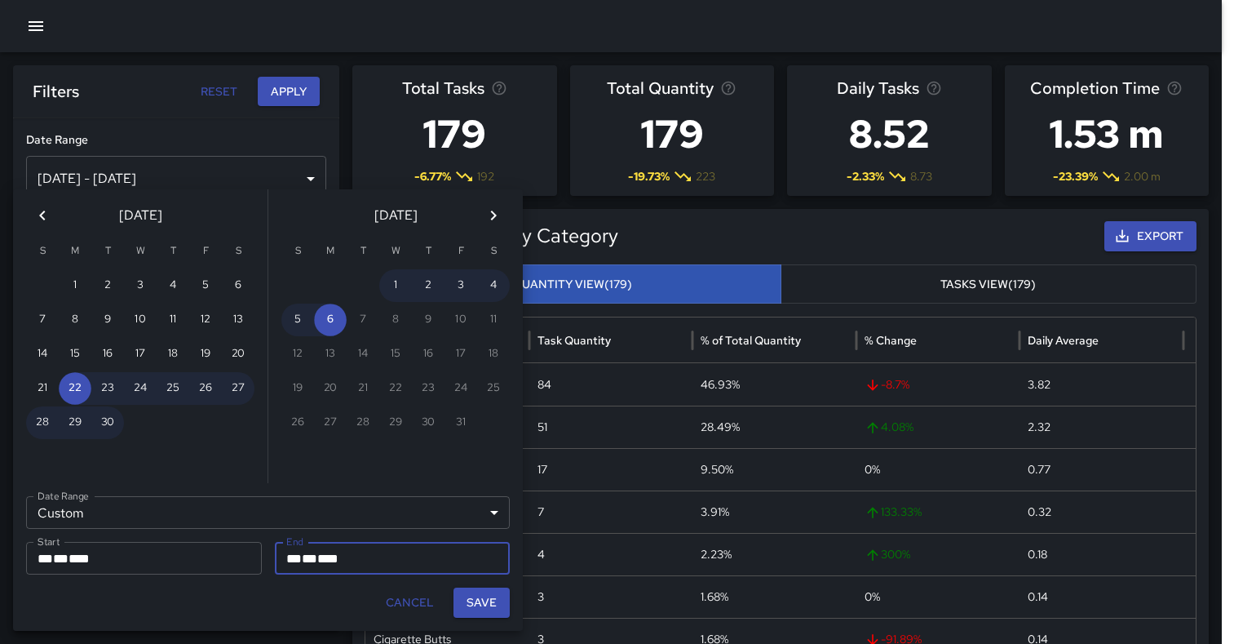
click at [480, 606] on button "Save" at bounding box center [481, 602] width 56 height 30
type input "**********"
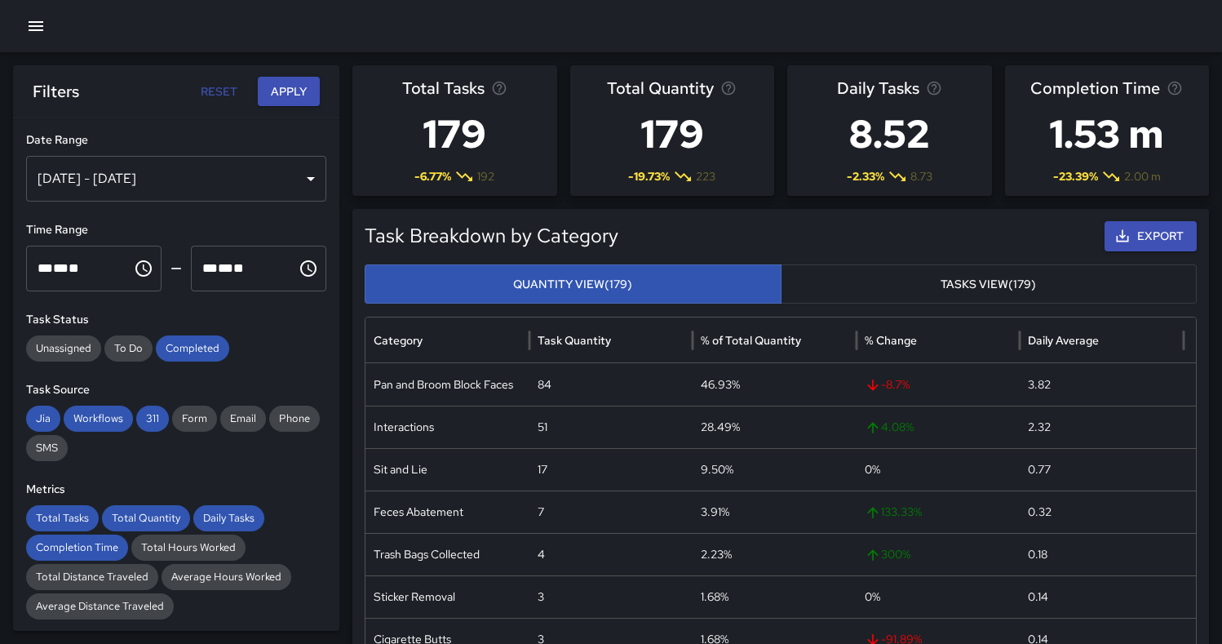
click at [306, 93] on button "Apply" at bounding box center [289, 92] width 62 height 30
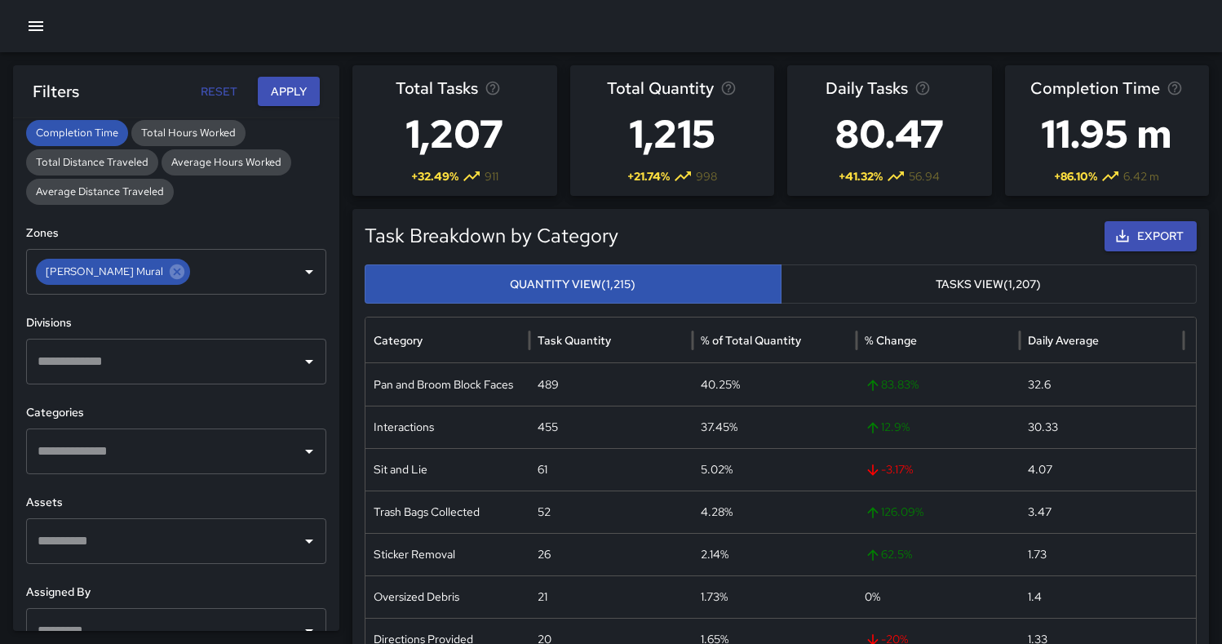
click at [948, 285] on button "Tasks View (1,207)" at bounding box center [989, 284] width 417 height 40
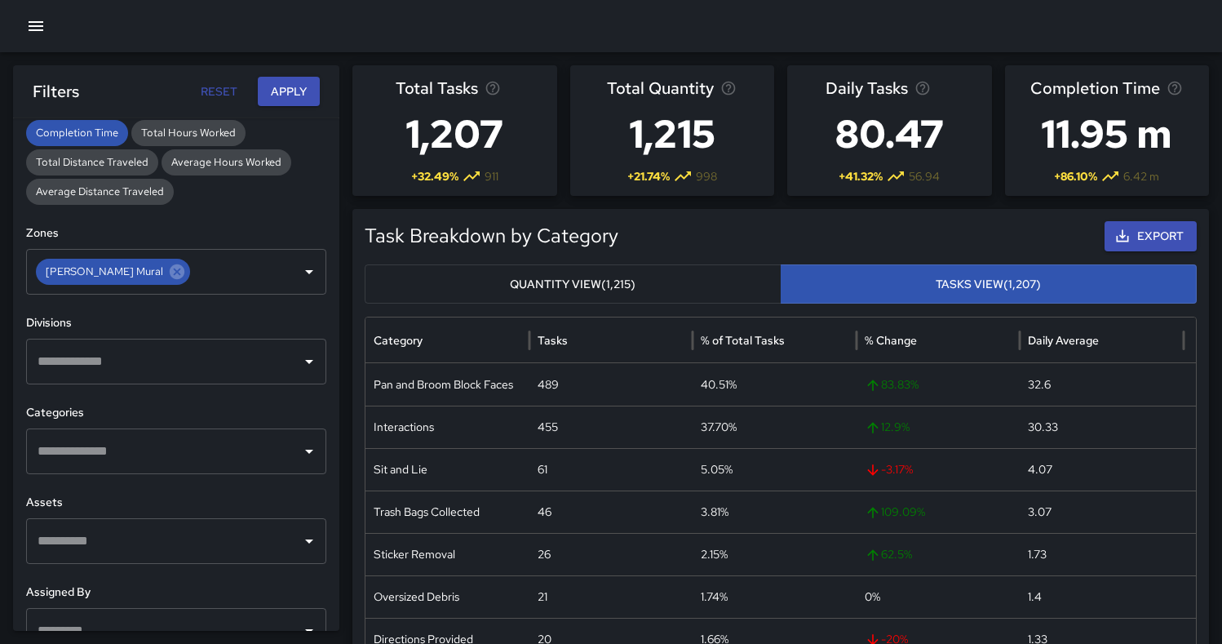
click at [702, 291] on button "Quantity View (1,215)" at bounding box center [573, 284] width 417 height 40
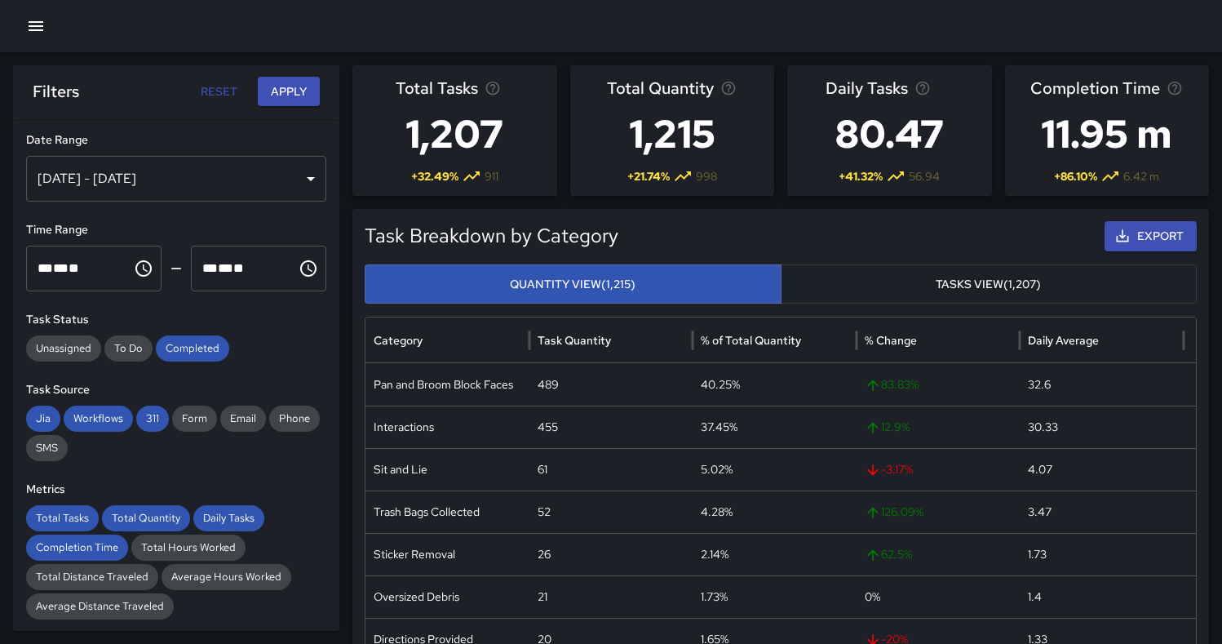
click at [292, 97] on button "Apply" at bounding box center [289, 92] width 62 height 30
click at [297, 179] on div "Sep 22, 2025 - Oct 06, 2025" at bounding box center [176, 179] width 300 height 46
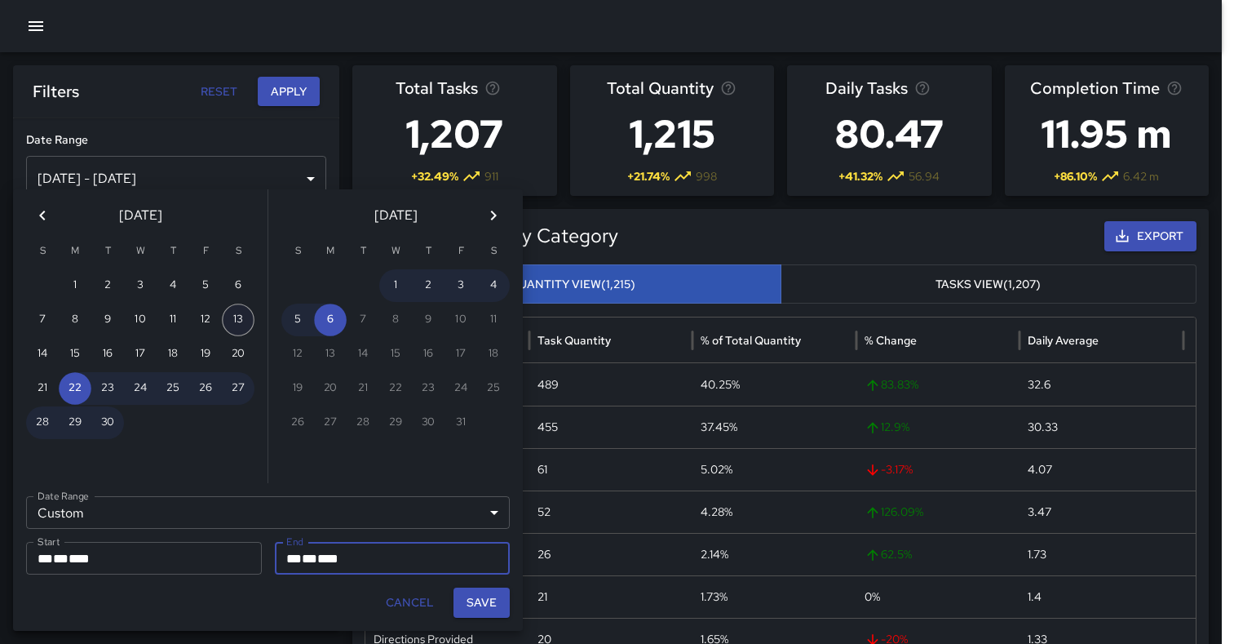
click at [243, 321] on button "13" at bounding box center [238, 319] width 33 height 33
type input "**********"
click at [237, 318] on button "13" at bounding box center [238, 319] width 33 height 33
type input "**********"
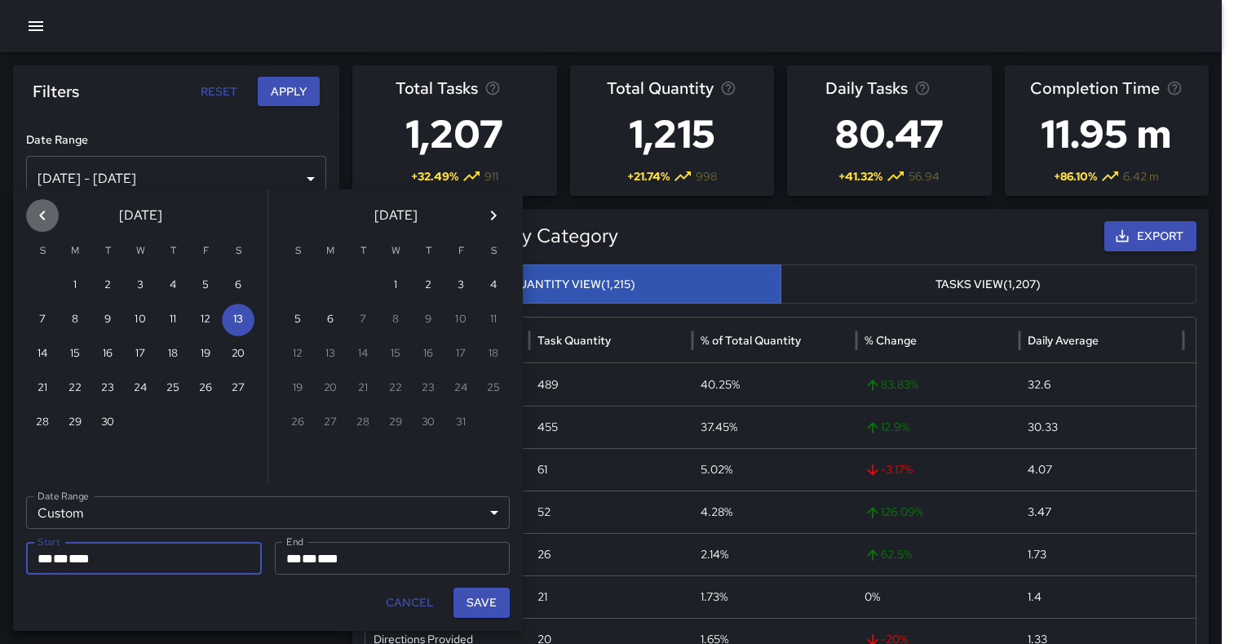
click at [46, 216] on icon "Previous month" at bounding box center [43, 216] width 20 height 20
click at [238, 419] on button "30" at bounding box center [238, 422] width 33 height 33
type input "**********"
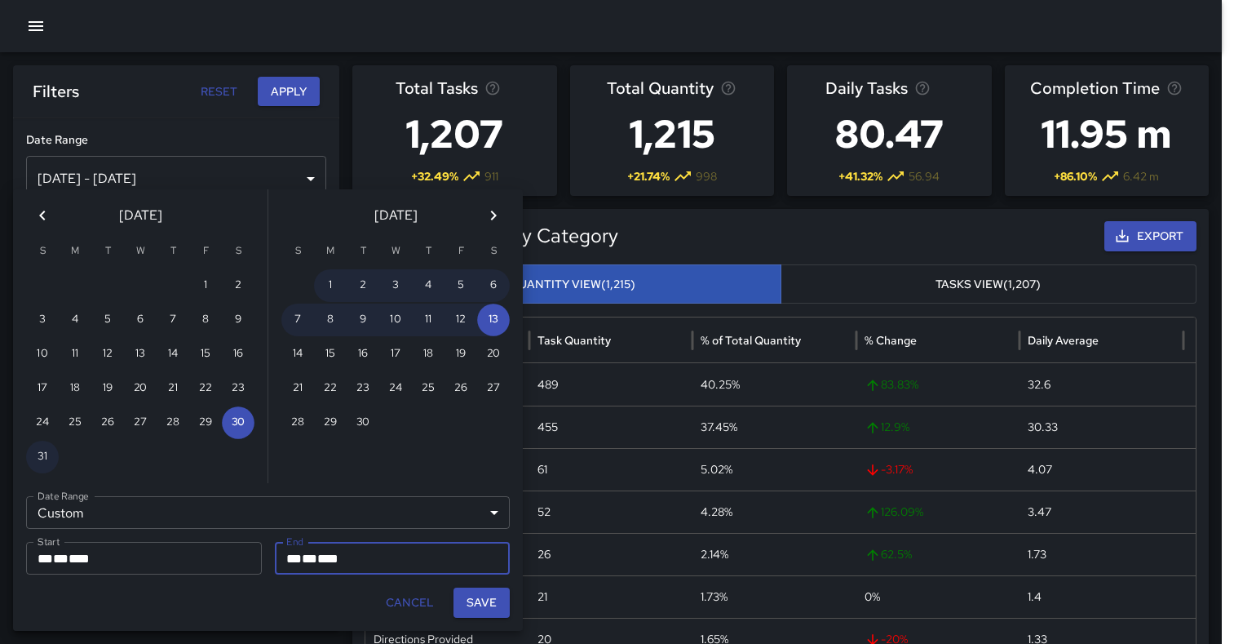
click at [481, 595] on button "Save" at bounding box center [481, 602] width 56 height 30
type input "**********"
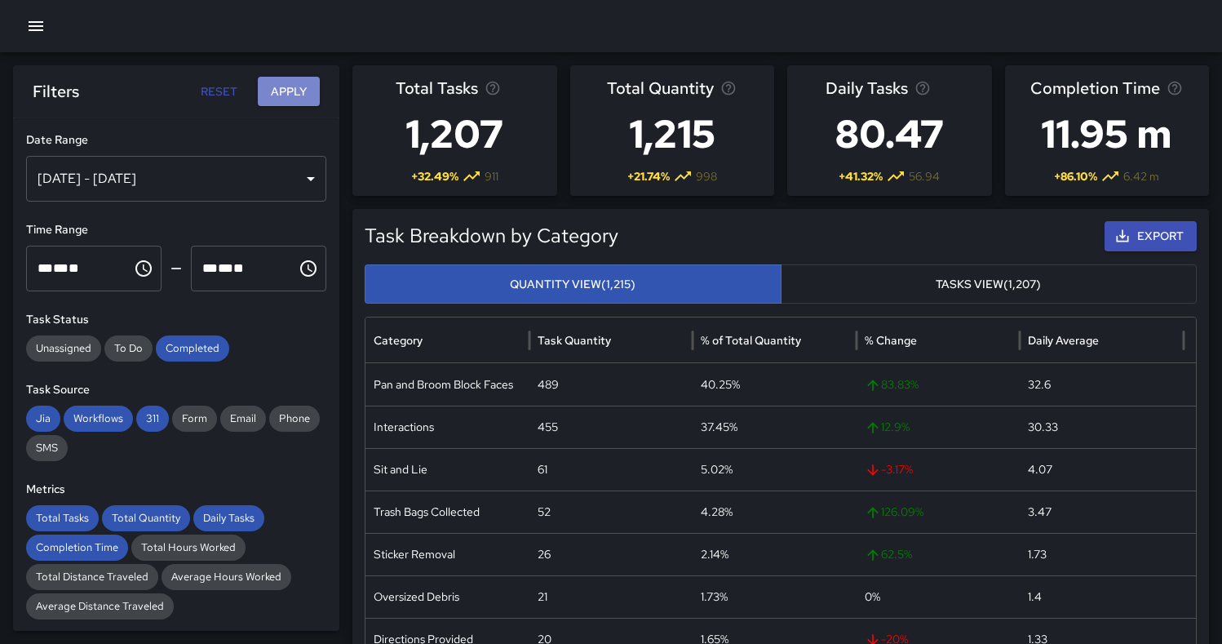
click at [283, 98] on button "Apply" at bounding box center [289, 92] width 62 height 30
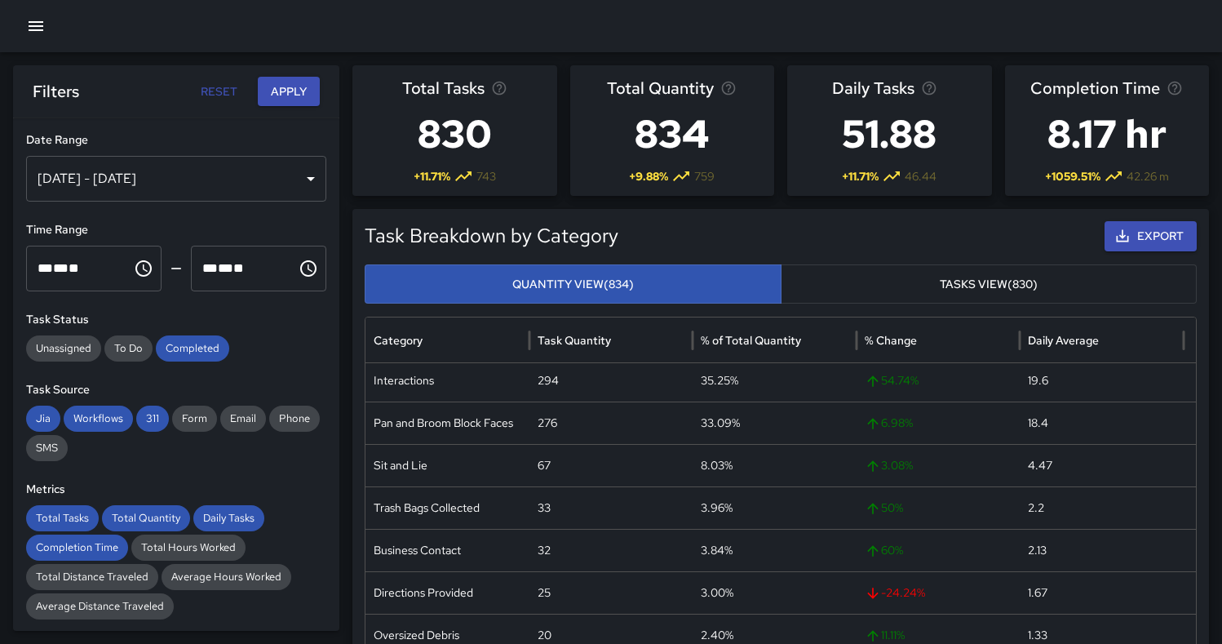
scroll to position [2, 0]
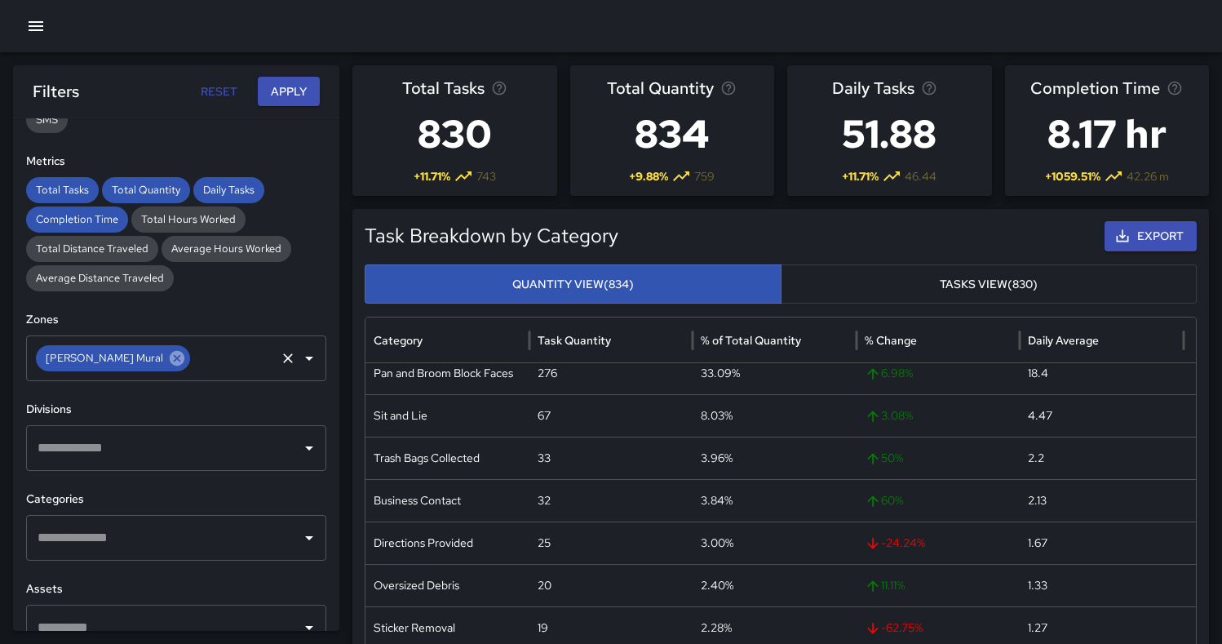
click at [168, 356] on icon at bounding box center [177, 358] width 18 height 18
click at [299, 361] on icon "Open" at bounding box center [309, 358] width 20 height 20
click at [122, 403] on h6 "Divisions" at bounding box center [176, 409] width 300 height 18
click at [290, 83] on button "Apply" at bounding box center [289, 92] width 62 height 30
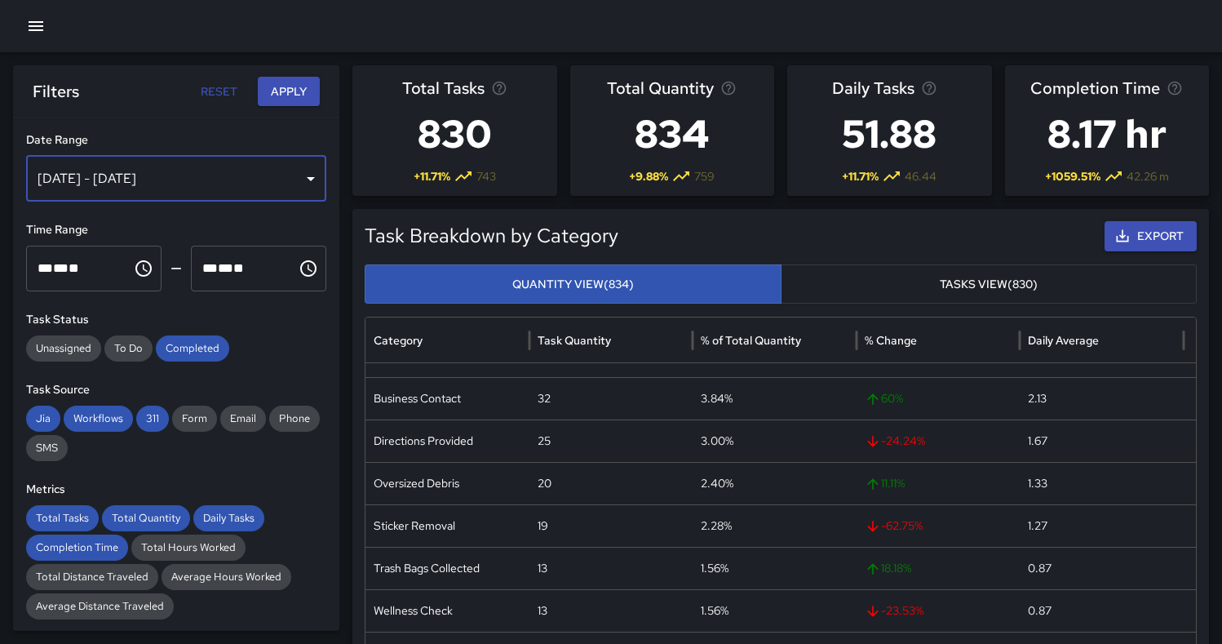
click at [283, 174] on div "Aug 30, 2025 - Sep 13, 2025" at bounding box center [176, 179] width 300 height 46
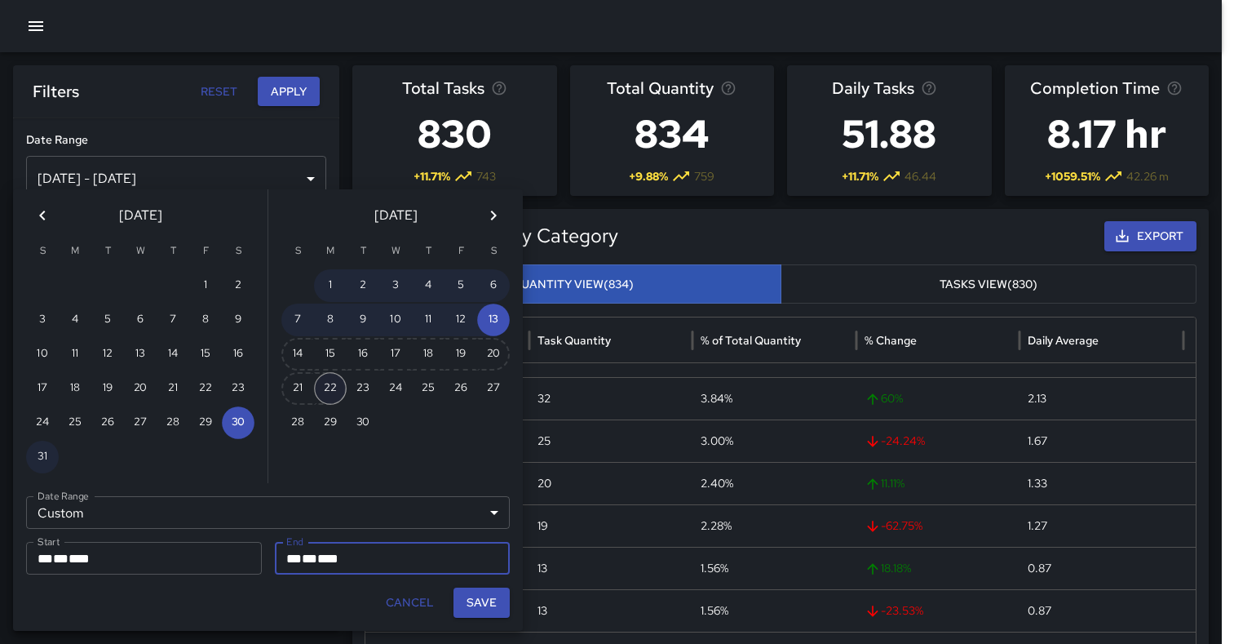
click at [333, 391] on button "22" at bounding box center [330, 388] width 33 height 33
type input "**********"
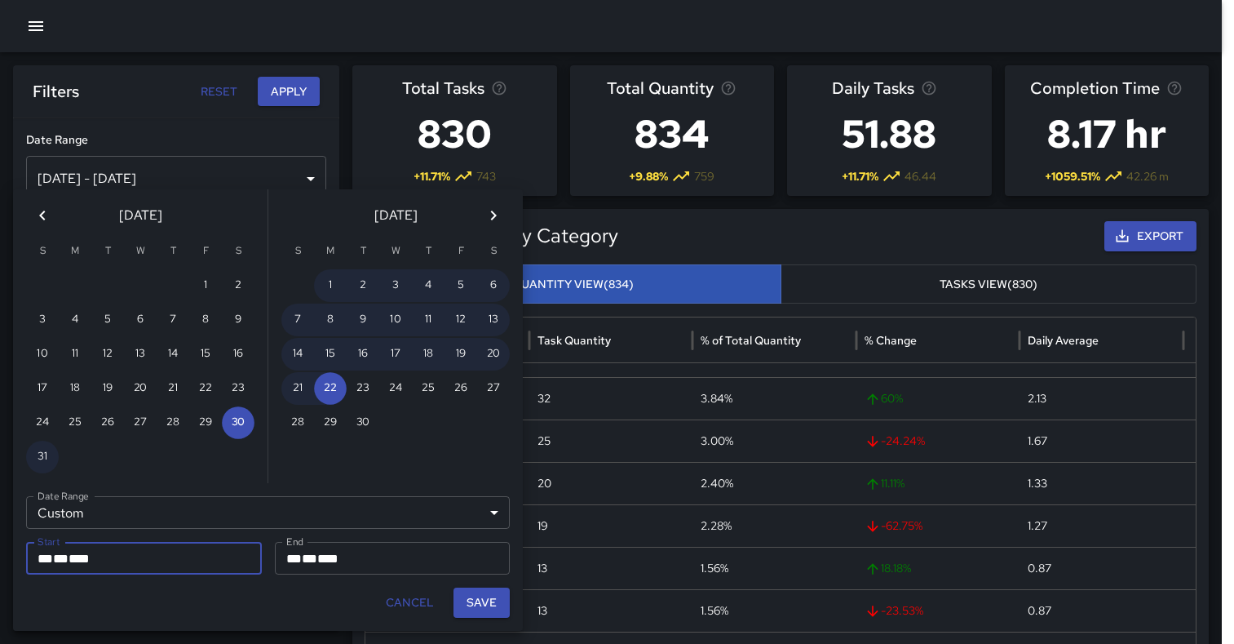
click at [499, 216] on icon "Next month" at bounding box center [494, 216] width 20 height 20
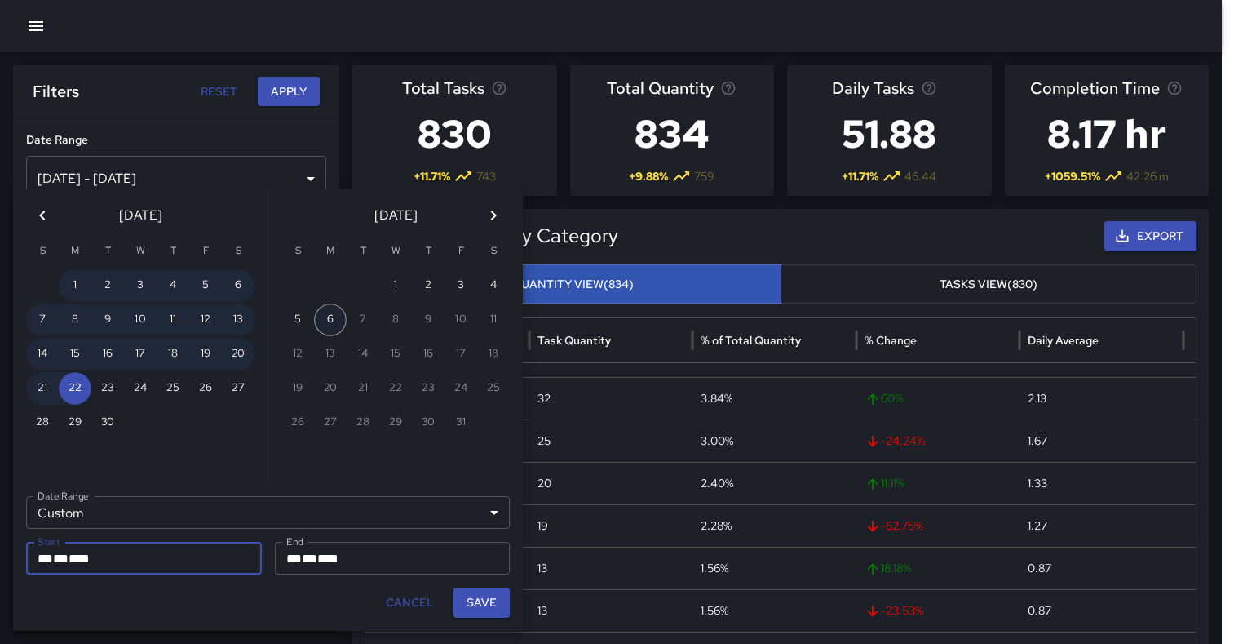
click at [317, 319] on button "6" at bounding box center [330, 319] width 33 height 33
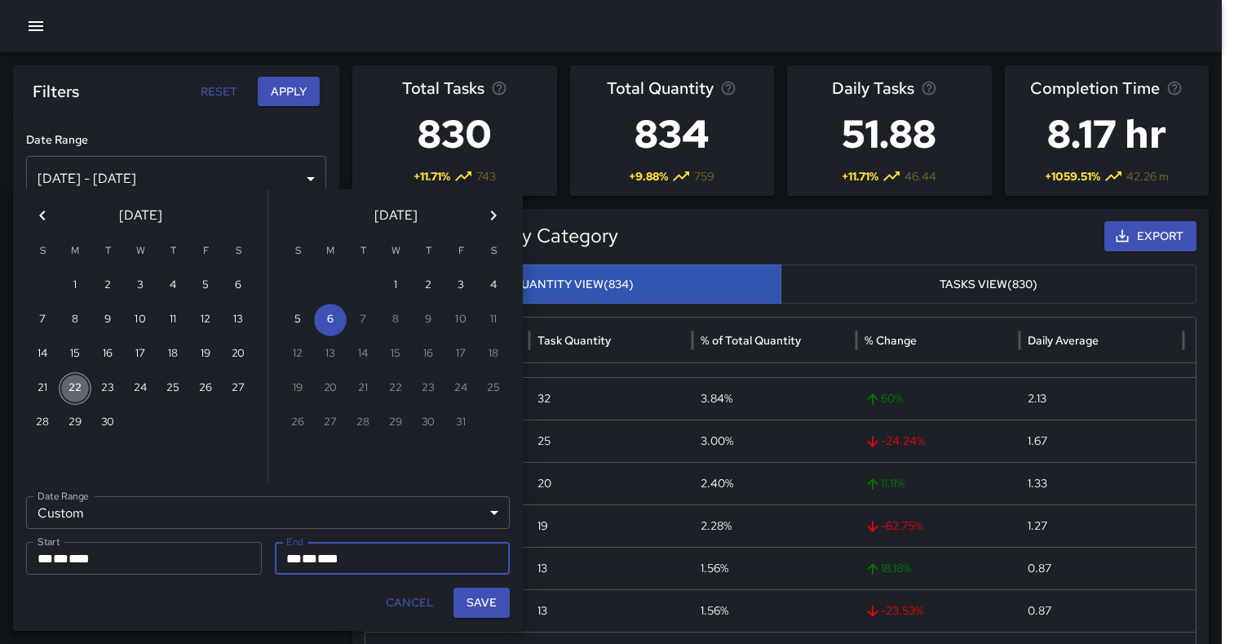
click at [76, 393] on button "22" at bounding box center [75, 388] width 33 height 33
type input "**********"
click at [333, 315] on button "6" at bounding box center [330, 319] width 33 height 33
type input "**********"
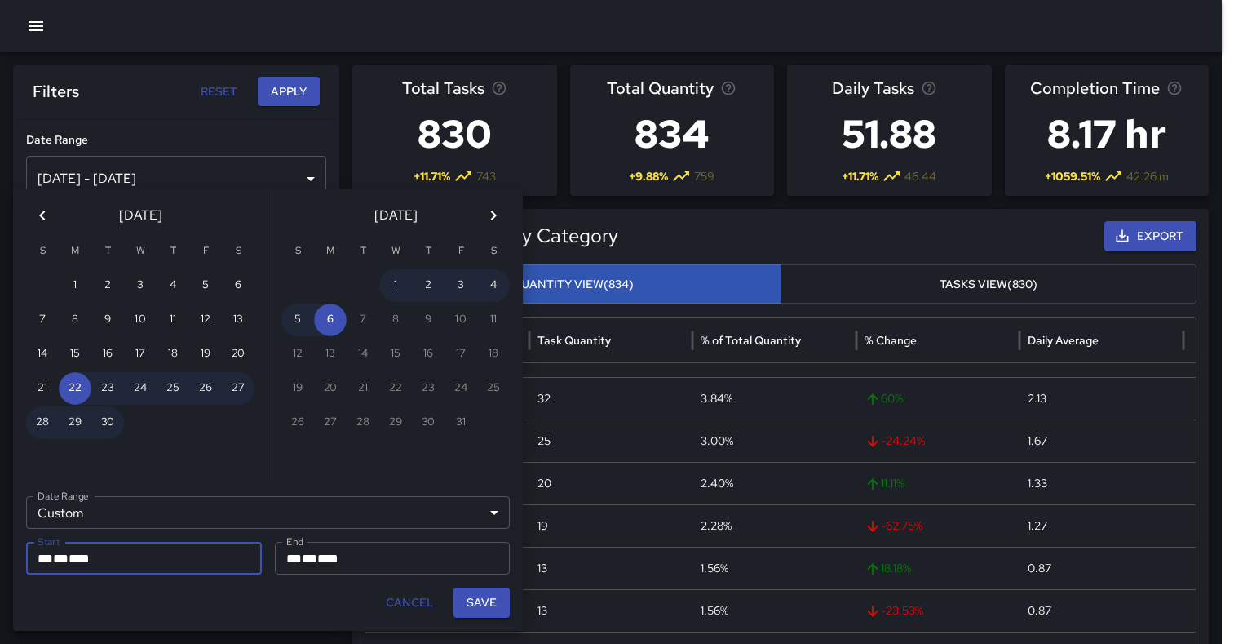
click at [477, 601] on button "Save" at bounding box center [481, 602] width 56 height 30
type input "**********"
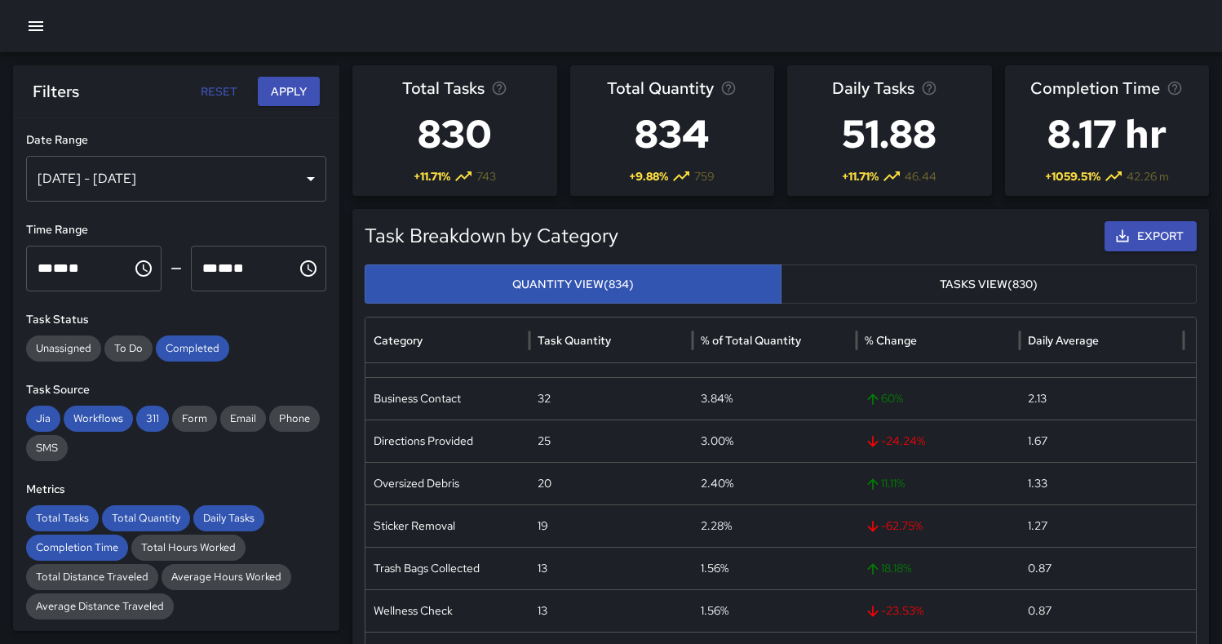
click at [301, 91] on button "Apply" at bounding box center [289, 92] width 62 height 30
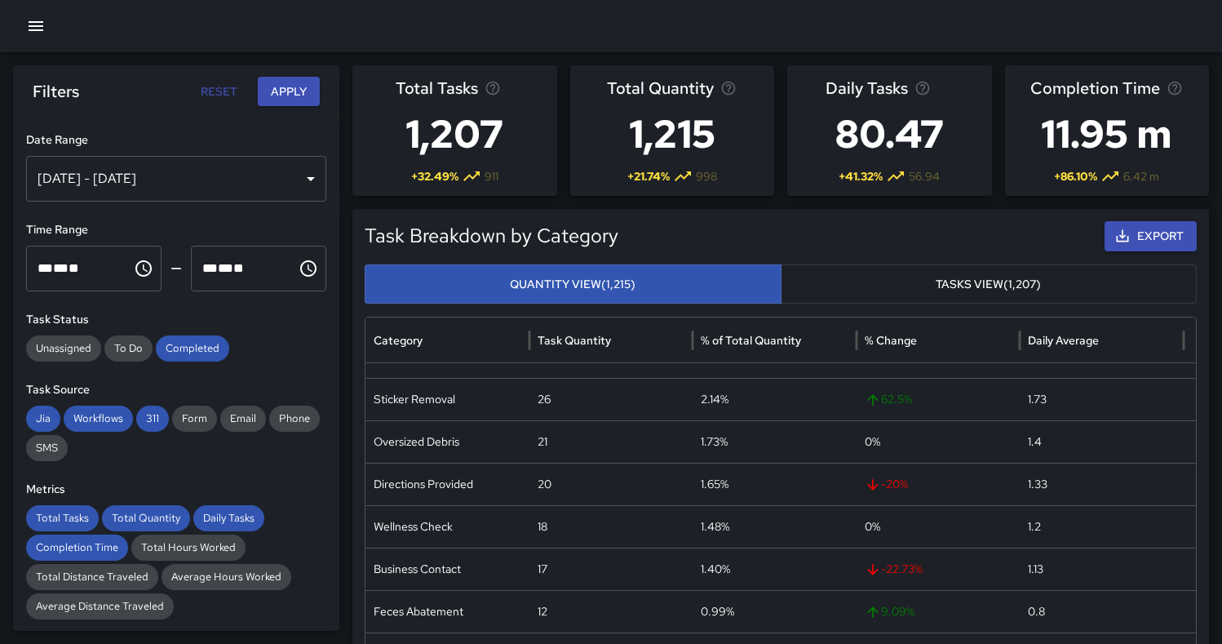
click at [31, 28] on icon "button" at bounding box center [36, 26] width 20 height 20
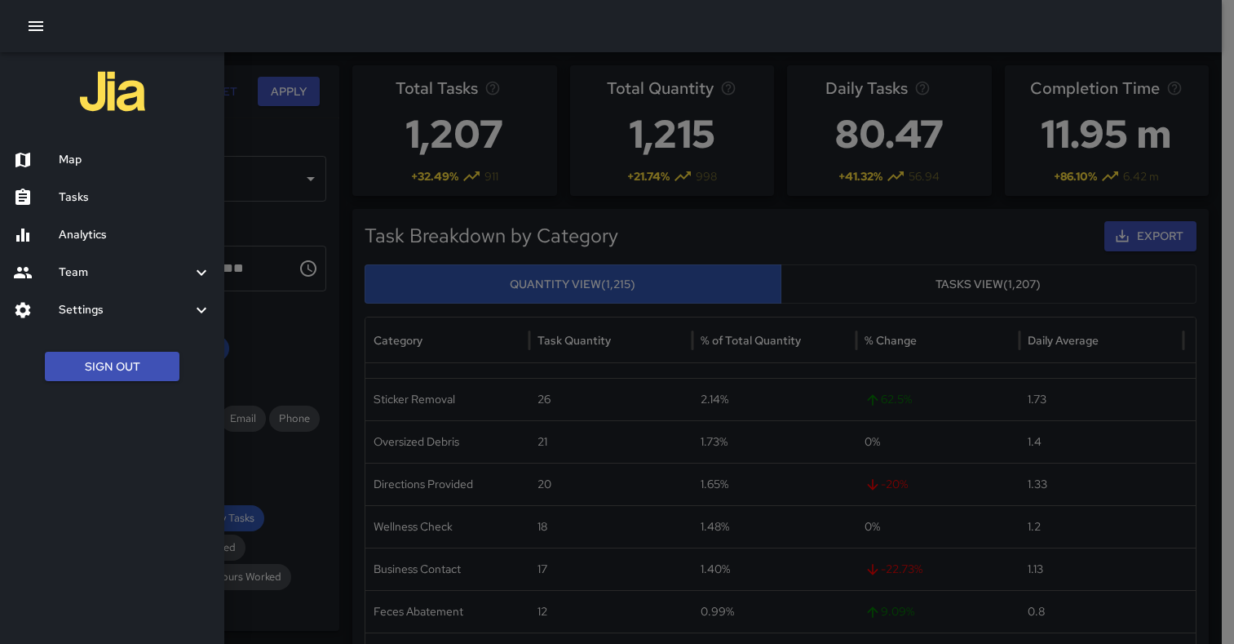
click at [74, 165] on h6 "Map" at bounding box center [135, 160] width 153 height 18
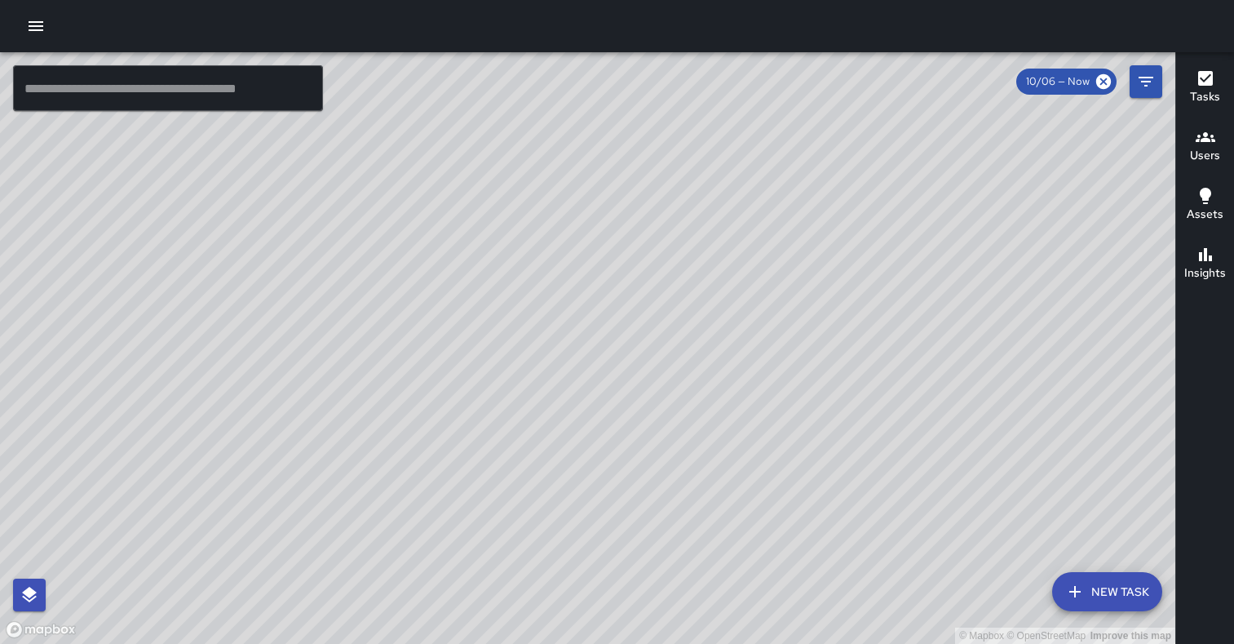
click at [38, 29] on icon "button" at bounding box center [36, 26] width 20 height 20
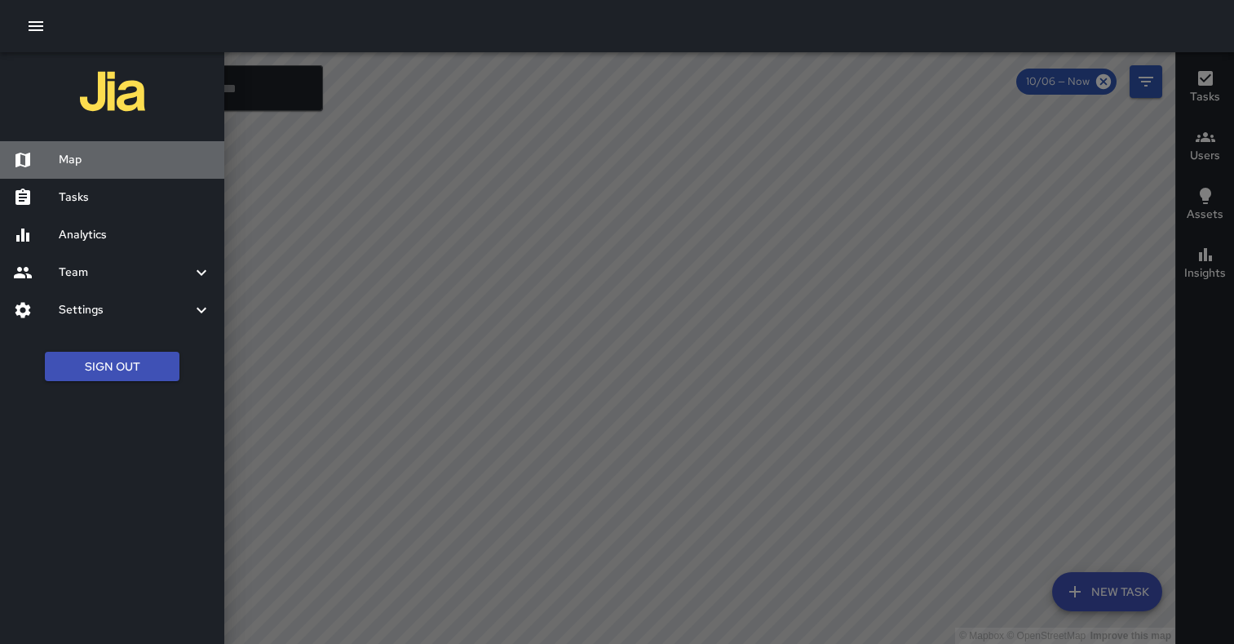
click at [92, 154] on h6 "Map" at bounding box center [135, 160] width 153 height 18
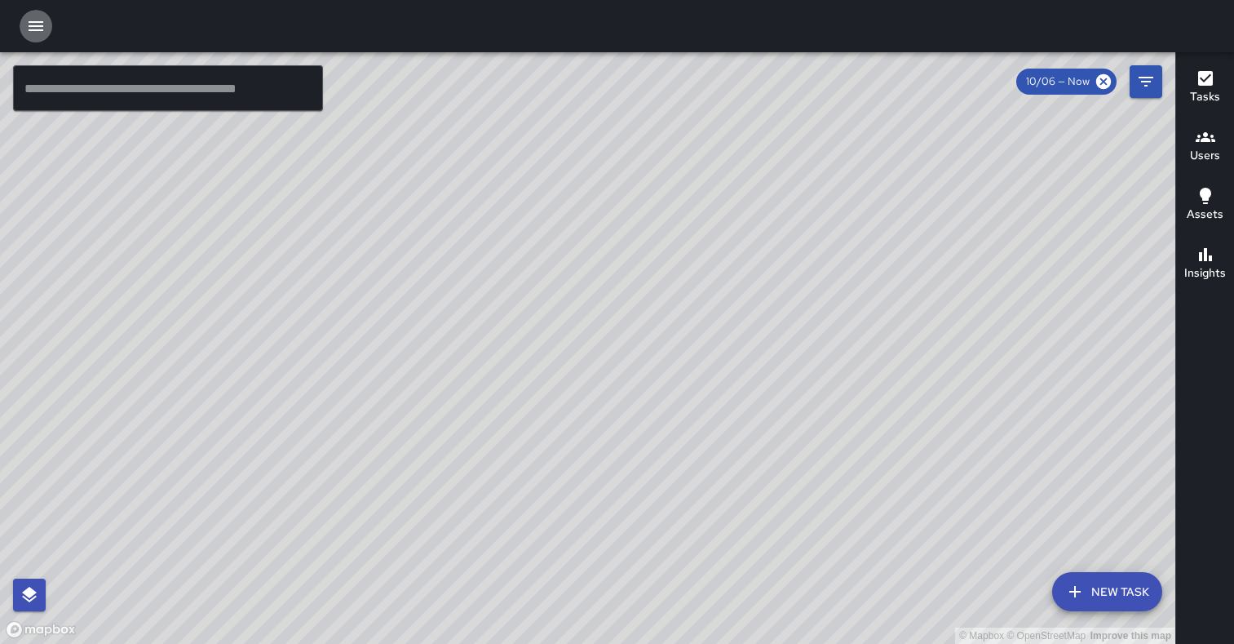
click at [44, 28] on icon "button" at bounding box center [36, 26] width 20 height 20
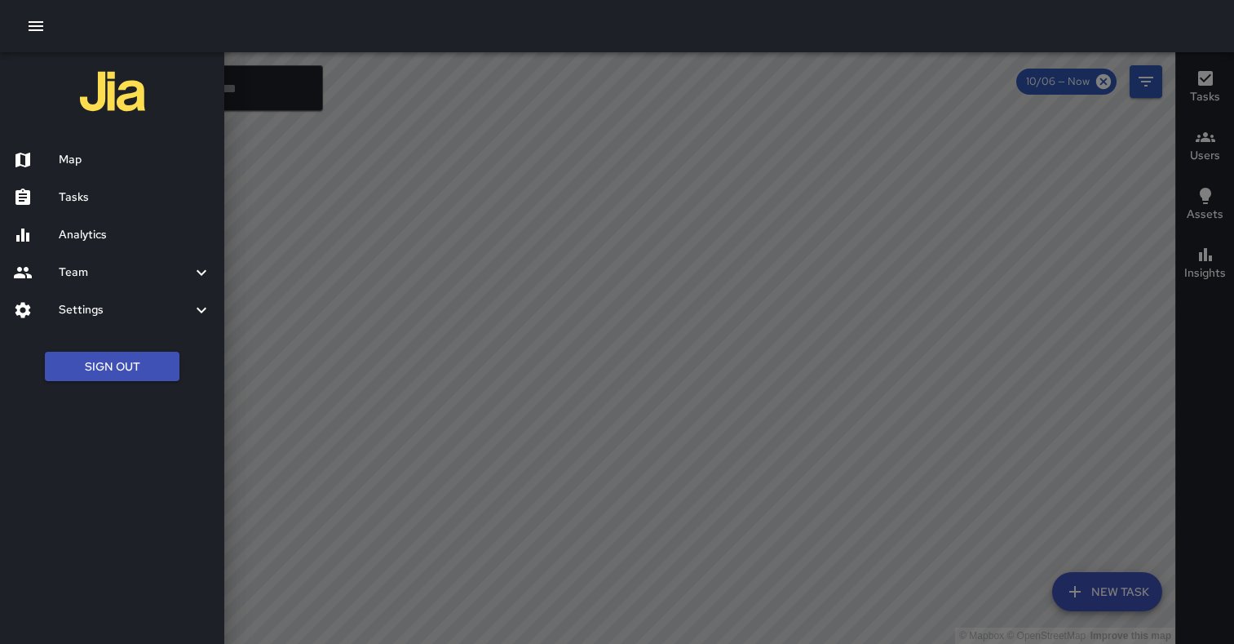
click at [148, 320] on div "Settings" at bounding box center [112, 310] width 224 height 38
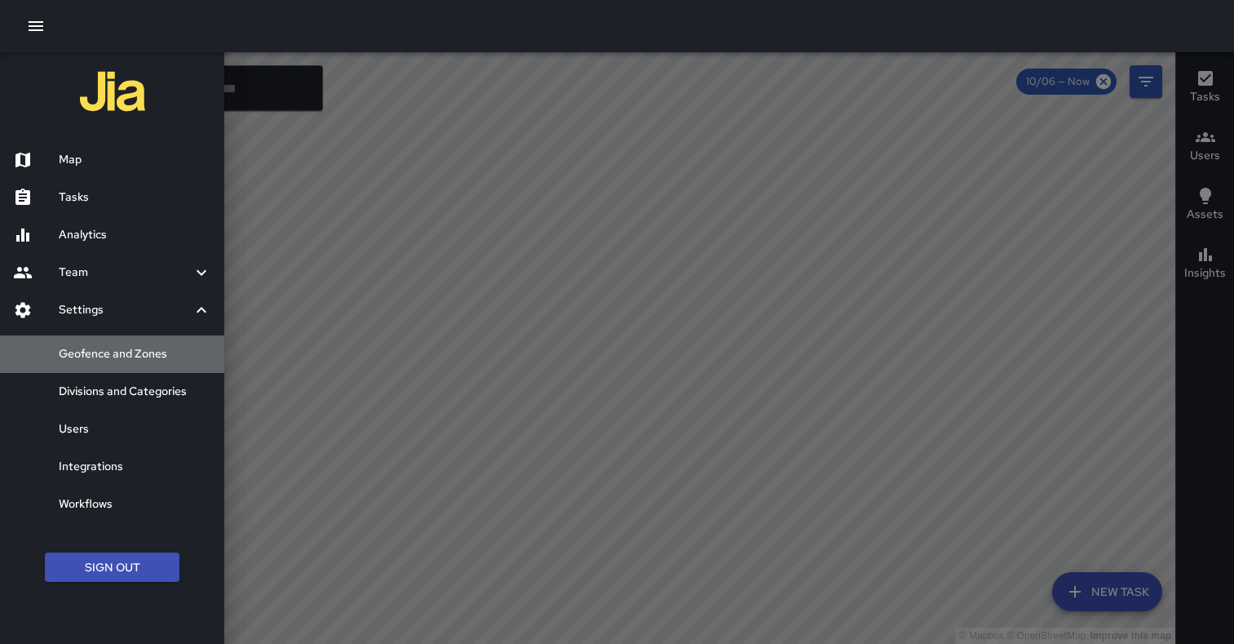
click at [143, 348] on h6 "Geofence and Zones" at bounding box center [135, 354] width 153 height 18
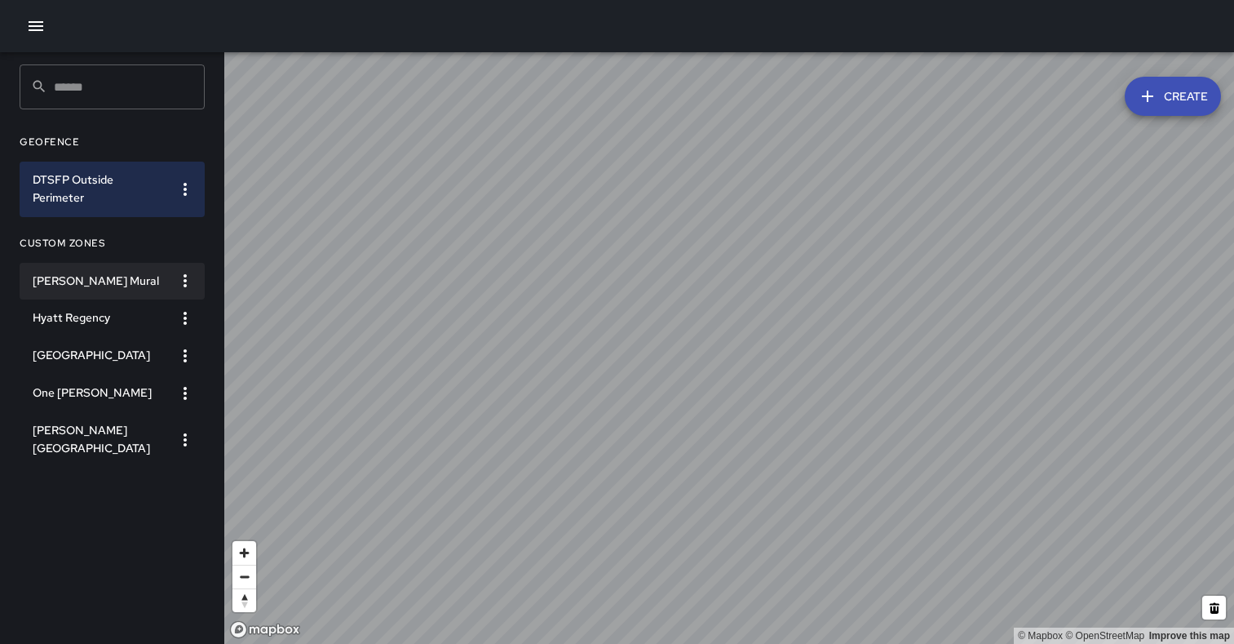
click at [88, 276] on h6 "[PERSON_NAME] Mural" at bounding box center [99, 281] width 133 height 18
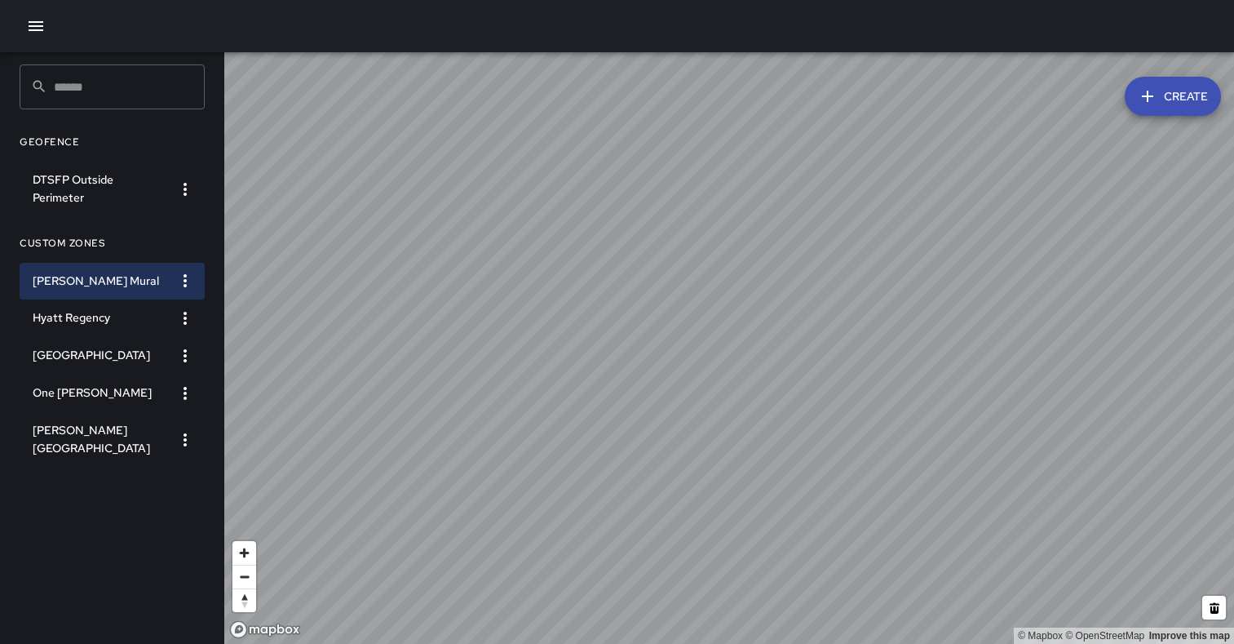
click at [184, 281] on icon "button" at bounding box center [185, 280] width 3 height 13
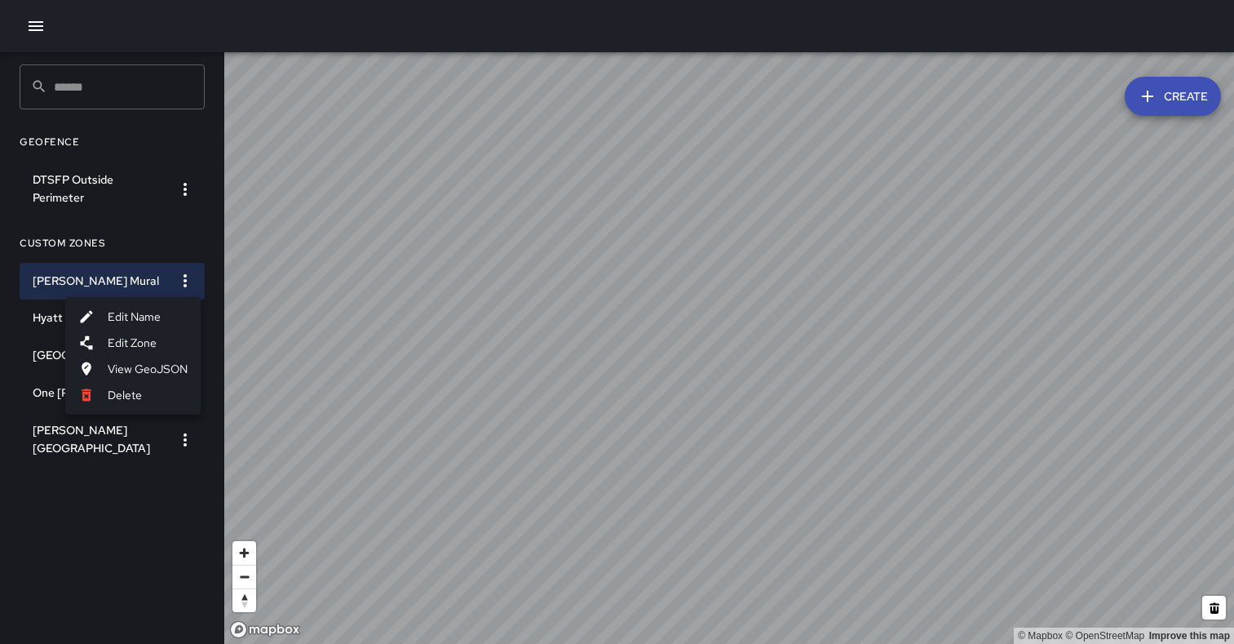
click at [167, 341] on li "Edit Zone" at bounding box center [132, 343] width 135 height 26
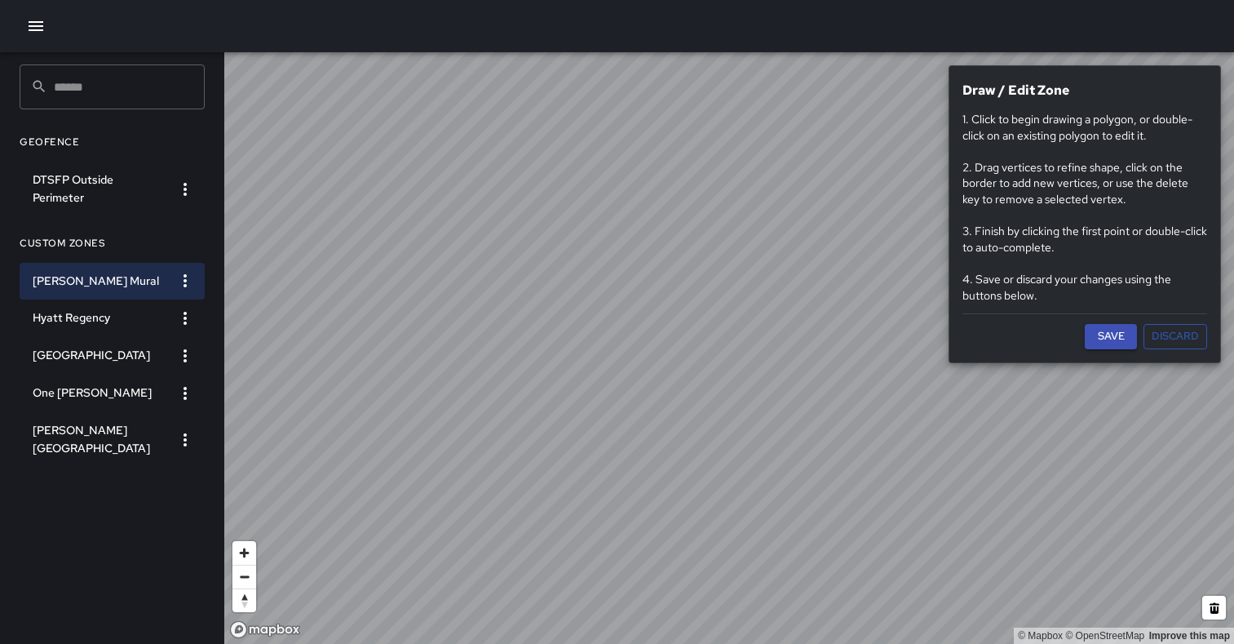
click at [1105, 343] on button "Save" at bounding box center [1111, 336] width 52 height 25
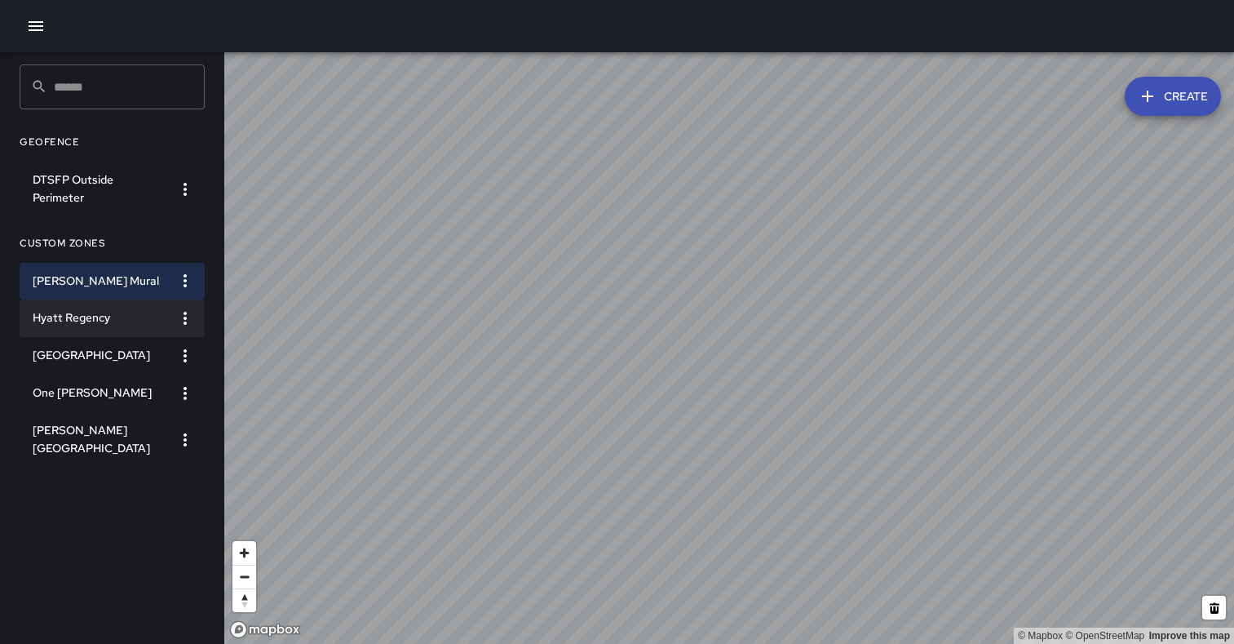
click at [93, 319] on h6 "Hyatt Regency" at bounding box center [99, 318] width 133 height 18
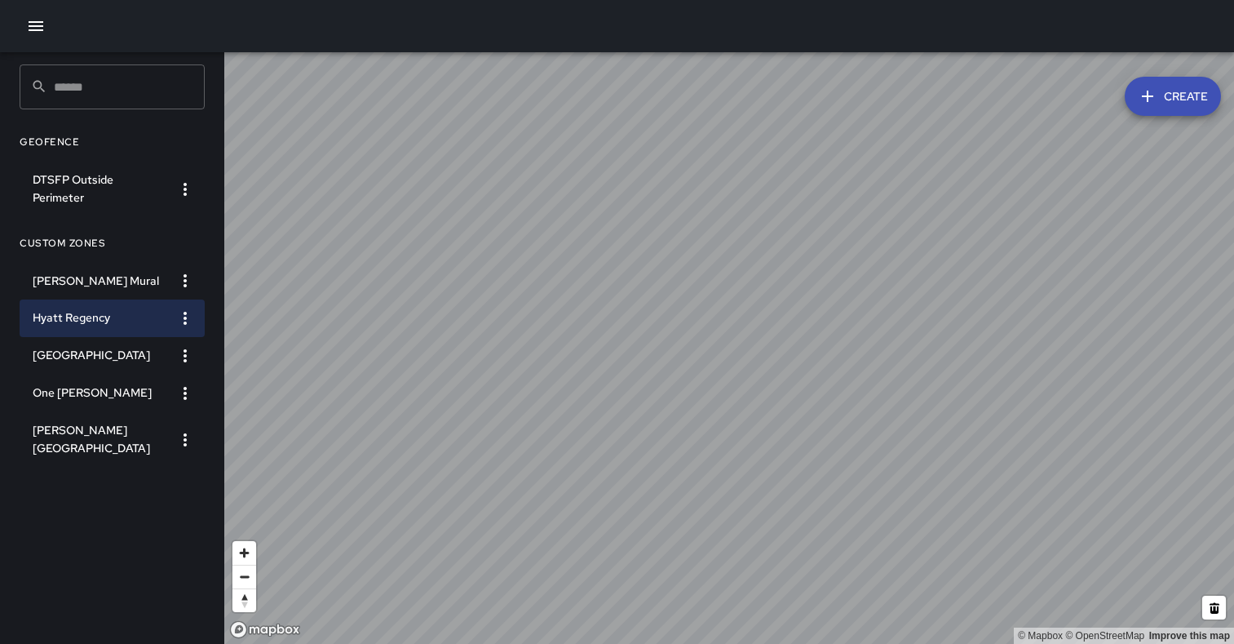
click at [32, 24] on icon "button" at bounding box center [36, 26] width 20 height 20
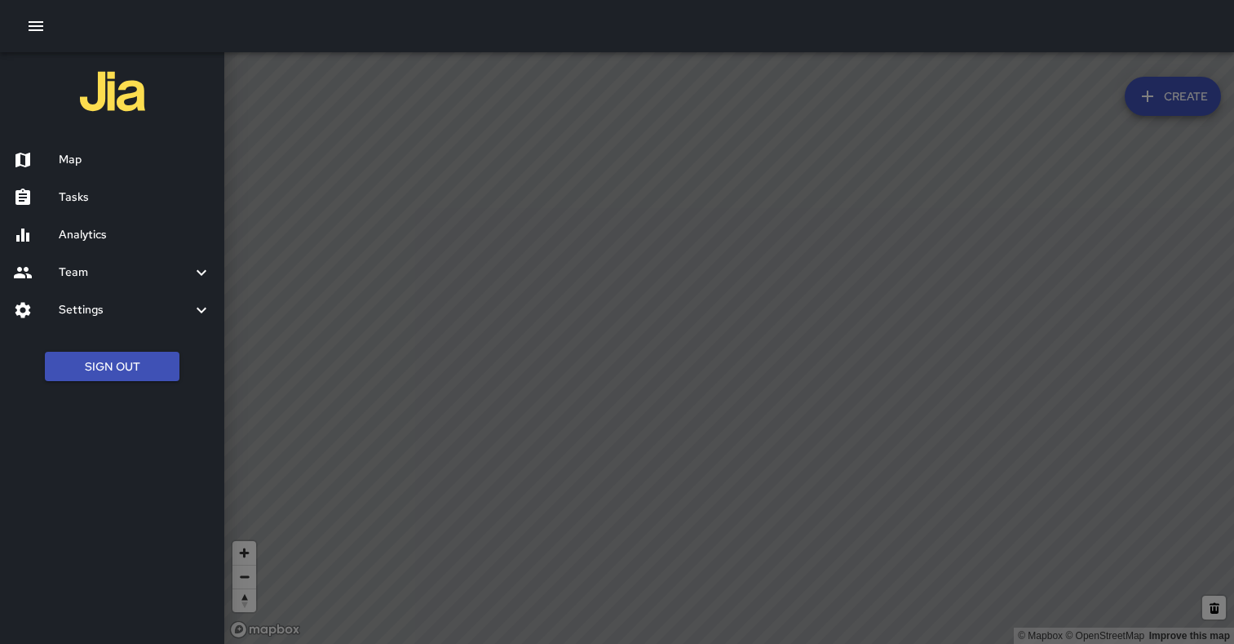
click at [89, 237] on h6 "Analytics" at bounding box center [135, 235] width 153 height 18
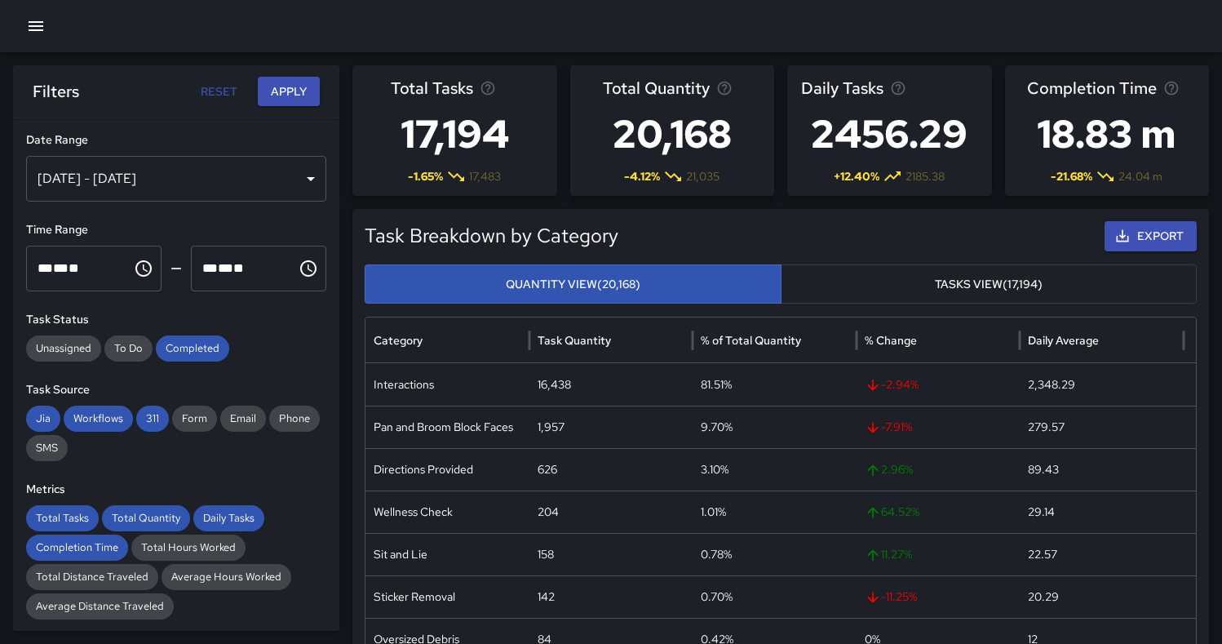
scroll to position [38, 0]
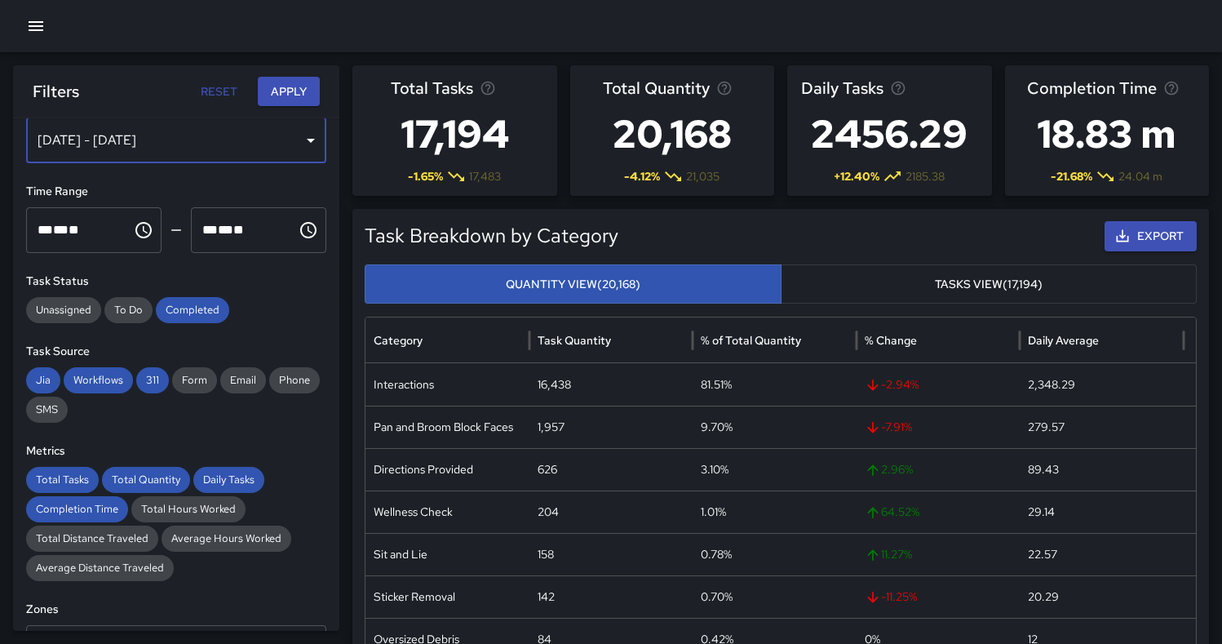
click at [298, 139] on div "[DATE] - [DATE]" at bounding box center [176, 140] width 300 height 46
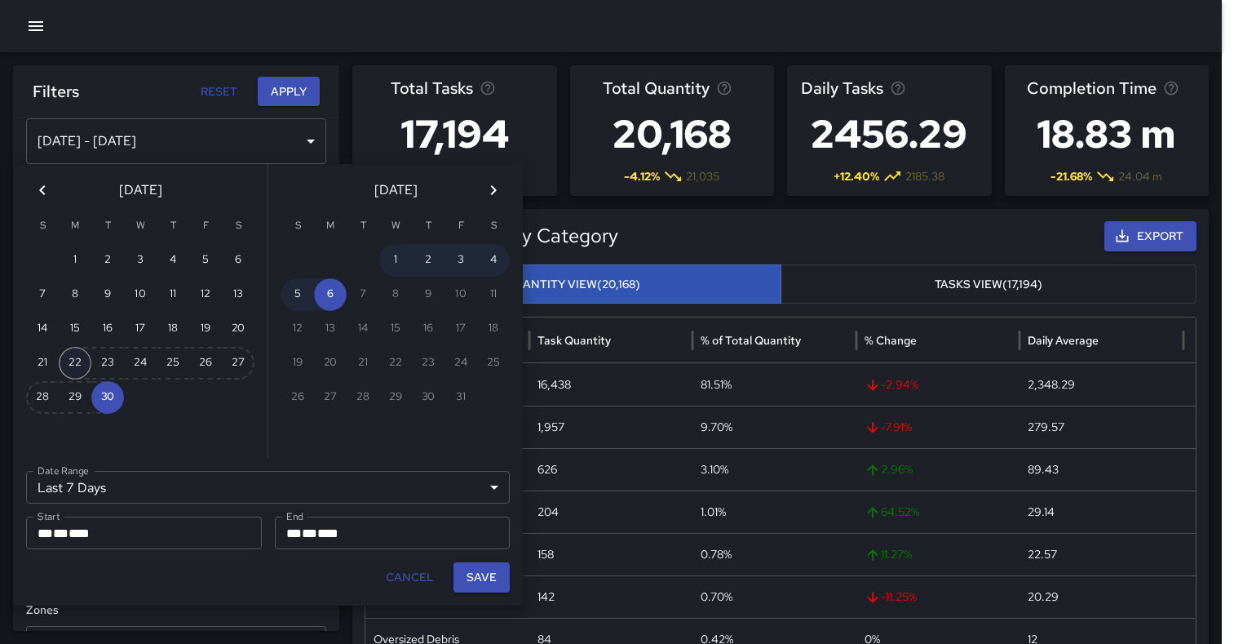
click at [82, 362] on button "22" at bounding box center [75, 363] width 33 height 33
type input "******"
type input "**********"
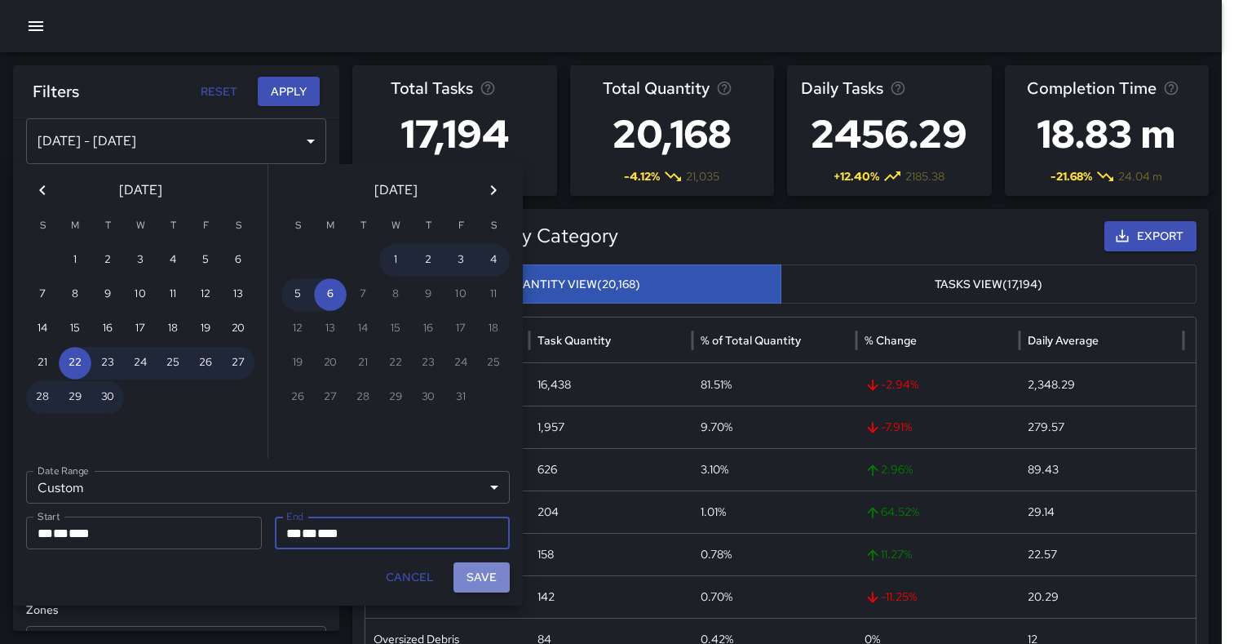
click at [484, 573] on button "Save" at bounding box center [481, 577] width 56 height 30
type input "**********"
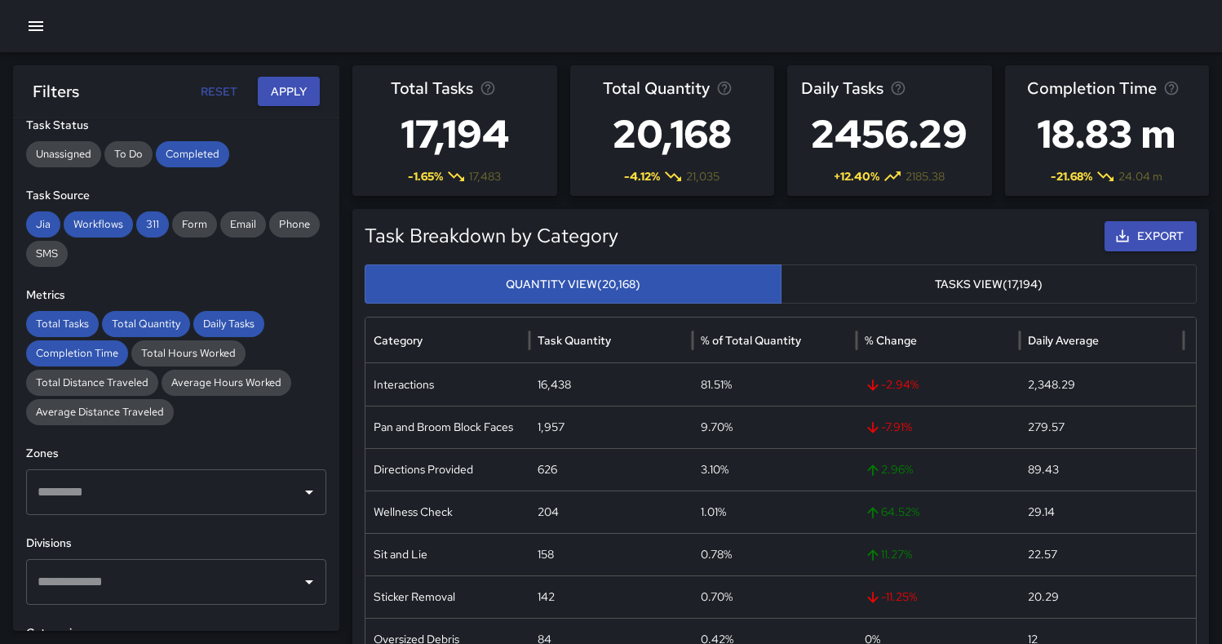
scroll to position [206, 0]
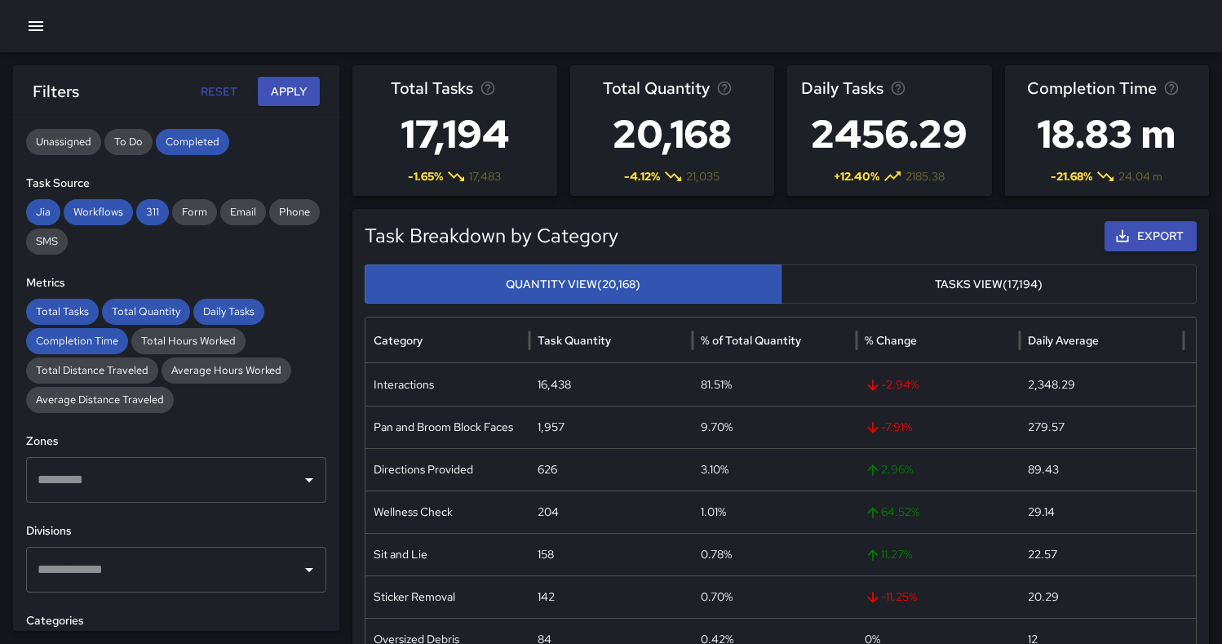
click at [256, 471] on input "text" at bounding box center [163, 479] width 261 height 31
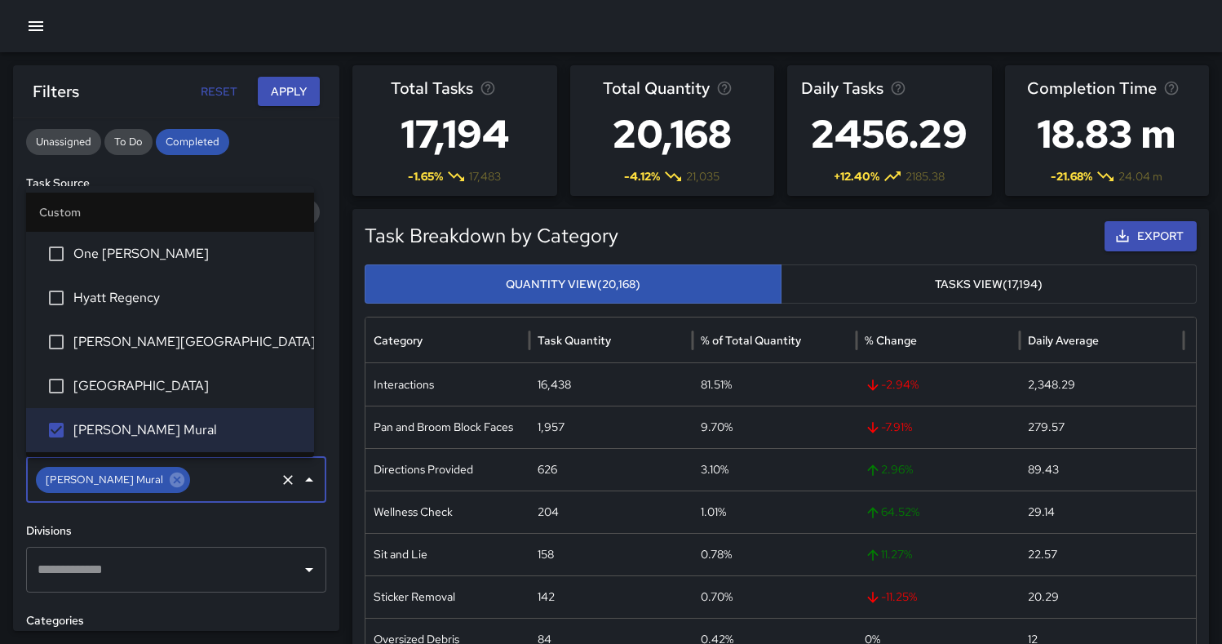
click at [291, 87] on button "Apply" at bounding box center [289, 92] width 62 height 30
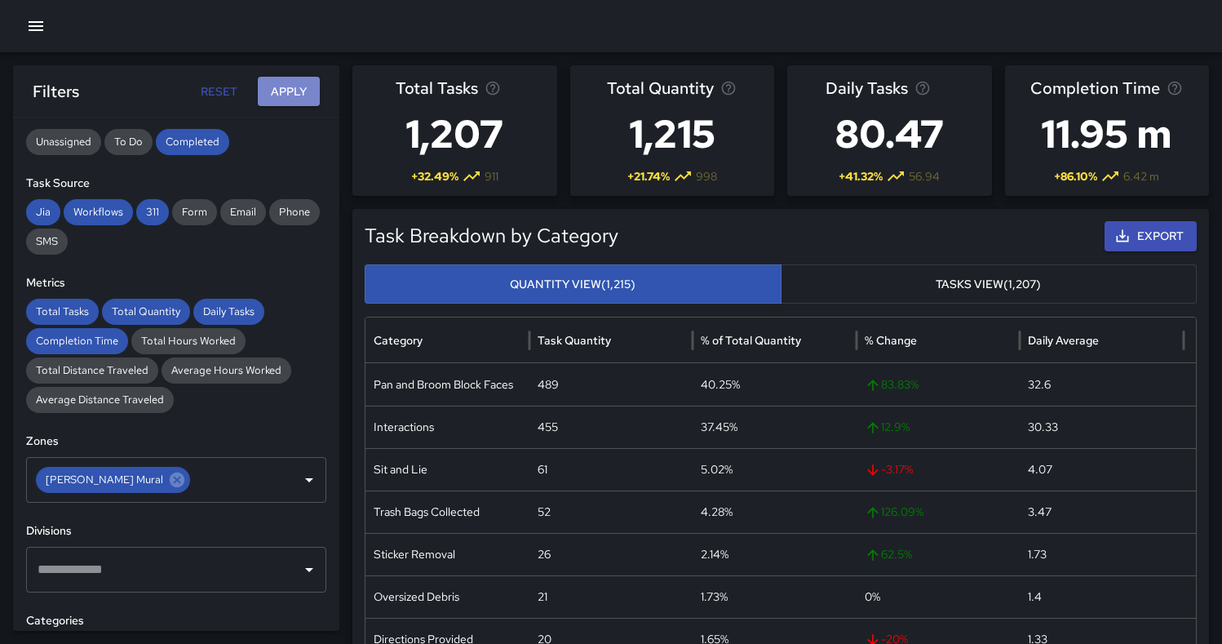
click at [291, 87] on button "Apply" at bounding box center [289, 92] width 62 height 30
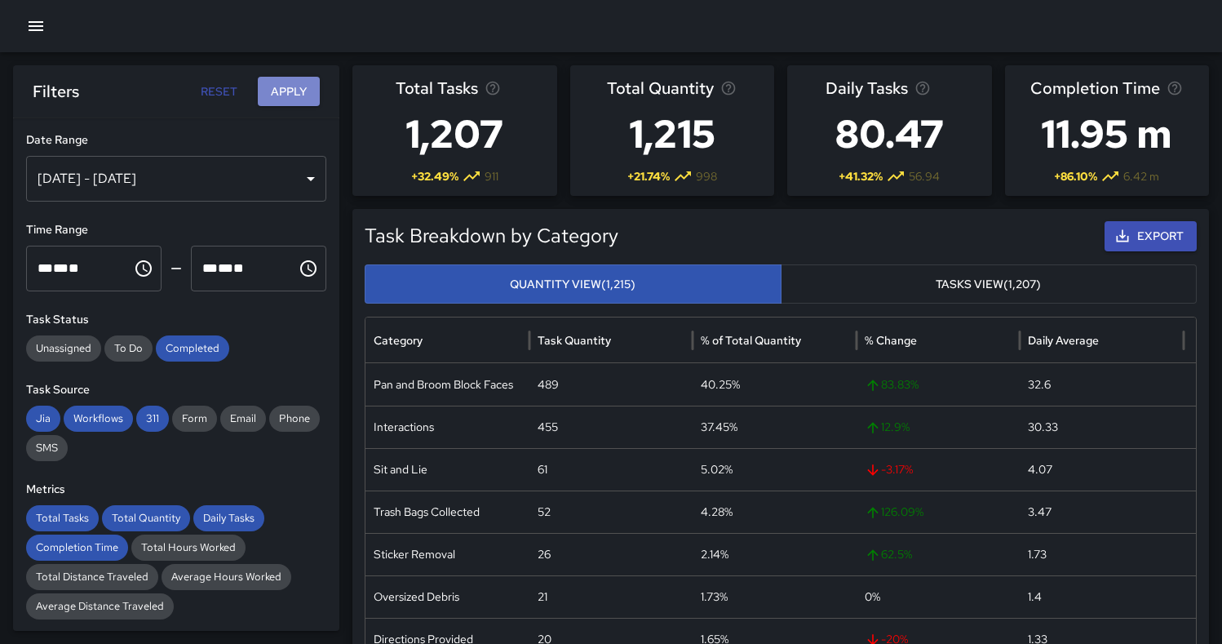
click at [275, 90] on button "Apply" at bounding box center [289, 92] width 62 height 30
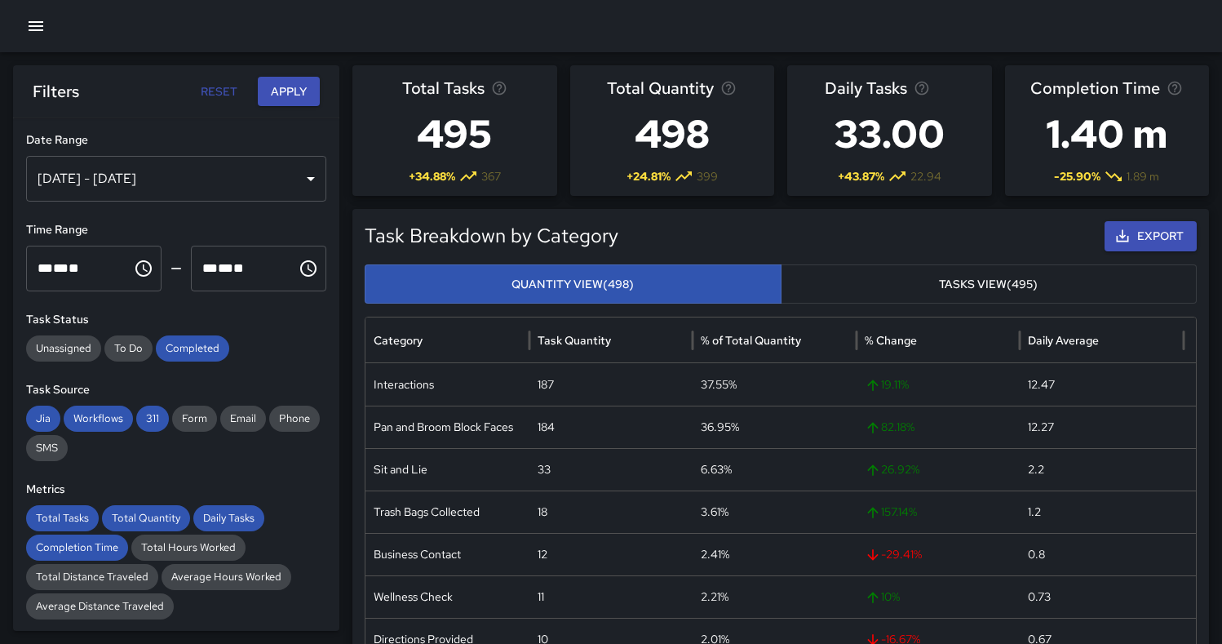
click at [1135, 234] on button "Export" at bounding box center [1150, 236] width 92 height 30
click at [298, 173] on div "Sep 22, 2025 - Oct 06, 2025" at bounding box center [176, 179] width 300 height 46
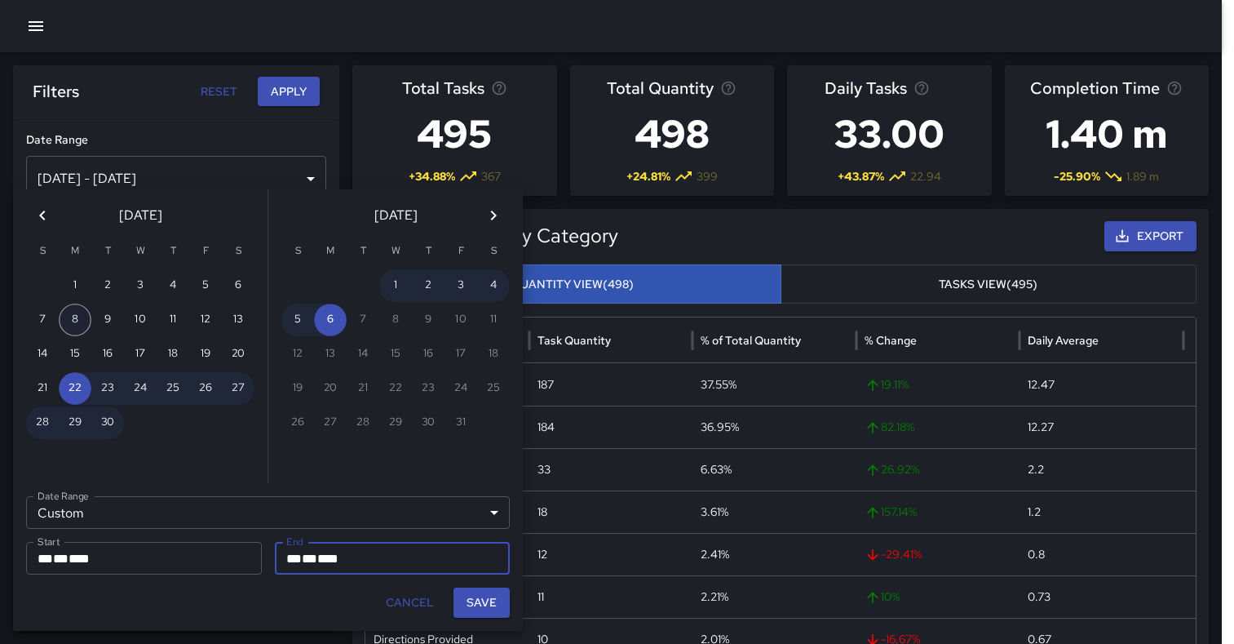
click at [76, 320] on button "8" at bounding box center [75, 319] width 33 height 33
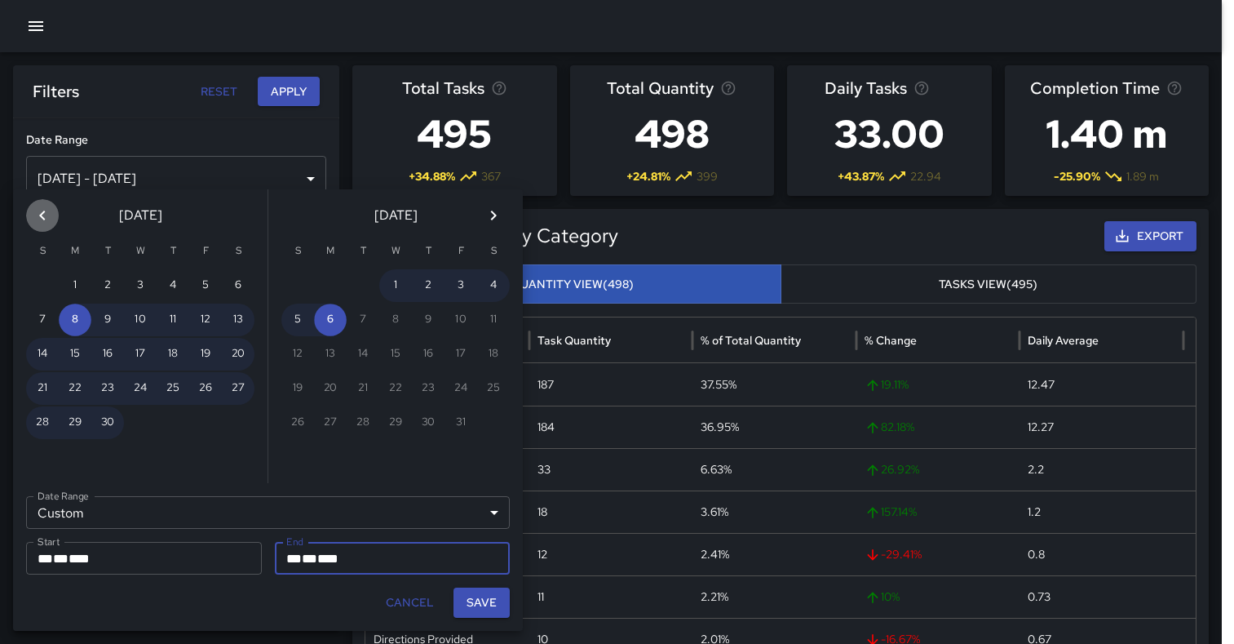
click at [40, 210] on icon "Previous month" at bounding box center [43, 216] width 20 height 20
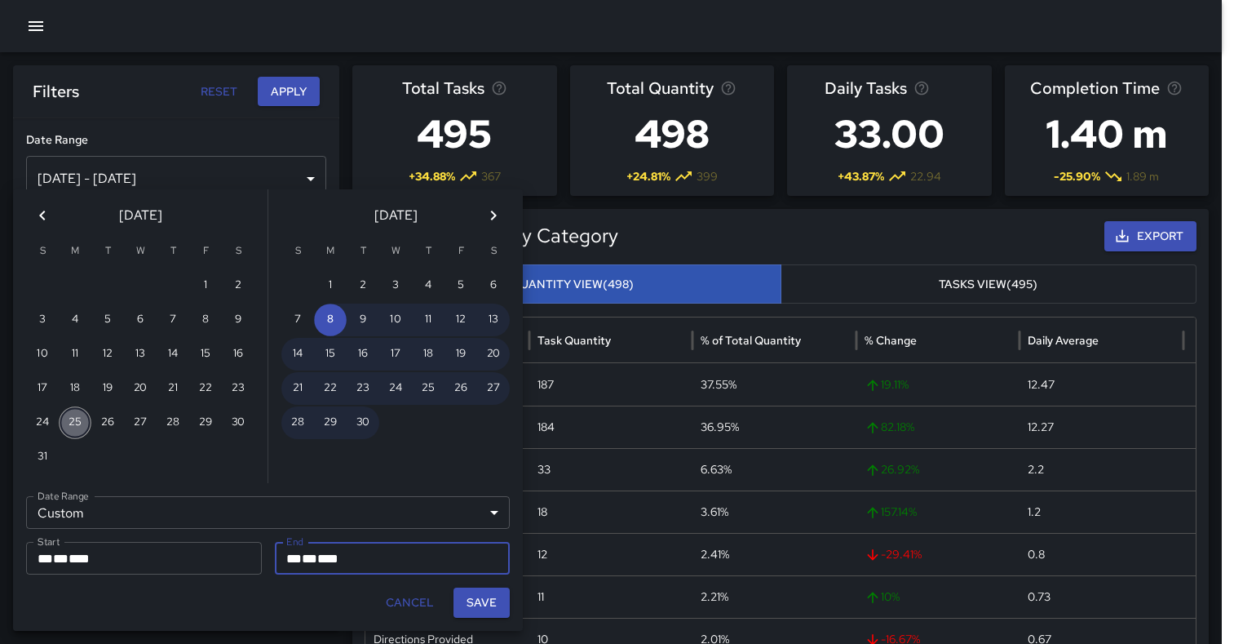
click at [72, 423] on button "25" at bounding box center [75, 422] width 33 height 33
type input "**********"
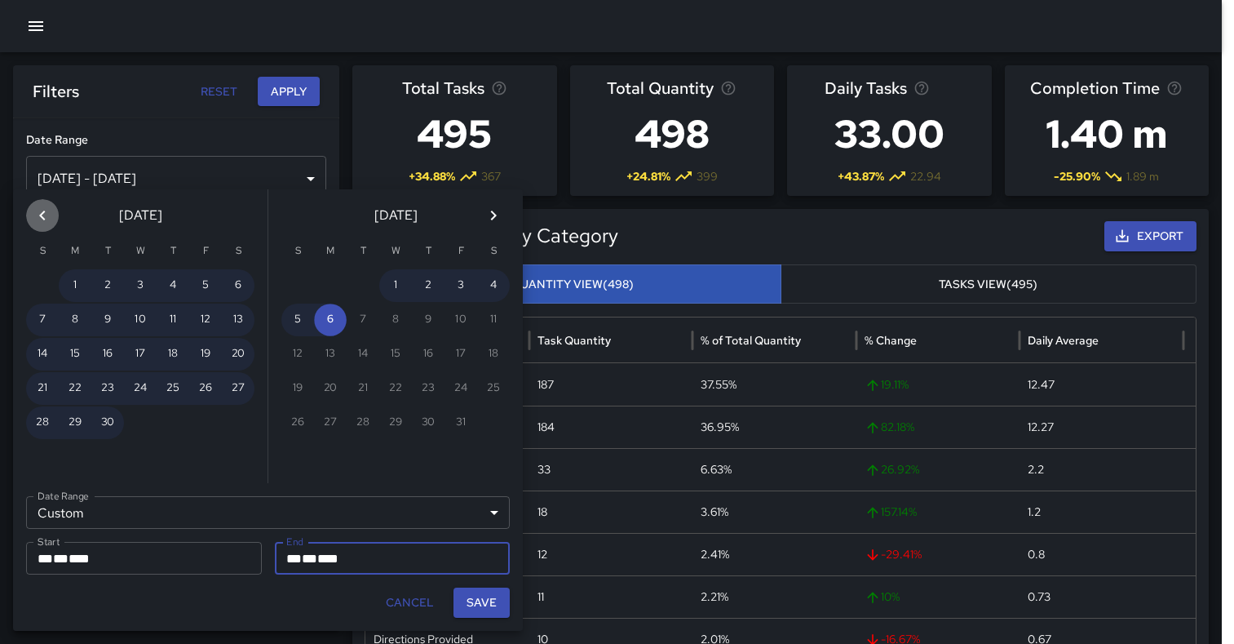
click at [44, 215] on icon "Previous month" at bounding box center [43, 216] width 20 height 20
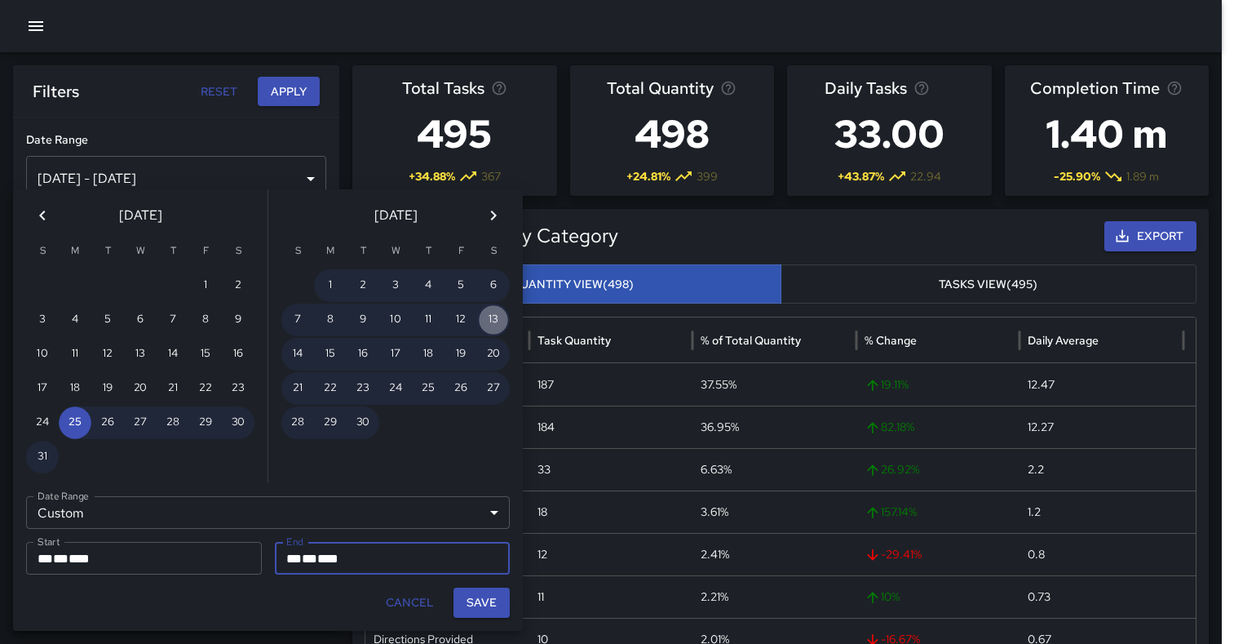
click at [497, 316] on button "13" at bounding box center [493, 319] width 33 height 33
type input "**********"
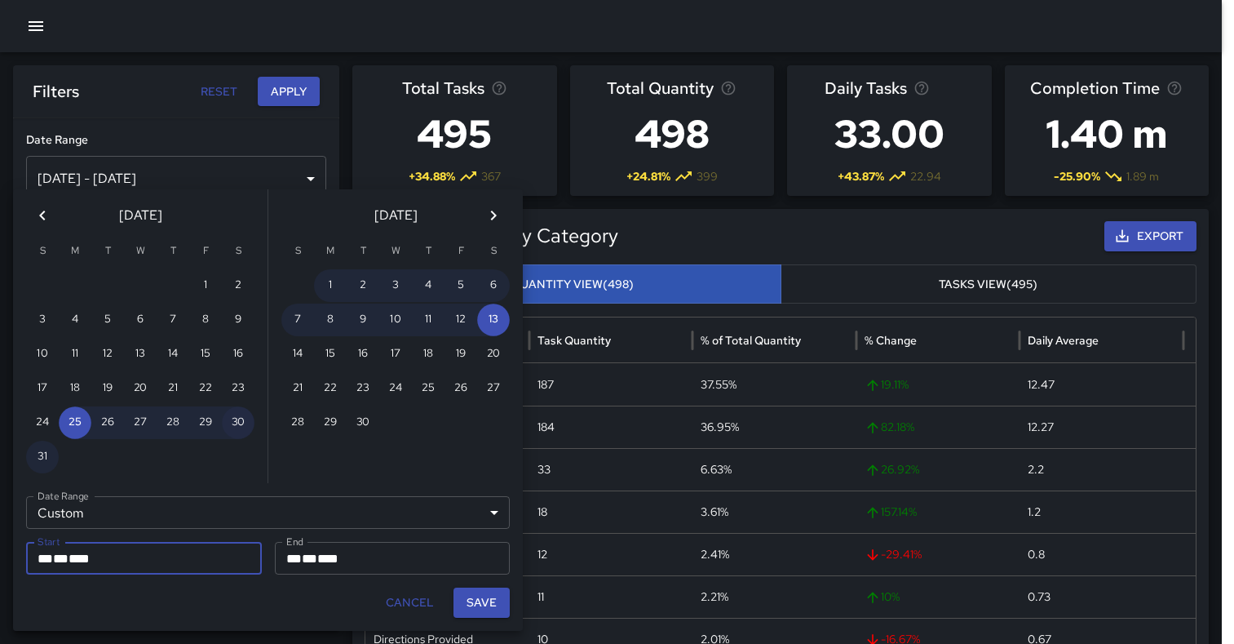
click at [241, 419] on button "30" at bounding box center [238, 422] width 33 height 33
type input "**********"
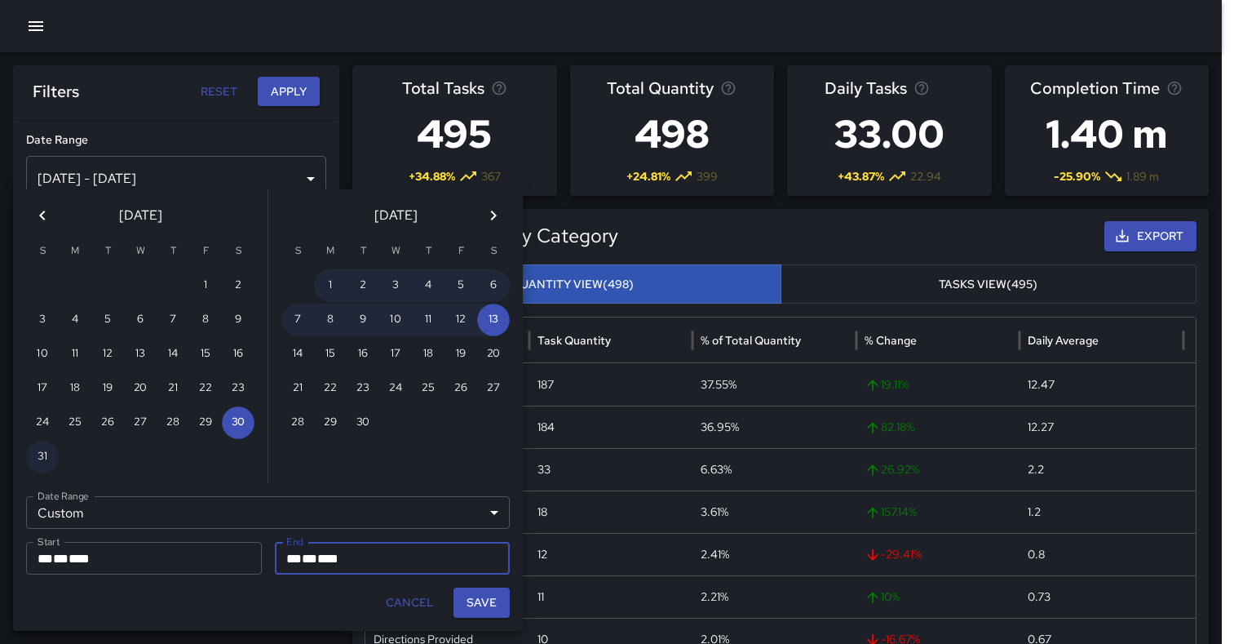
click at [493, 212] on icon "Next month" at bounding box center [494, 215] width 6 height 10
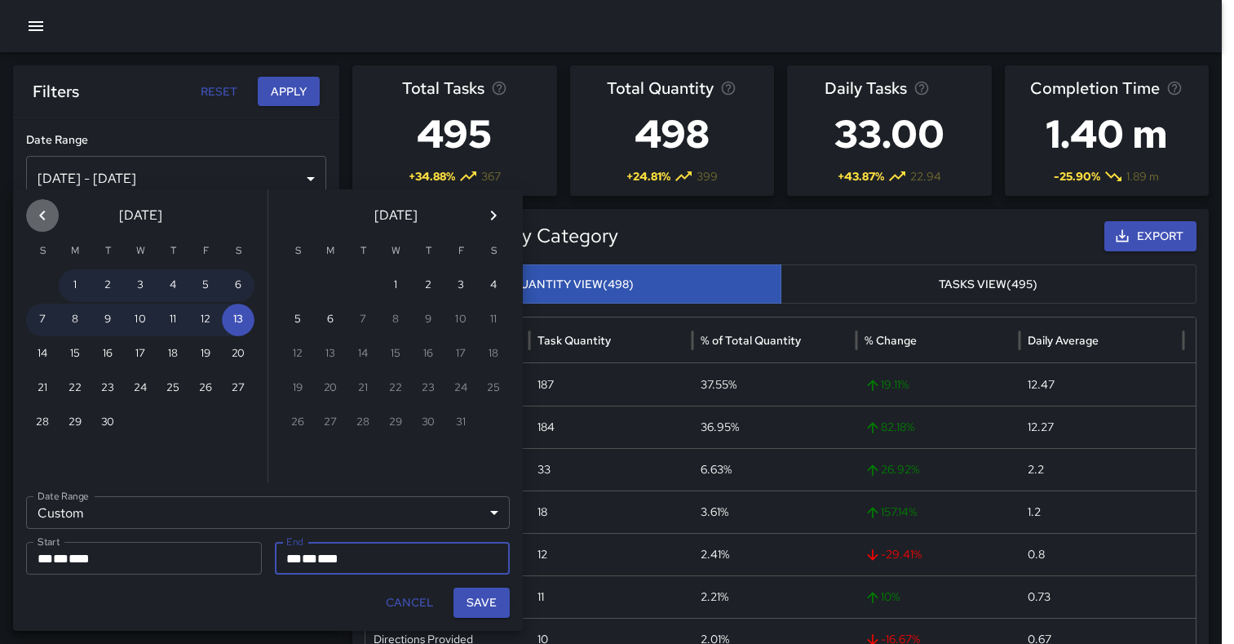
click at [39, 216] on icon "Previous month" at bounding box center [43, 216] width 20 height 20
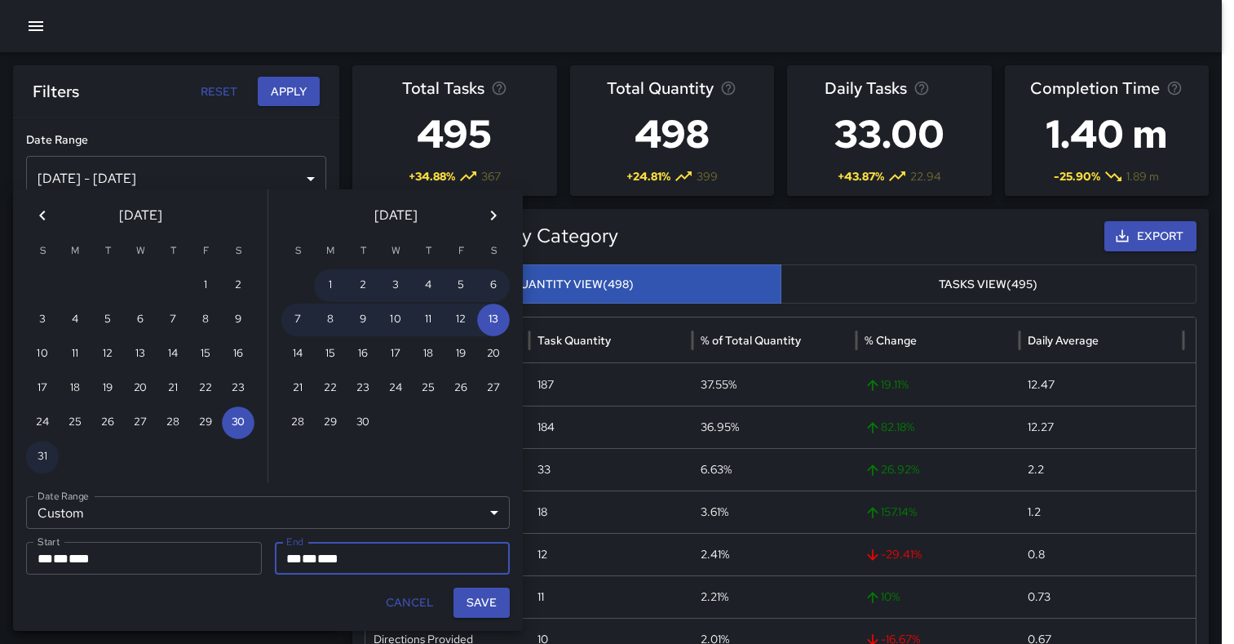
click at [498, 215] on icon "Next month" at bounding box center [494, 216] width 20 height 20
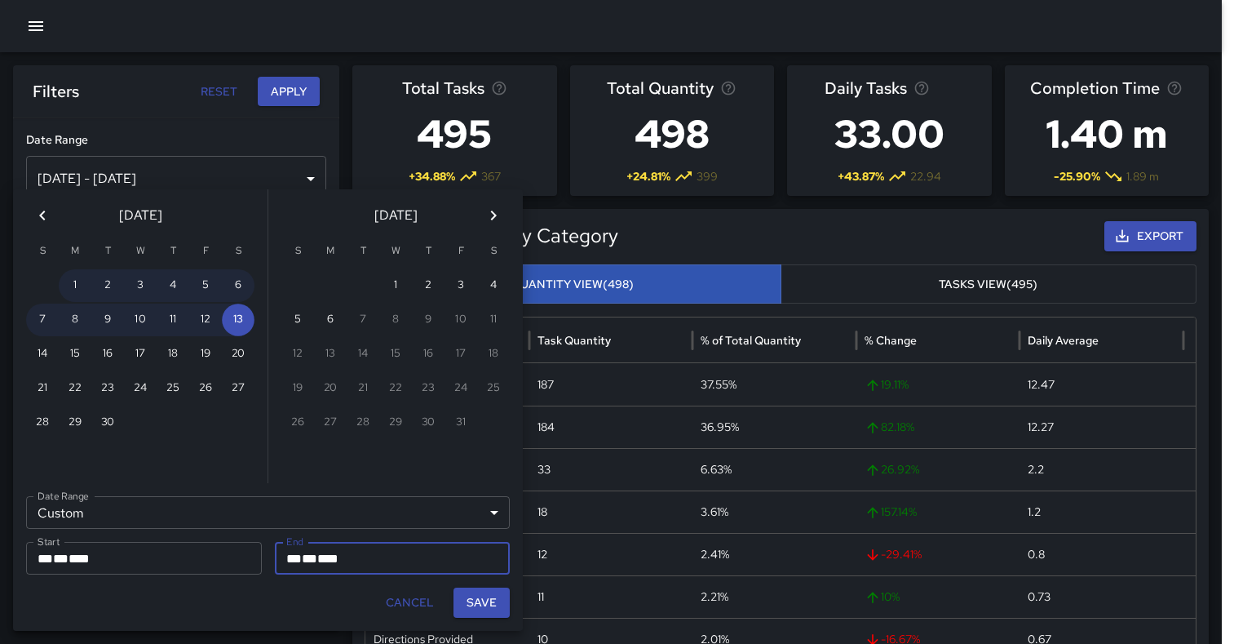
click at [42, 215] on icon "Previous month" at bounding box center [43, 216] width 20 height 20
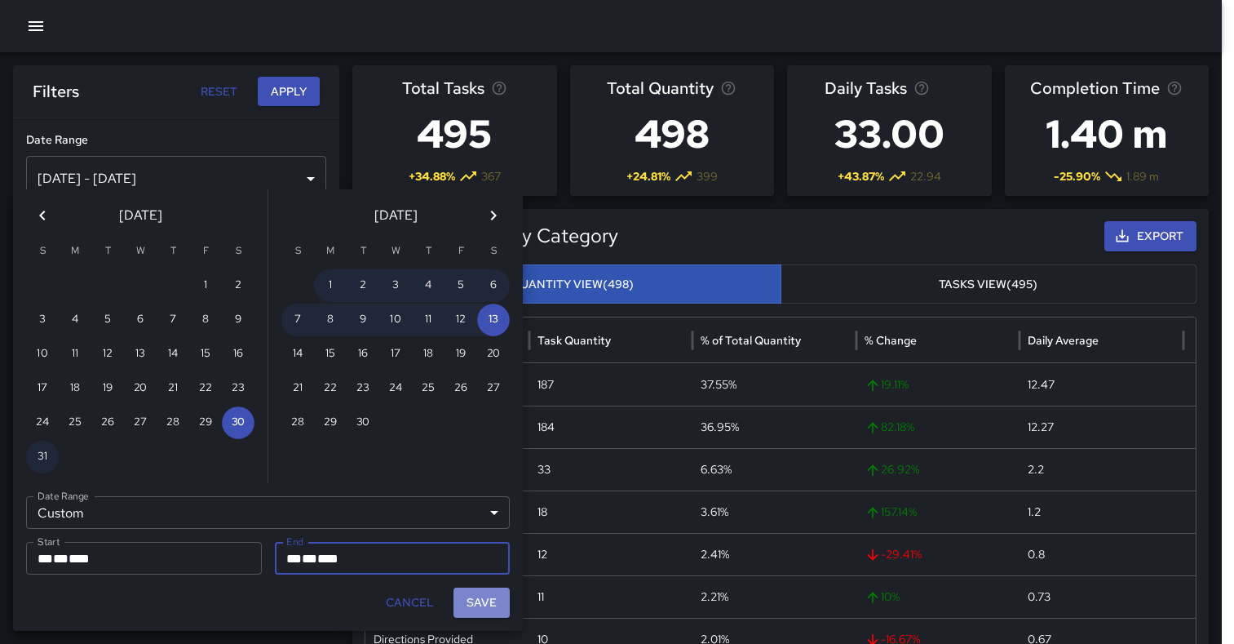
click at [486, 604] on button "Save" at bounding box center [481, 602] width 56 height 30
type input "**********"
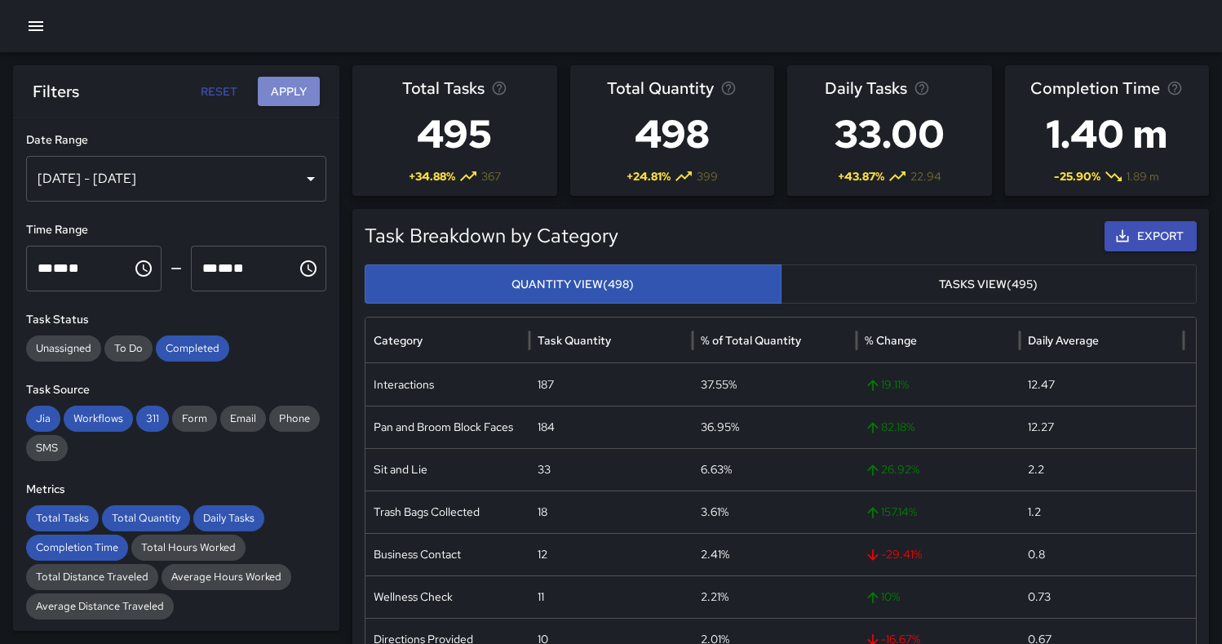
click at [287, 93] on button "Apply" at bounding box center [289, 92] width 62 height 30
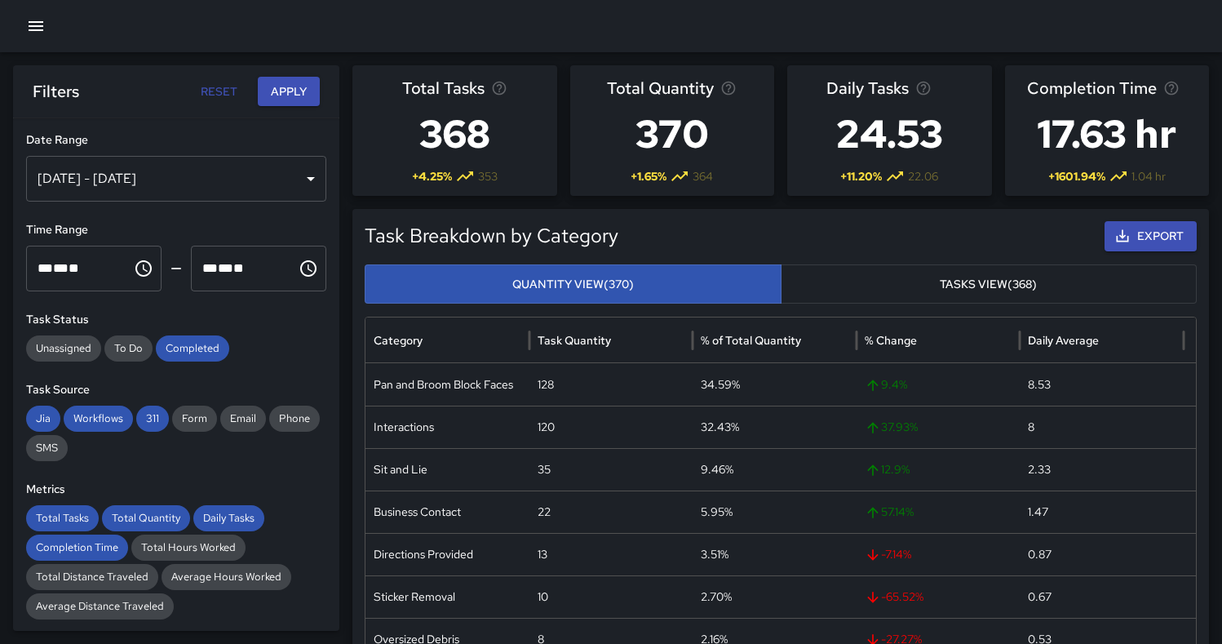
click at [1154, 238] on button "Export" at bounding box center [1150, 236] width 92 height 30
click at [299, 180] on div "Aug 30, 2025 - Sep 13, 2025" at bounding box center [176, 179] width 300 height 46
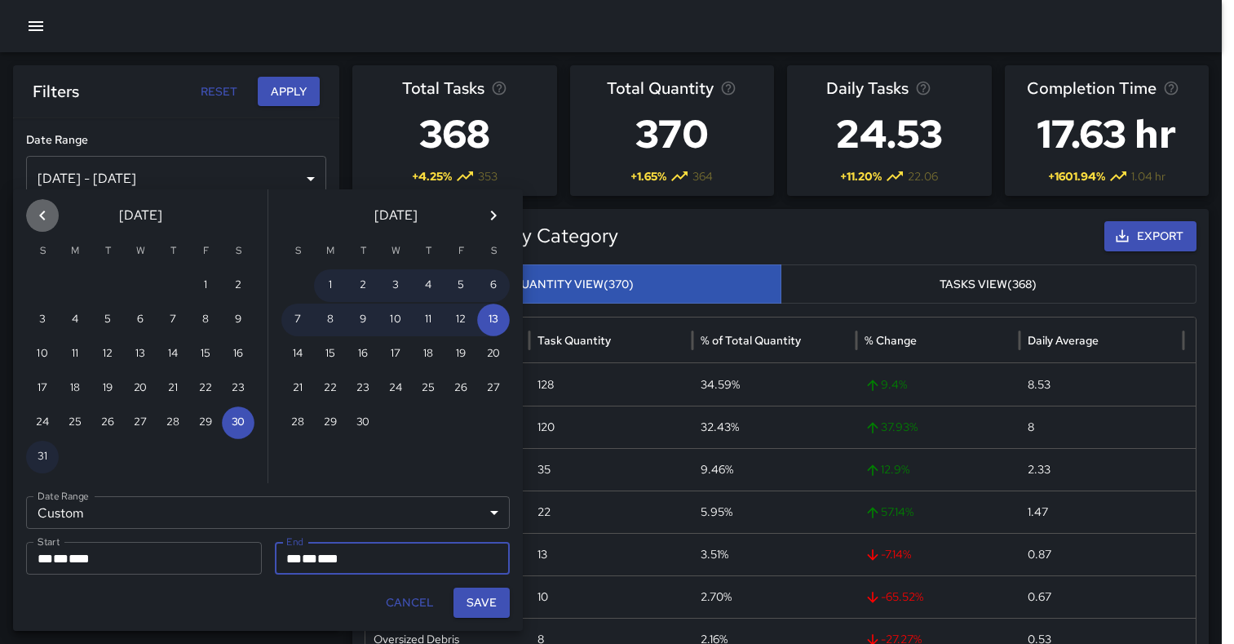
click at [42, 215] on icon "Previous month" at bounding box center [43, 216] width 20 height 20
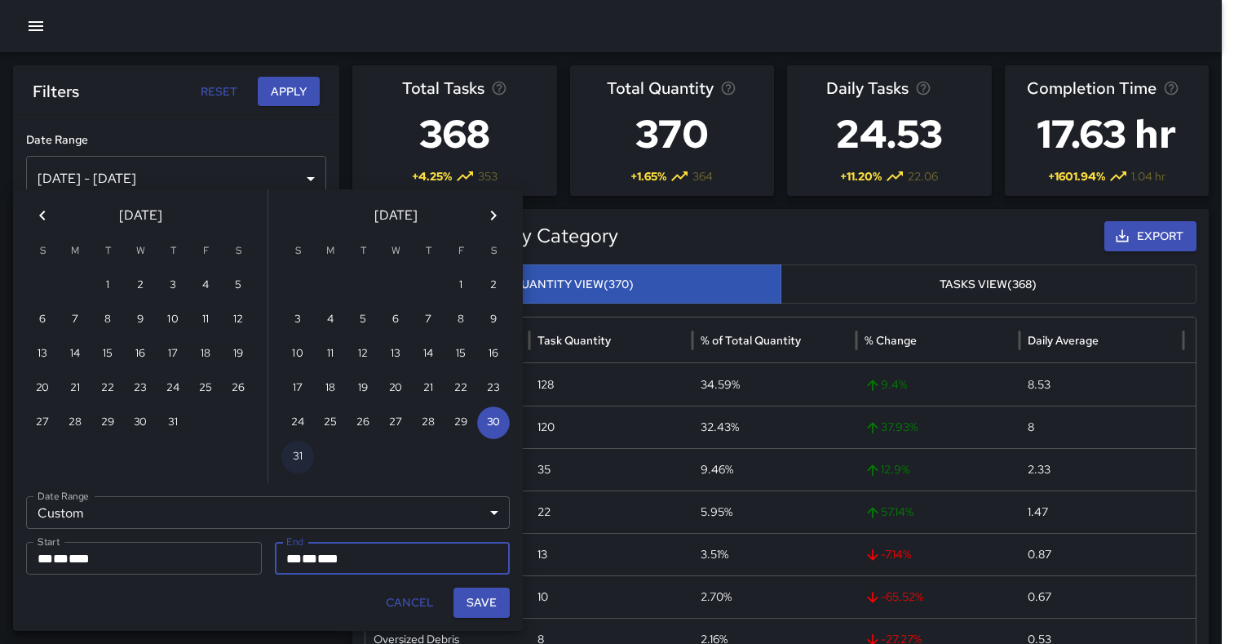
click at [42, 215] on icon "Previous month" at bounding box center [43, 216] width 20 height 20
click at [495, 215] on icon "Next month" at bounding box center [494, 215] width 6 height 10
click at [45, 213] on icon "Previous month" at bounding box center [43, 216] width 20 height 20
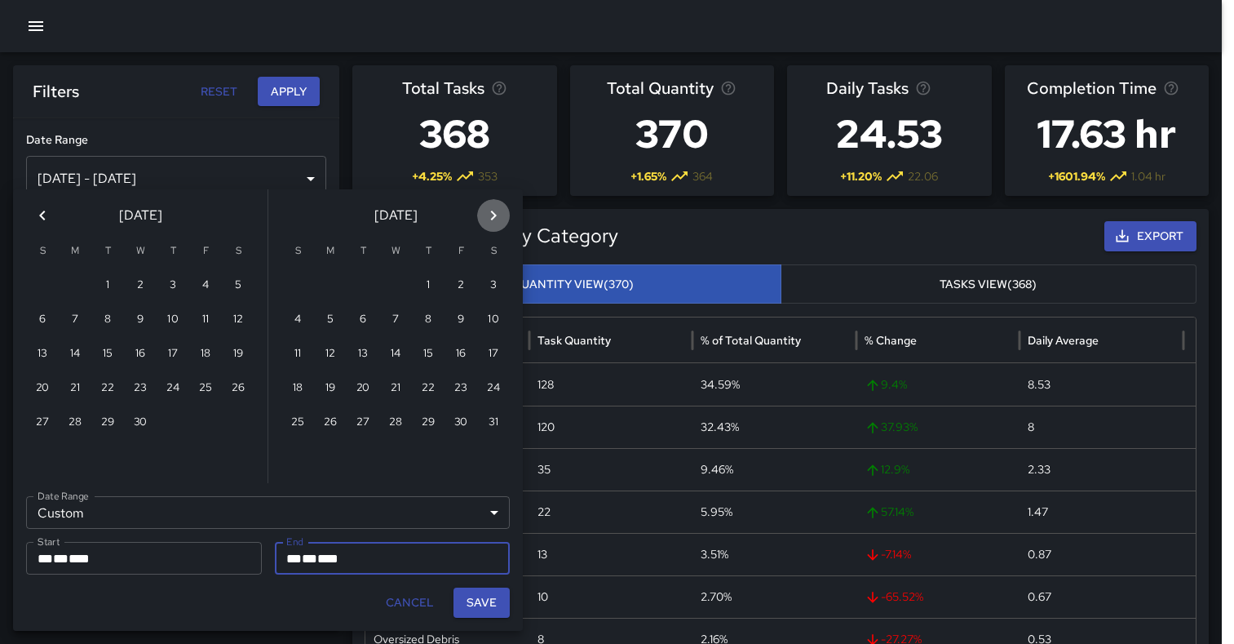
click at [498, 213] on icon "Next month" at bounding box center [494, 216] width 20 height 20
click at [39, 219] on icon "Previous month" at bounding box center [43, 216] width 20 height 20
click at [487, 215] on icon "Next month" at bounding box center [494, 216] width 20 height 20
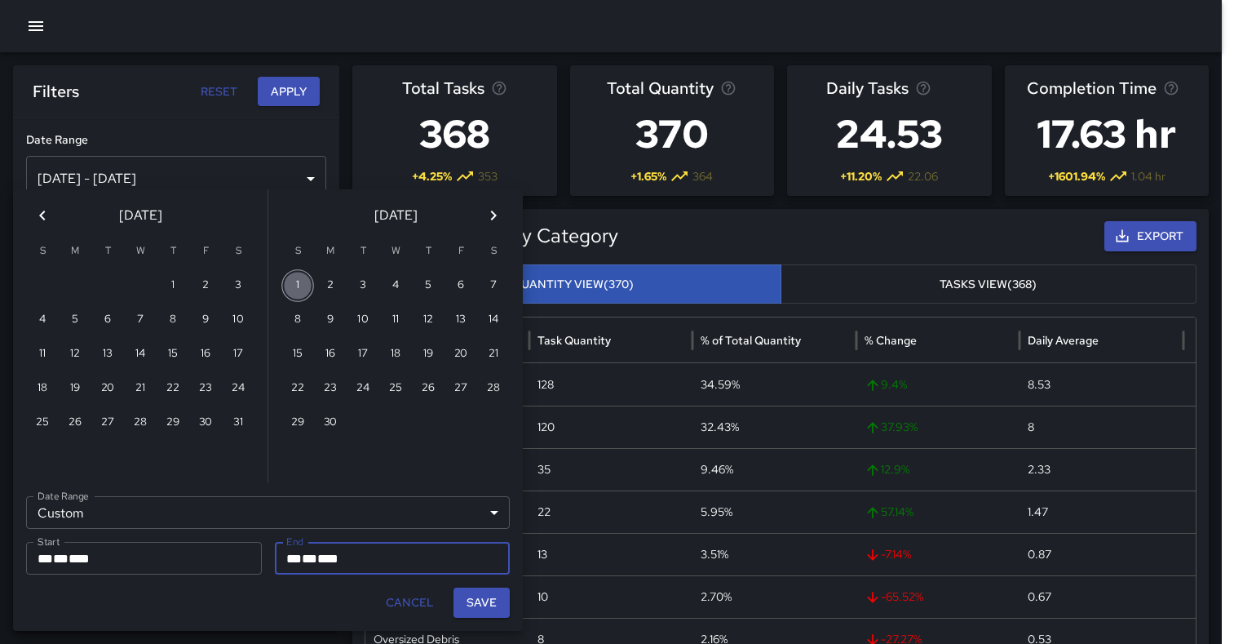
click at [285, 286] on button "1" at bounding box center [297, 285] width 33 height 33
type input "**********"
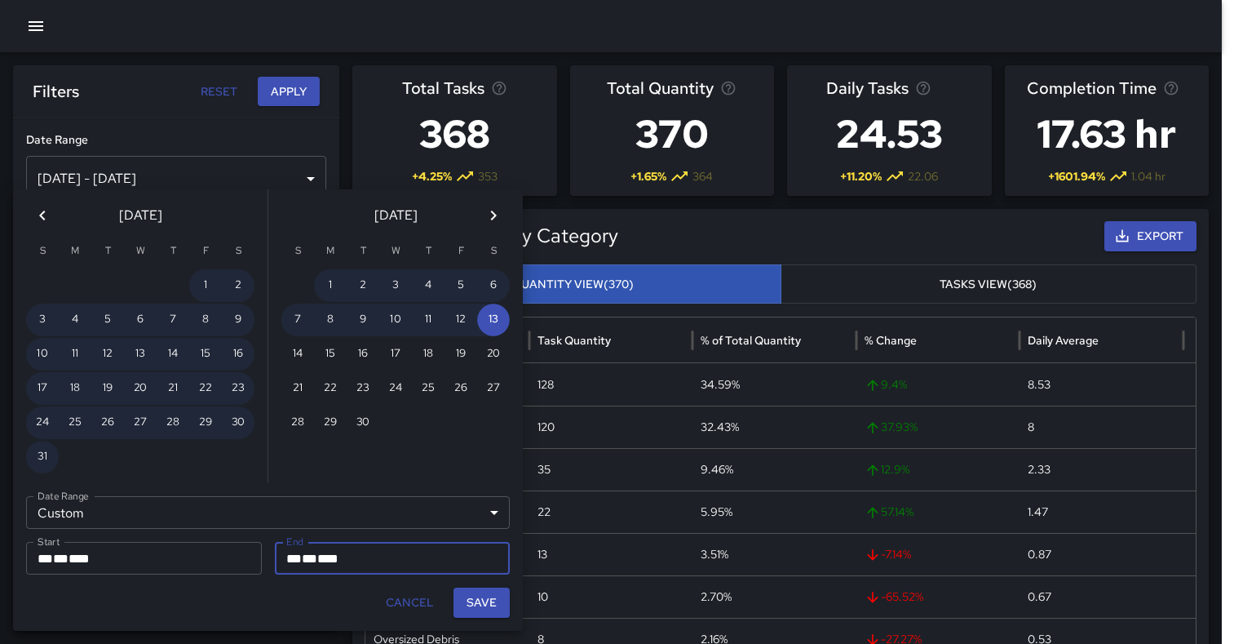
click at [484, 601] on button "Save" at bounding box center [481, 602] width 56 height 30
type input "**********"
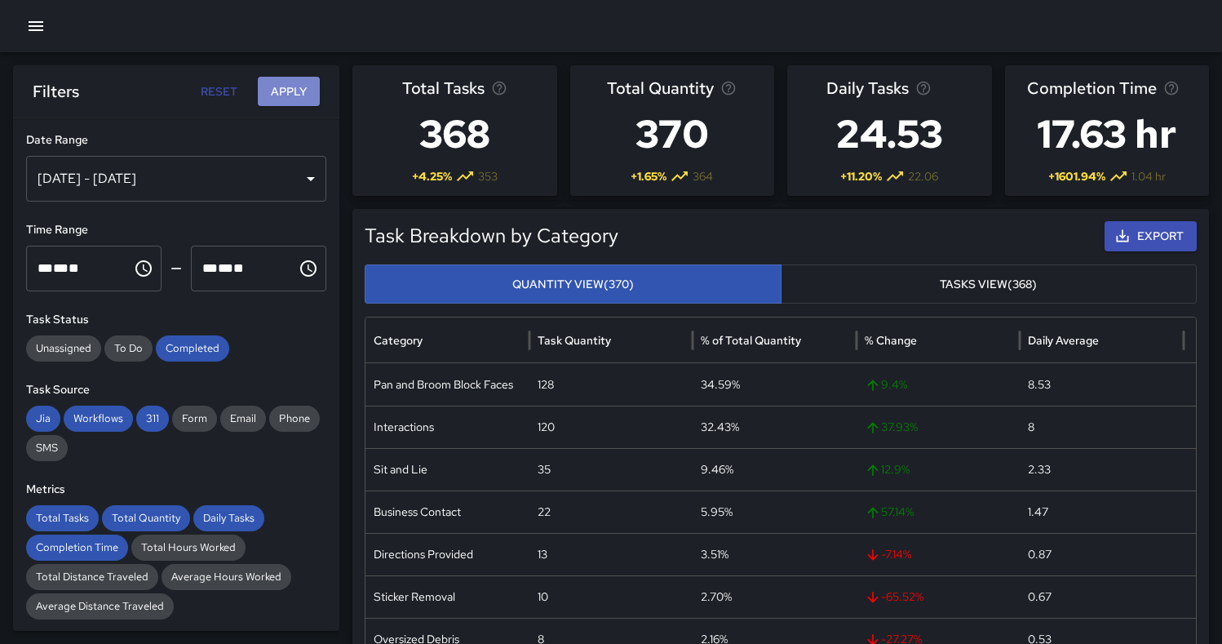
click at [293, 83] on button "Apply" at bounding box center [289, 92] width 62 height 30
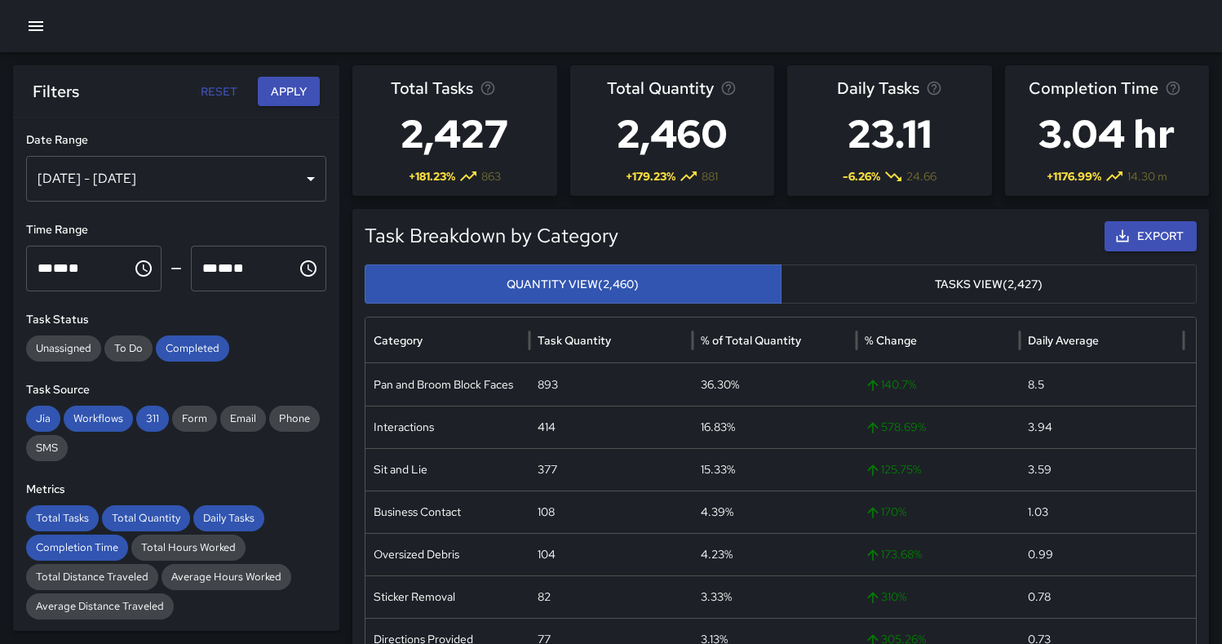
click at [1158, 228] on button "Export" at bounding box center [1150, 236] width 92 height 30
click at [288, 91] on button "Apply" at bounding box center [289, 92] width 62 height 30
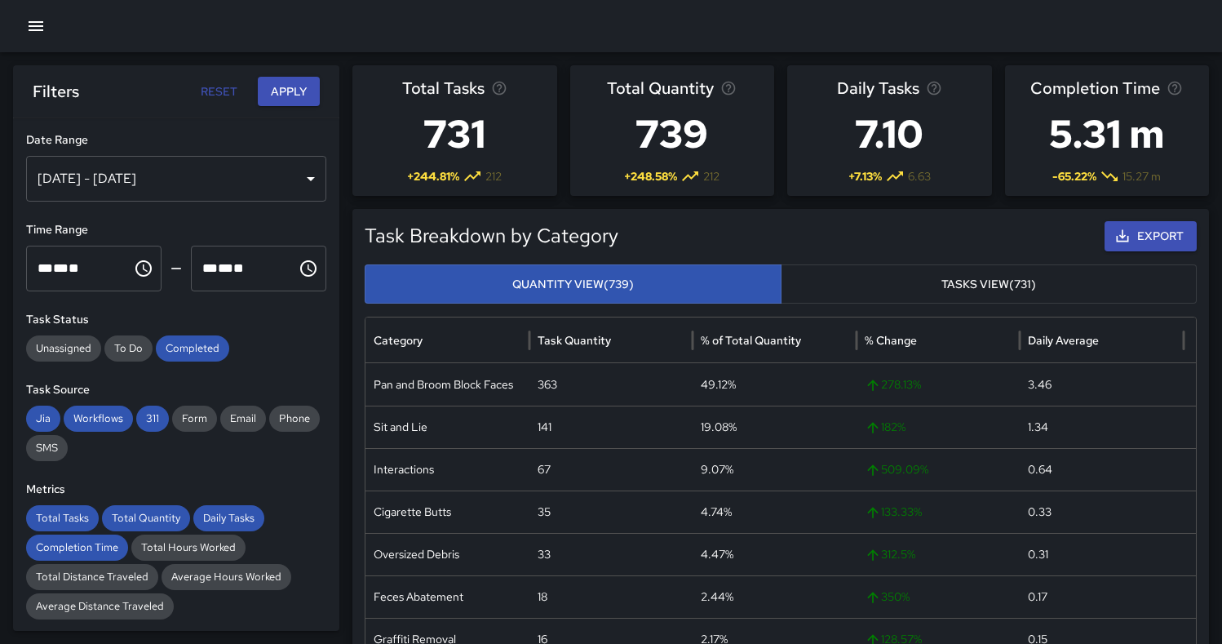
click at [1179, 239] on button "Export" at bounding box center [1150, 236] width 92 height 30
click at [288, 91] on button "Apply" at bounding box center [289, 92] width 62 height 30
click at [263, 170] on div "Jun 01, 2025 - Sep 13, 2025" at bounding box center [176, 179] width 300 height 46
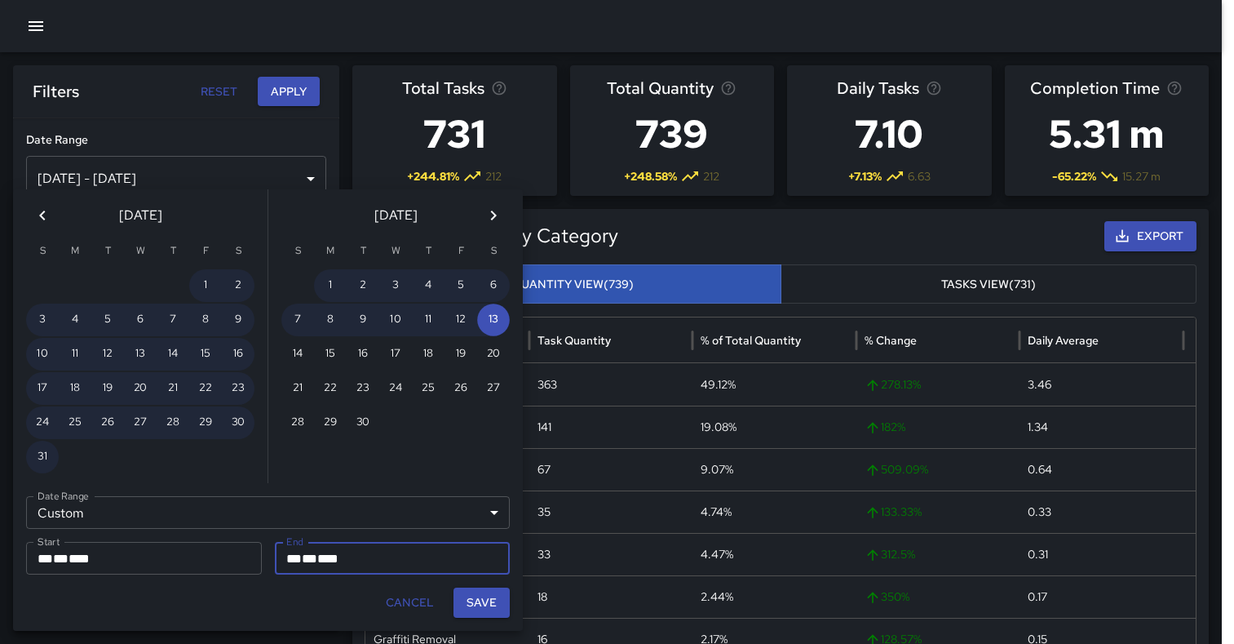
click at [482, 600] on button "Save" at bounding box center [481, 602] width 56 height 30
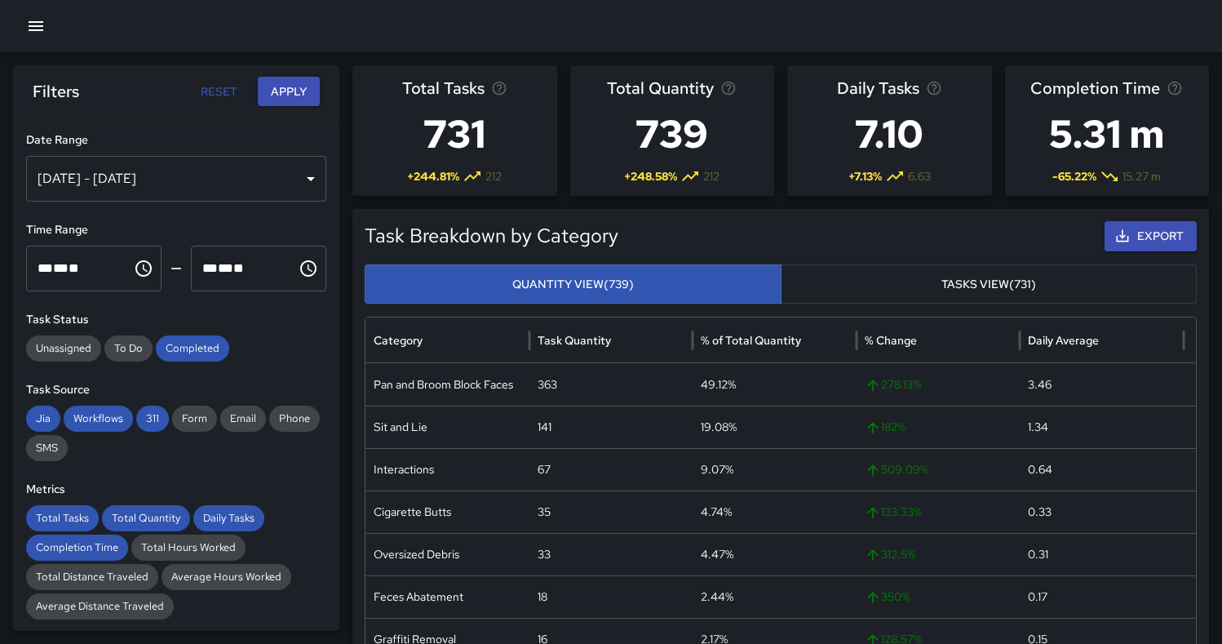
click at [289, 90] on button "Apply" at bounding box center [289, 92] width 62 height 30
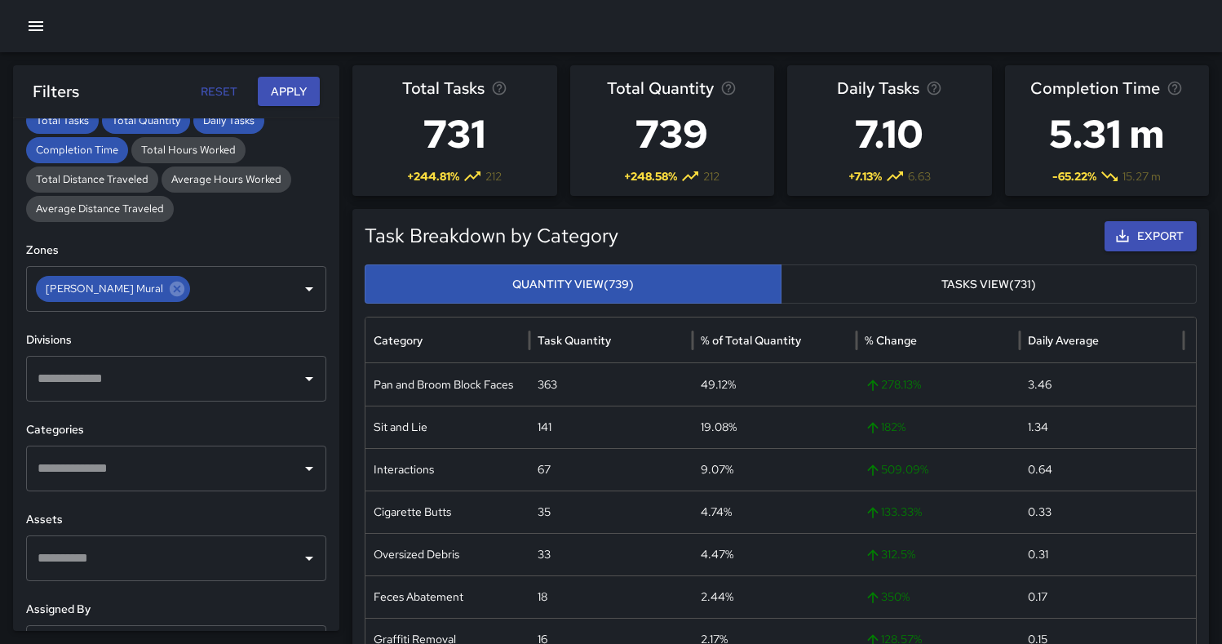
scroll to position [408, 0]
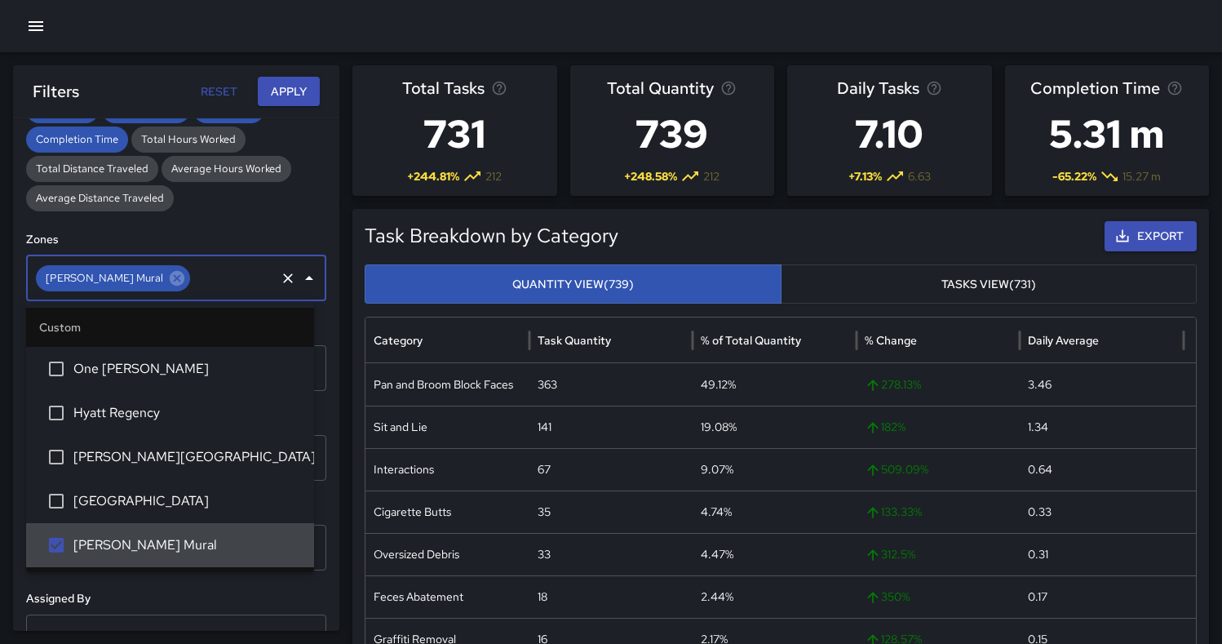
click at [254, 271] on input "text" at bounding box center [232, 278] width 81 height 31
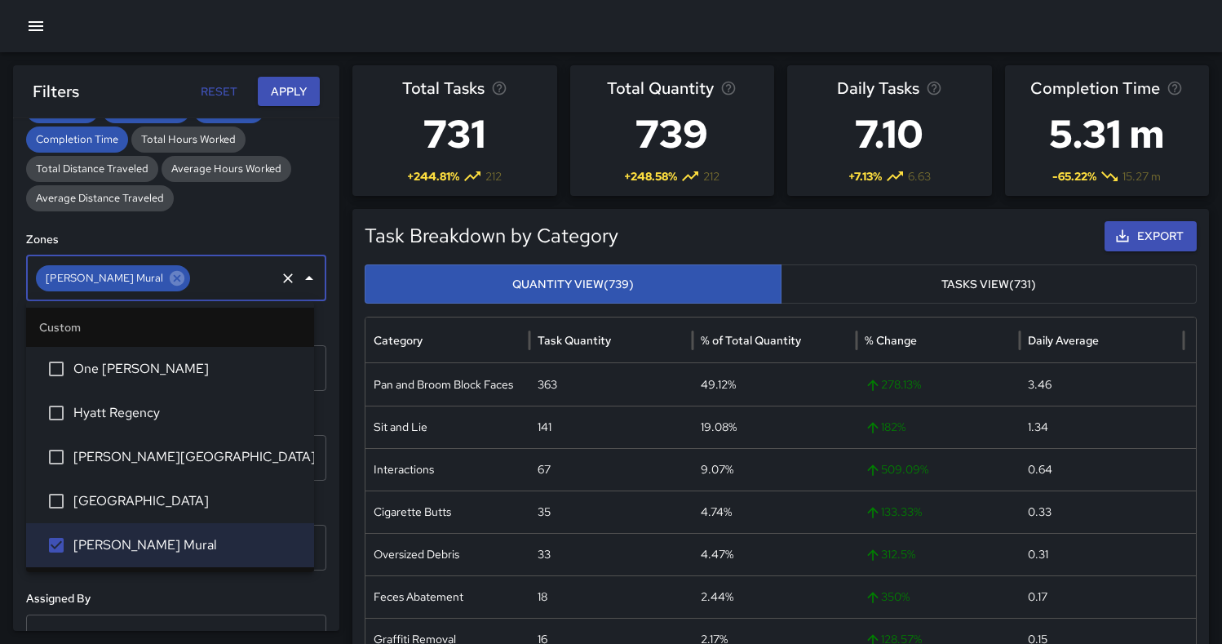
click at [285, 86] on button "Apply" at bounding box center [289, 92] width 62 height 30
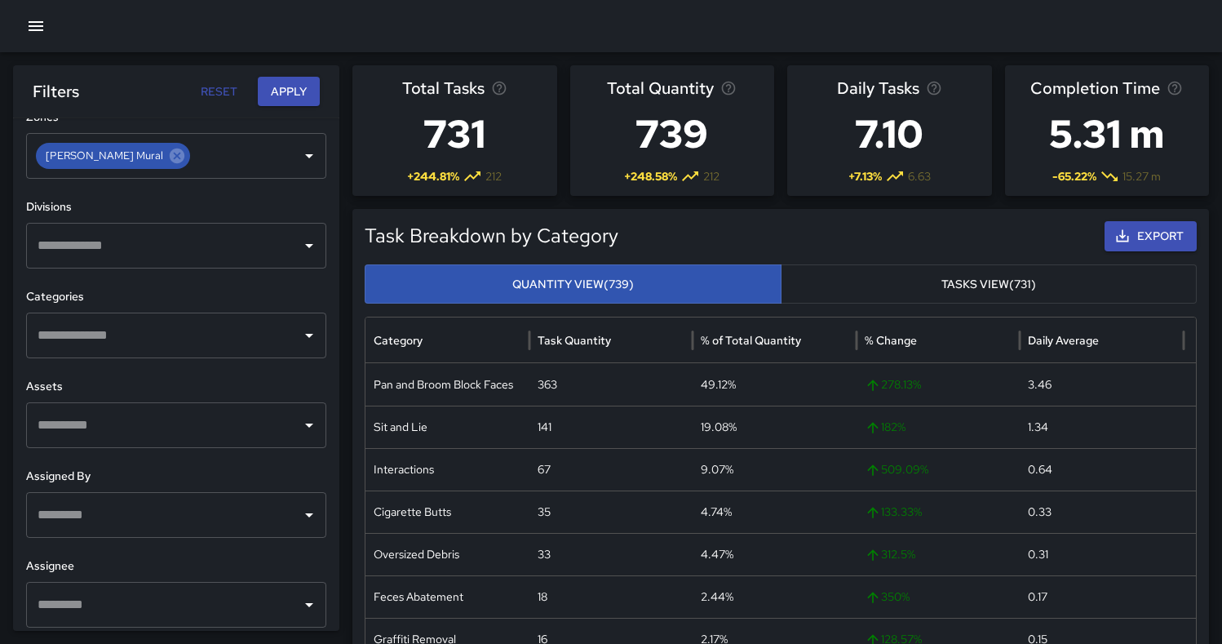
scroll to position [540, 0]
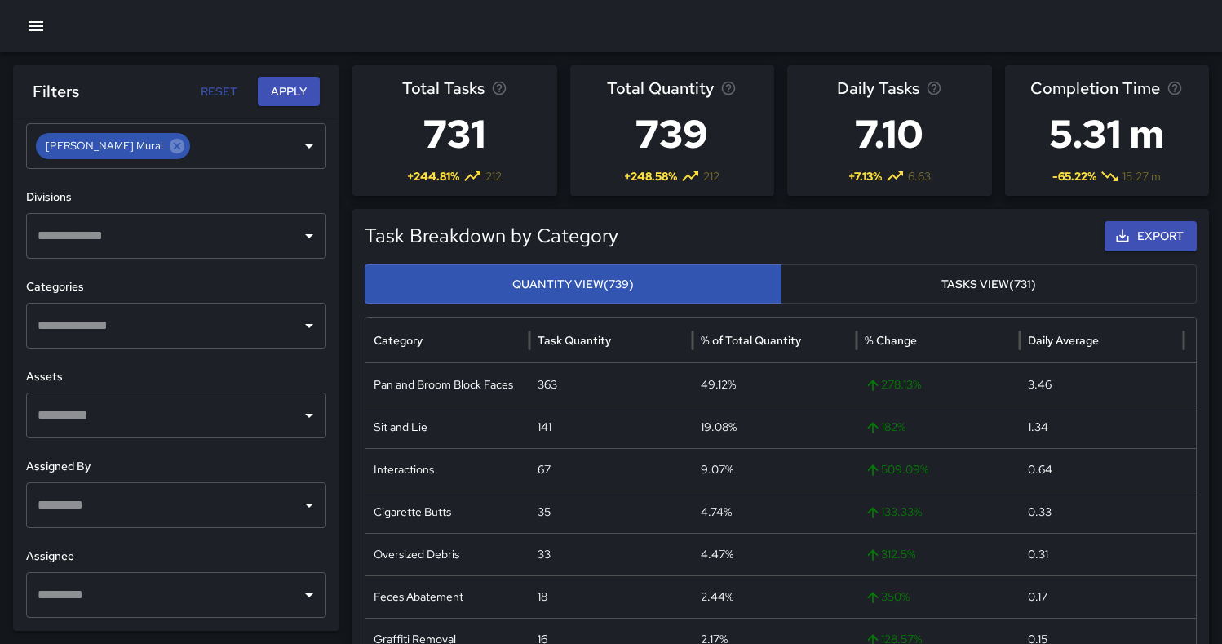
click at [981, 288] on button "Tasks View (731)" at bounding box center [989, 284] width 417 height 40
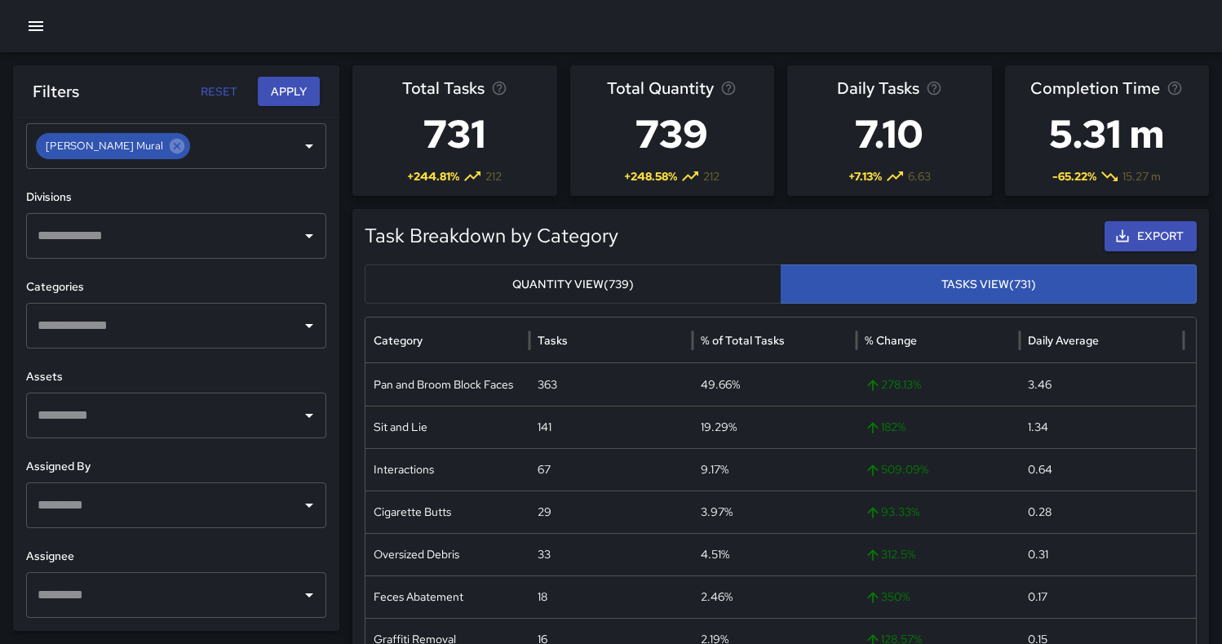
click at [714, 289] on button "Quantity View (739)" at bounding box center [573, 284] width 417 height 40
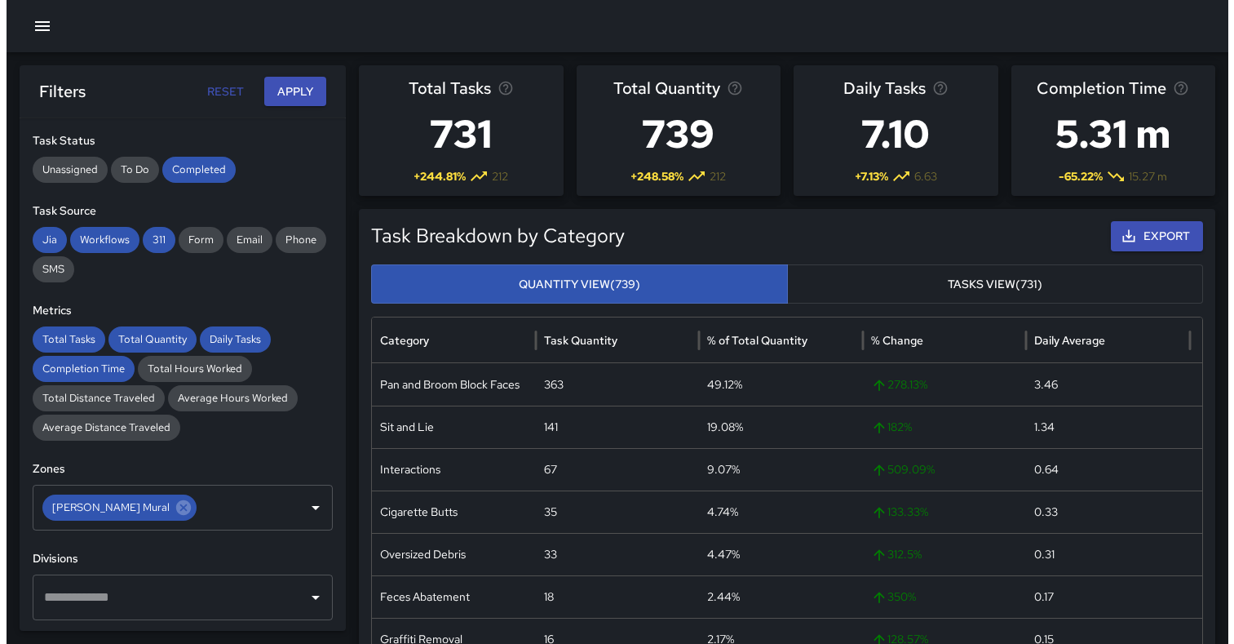
scroll to position [0, 0]
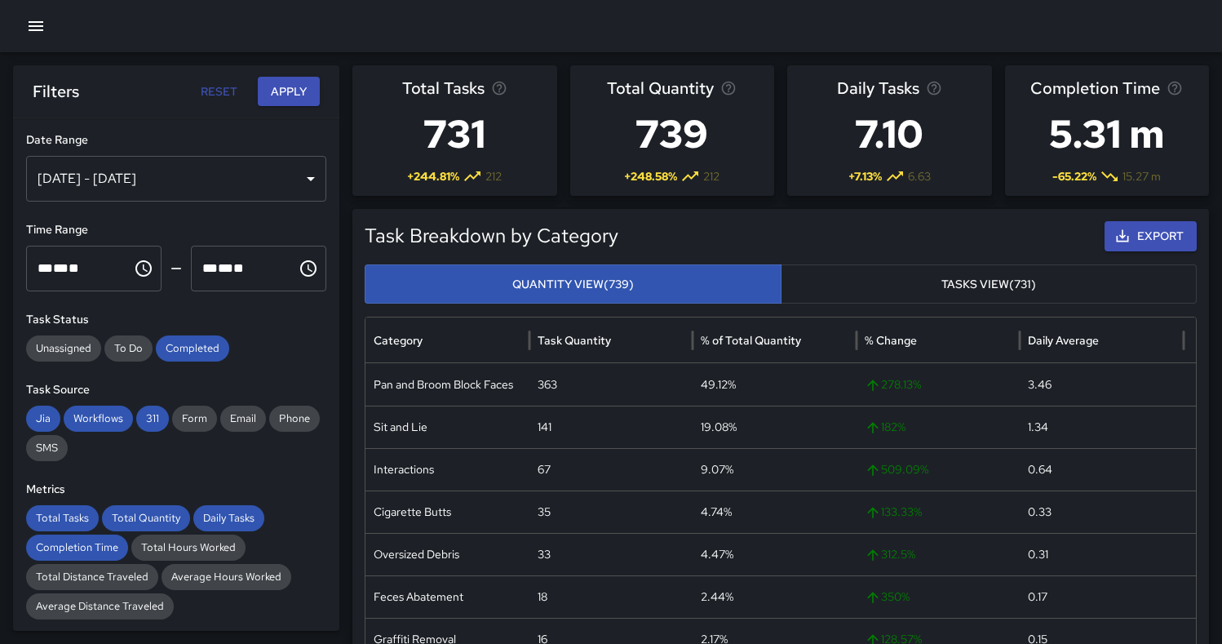
click at [299, 92] on button "Apply" at bounding box center [289, 92] width 62 height 30
click at [297, 174] on div "Jun 01, 2025 - Sep 13, 2025" at bounding box center [176, 179] width 300 height 46
